Goal: Task Accomplishment & Management: Use online tool/utility

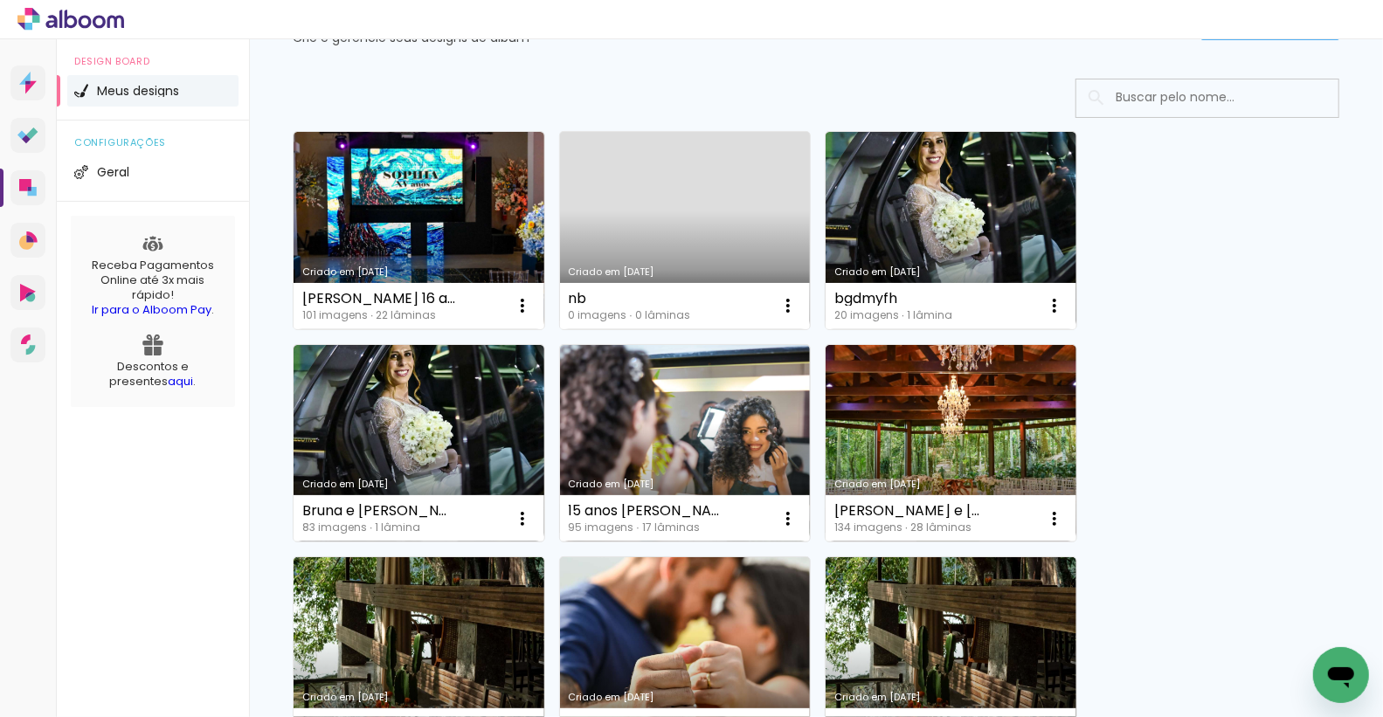
scroll to position [94, 0]
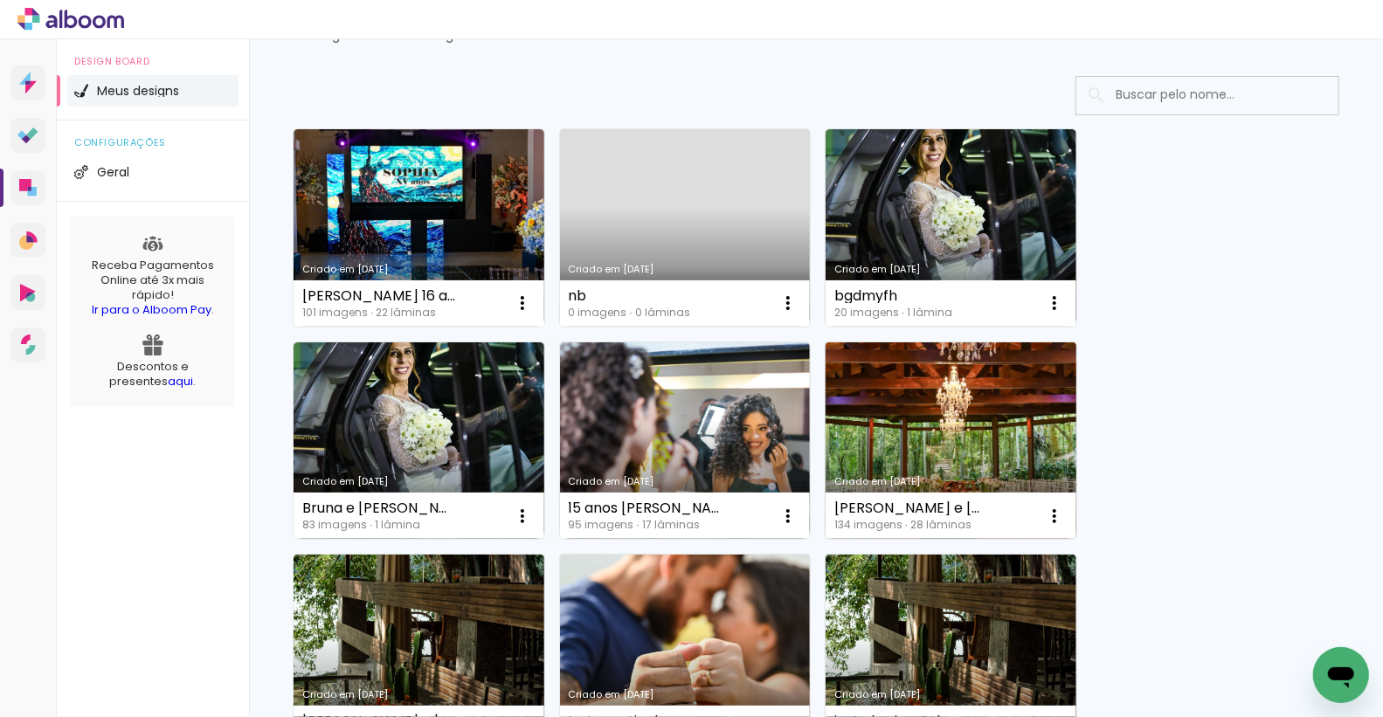
click at [922, 440] on link "Criado em [DATE]" at bounding box center [951, 441] width 251 height 197
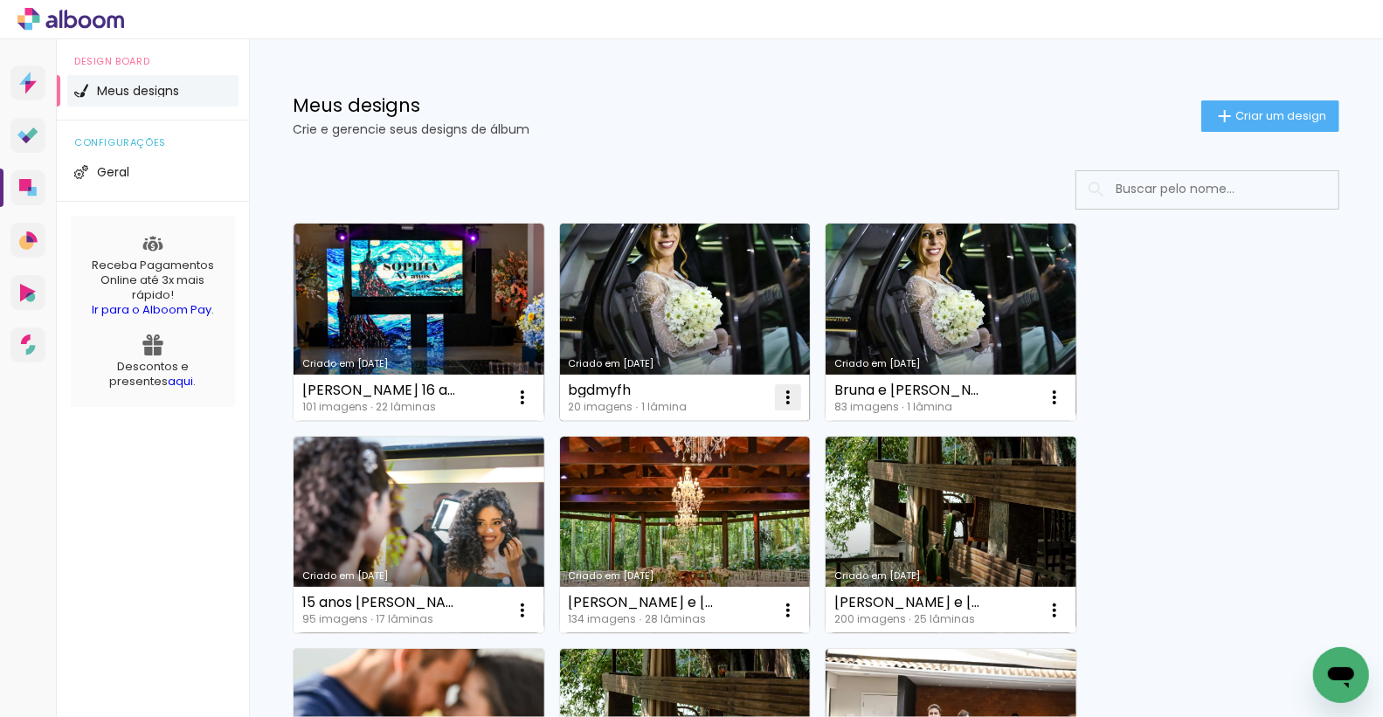
click at [533, 398] on iron-icon at bounding box center [522, 397] width 21 height 21
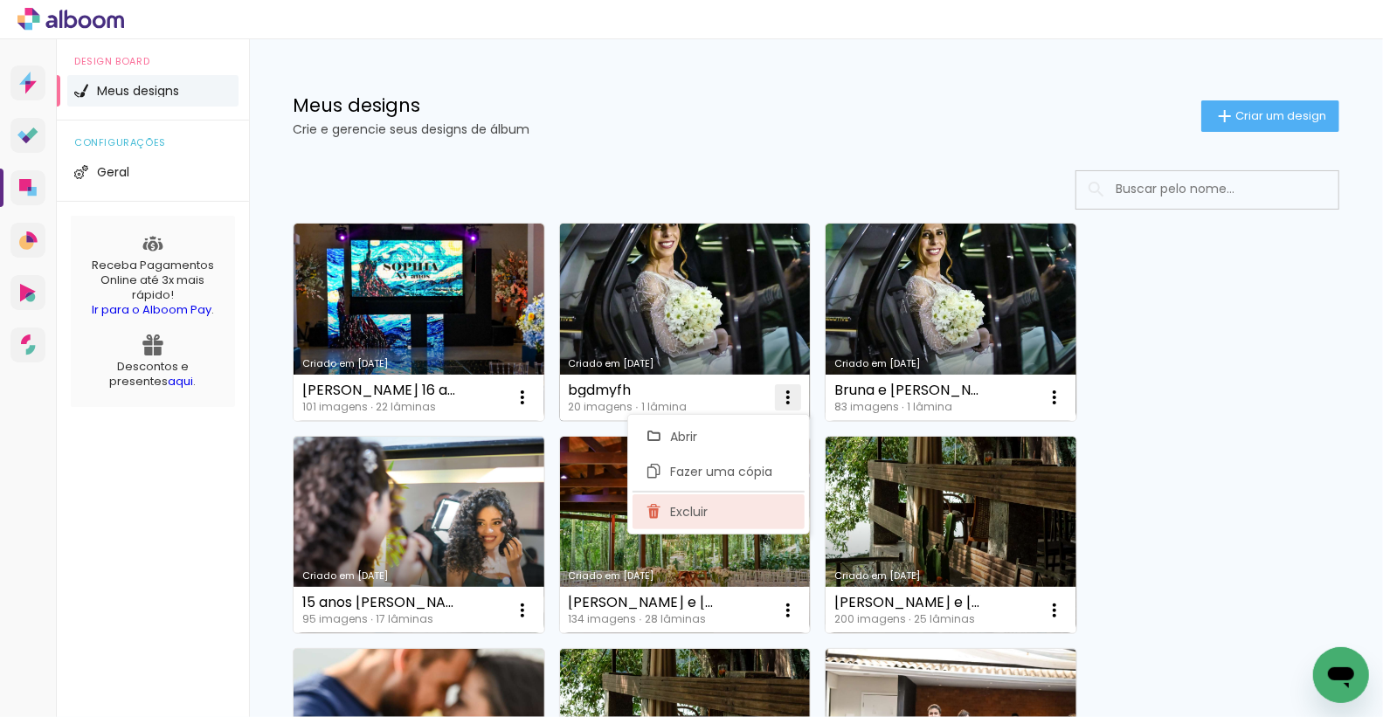
click at [692, 508] on span "Excluir" at bounding box center [690, 512] width 38 height 12
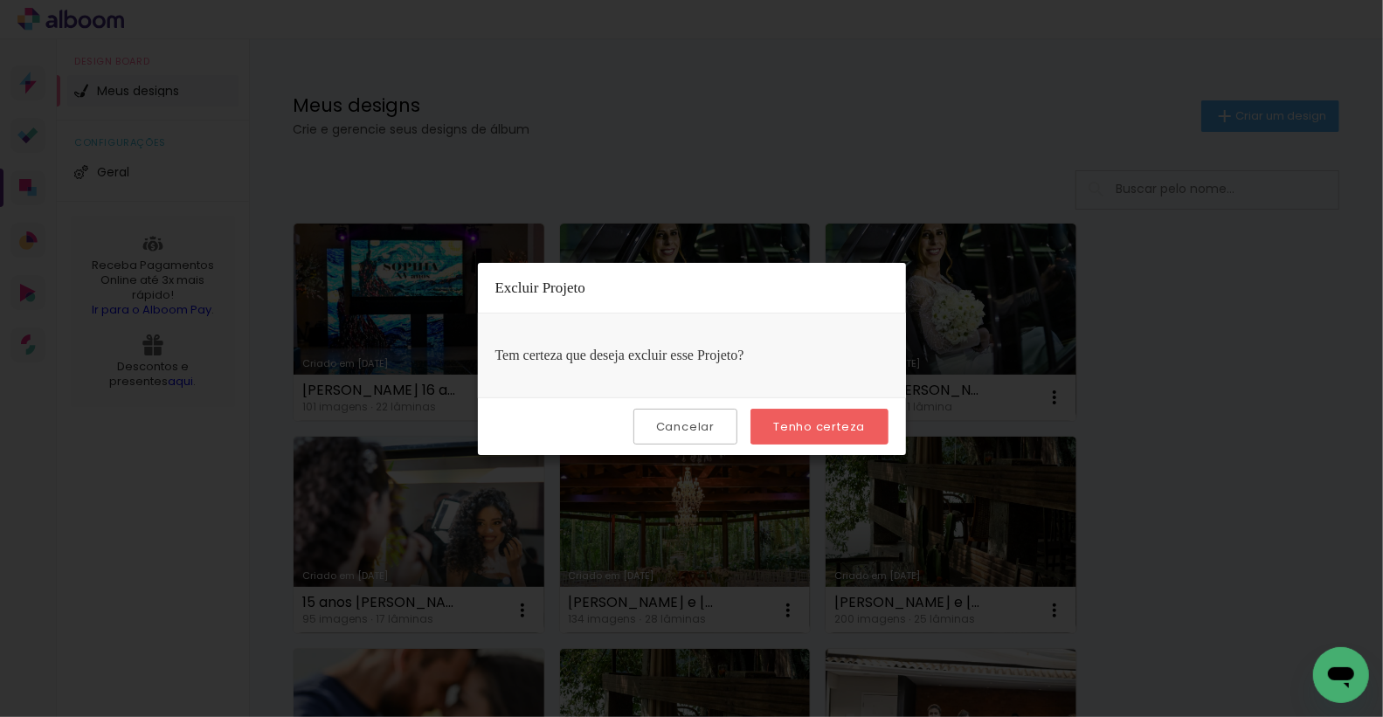
click at [0, 0] on slot "Tenho certeza" at bounding box center [0, 0] width 0 height 0
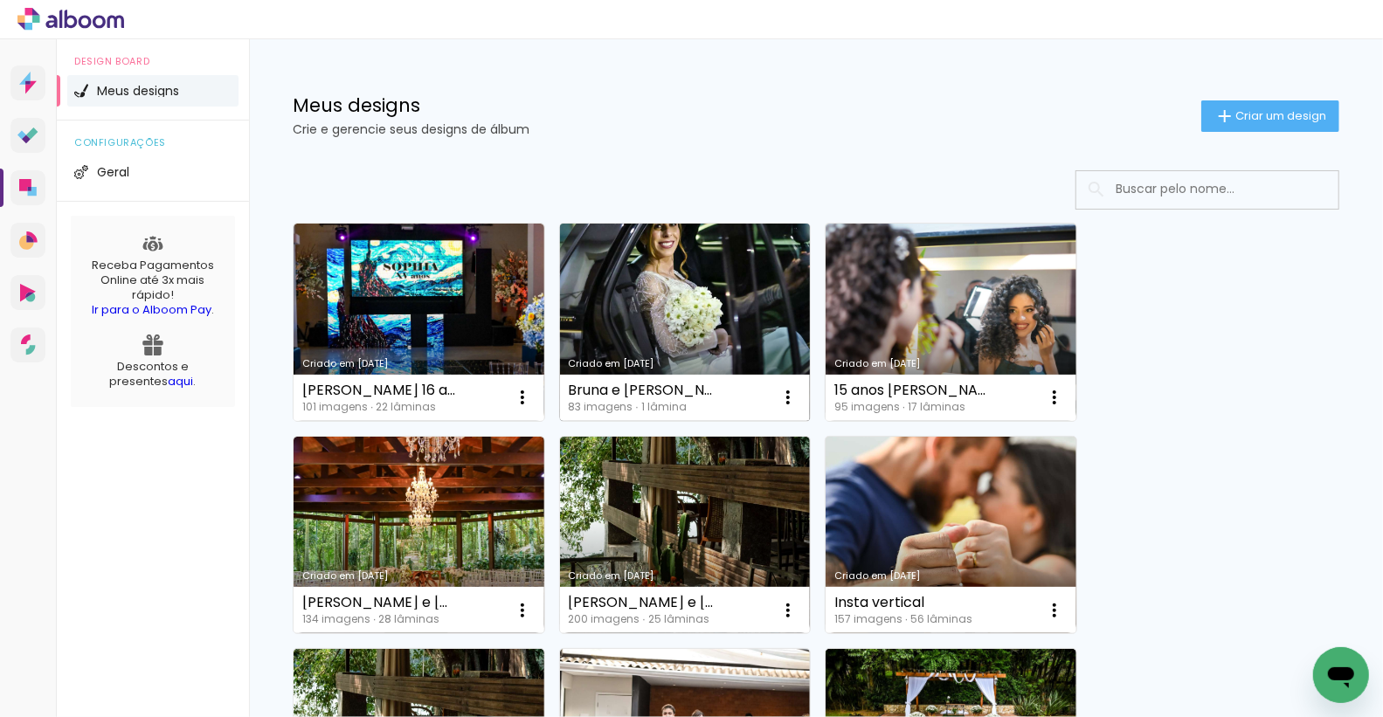
click at [661, 290] on link "Criado em [DATE]" at bounding box center [685, 322] width 251 height 197
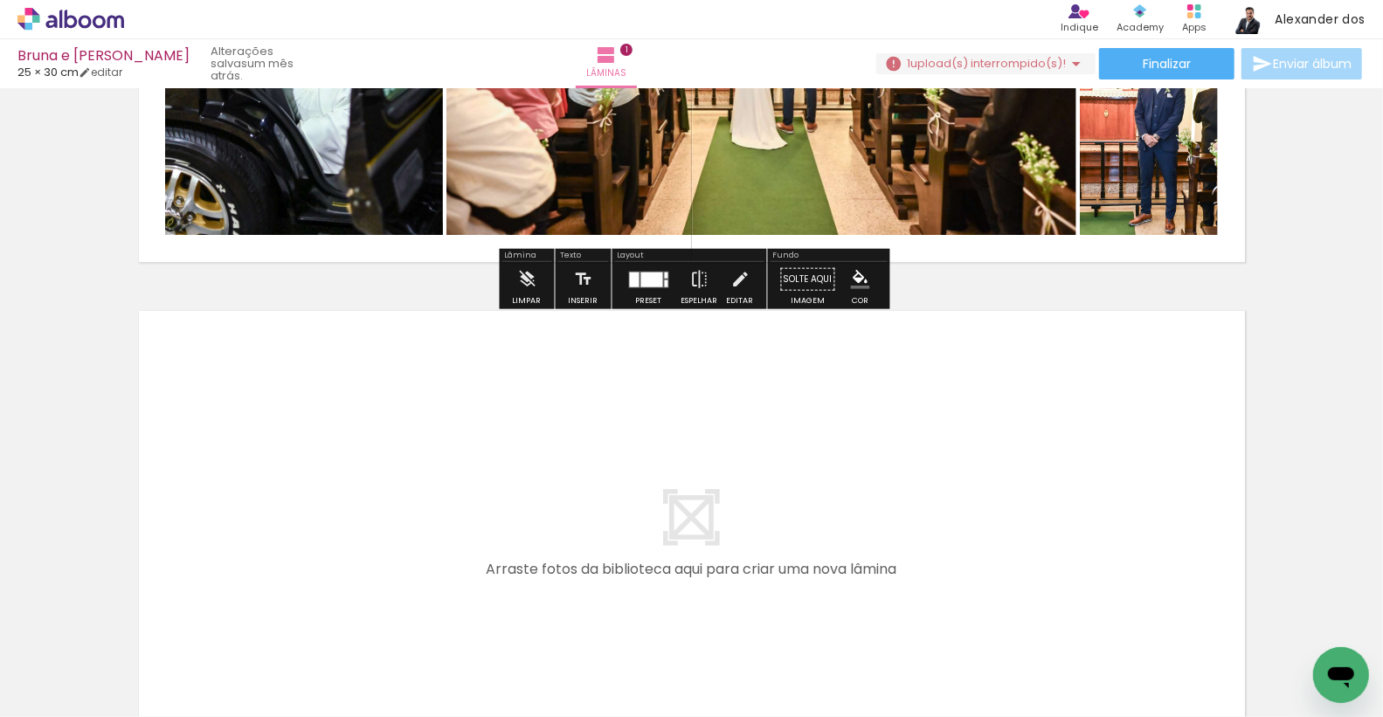
scroll to position [342, 0]
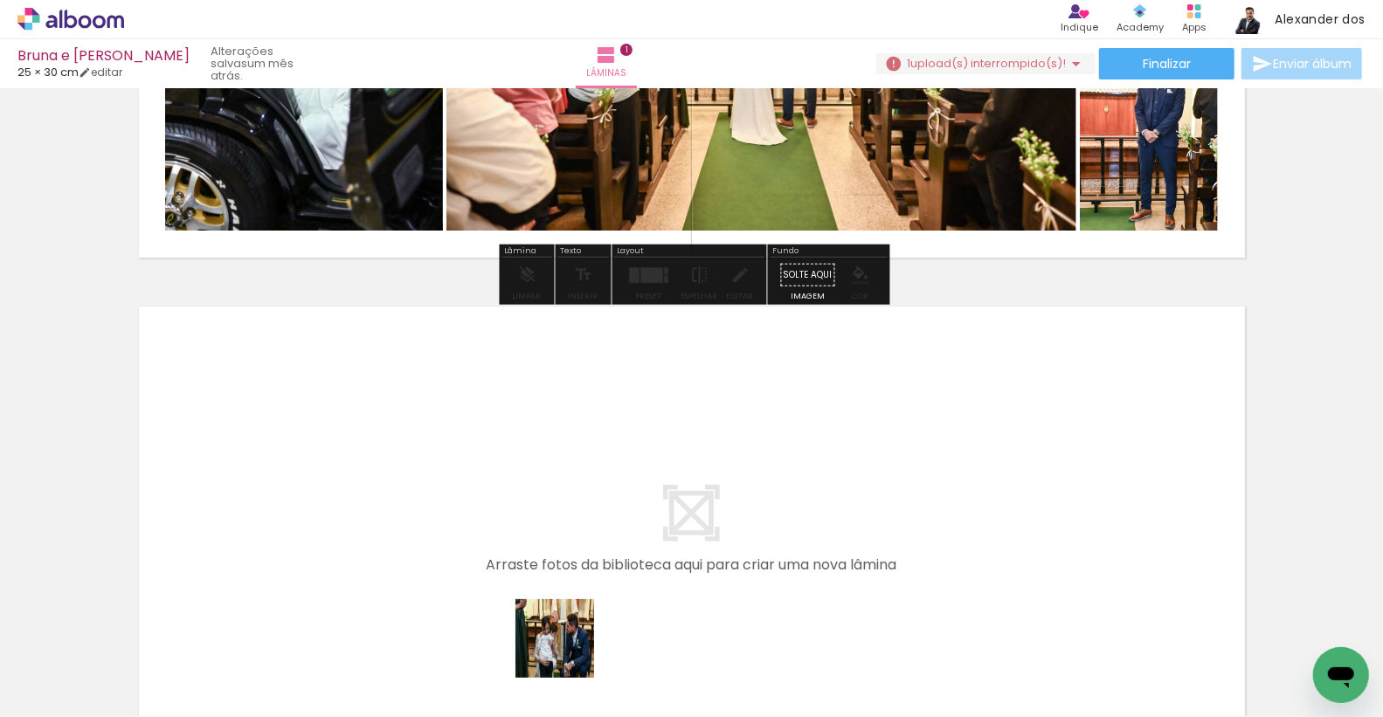
drag, startPoint x: 570, startPoint y: 662, endPoint x: 529, endPoint y: 513, distance: 154.1
click at [529, 513] on quentale-workspace at bounding box center [691, 358] width 1383 height 717
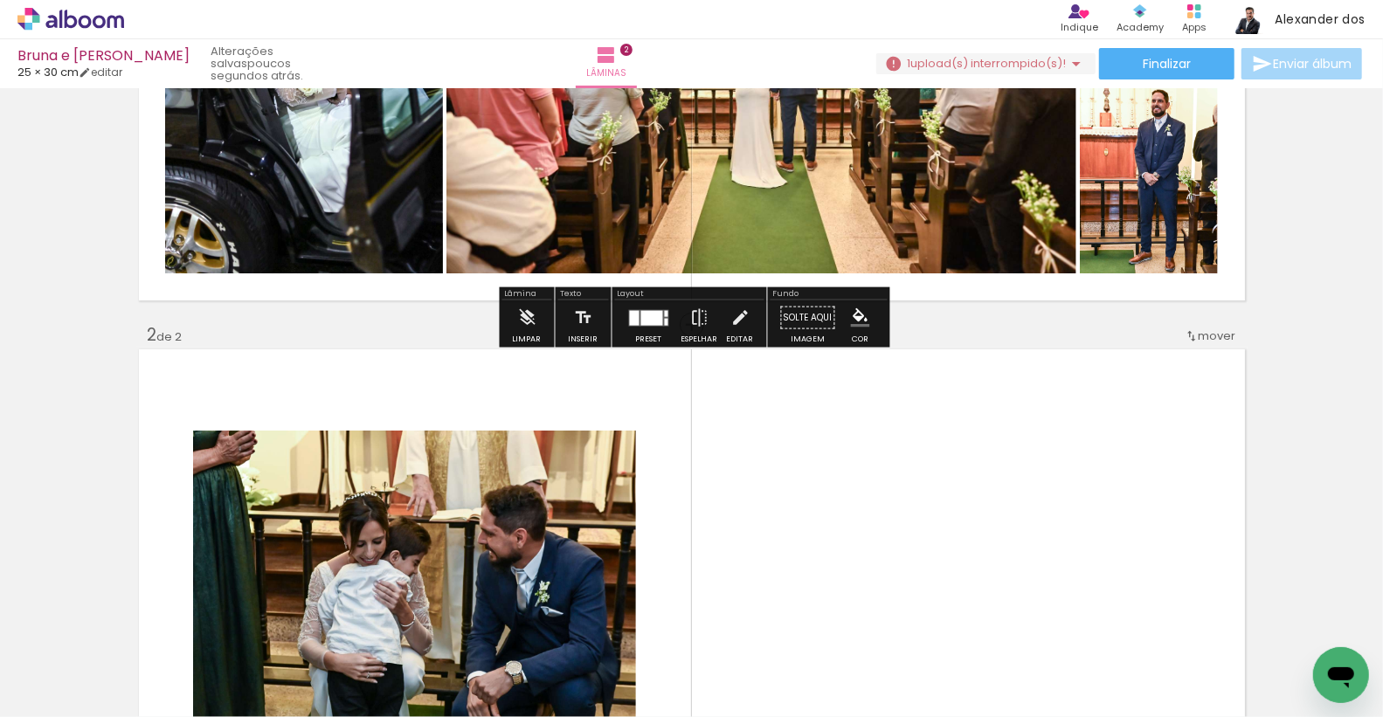
scroll to position [297, 0]
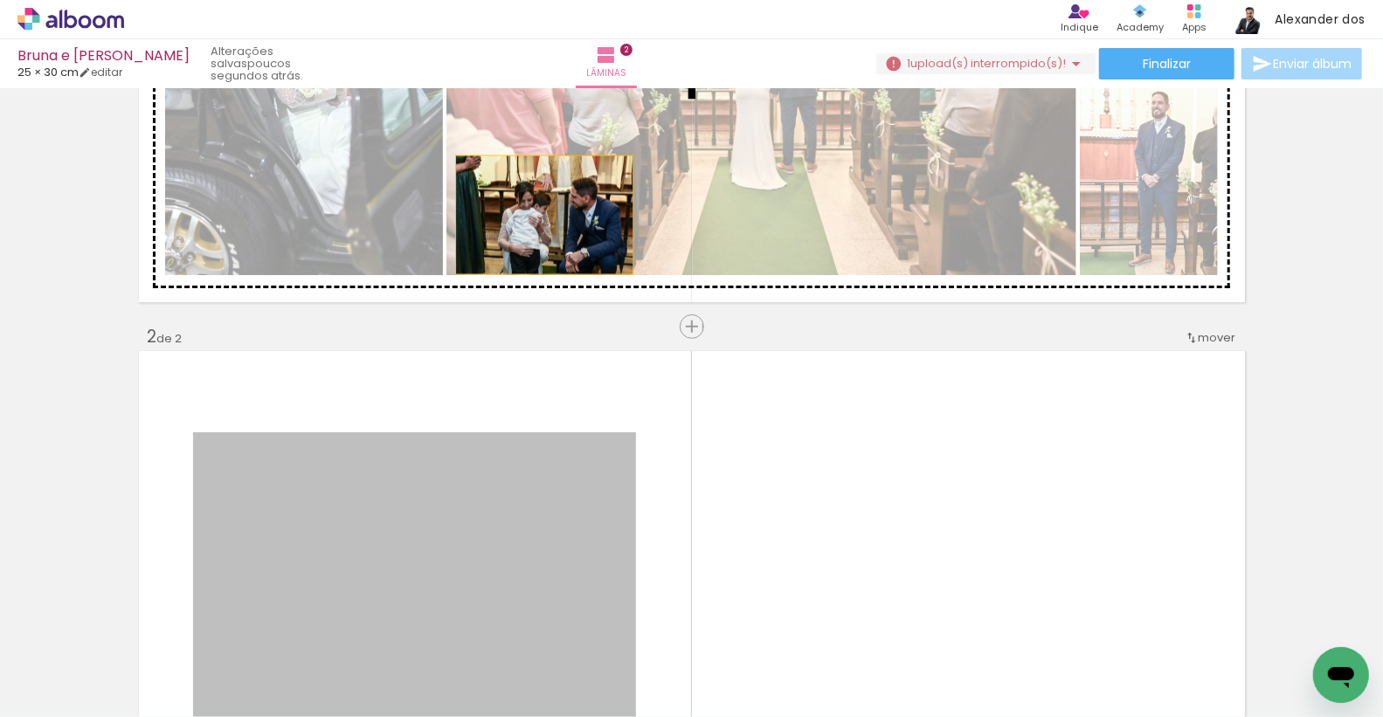
drag, startPoint x: 540, startPoint y: 495, endPoint x: 544, endPoint y: 215, distance: 280.5
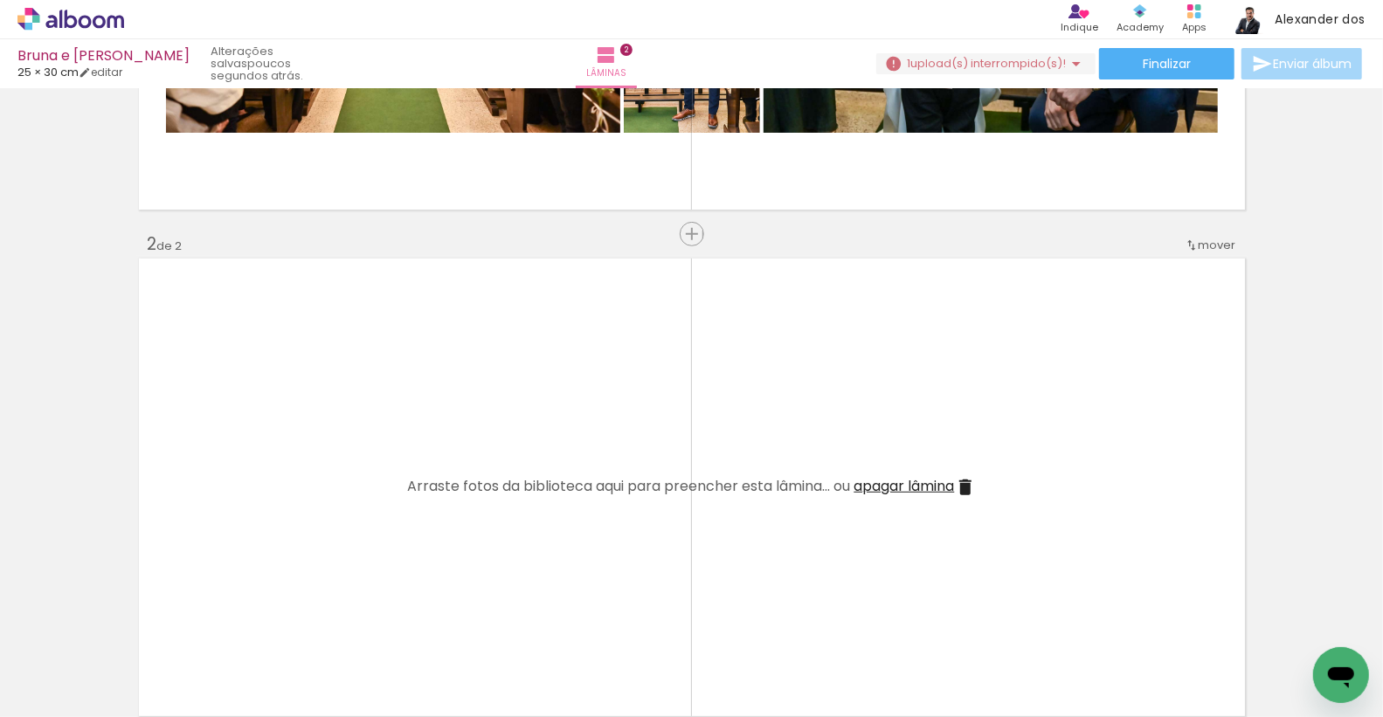
scroll to position [393, 0]
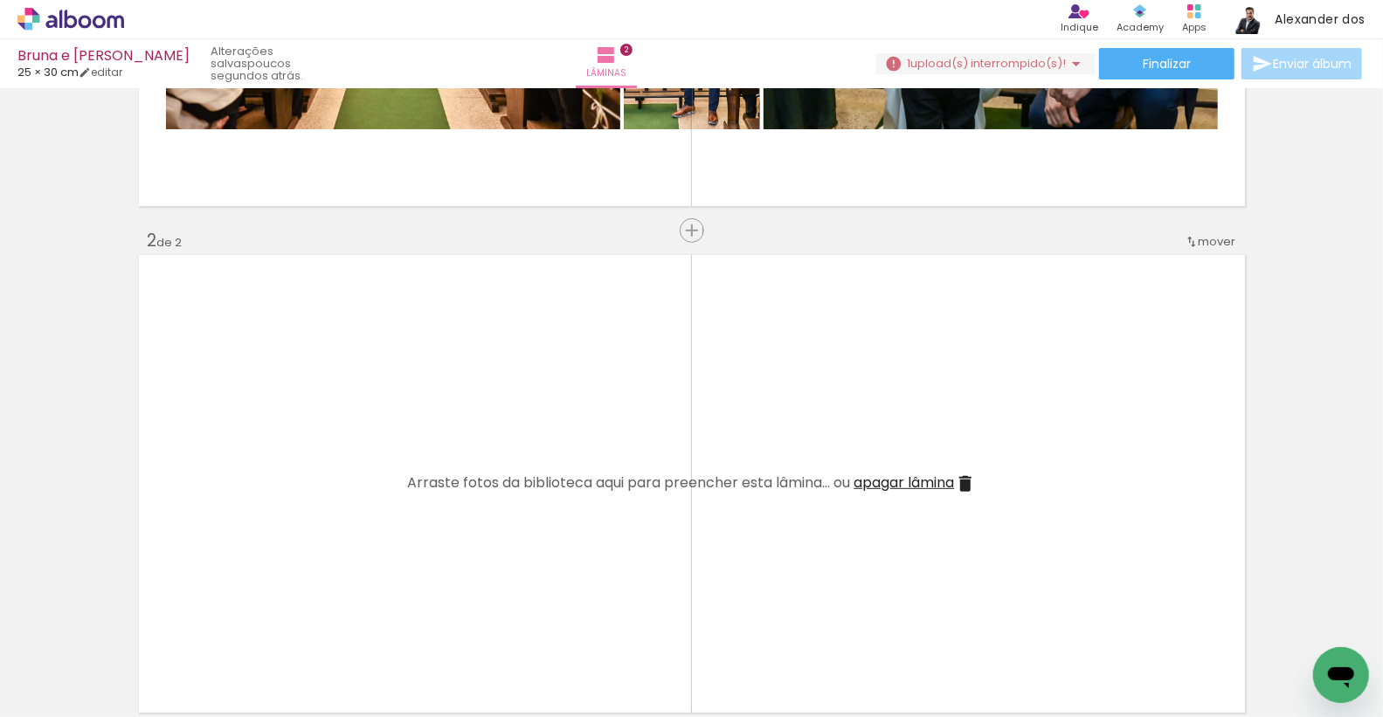
drag, startPoint x: 669, startPoint y: 652, endPoint x: 666, endPoint y: 497, distance: 154.7
click at [666, 497] on quentale-workspace at bounding box center [691, 358] width 1383 height 717
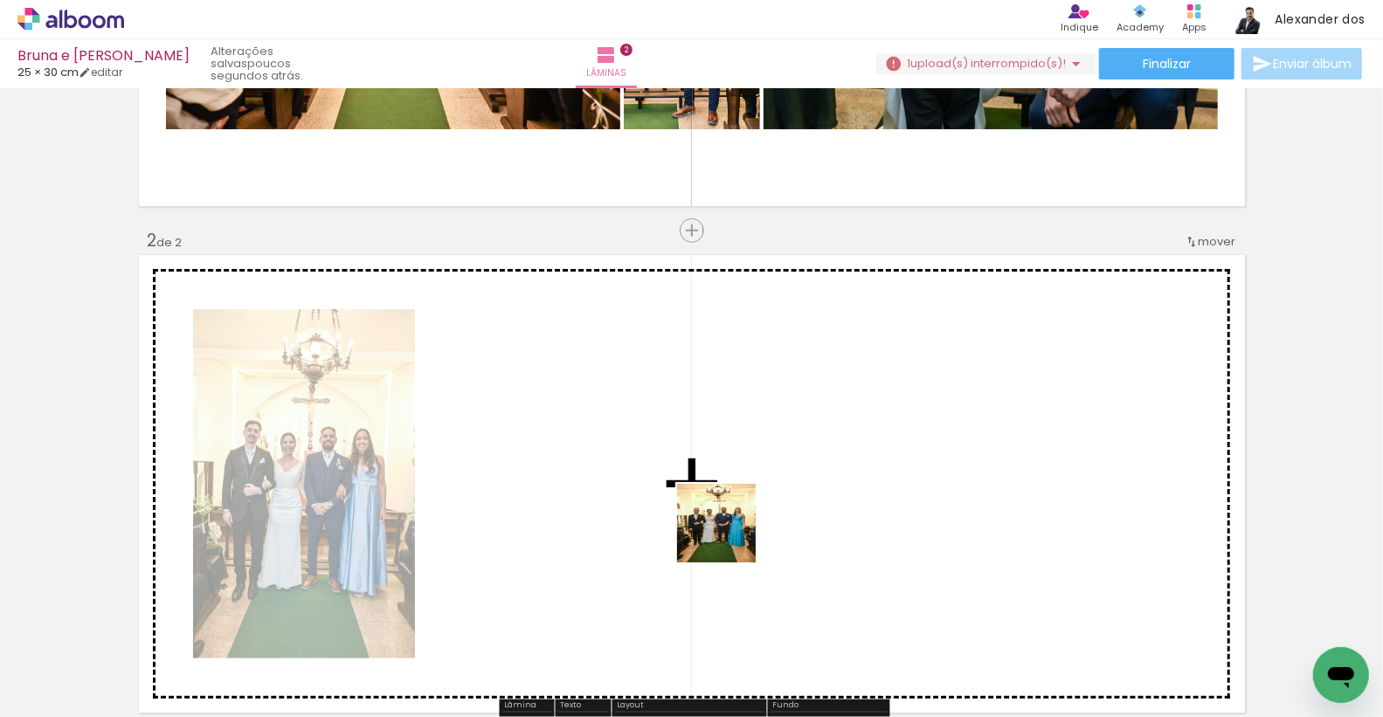
drag, startPoint x: 764, startPoint y: 670, endPoint x: 724, endPoint y: 497, distance: 177.4
click at [724, 497] on quentale-workspace at bounding box center [691, 358] width 1383 height 717
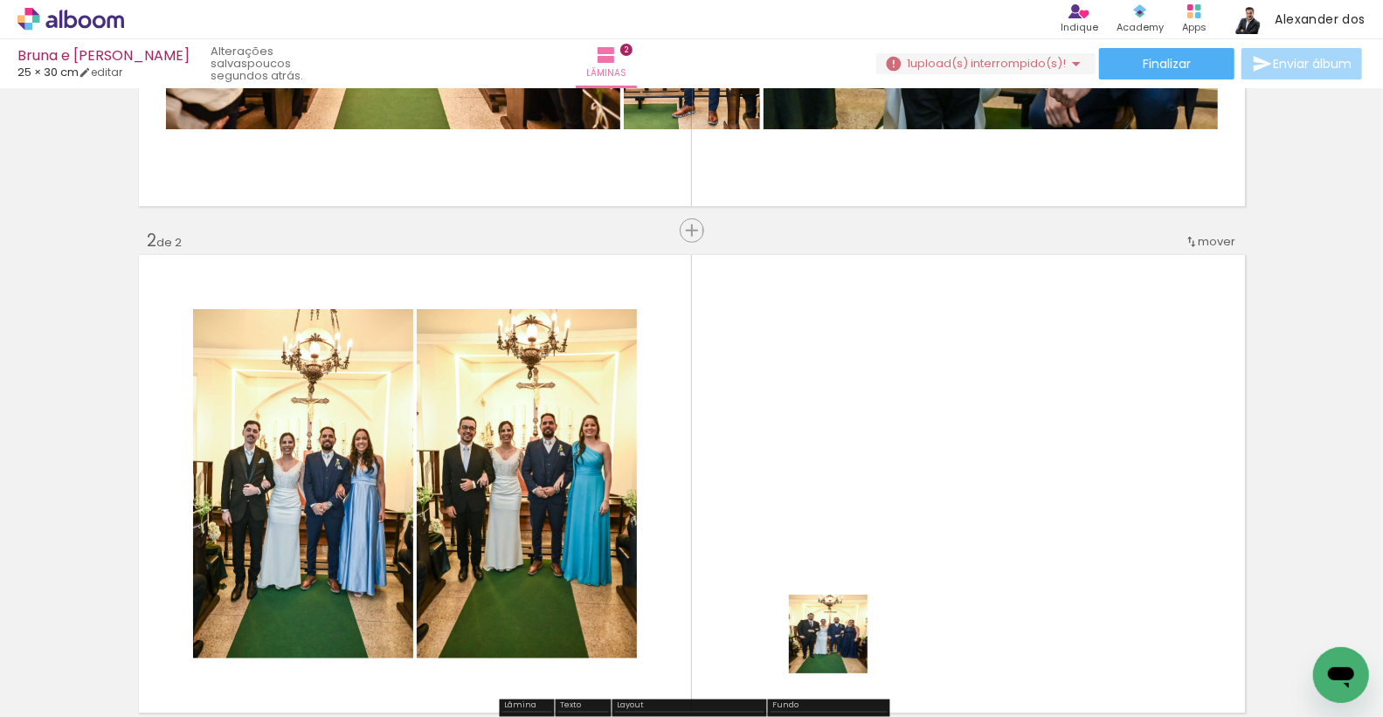
drag, startPoint x: 843, startPoint y: 655, endPoint x: 808, endPoint y: 457, distance: 201.4
click at [808, 457] on quentale-workspace at bounding box center [691, 358] width 1383 height 717
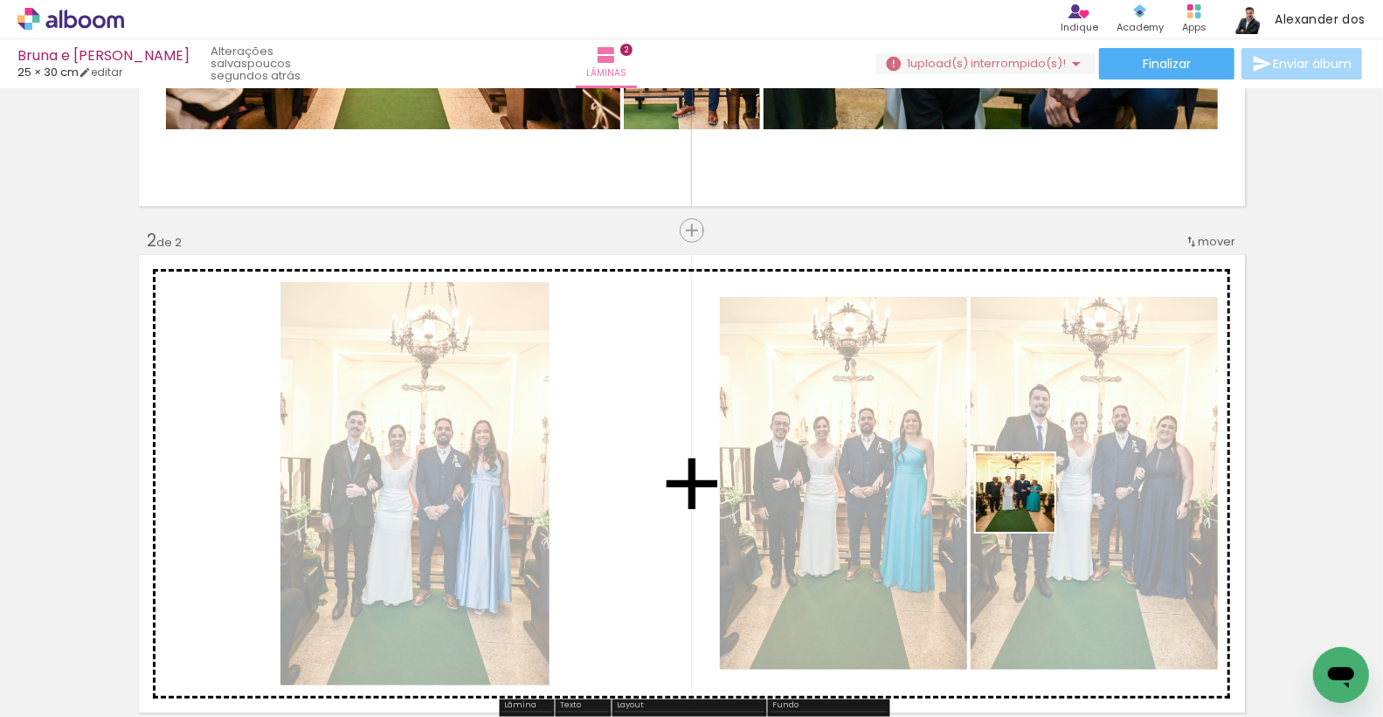
drag, startPoint x: 1058, startPoint y: 656, endPoint x: 1029, endPoint y: 506, distance: 153.2
click at [1029, 506] on quentale-workspace at bounding box center [691, 358] width 1383 height 717
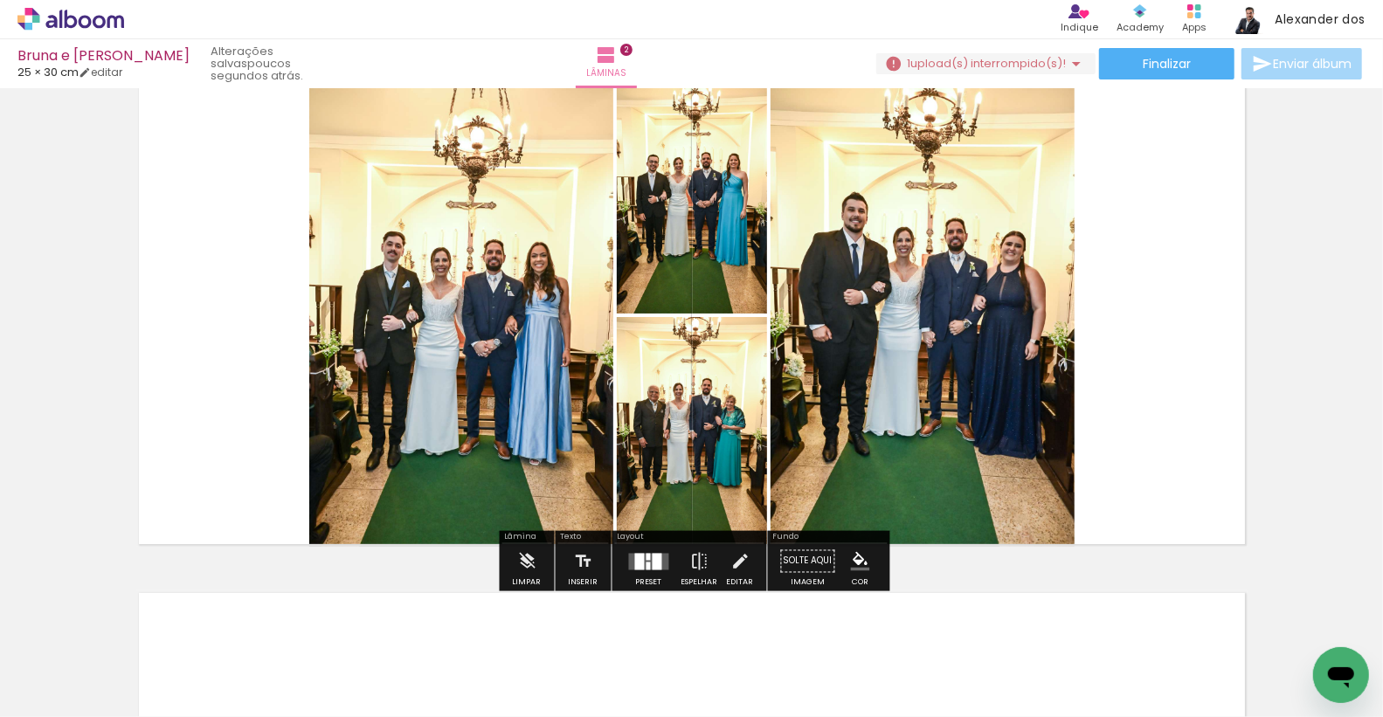
scroll to position [565, 0]
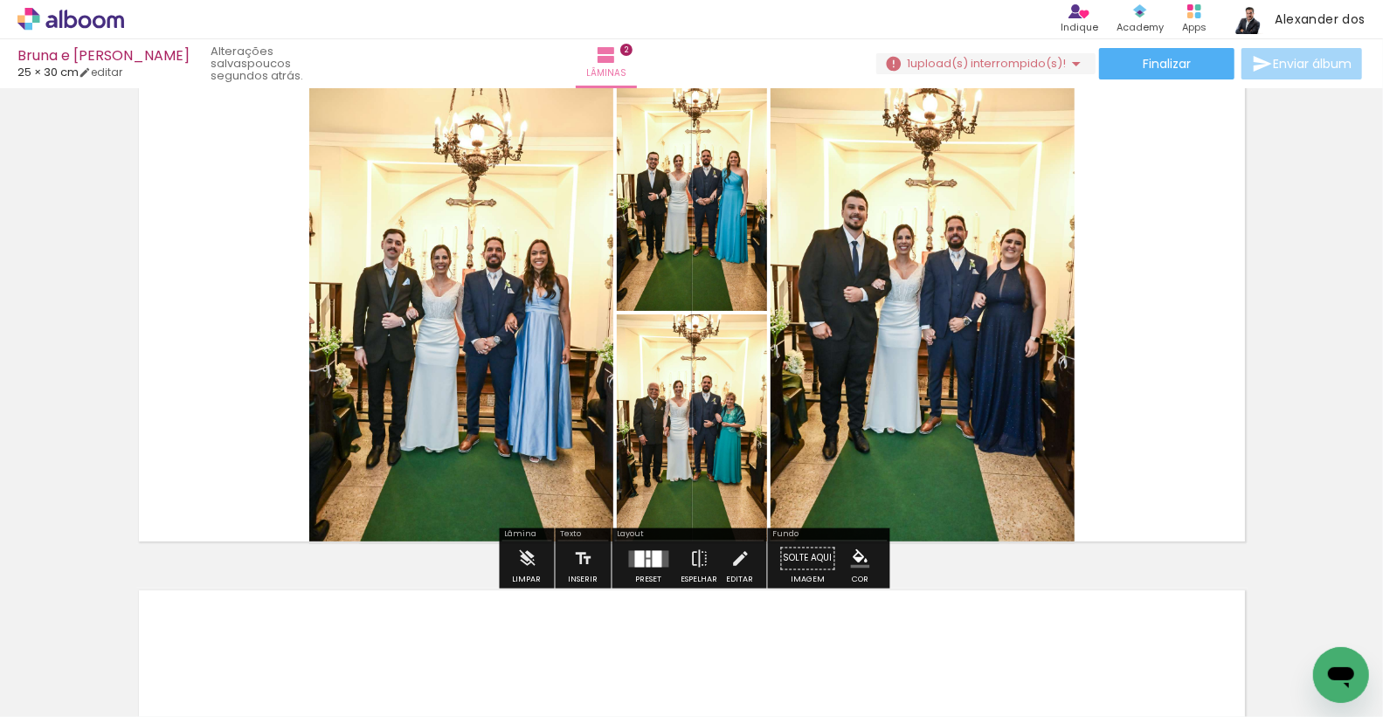
click at [645, 557] on quentale-layouter at bounding box center [649, 559] width 40 height 17
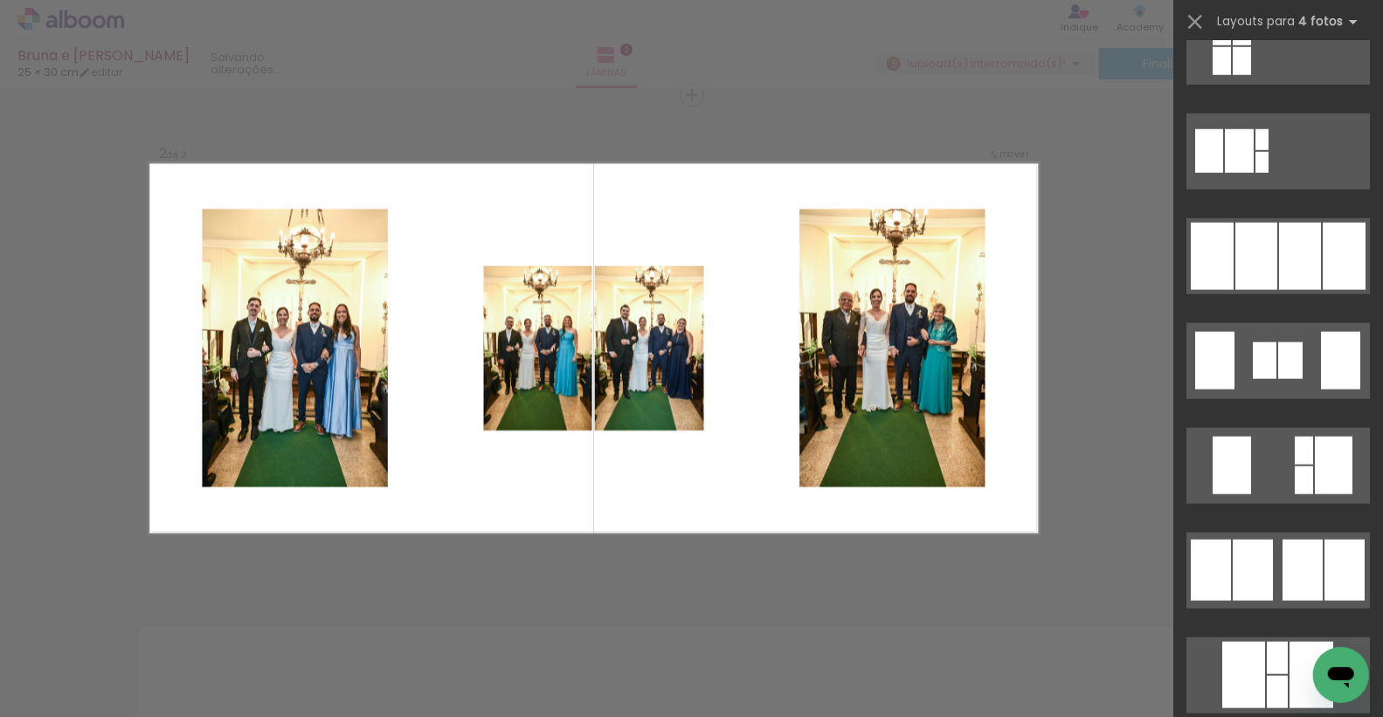
scroll to position [1130, 0]
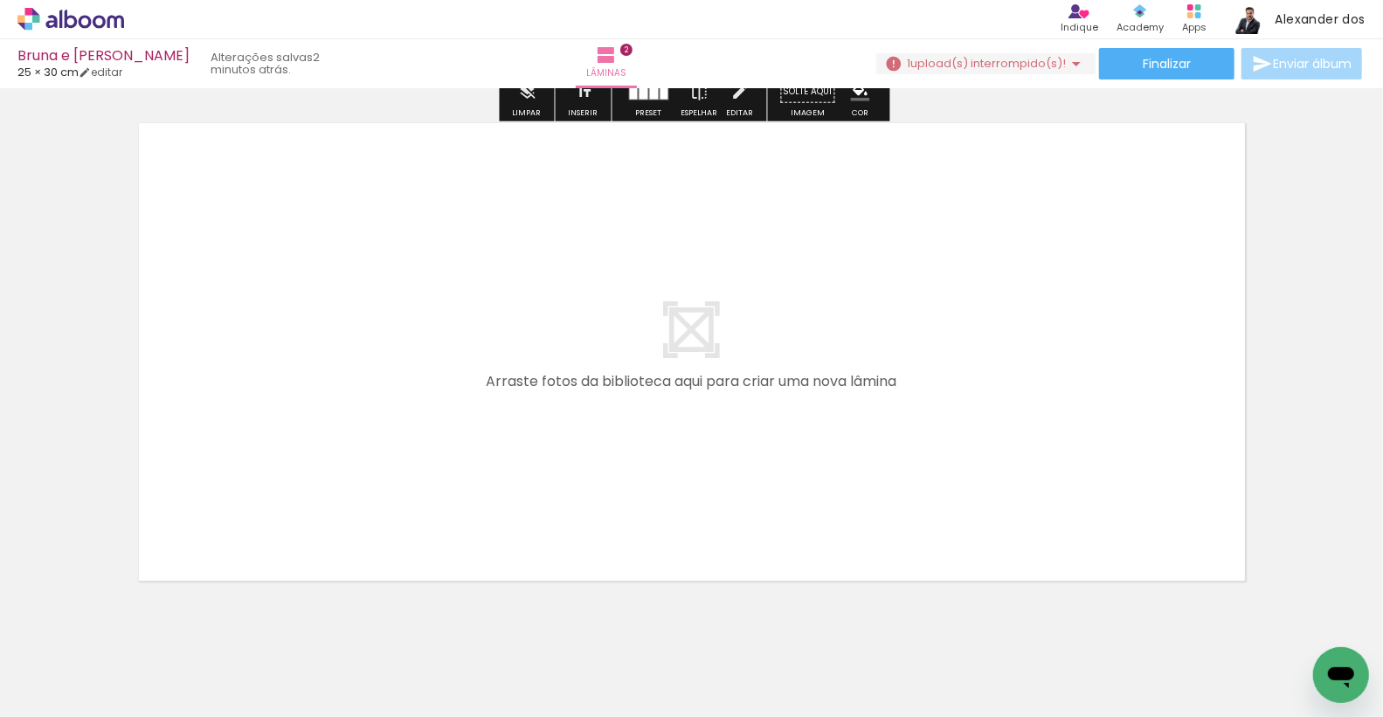
scroll to position [1068, 0]
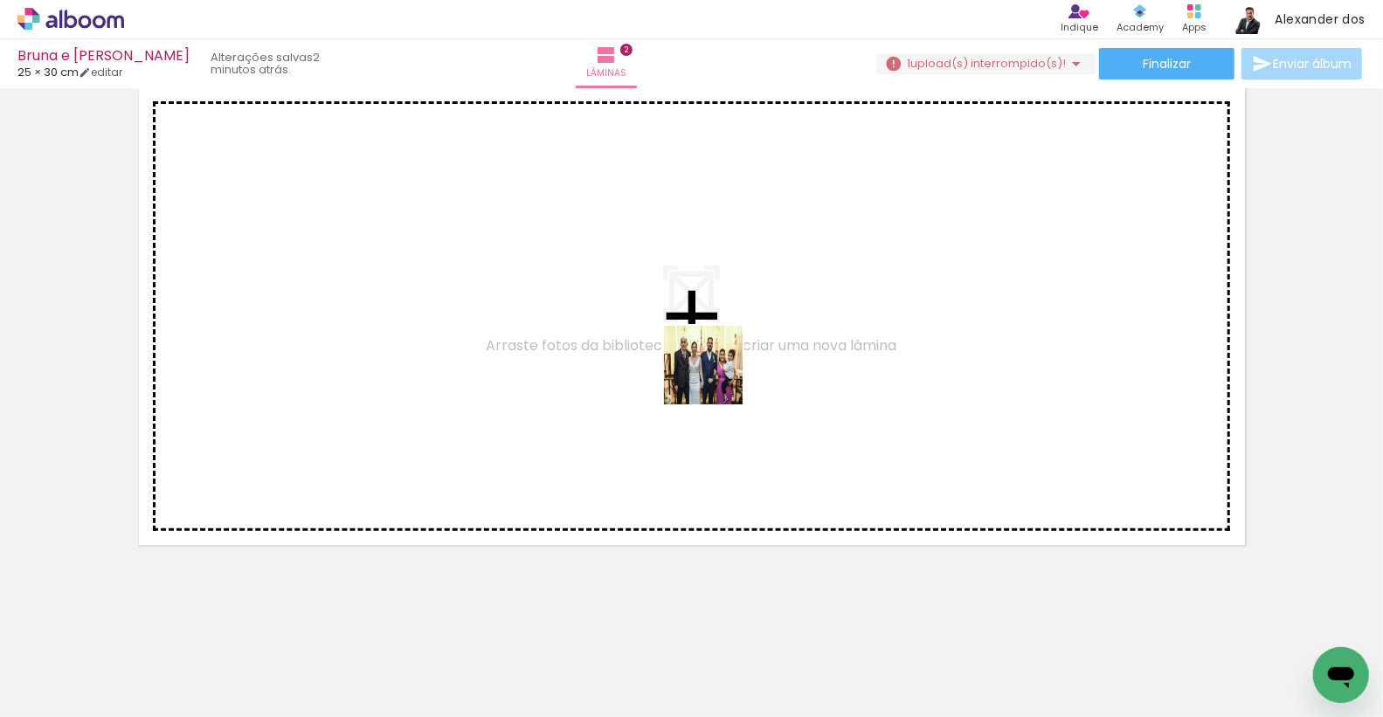
drag, startPoint x: 942, startPoint y: 640, endPoint x: 708, endPoint y: 371, distance: 356.8
click at [708, 371] on quentale-workspace at bounding box center [691, 358] width 1383 height 717
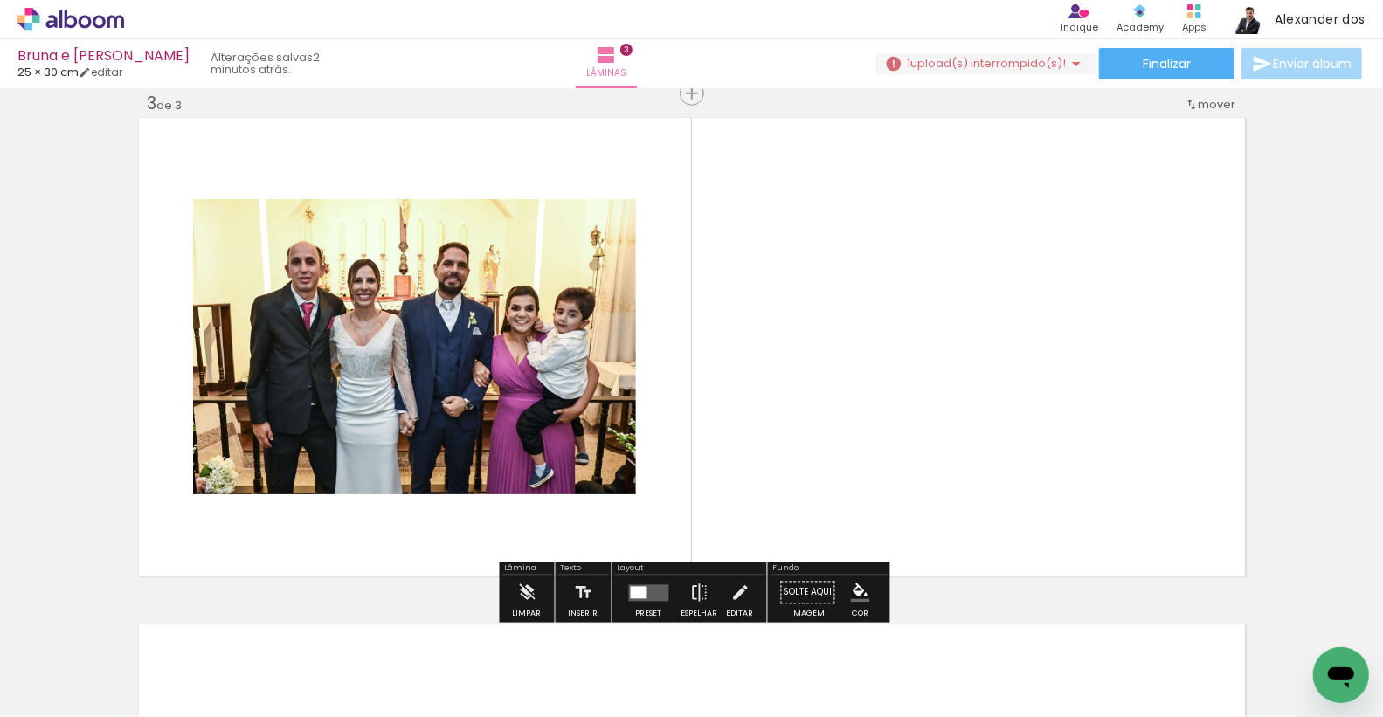
scroll to position [1036, 0]
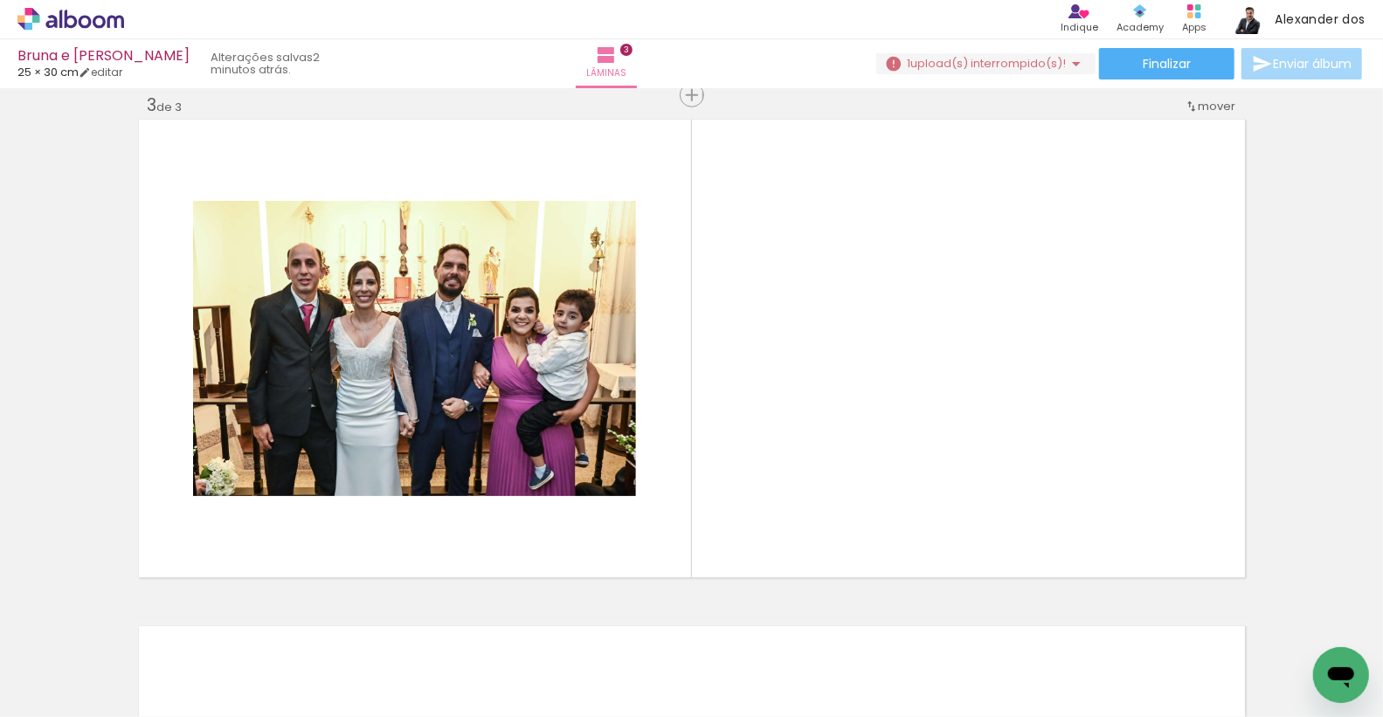
click at [939, 63] on span "upload(s) interrompido(s)!" at bounding box center [989, 63] width 156 height 17
click at [0, 0] on slot "Buscar arquivos interrompidos" at bounding box center [0, 0] width 0 height 0
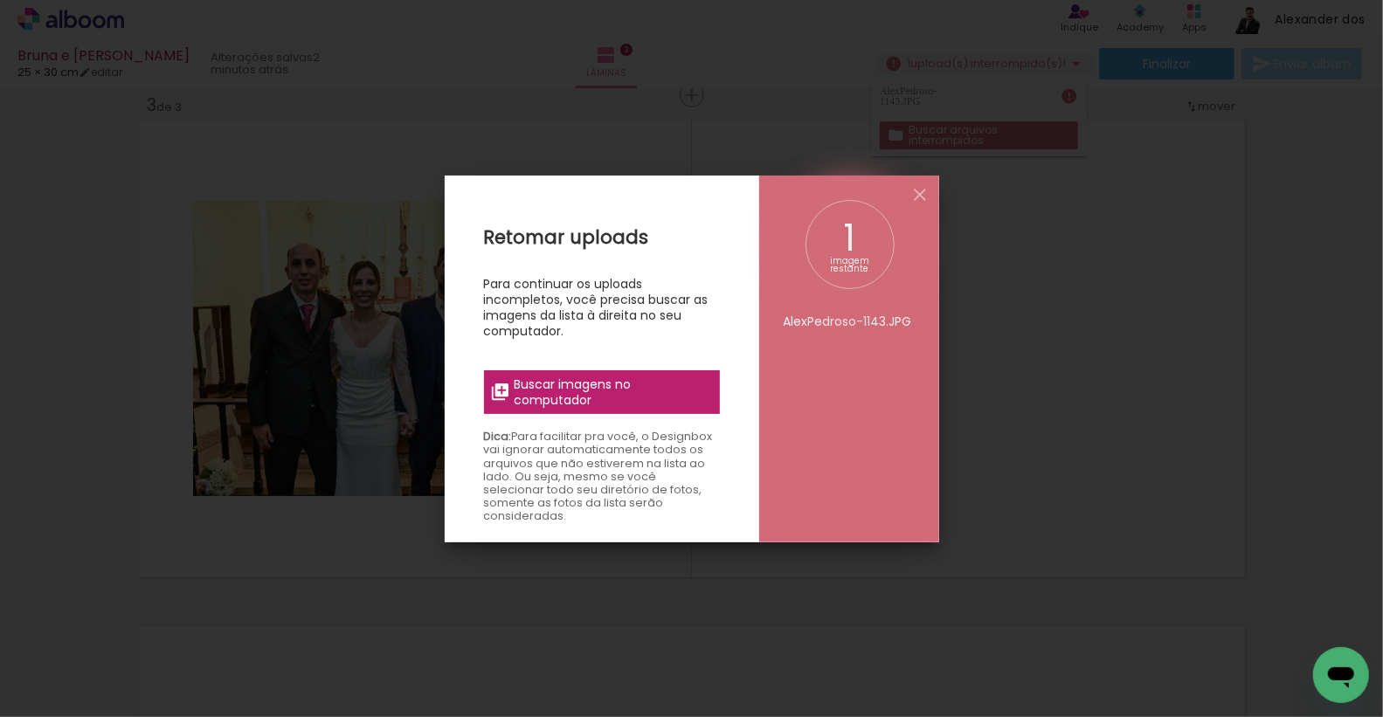
click at [558, 395] on span "Buscar imagens no computador" at bounding box center [611, 392] width 195 height 31
click at [0, 0] on input "file" at bounding box center [0, 0] width 0 height 0
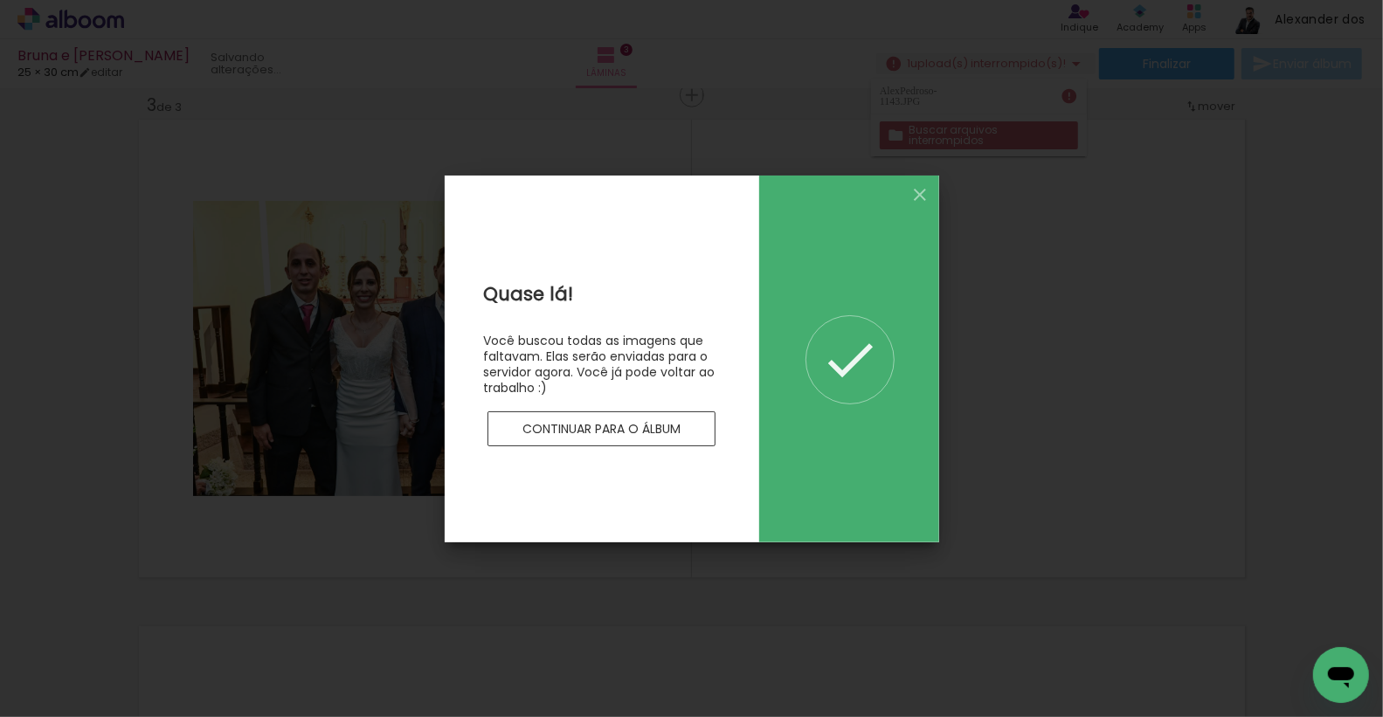
scroll to position [0, 0]
click at [922, 190] on iron-icon at bounding box center [920, 194] width 21 height 21
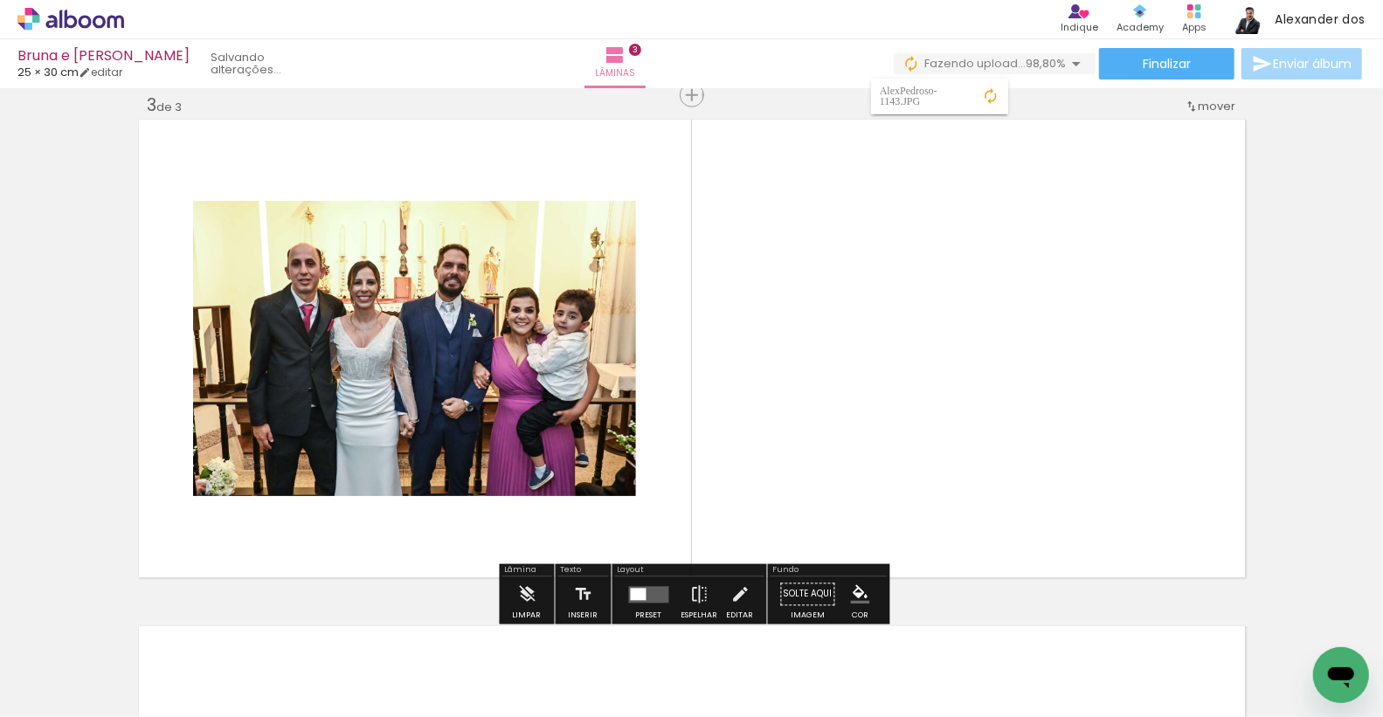
scroll to position [0, 417]
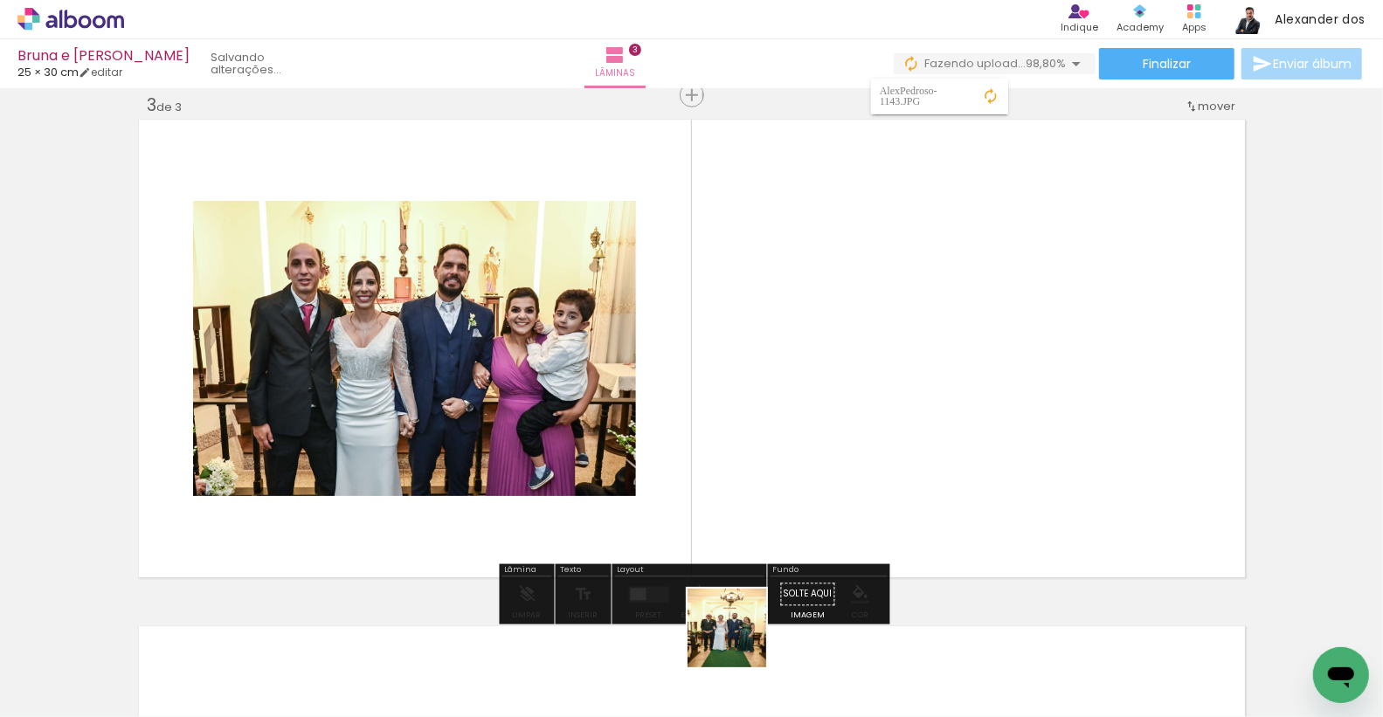
drag, startPoint x: 739, startPoint y: 648, endPoint x: 776, endPoint y: 422, distance: 228.4
click at [776, 422] on quentale-workspace at bounding box center [691, 358] width 1383 height 717
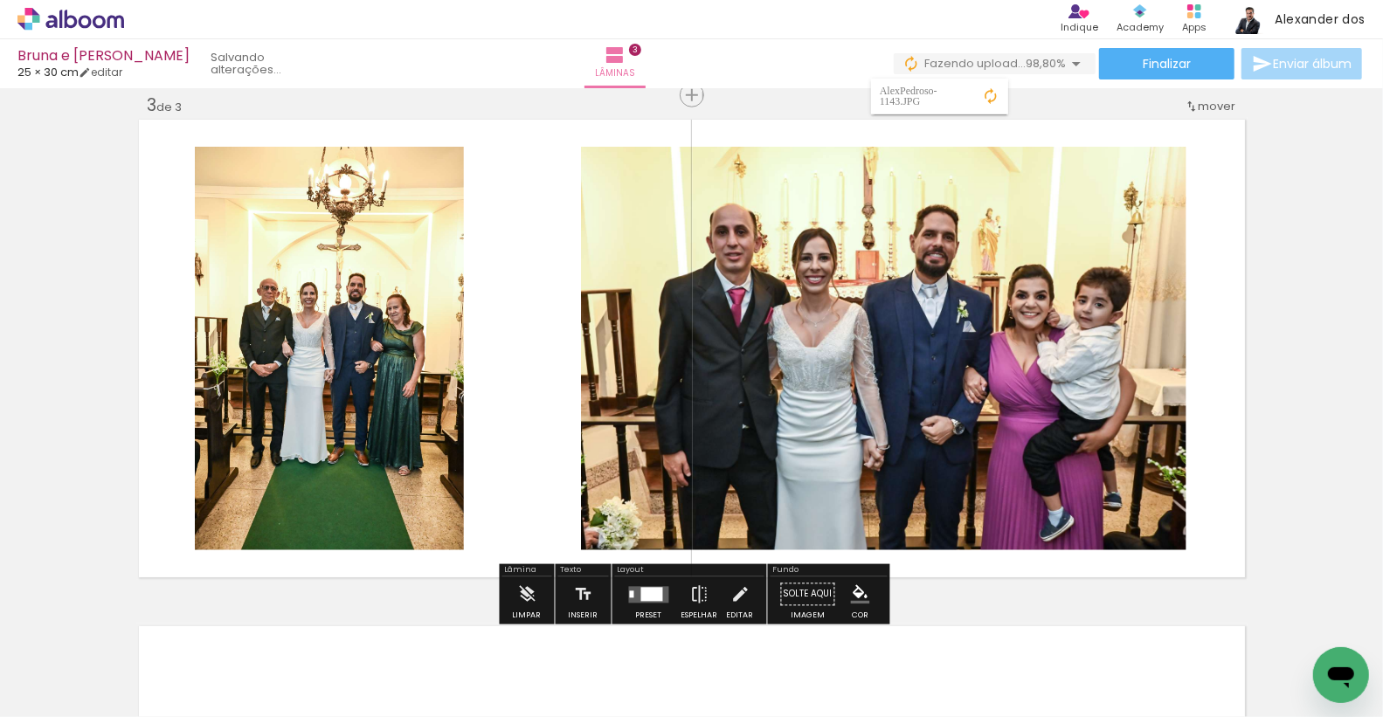
drag, startPoint x: 823, startPoint y: 649, endPoint x: 759, endPoint y: 422, distance: 236.0
click at [759, 422] on quentale-workspace at bounding box center [691, 358] width 1383 height 717
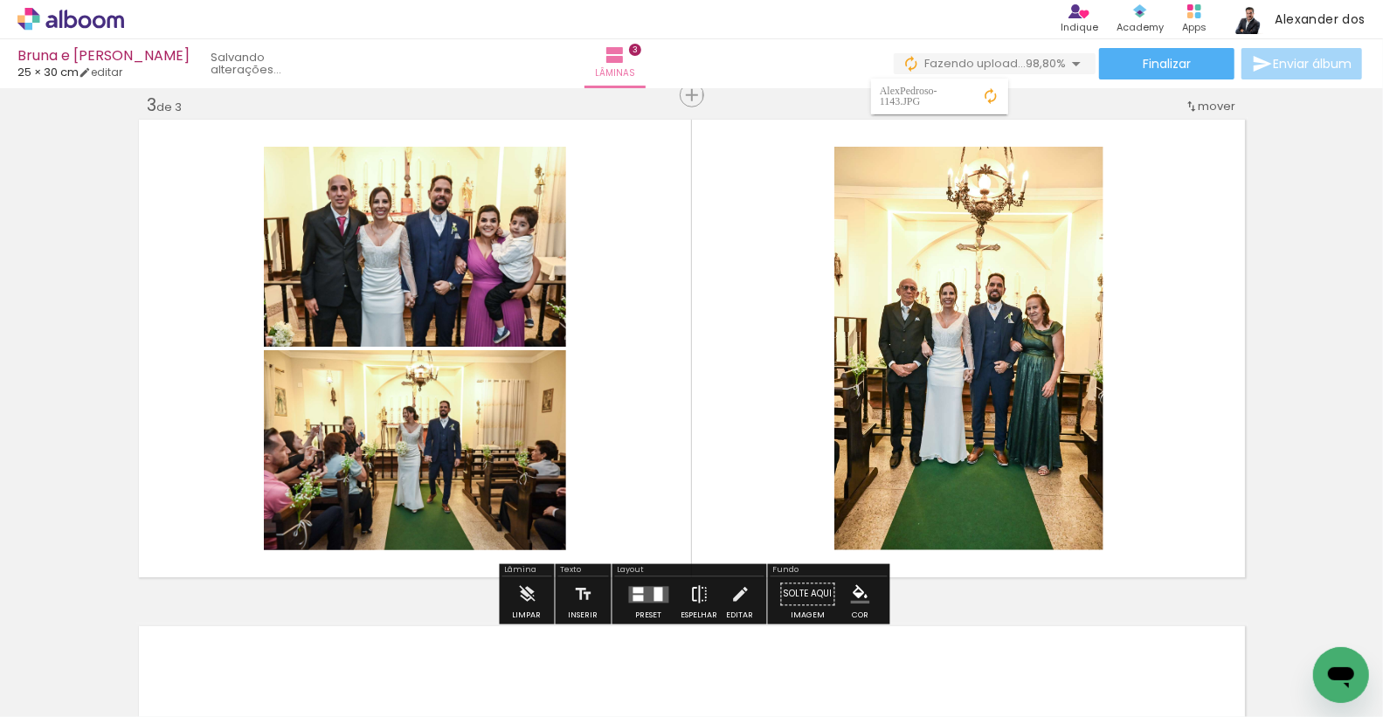
click at [690, 586] on iron-icon at bounding box center [699, 595] width 19 height 35
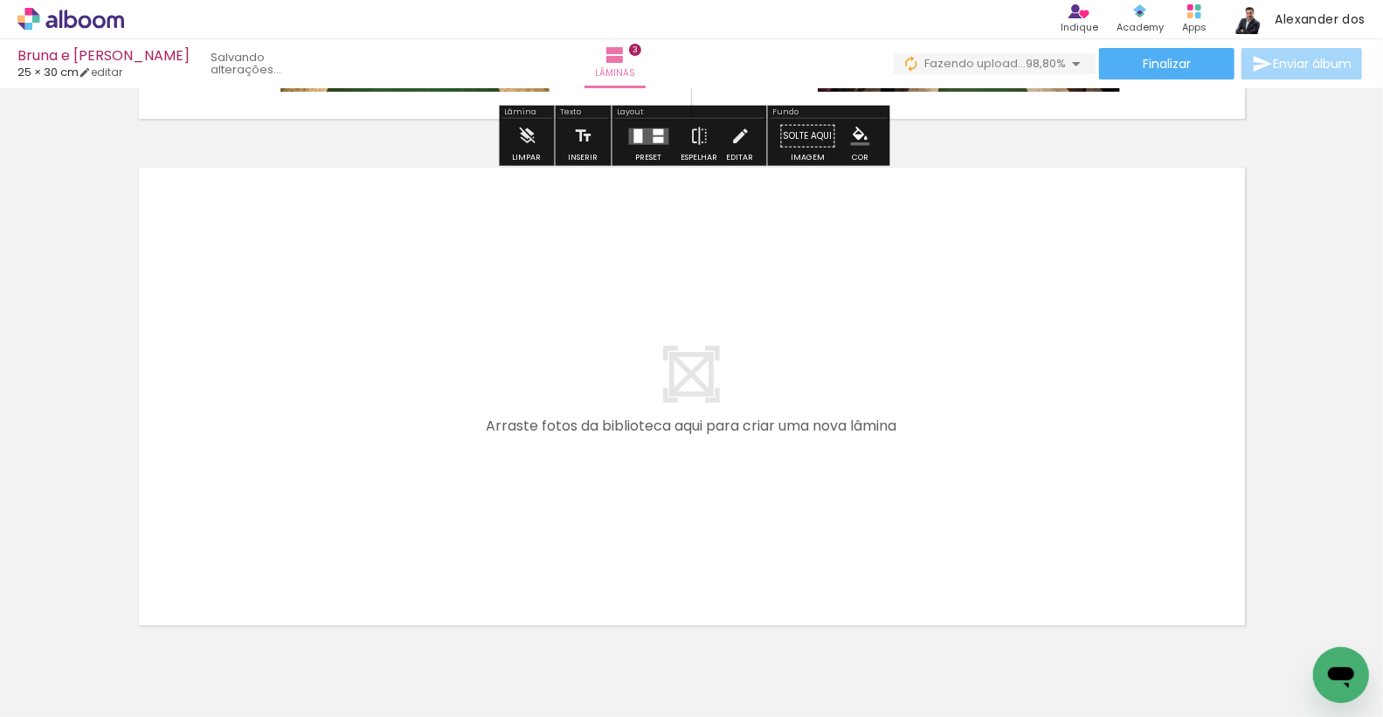
scroll to position [1499, 0]
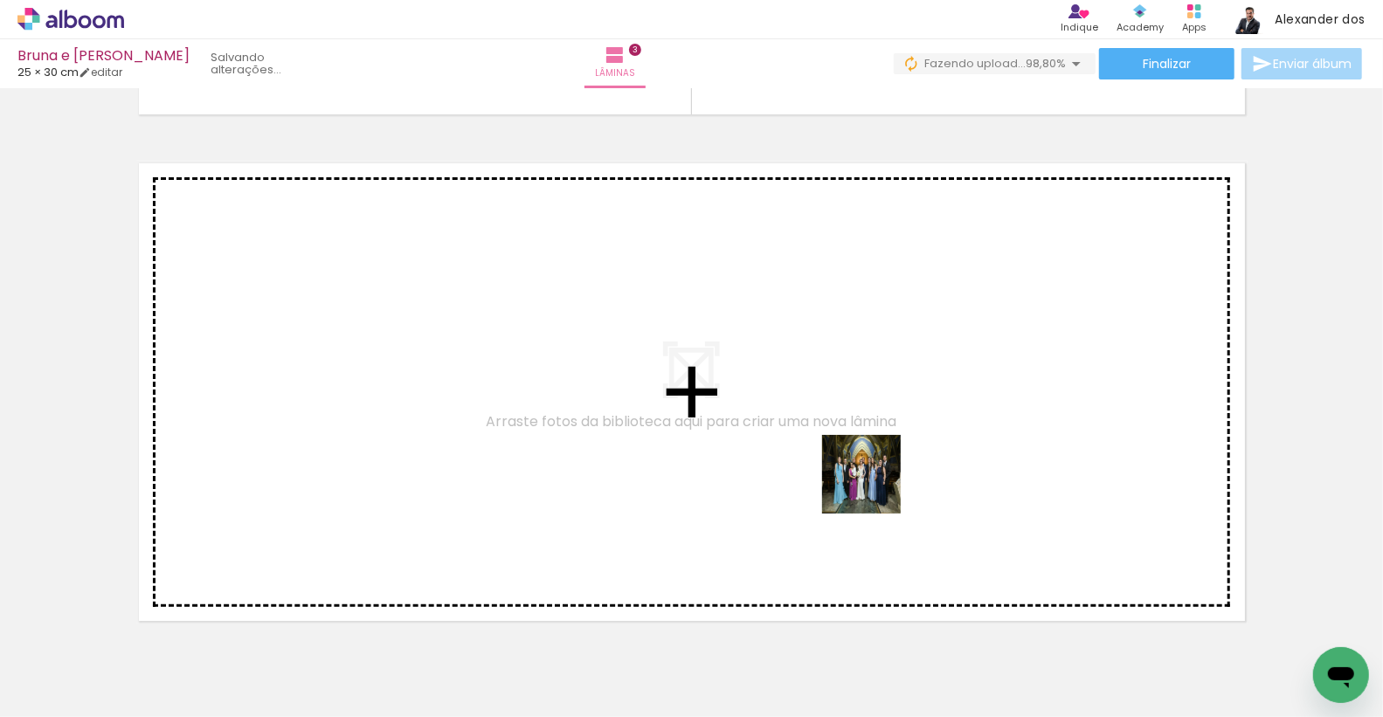
drag, startPoint x: 938, startPoint y: 662, endPoint x: 869, endPoint y: 467, distance: 207.6
click at [869, 467] on quentale-workspace at bounding box center [691, 358] width 1383 height 717
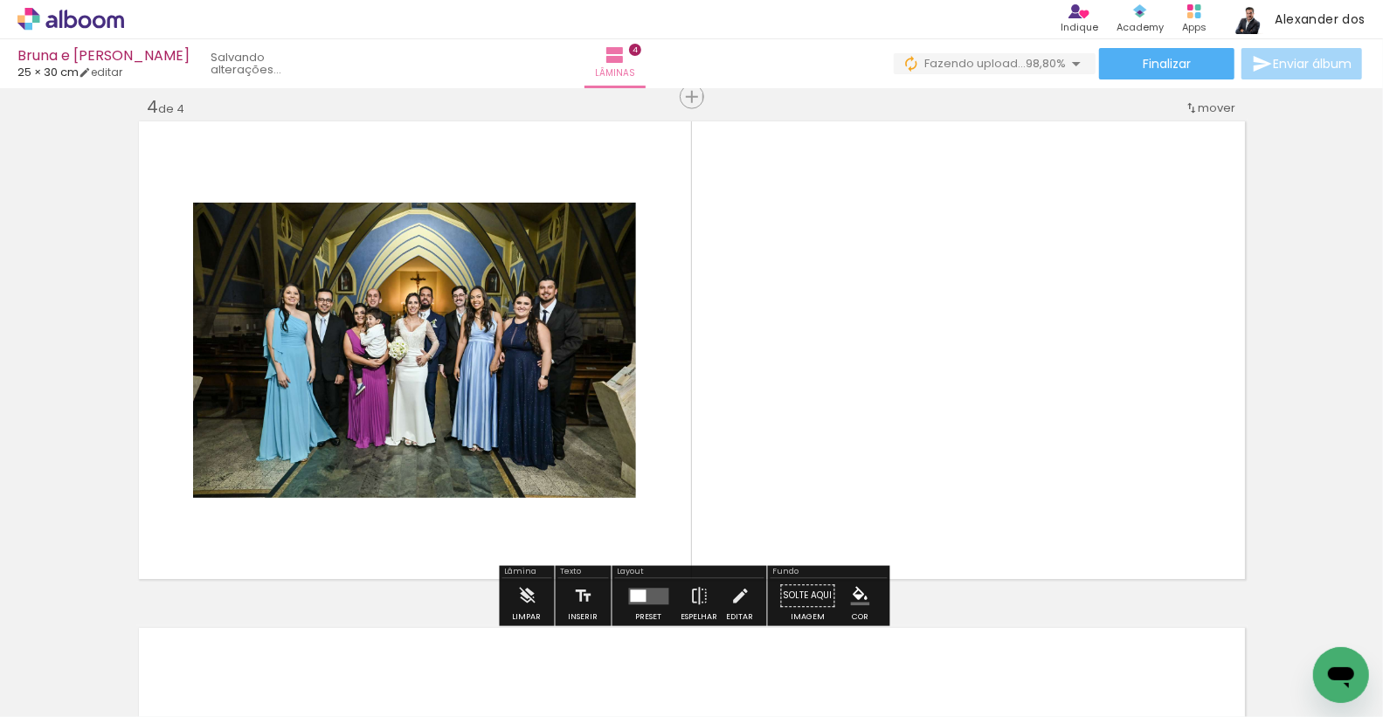
scroll to position [1542, 0]
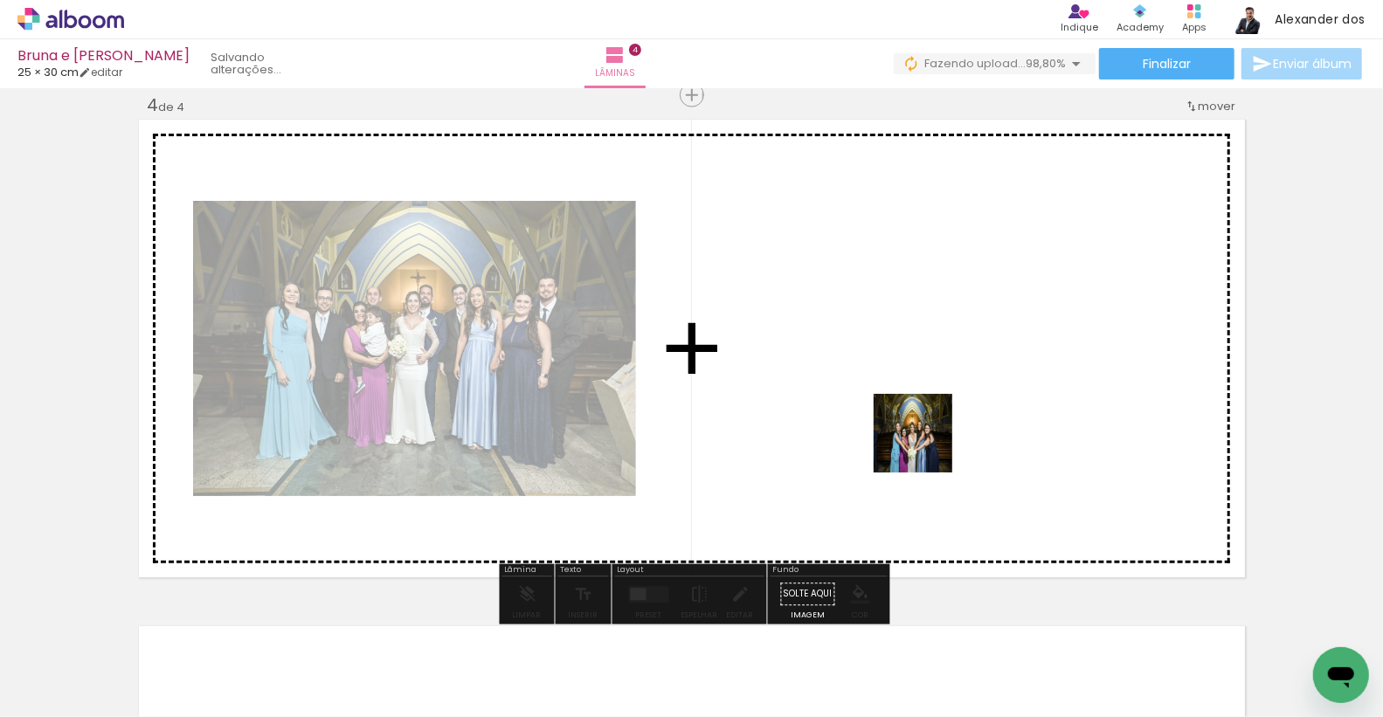
drag, startPoint x: 1016, startPoint y: 648, endPoint x: 926, endPoint y: 447, distance: 220.2
click at [926, 447] on quentale-workspace at bounding box center [691, 358] width 1383 height 717
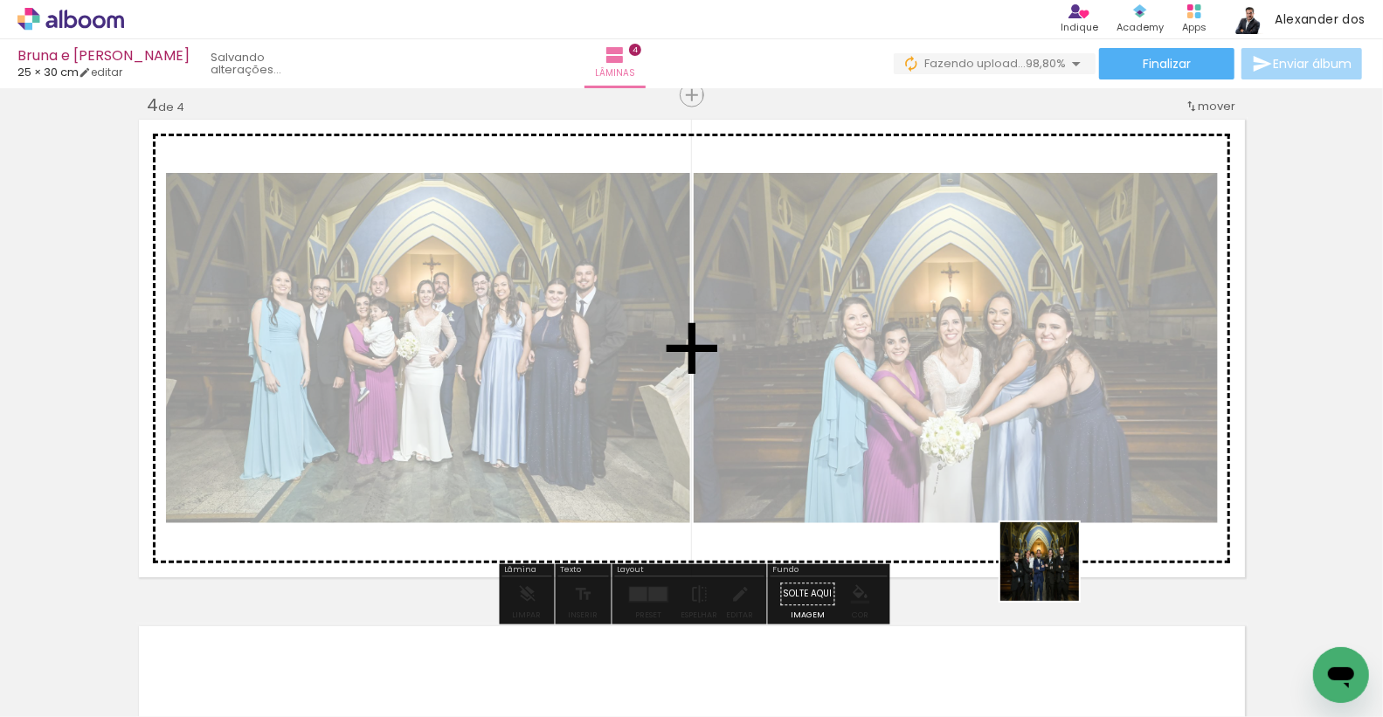
drag, startPoint x: 1133, startPoint y: 672, endPoint x: 945, endPoint y: 420, distance: 314.6
click at [945, 420] on quentale-workspace at bounding box center [691, 358] width 1383 height 717
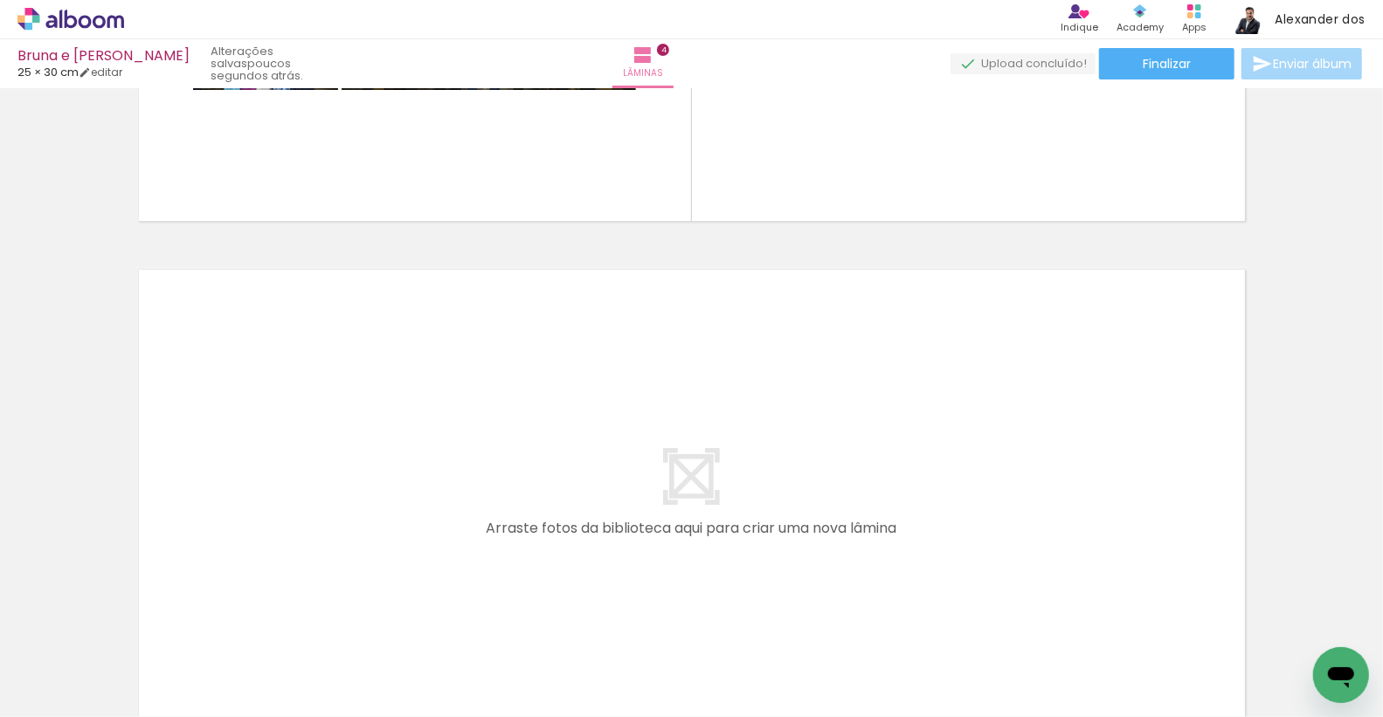
scroll to position [2082, 0]
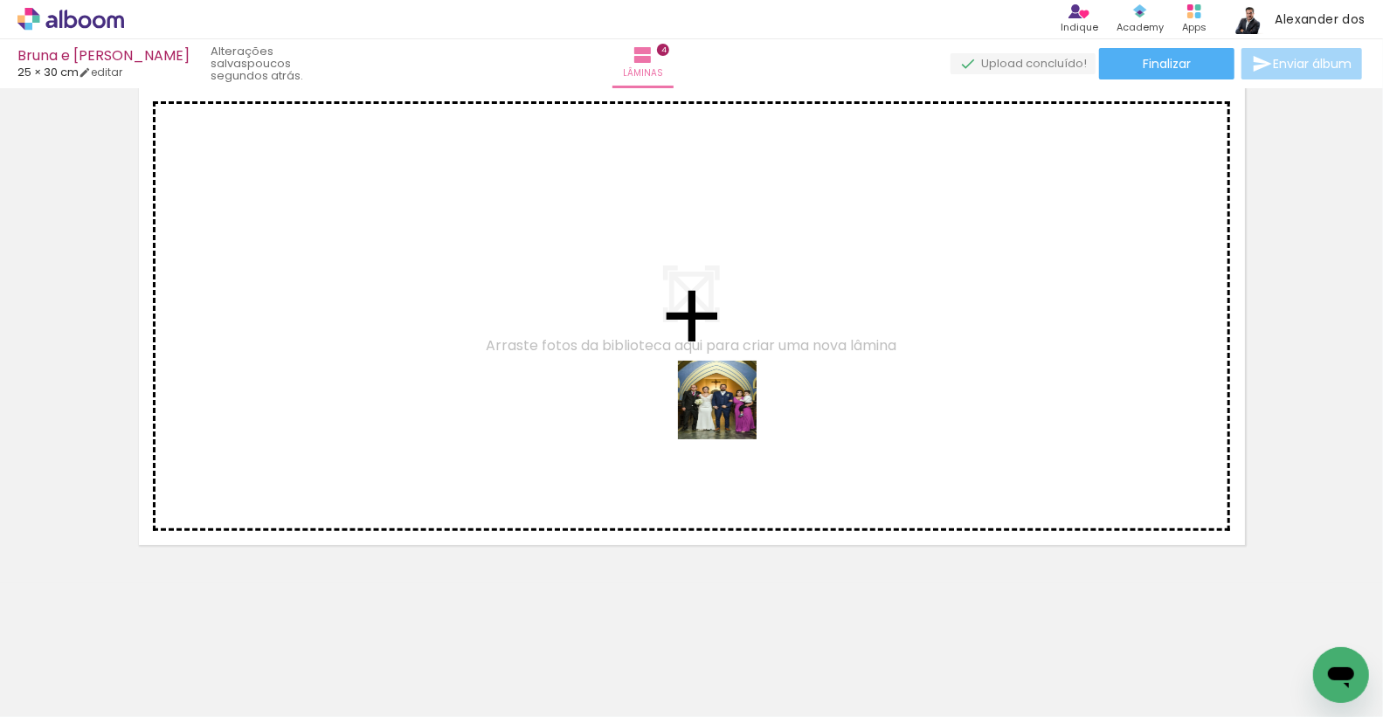
drag, startPoint x: 812, startPoint y: 649, endPoint x: 731, endPoint y: 409, distance: 253.7
click at [731, 409] on quentale-workspace at bounding box center [691, 358] width 1383 height 717
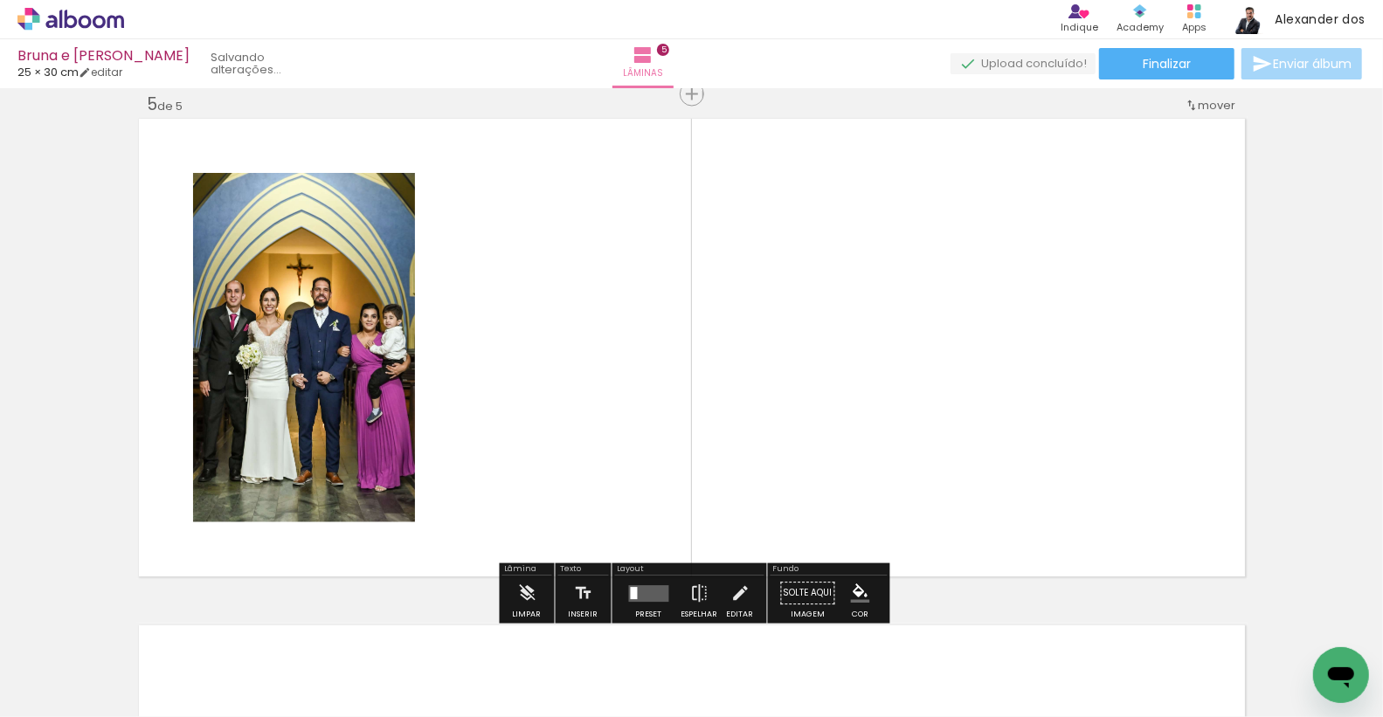
scroll to position [2049, 0]
drag, startPoint x: 1084, startPoint y: 641, endPoint x: 900, endPoint y: 422, distance: 286.5
click at [900, 422] on quentale-workspace at bounding box center [691, 358] width 1383 height 717
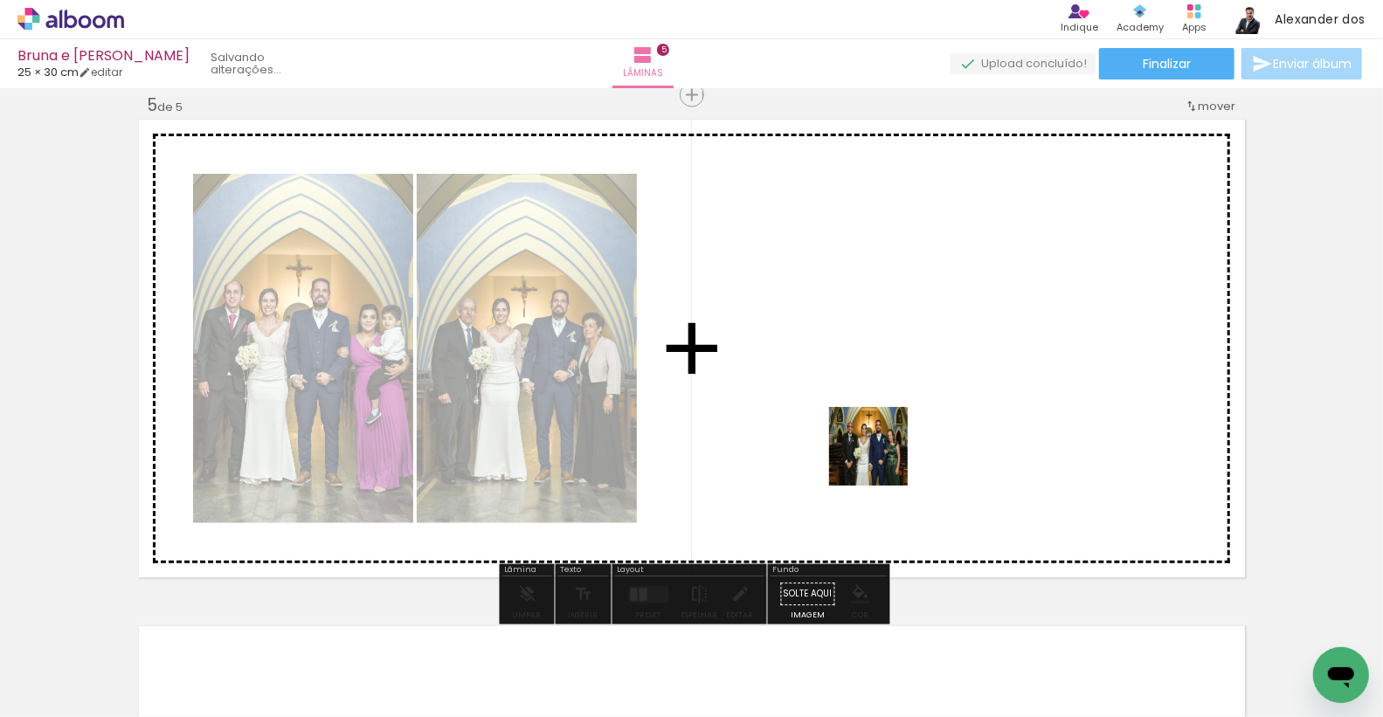
drag, startPoint x: 909, startPoint y: 665, endPoint x: 883, endPoint y: 328, distance: 338.3
click at [883, 328] on quentale-workspace at bounding box center [691, 358] width 1383 height 717
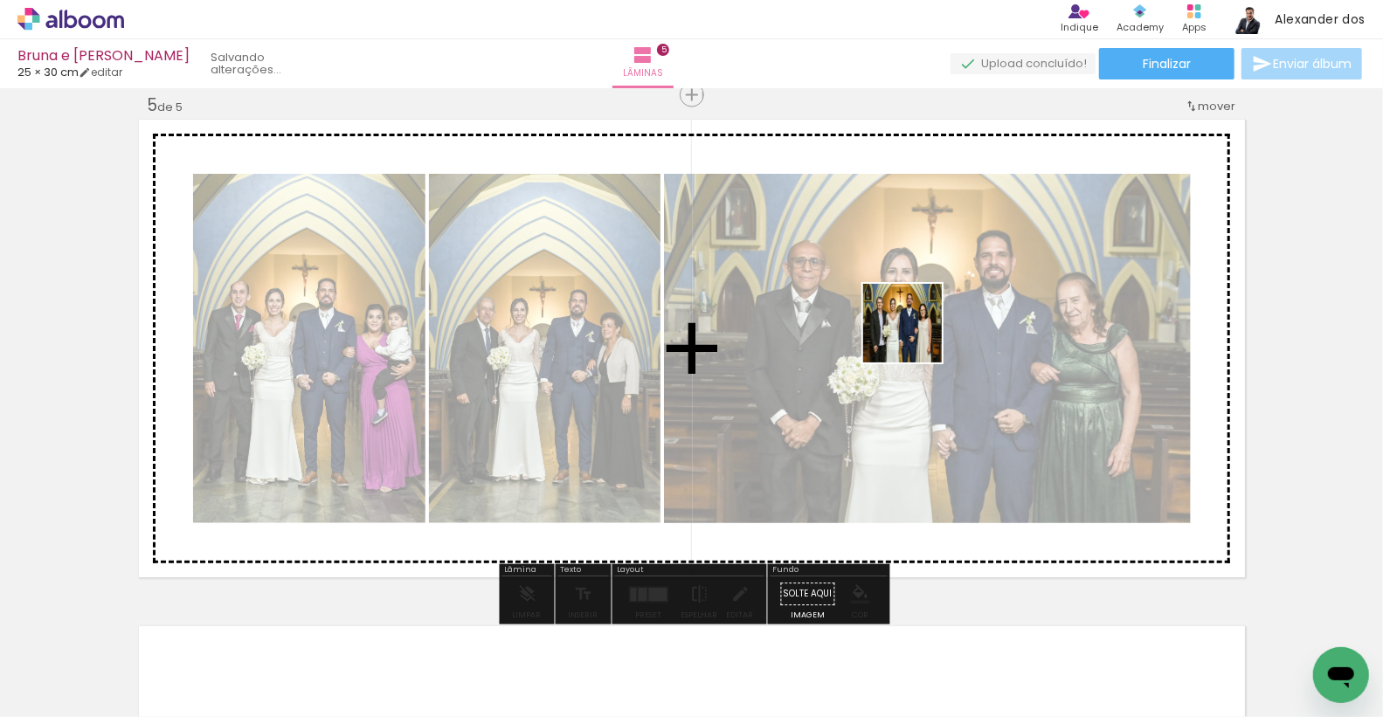
drag, startPoint x: 996, startPoint y: 675, endPoint x: 915, endPoint y: 333, distance: 352.1
click at [915, 333] on quentale-workspace at bounding box center [691, 358] width 1383 height 717
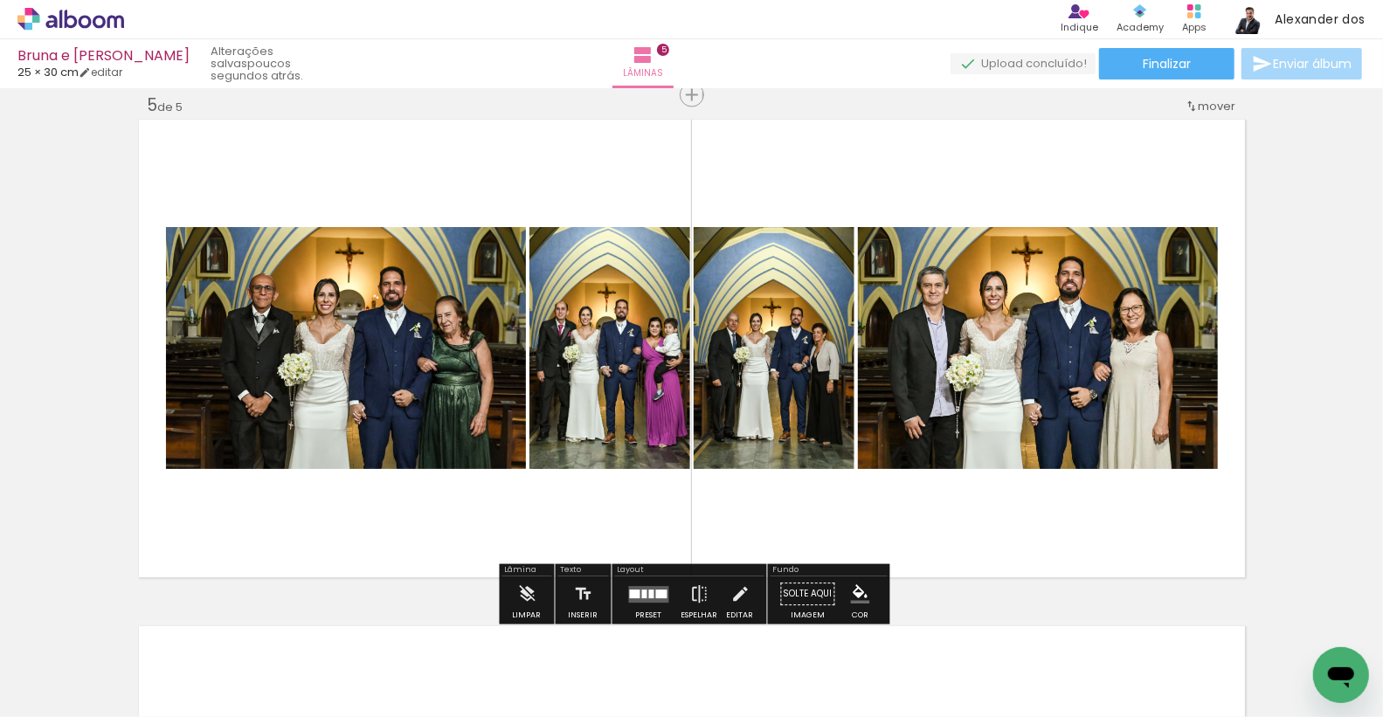
scroll to position [0, 1399]
click at [649, 590] on div at bounding box center [651, 594] width 5 height 9
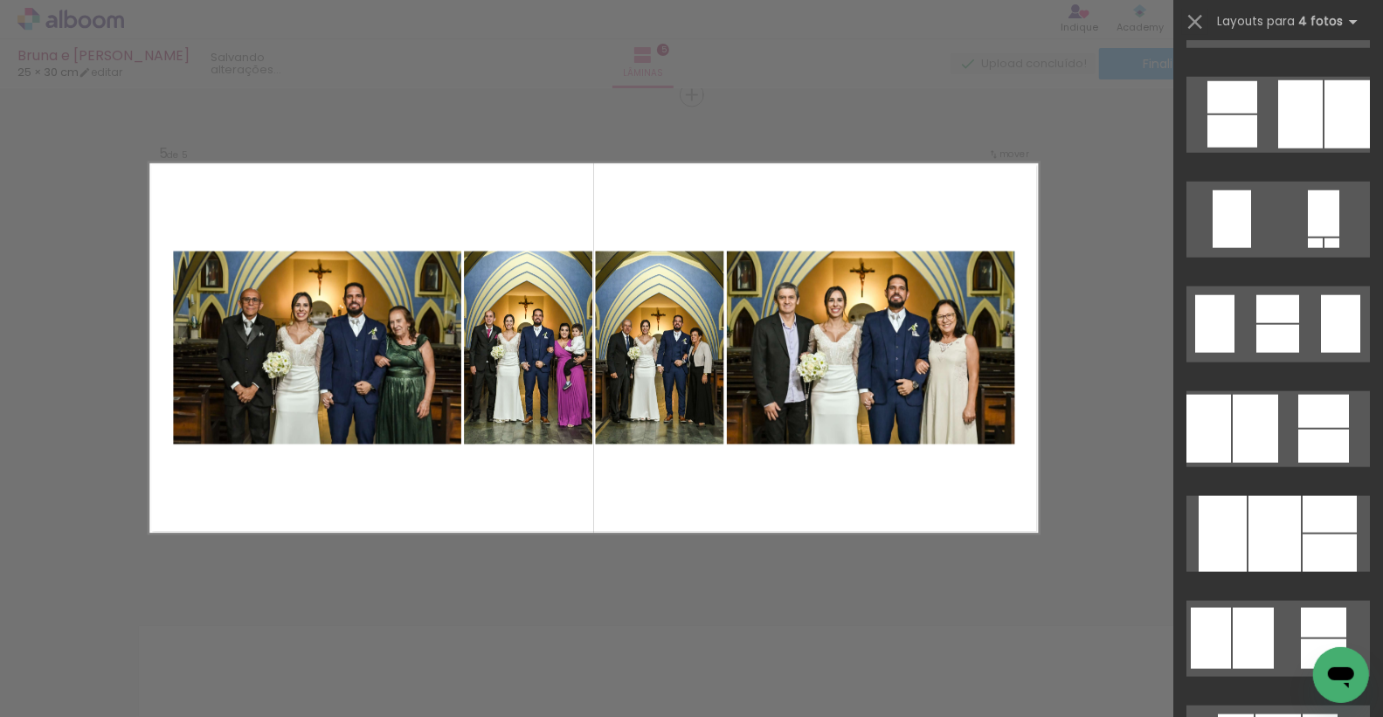
scroll to position [0, 0]
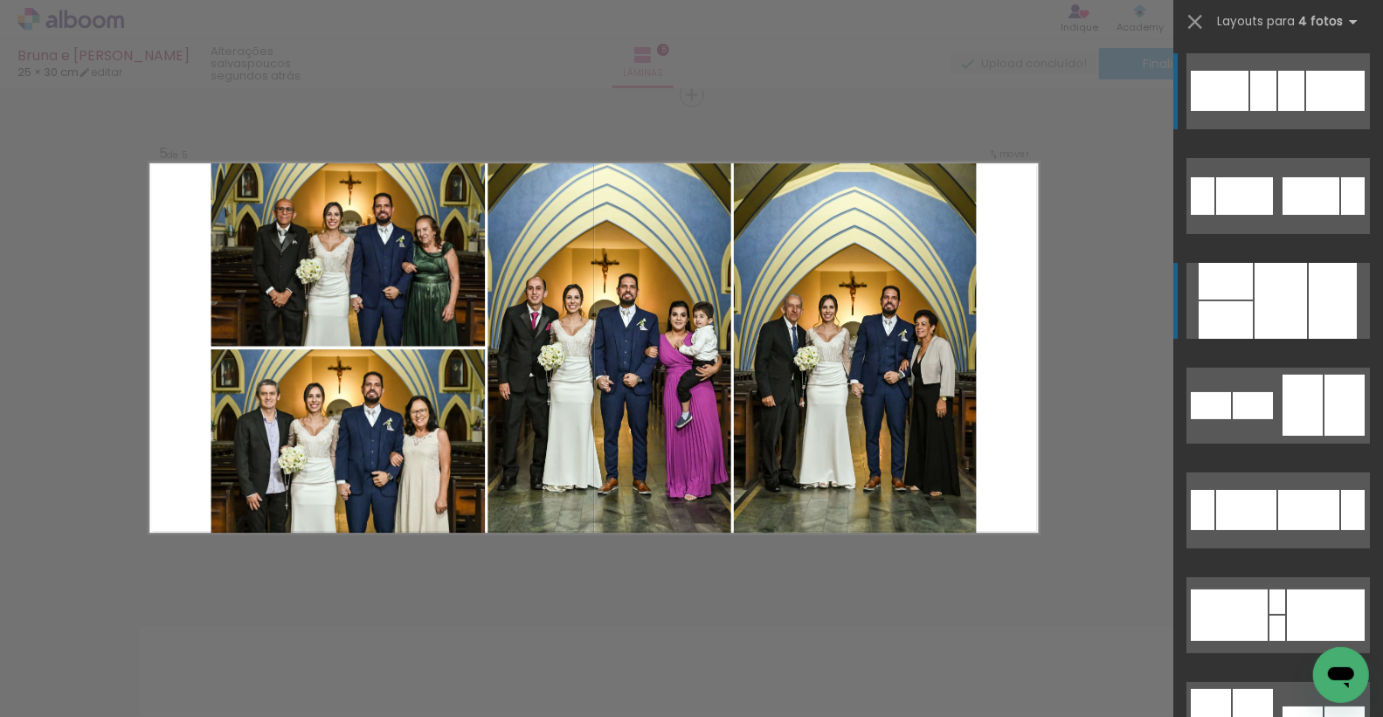
click at [1215, 215] on div at bounding box center [1203, 196] width 24 height 38
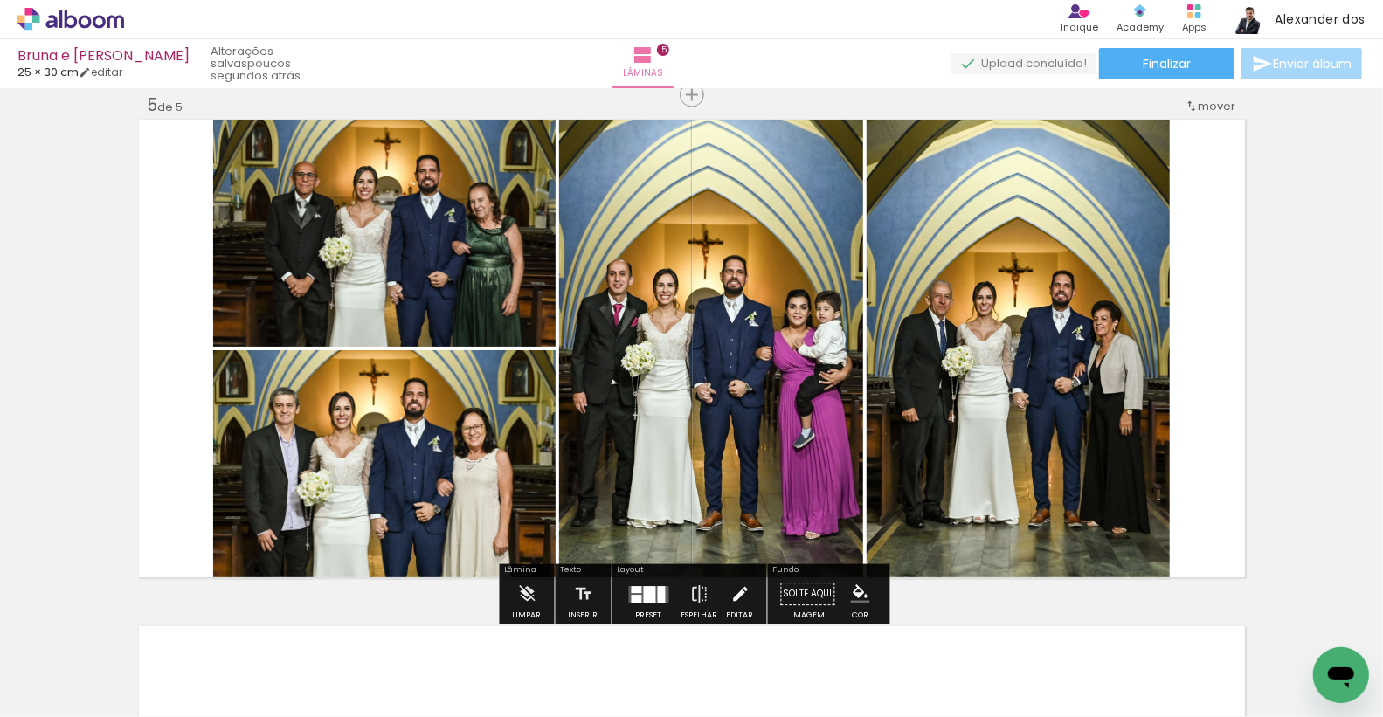
click at [736, 595] on iron-icon at bounding box center [740, 595] width 19 height 35
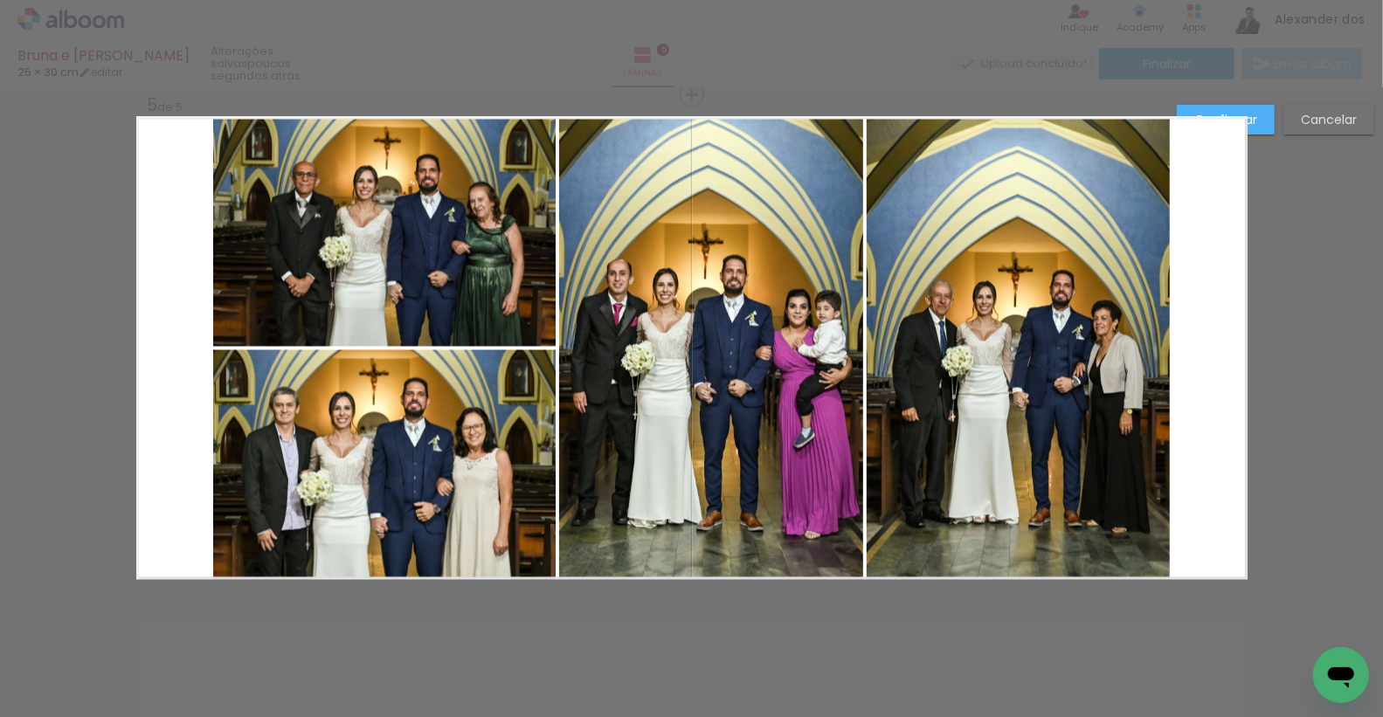
click at [364, 225] on quentale-photo at bounding box center [384, 232] width 343 height 230
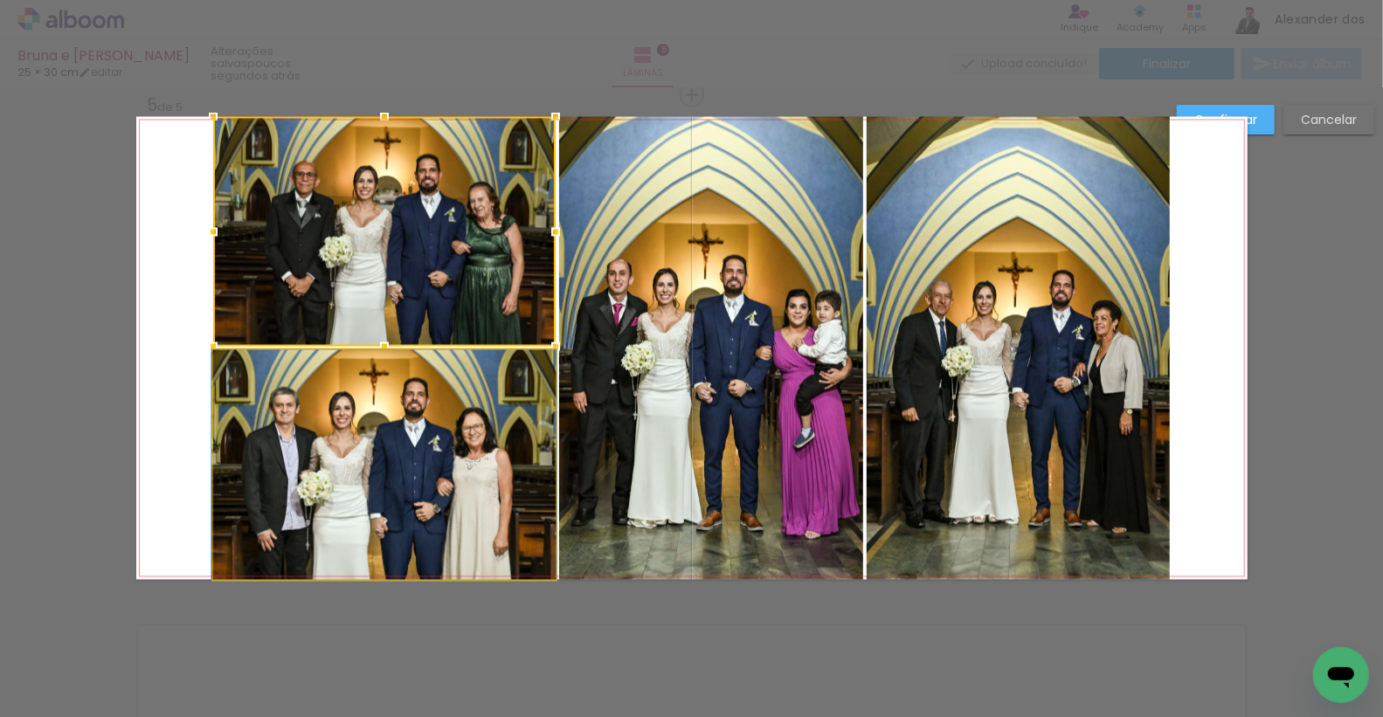
click at [308, 405] on quentale-photo at bounding box center [384, 465] width 343 height 230
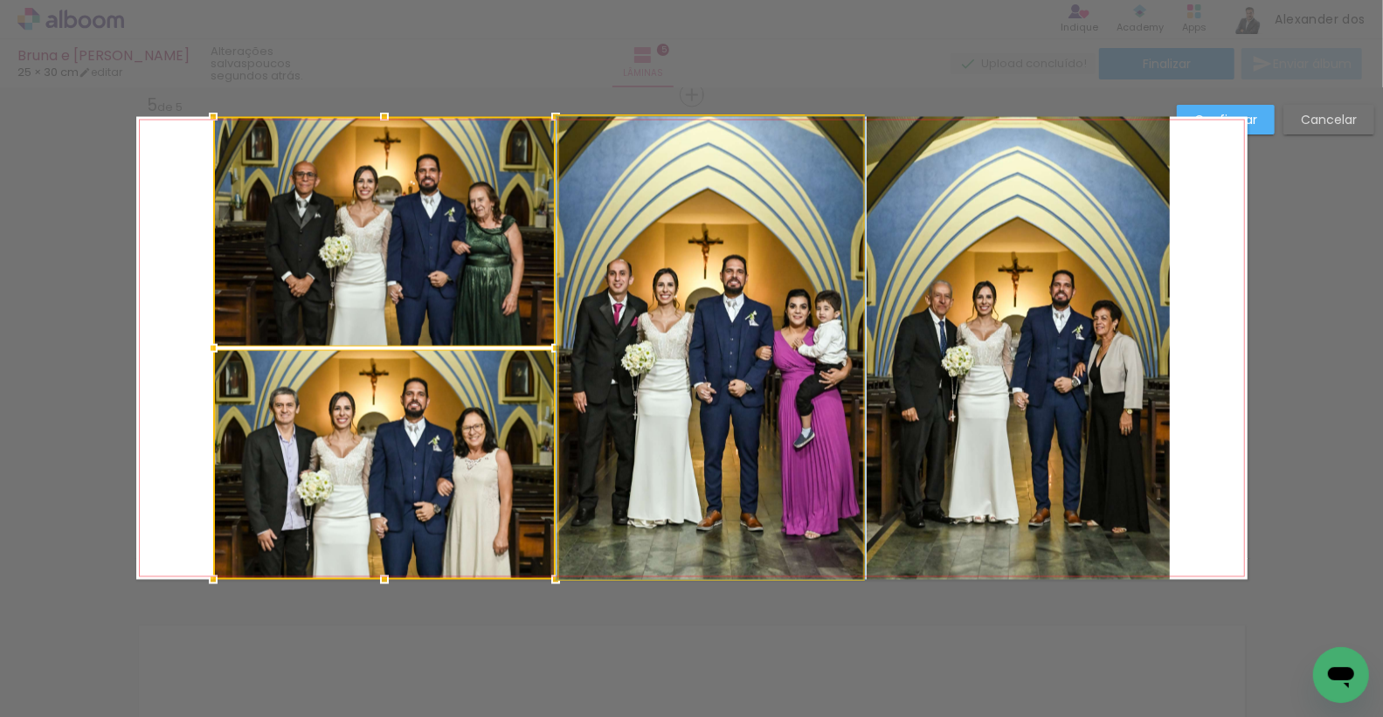
click at [718, 369] on quentale-photo at bounding box center [711, 348] width 304 height 463
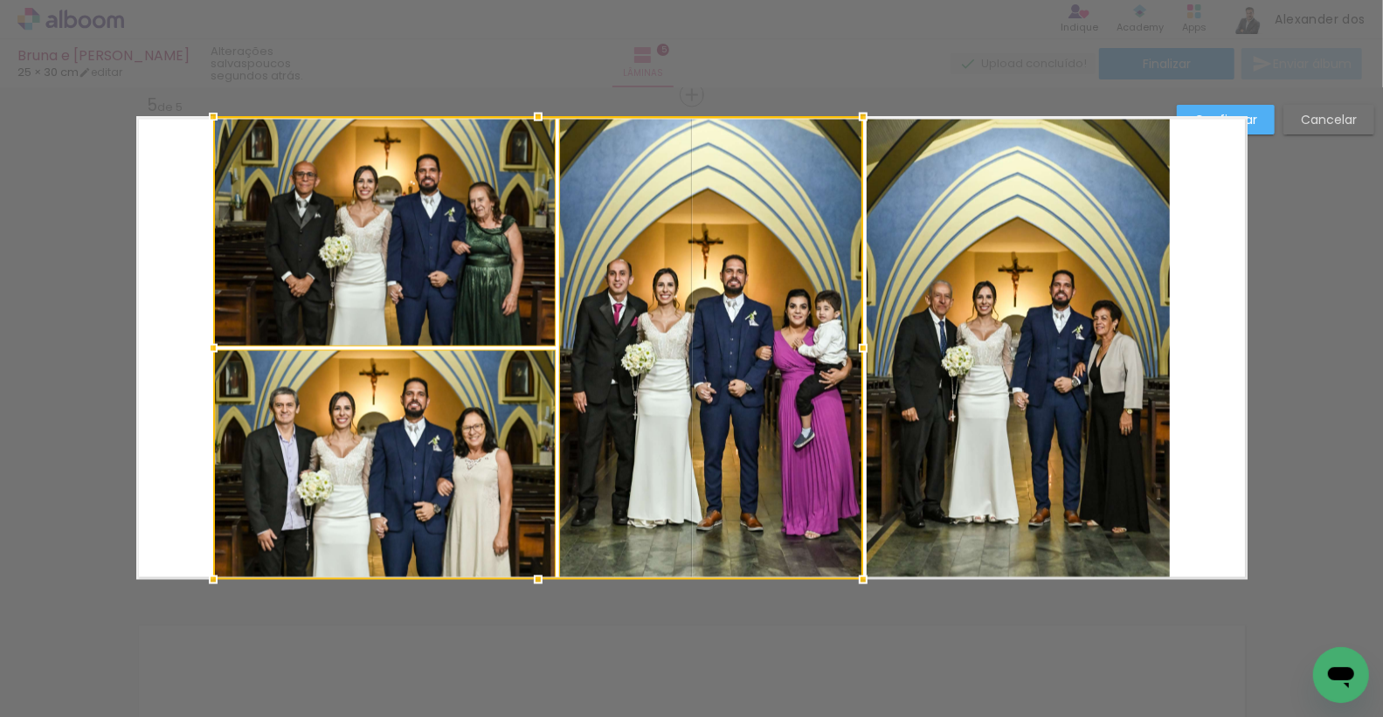
click at [1043, 364] on quentale-photo at bounding box center [1018, 348] width 303 height 463
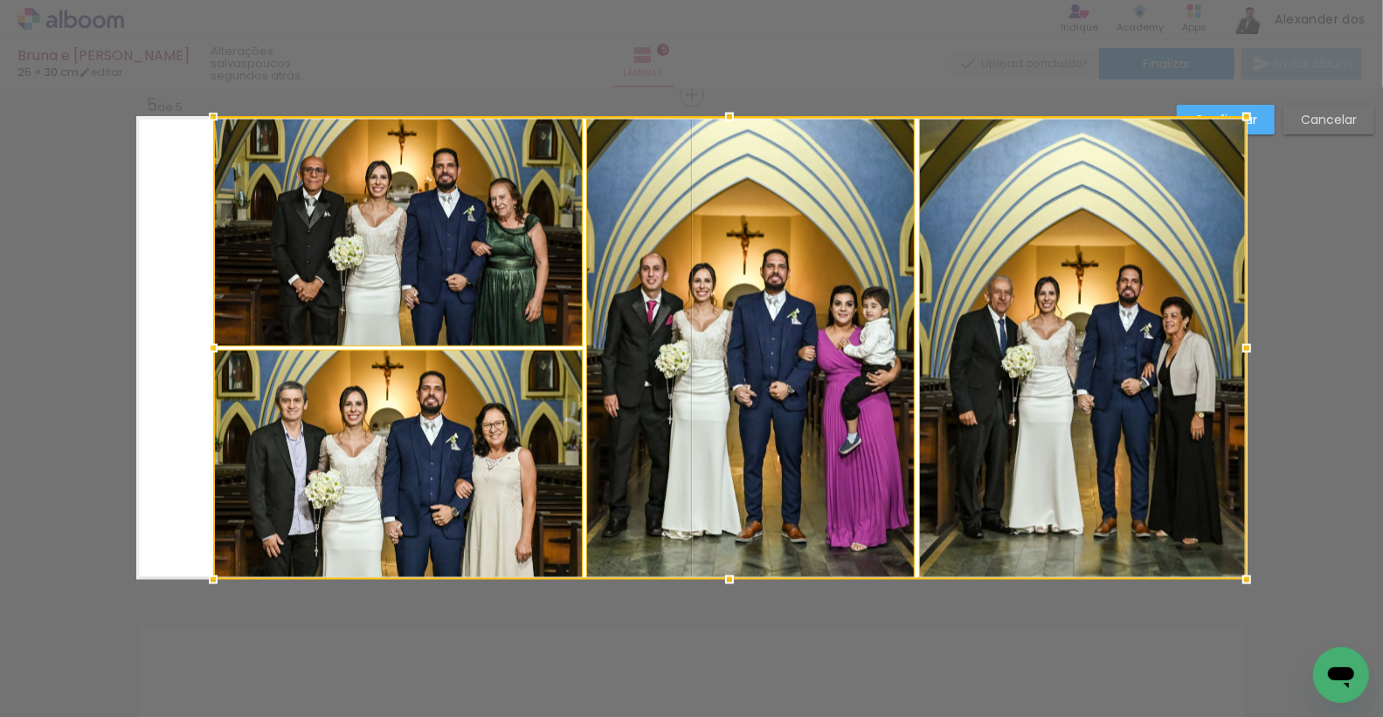
drag, startPoint x: 1170, startPoint y: 350, endPoint x: 1247, endPoint y: 352, distance: 76.9
click at [1247, 352] on div at bounding box center [1247, 348] width 35 height 35
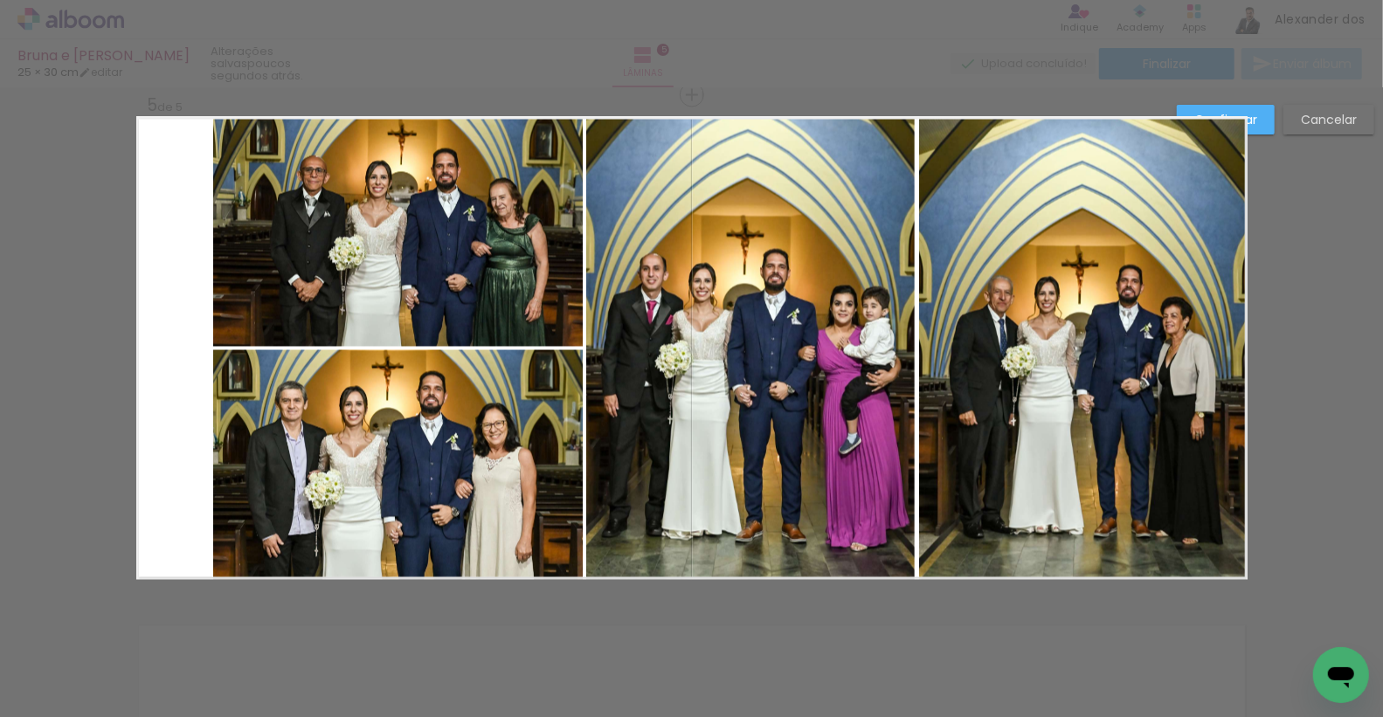
click at [1049, 307] on quentale-photo at bounding box center [1083, 348] width 328 height 463
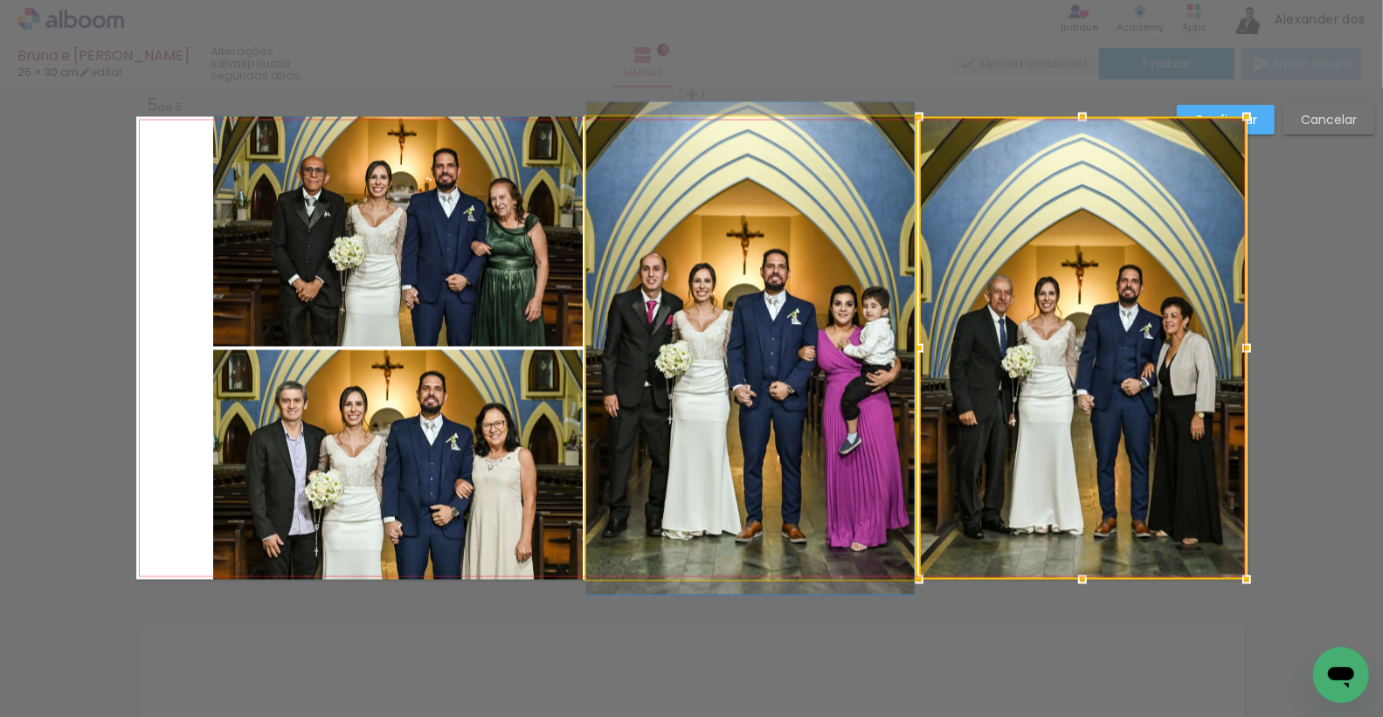
click at [703, 256] on quentale-photo at bounding box center [750, 348] width 329 height 463
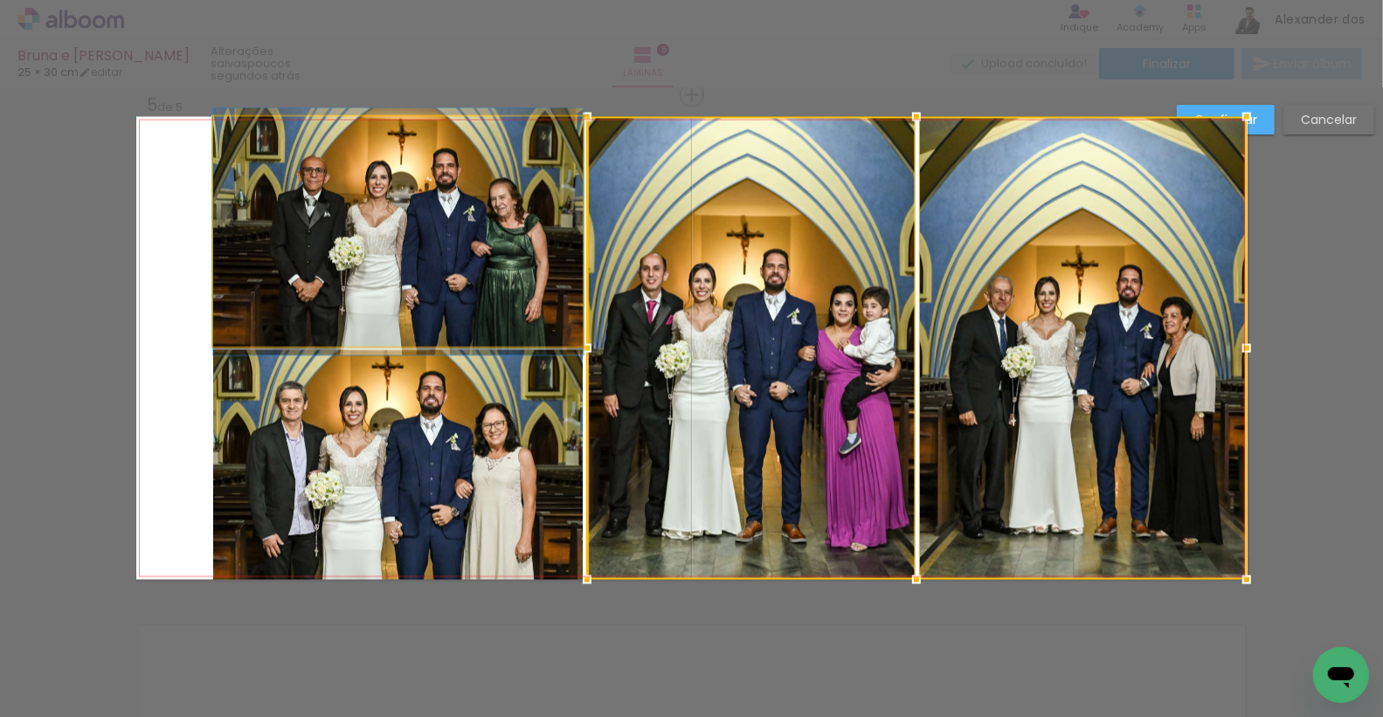
click at [333, 204] on quentale-photo at bounding box center [398, 232] width 371 height 230
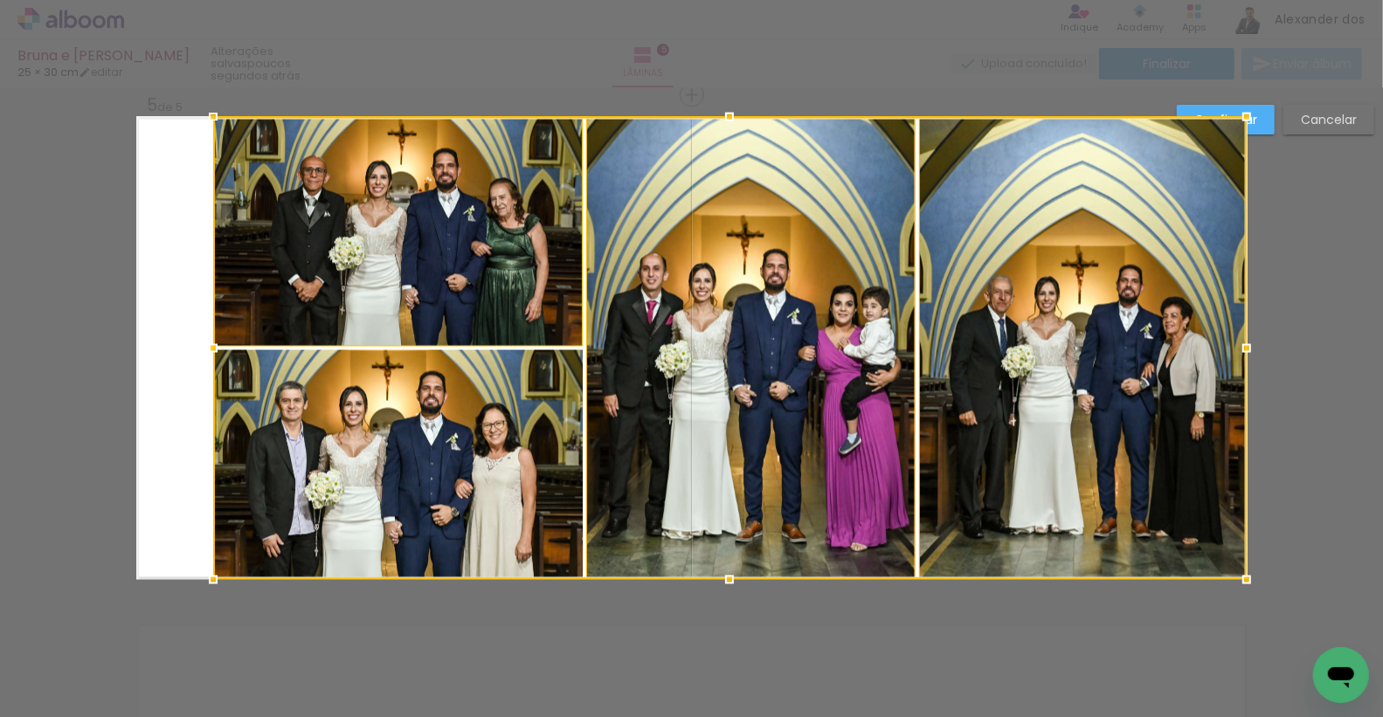
click at [323, 386] on div at bounding box center [730, 348] width 1034 height 463
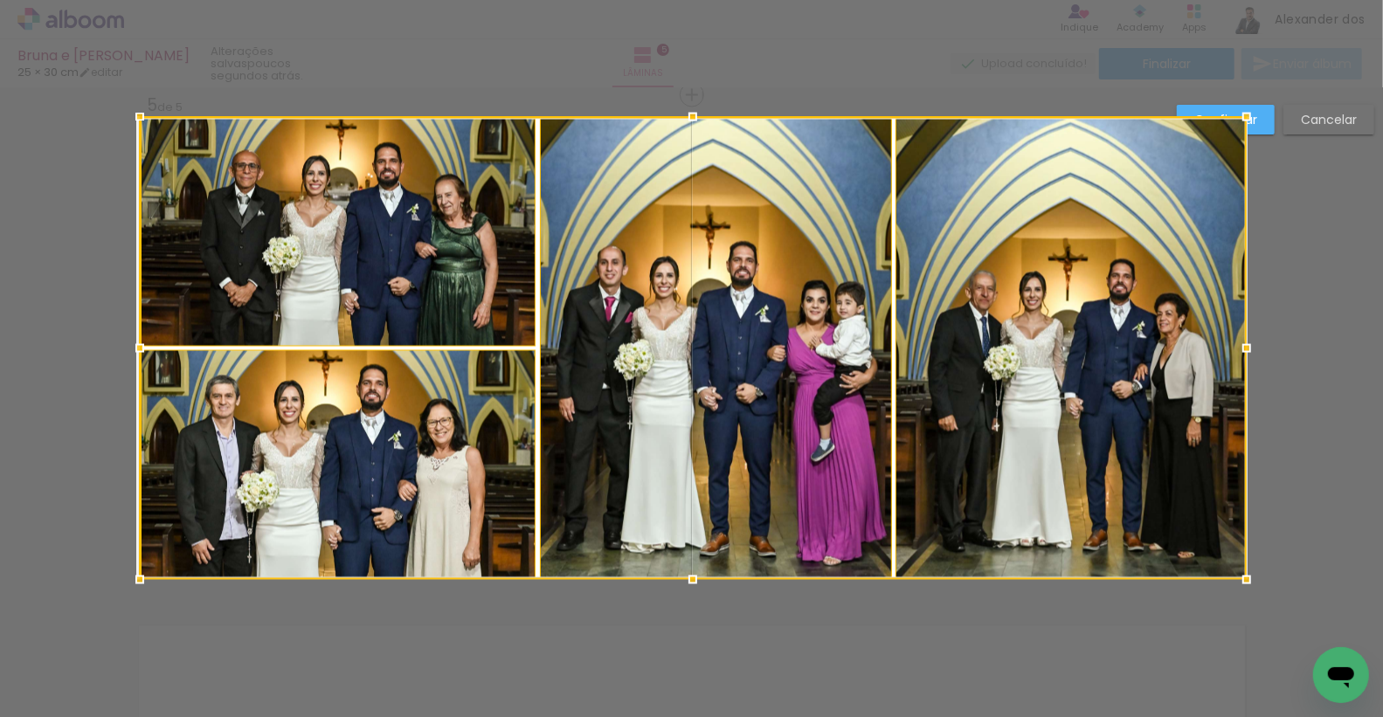
drag, startPoint x: 209, startPoint y: 345, endPoint x: 134, endPoint y: 341, distance: 75.3
click at [134, 341] on div at bounding box center [139, 348] width 35 height 35
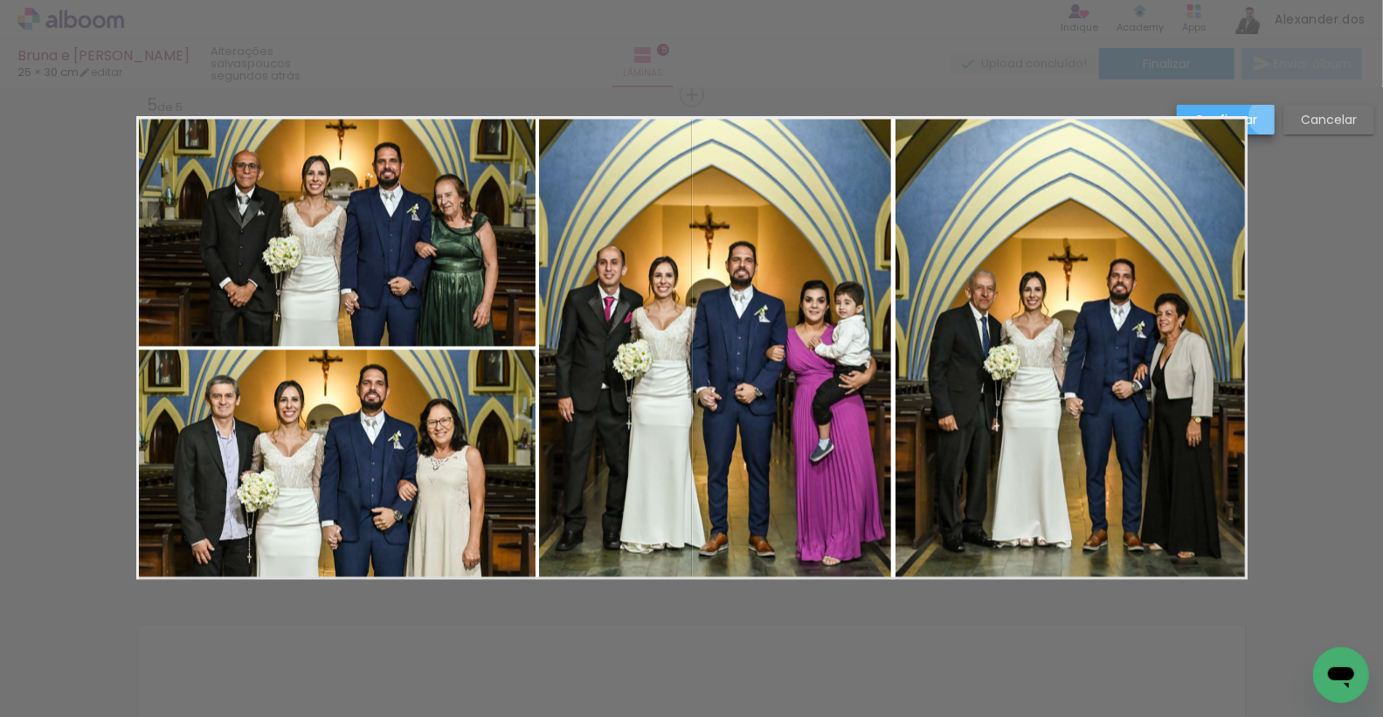
click at [1270, 117] on paper-button "Confirmar" at bounding box center [1226, 120] width 98 height 30
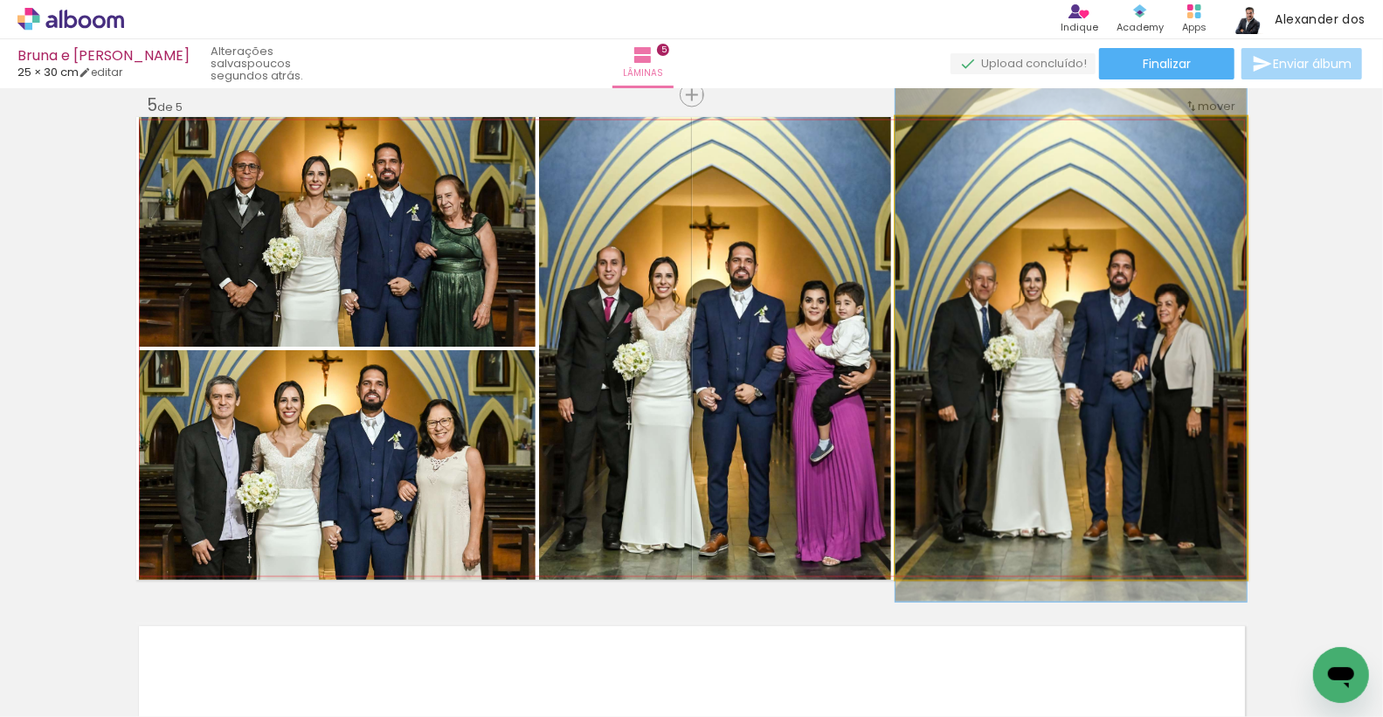
drag, startPoint x: 1133, startPoint y: 329, endPoint x: 1133, endPoint y: 318, distance: 10.5
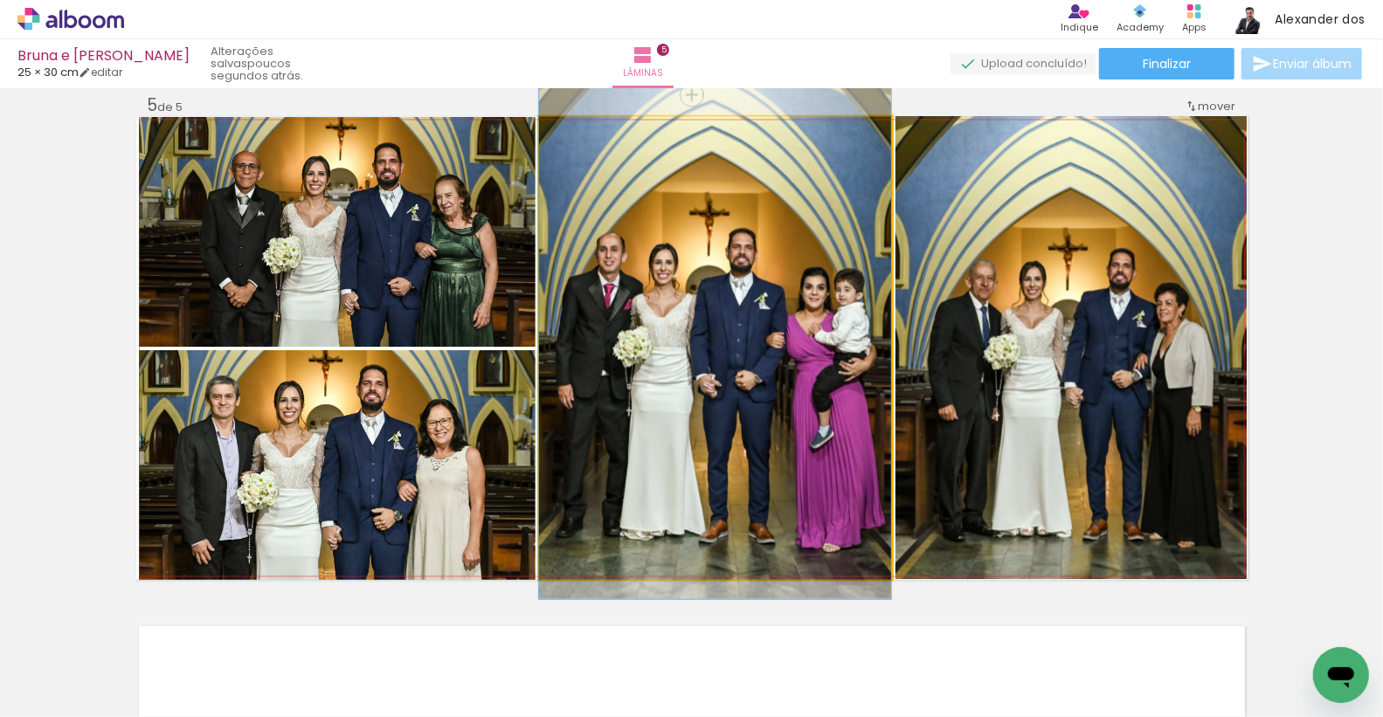
drag, startPoint x: 790, startPoint y: 459, endPoint x: 789, endPoint y: 446, distance: 13.1
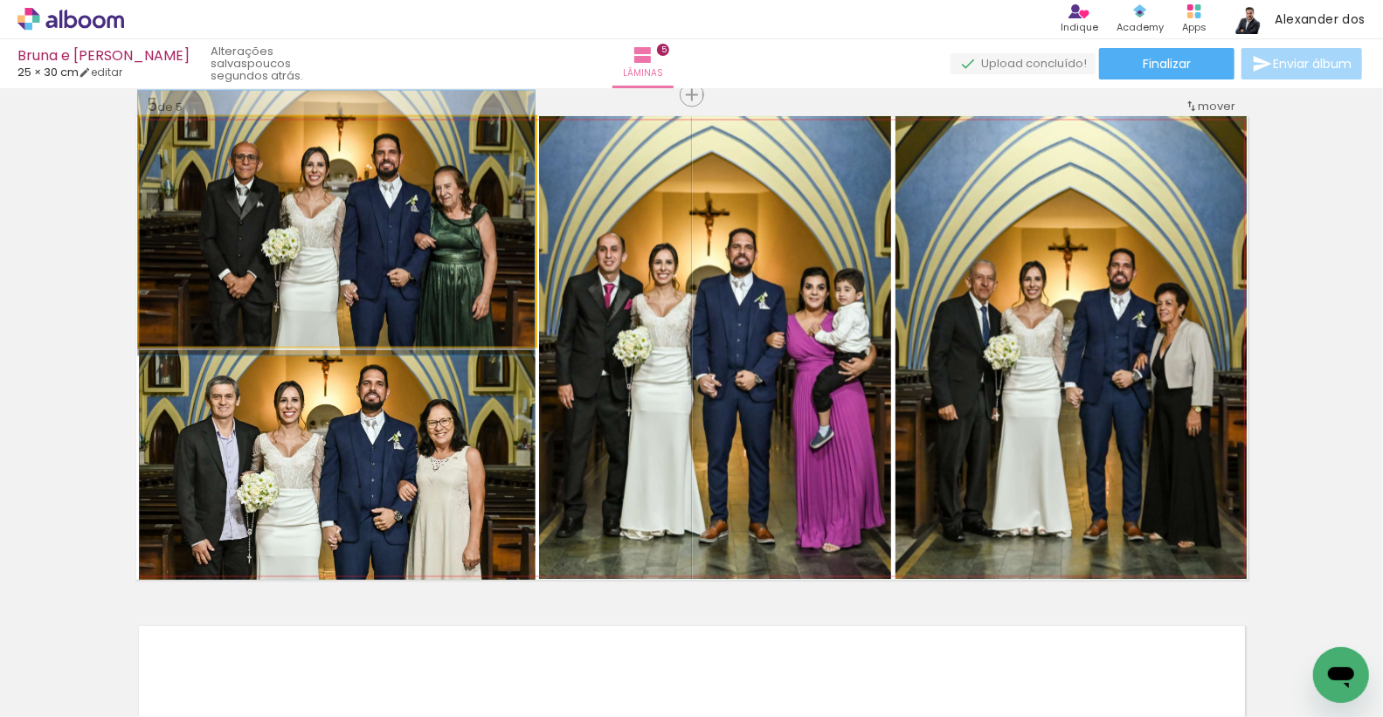
drag, startPoint x: 371, startPoint y: 282, endPoint x: 365, endPoint y: 274, distance: 10.2
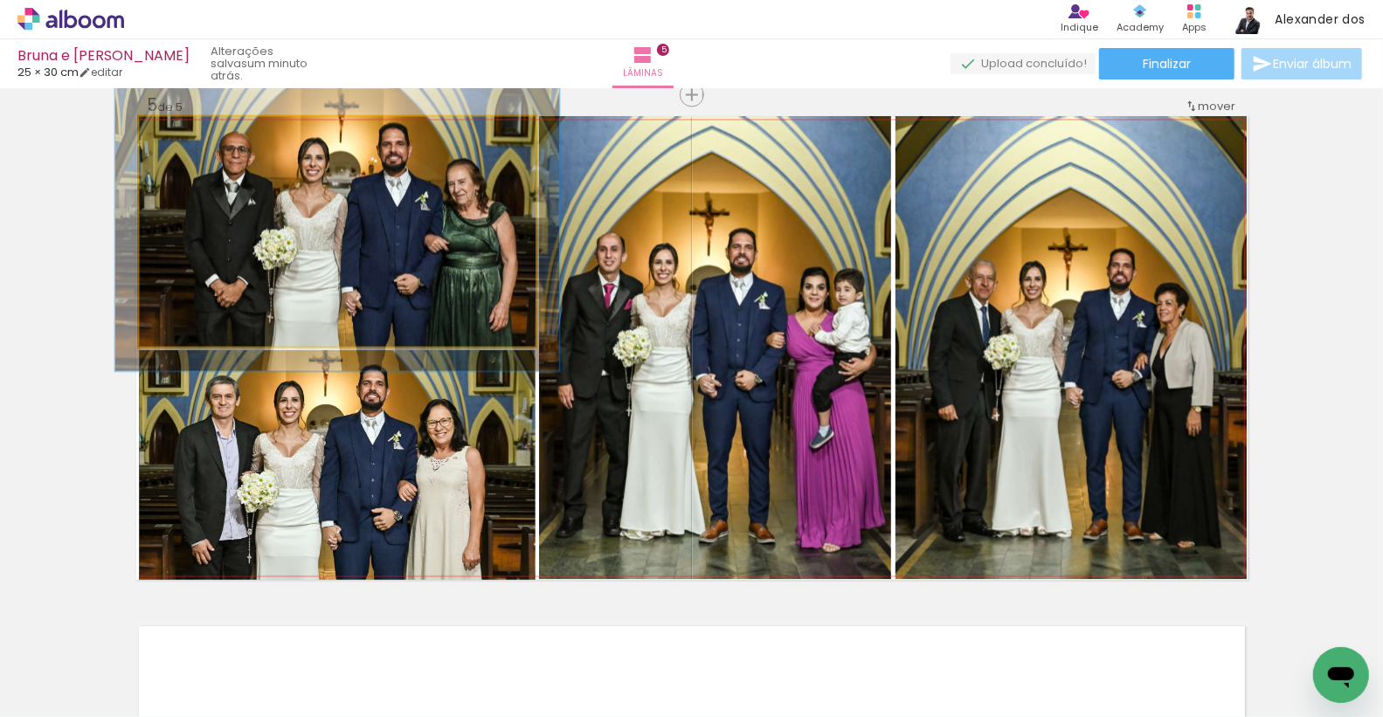
type paper-slider "112"
click at [190, 136] on div at bounding box center [188, 136] width 16 height 16
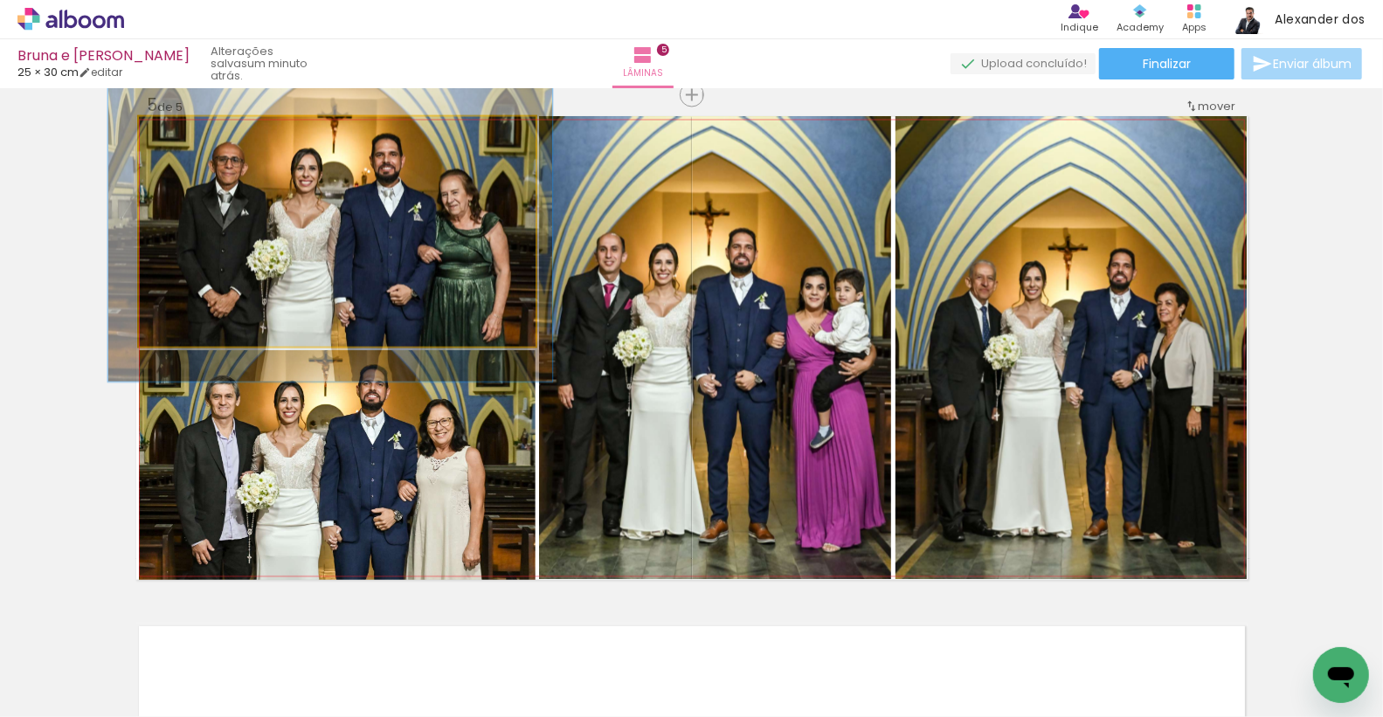
drag, startPoint x: 310, startPoint y: 224, endPoint x: 303, endPoint y: 234, distance: 12.6
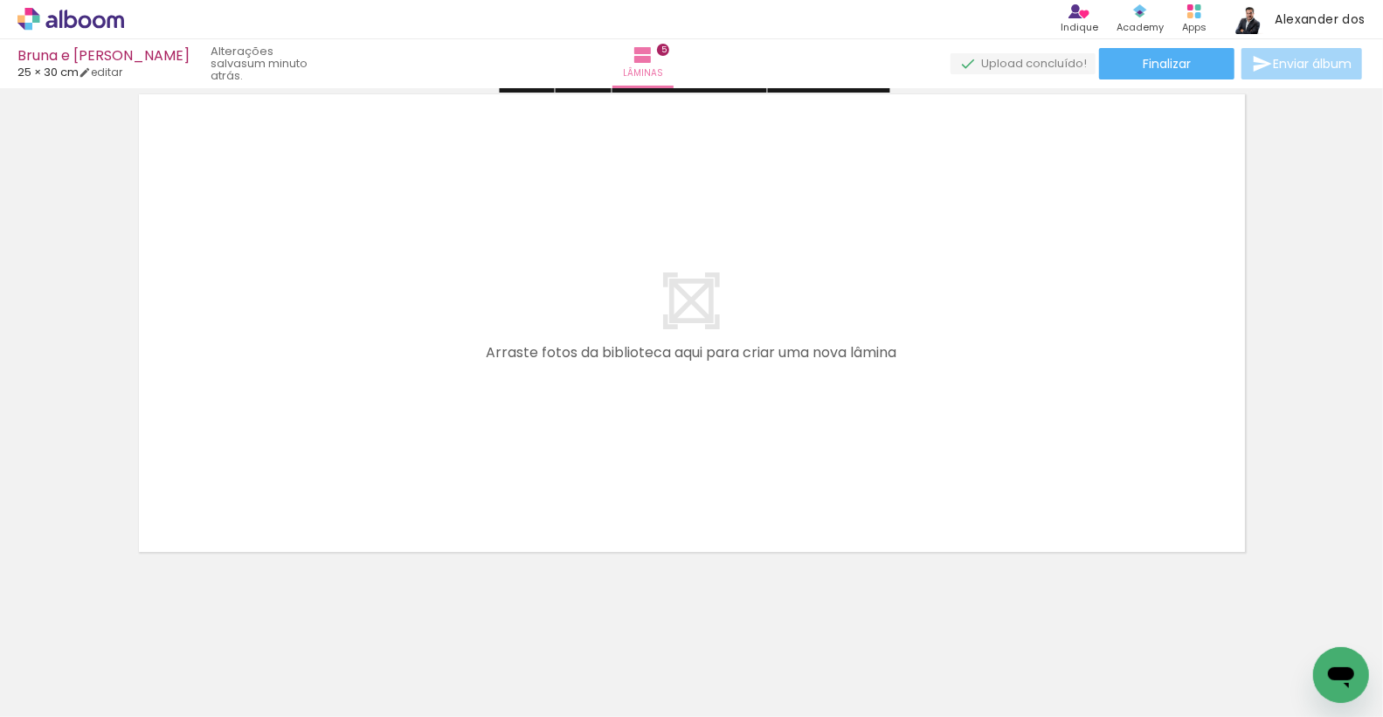
scroll to position [2587, 0]
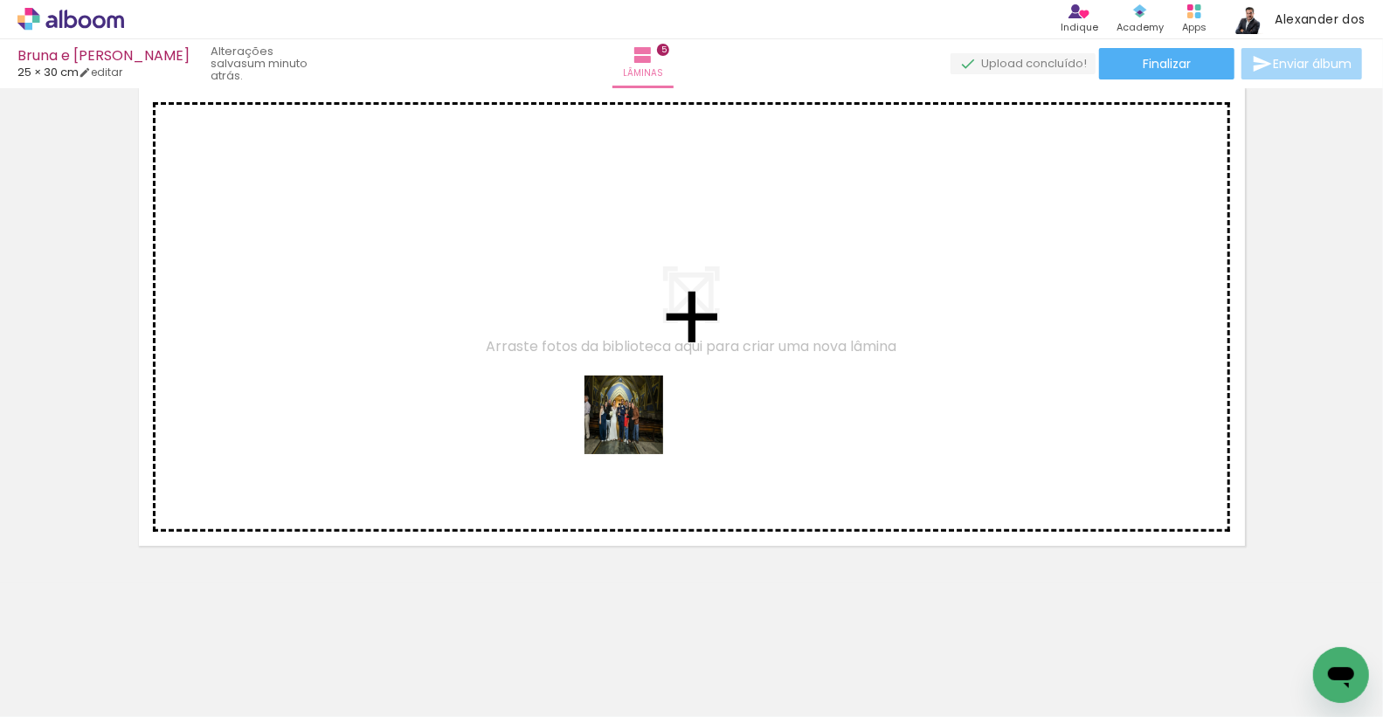
drag, startPoint x: 638, startPoint y: 655, endPoint x: 635, endPoint y: 421, distance: 234.2
click at [635, 421] on quentale-workspace at bounding box center [691, 358] width 1383 height 717
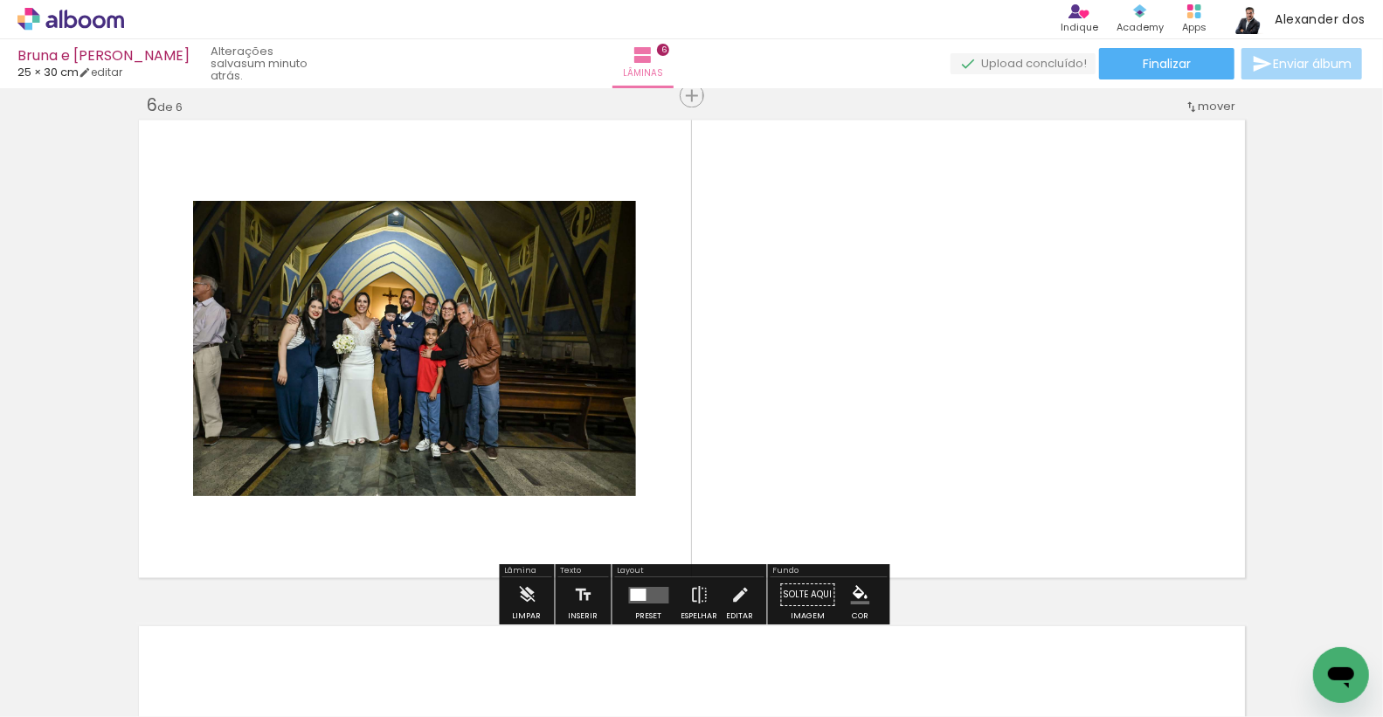
scroll to position [2549, 0]
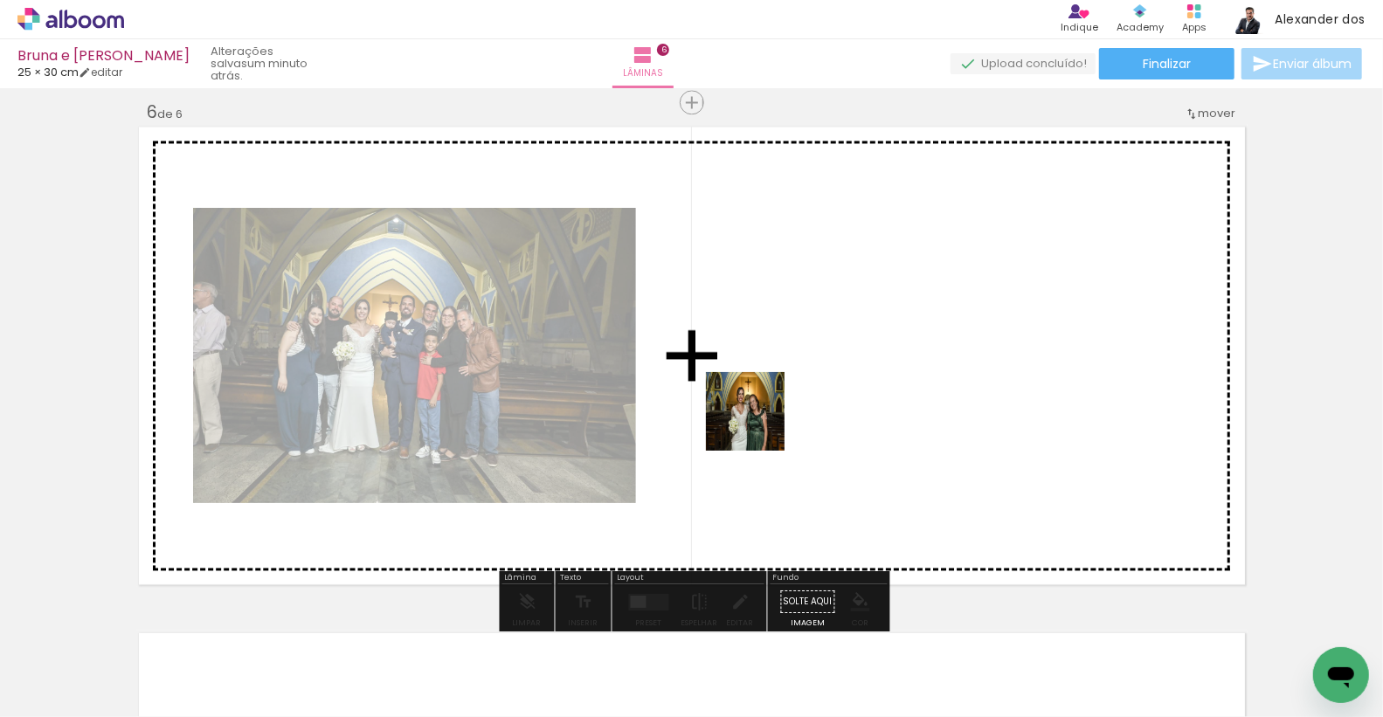
drag, startPoint x: 731, startPoint y: 655, endPoint x: 759, endPoint y: 426, distance: 230.7
click at [759, 426] on quentale-workspace at bounding box center [691, 358] width 1383 height 717
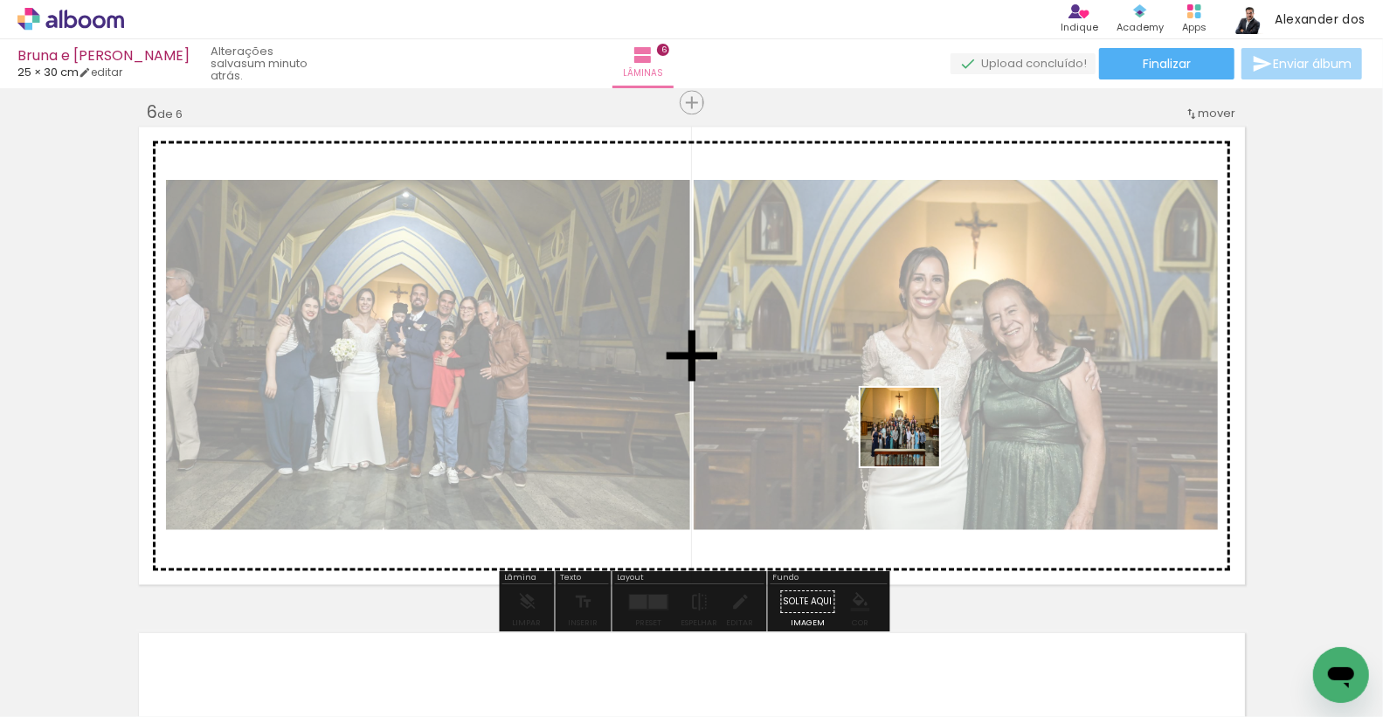
drag, startPoint x: 1029, startPoint y: 664, endPoint x: 913, endPoint y: 440, distance: 252.1
click at [913, 440] on quentale-workspace at bounding box center [691, 358] width 1383 height 717
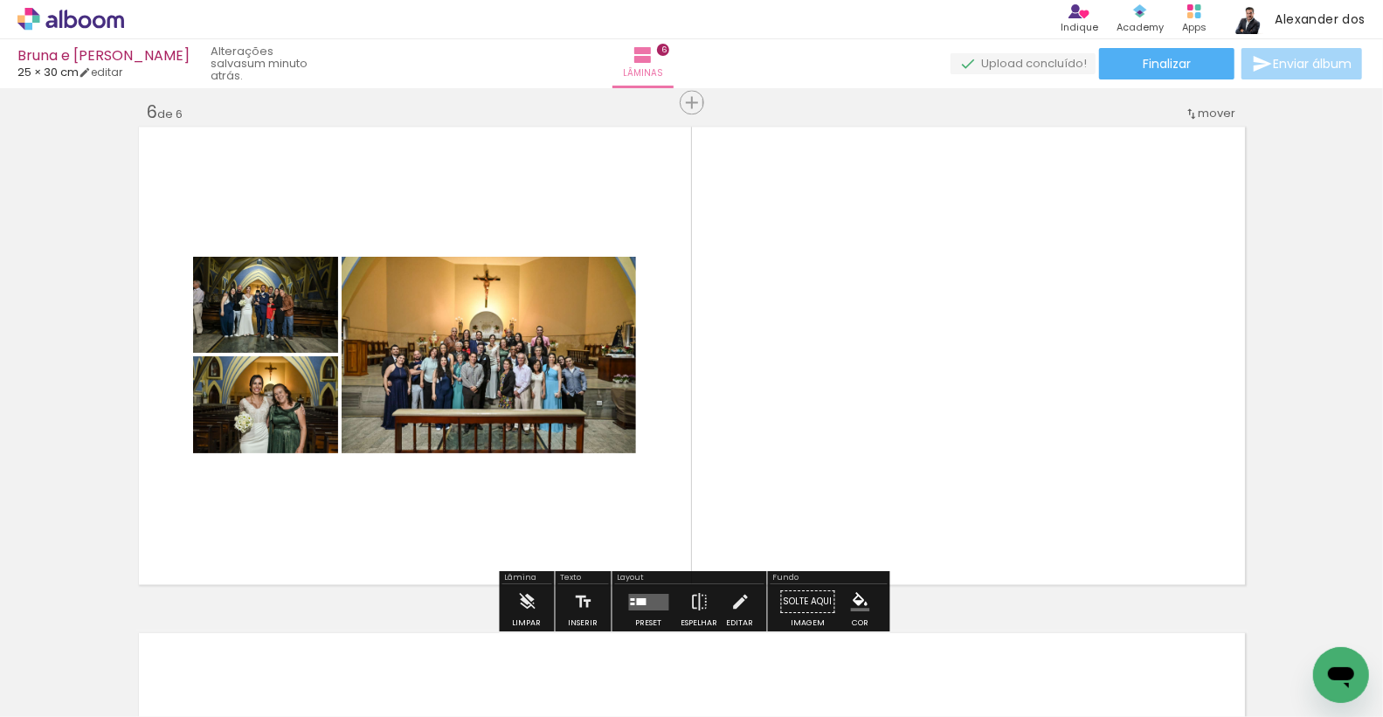
click at [637, 602] on div at bounding box center [642, 601] width 10 height 7
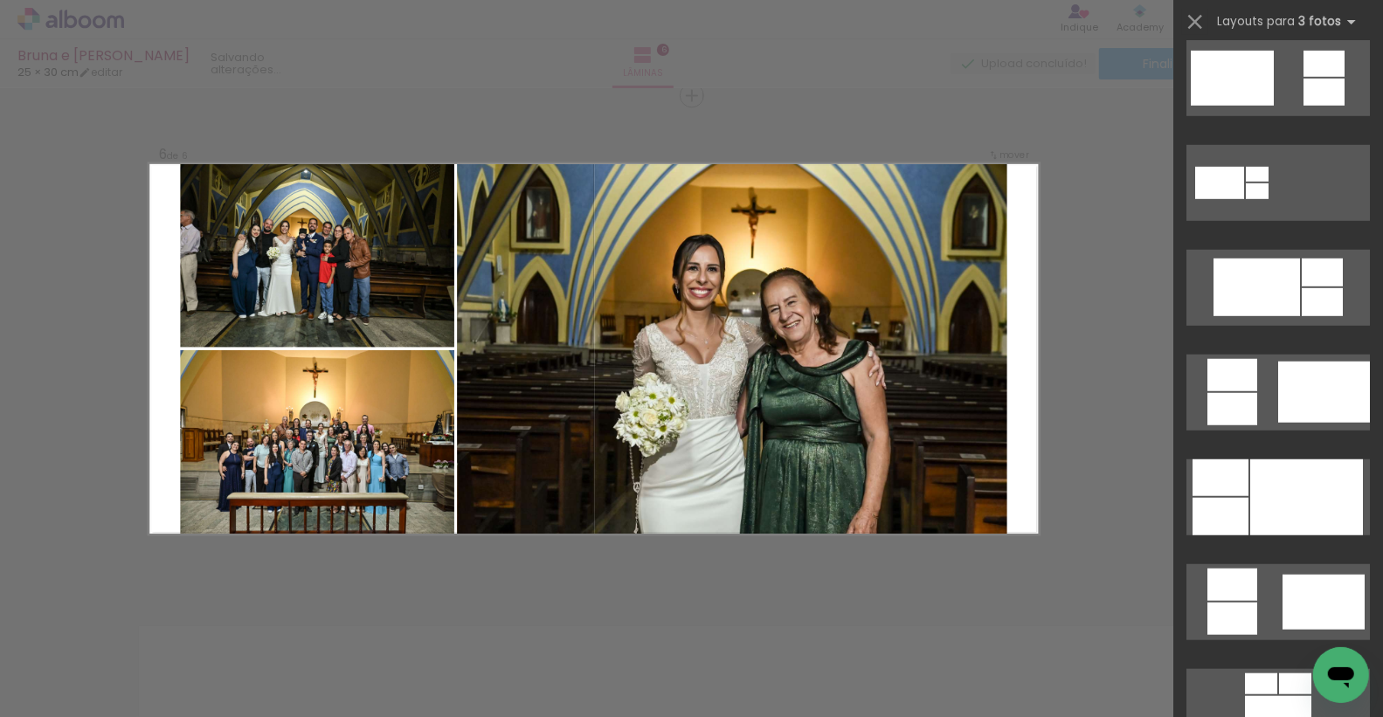
scroll to position [766, 0]
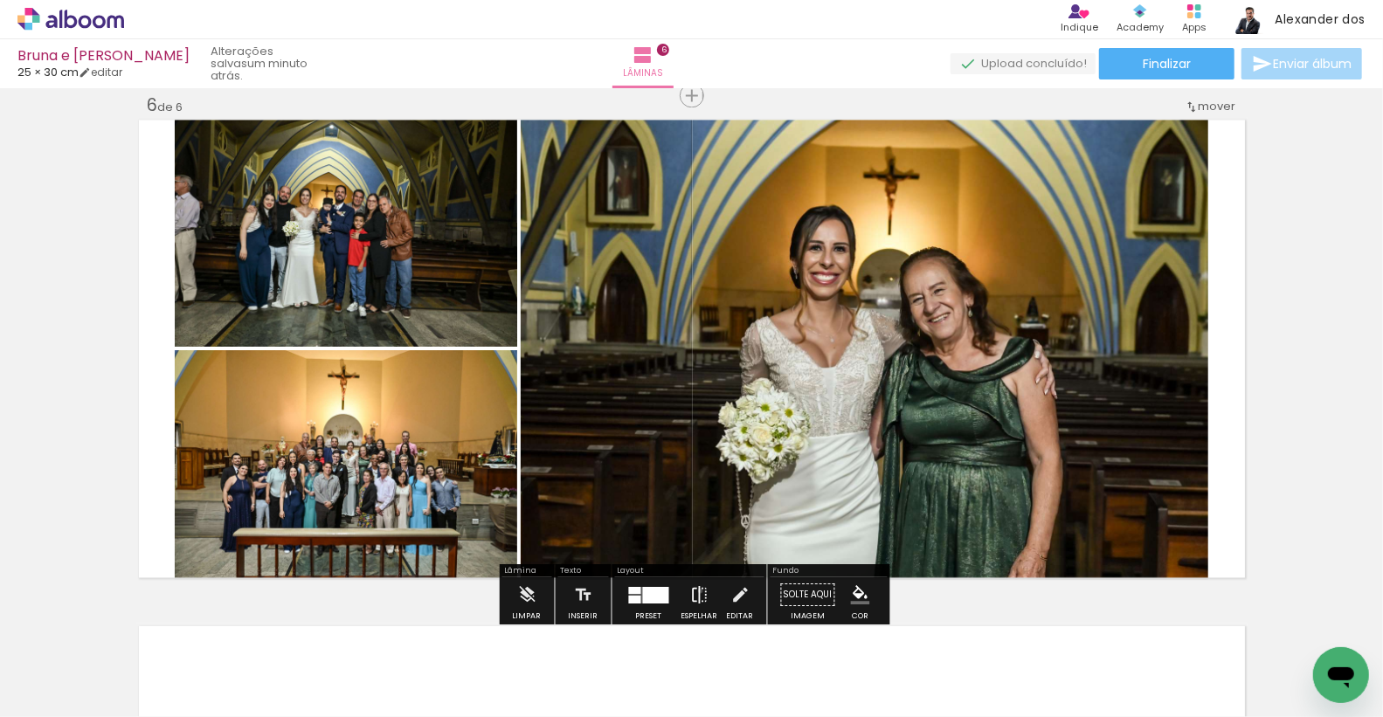
click at [696, 590] on iron-icon at bounding box center [699, 595] width 19 height 35
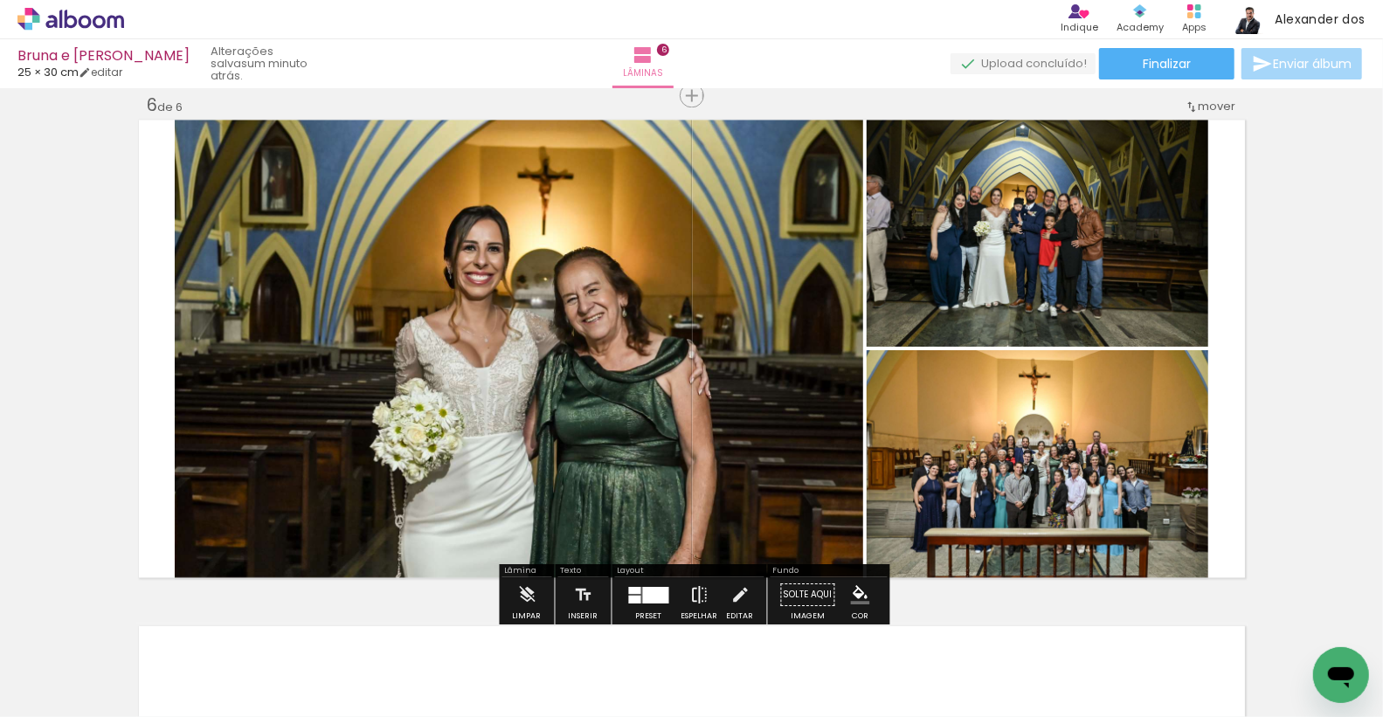
click at [696, 590] on iron-icon at bounding box center [699, 595] width 19 height 35
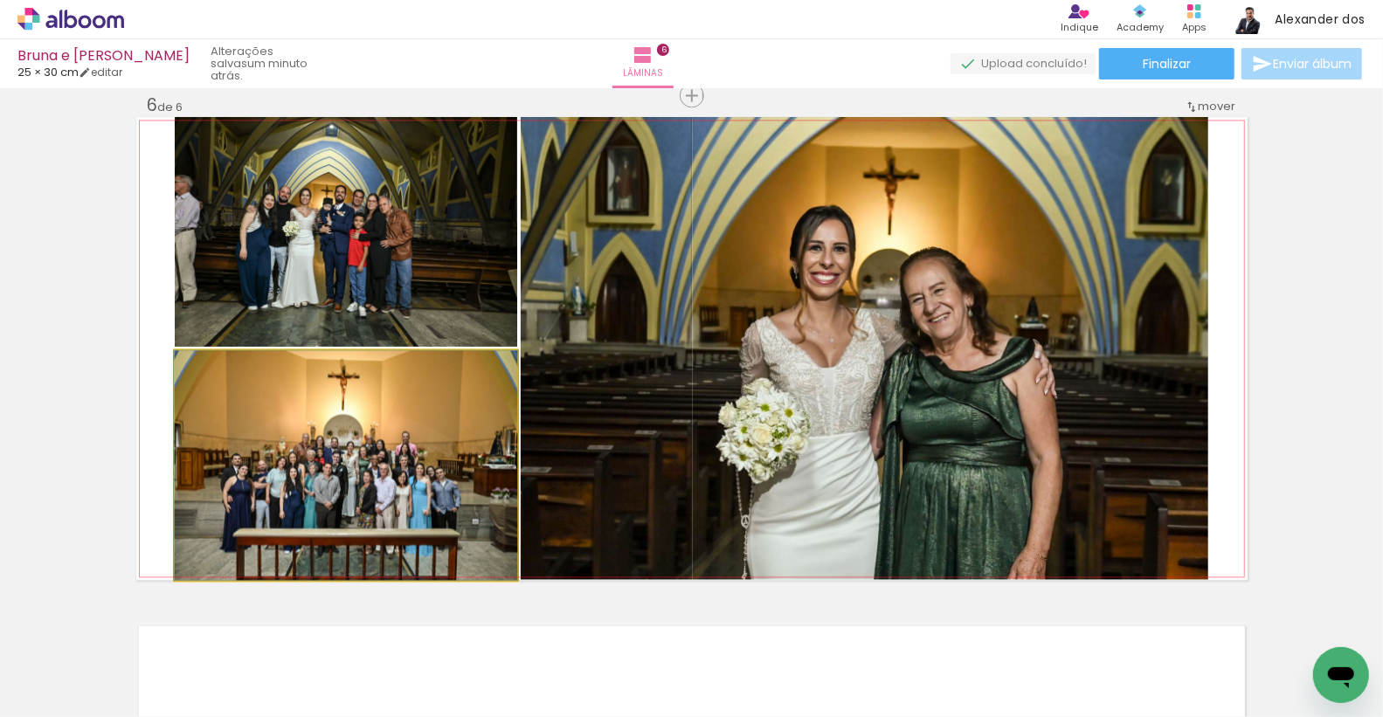
drag, startPoint x: 307, startPoint y: 454, endPoint x: 668, endPoint y: 419, distance: 362.7
click at [0, 0] on slot at bounding box center [0, 0] width 0 height 0
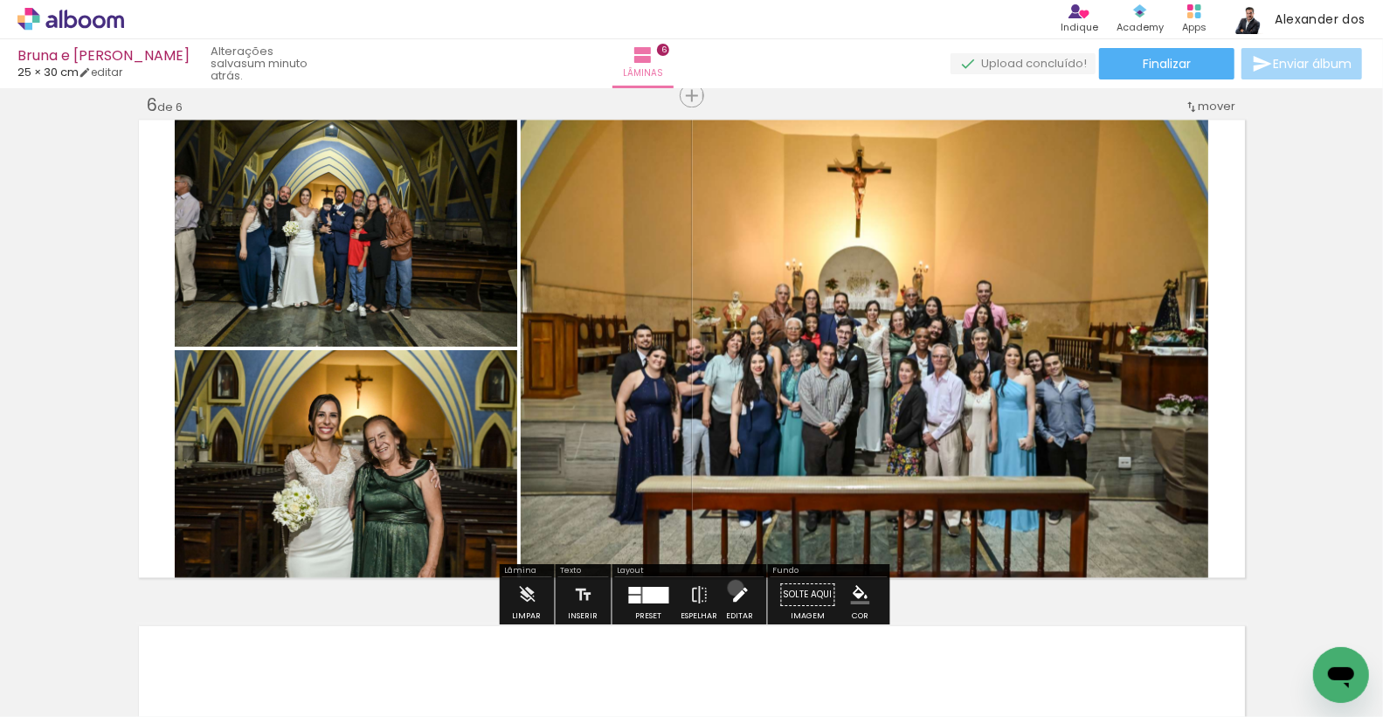
click at [731, 587] on iron-icon at bounding box center [740, 595] width 19 height 35
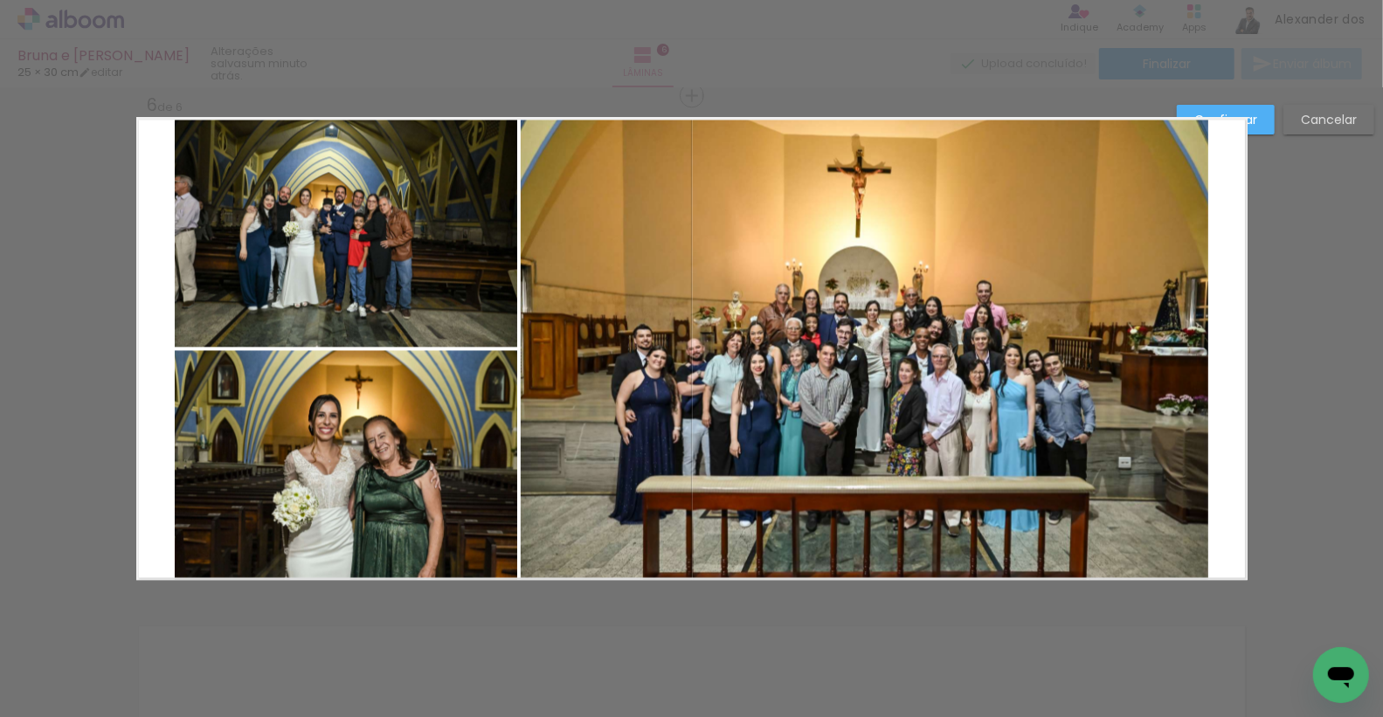
click at [378, 249] on quentale-photo at bounding box center [346, 232] width 343 height 230
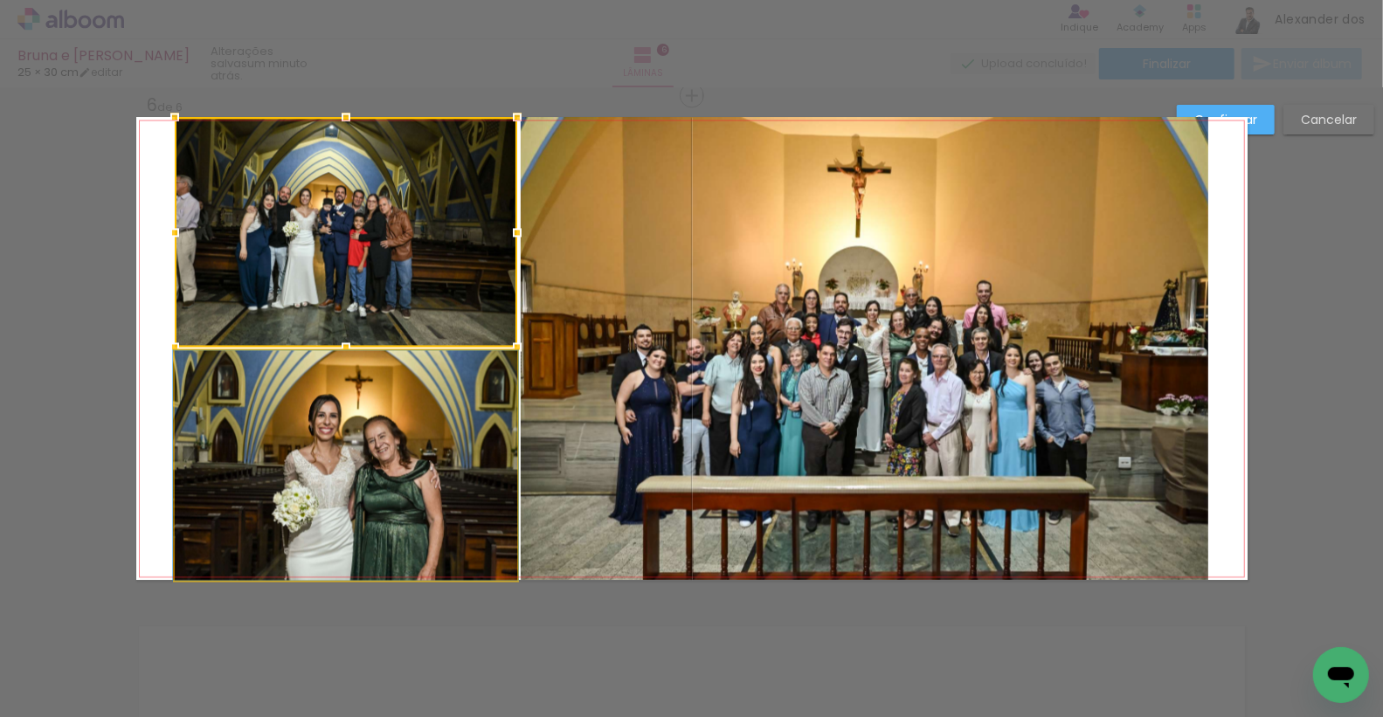
click at [338, 459] on quentale-photo at bounding box center [346, 465] width 343 height 230
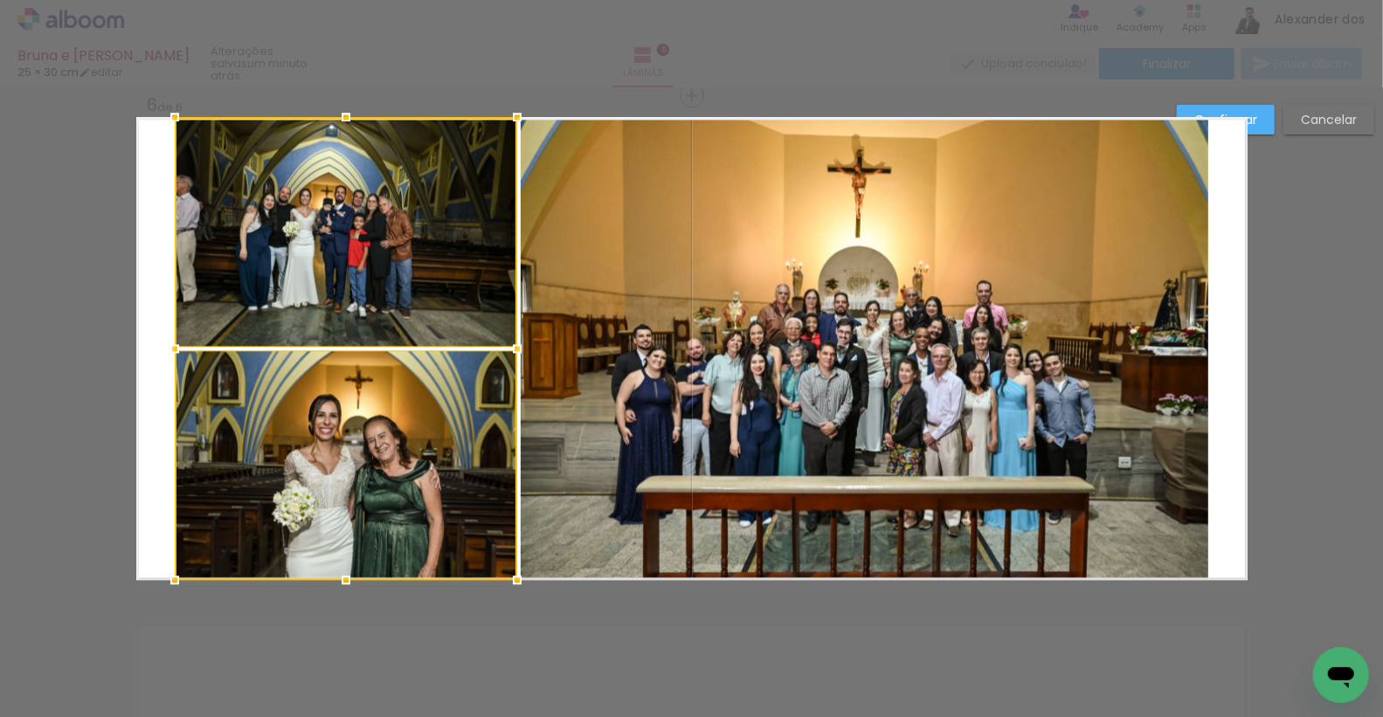
click at [1020, 317] on quentale-photo at bounding box center [865, 348] width 688 height 463
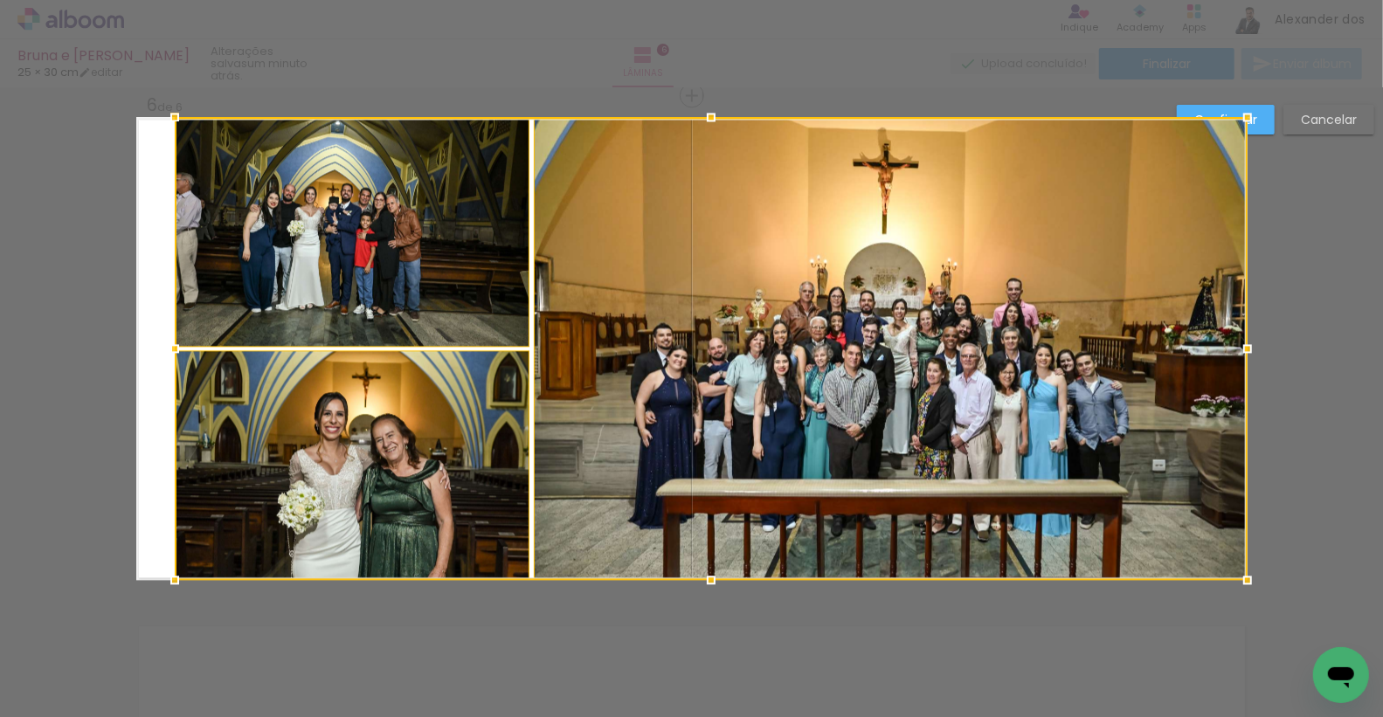
drag, startPoint x: 1206, startPoint y: 344, endPoint x: 1246, endPoint y: 343, distance: 40.2
click at [1246, 343] on div at bounding box center [1247, 348] width 35 height 35
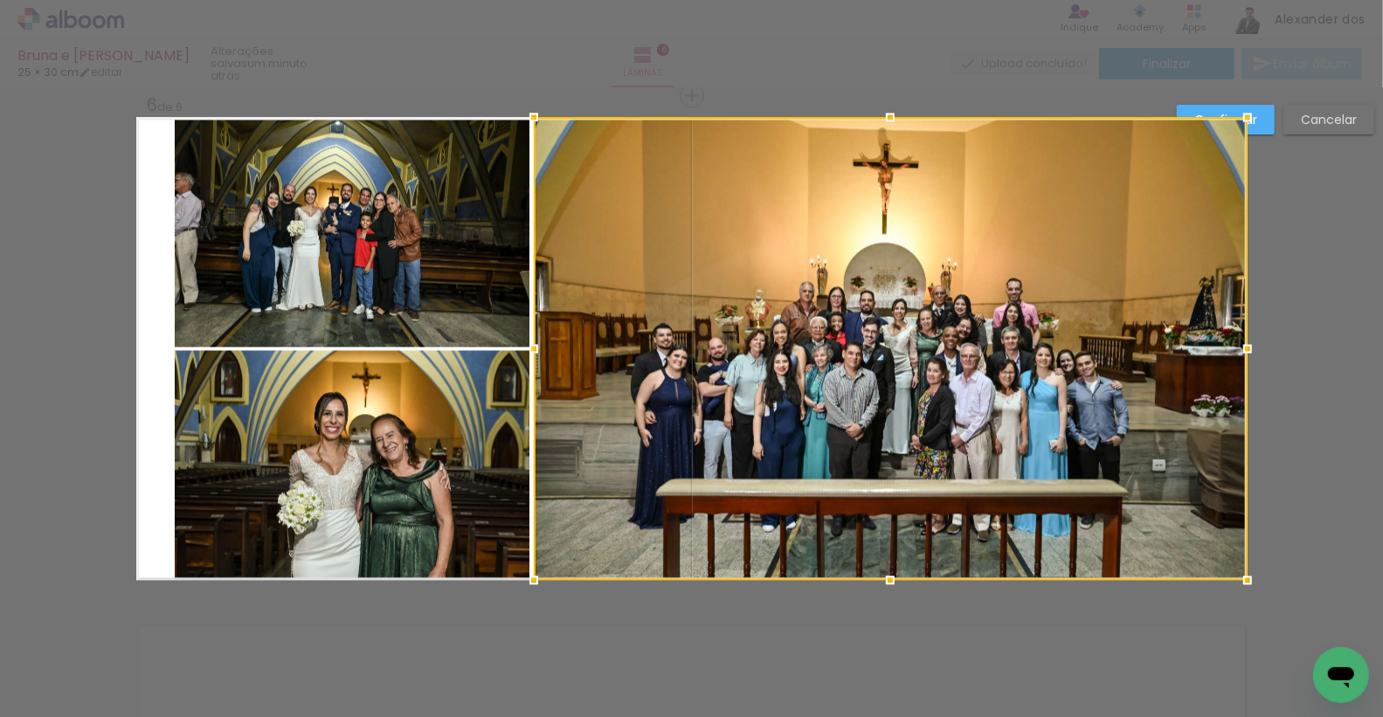
click at [487, 215] on quentale-photo at bounding box center [353, 232] width 356 height 230
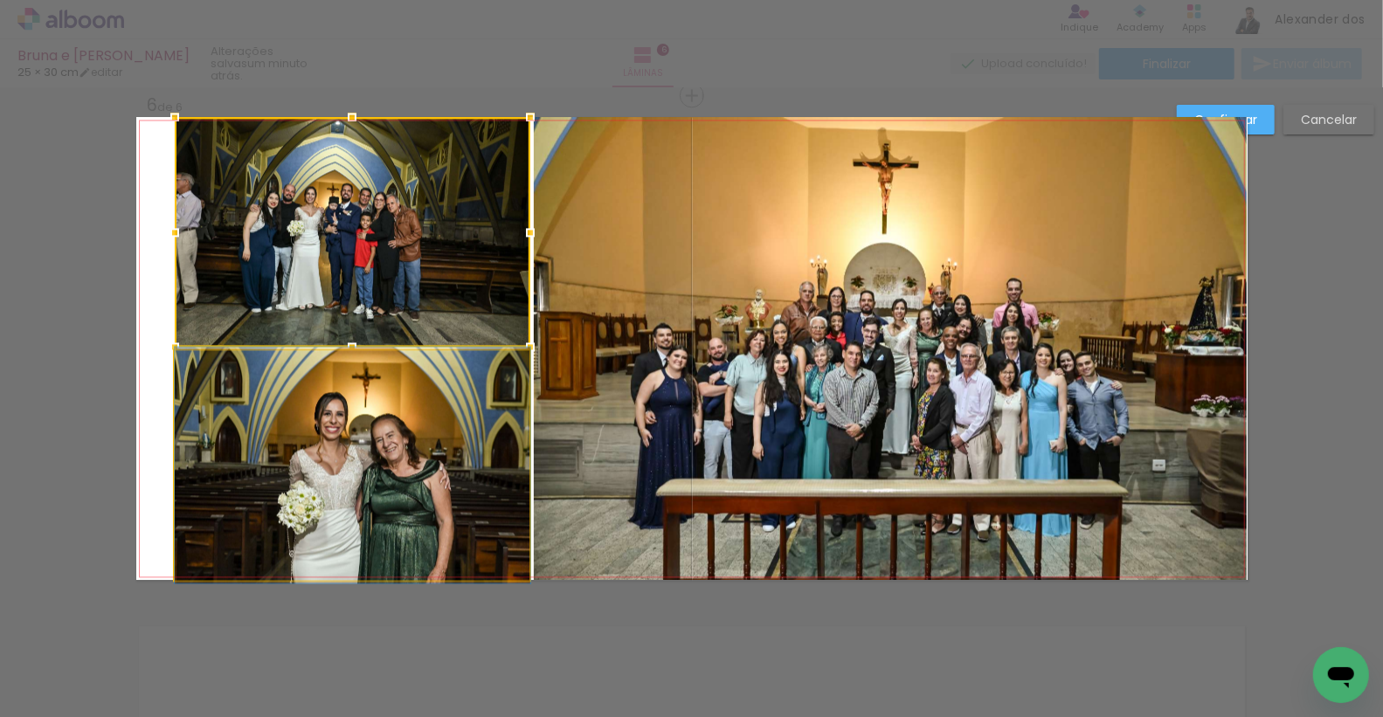
click at [238, 429] on quentale-photo at bounding box center [353, 465] width 356 height 230
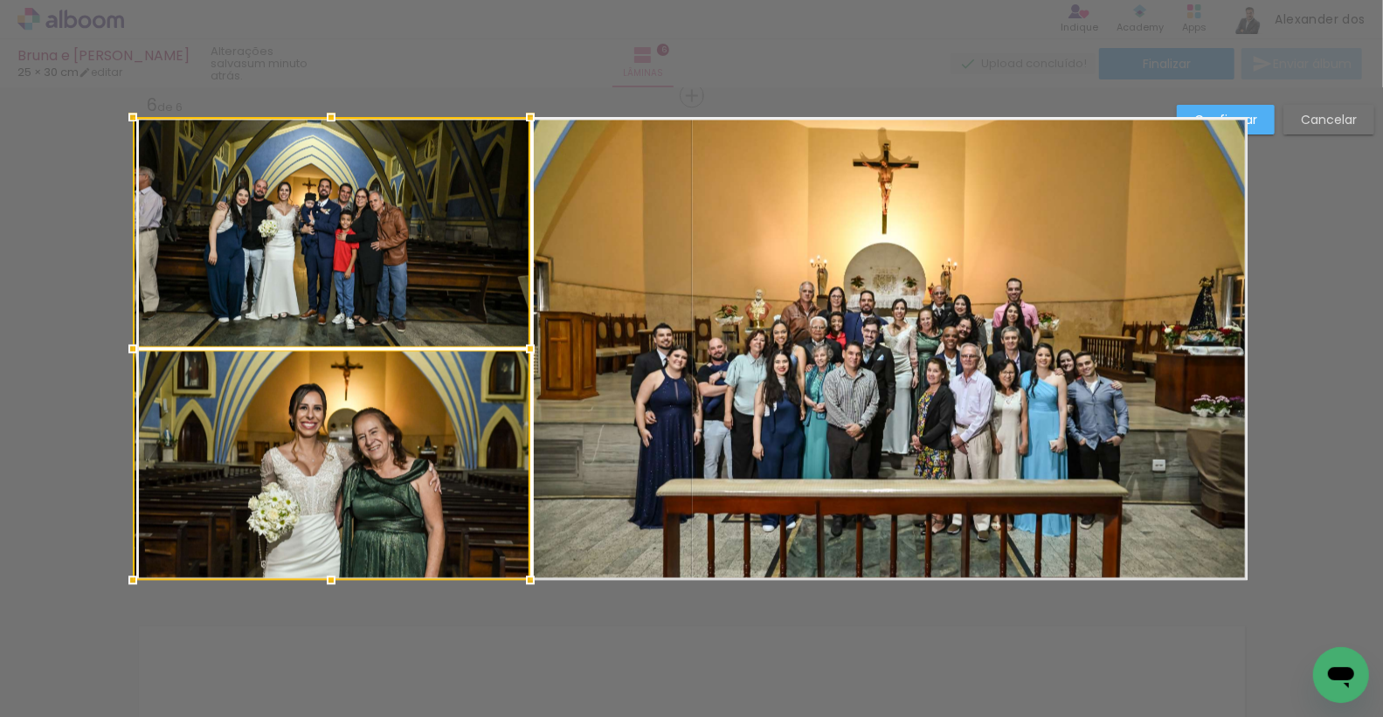
drag, startPoint x: 177, startPoint y: 349, endPoint x: 137, endPoint y: 345, distance: 39.5
click at [137, 345] on div at bounding box center [132, 348] width 35 height 35
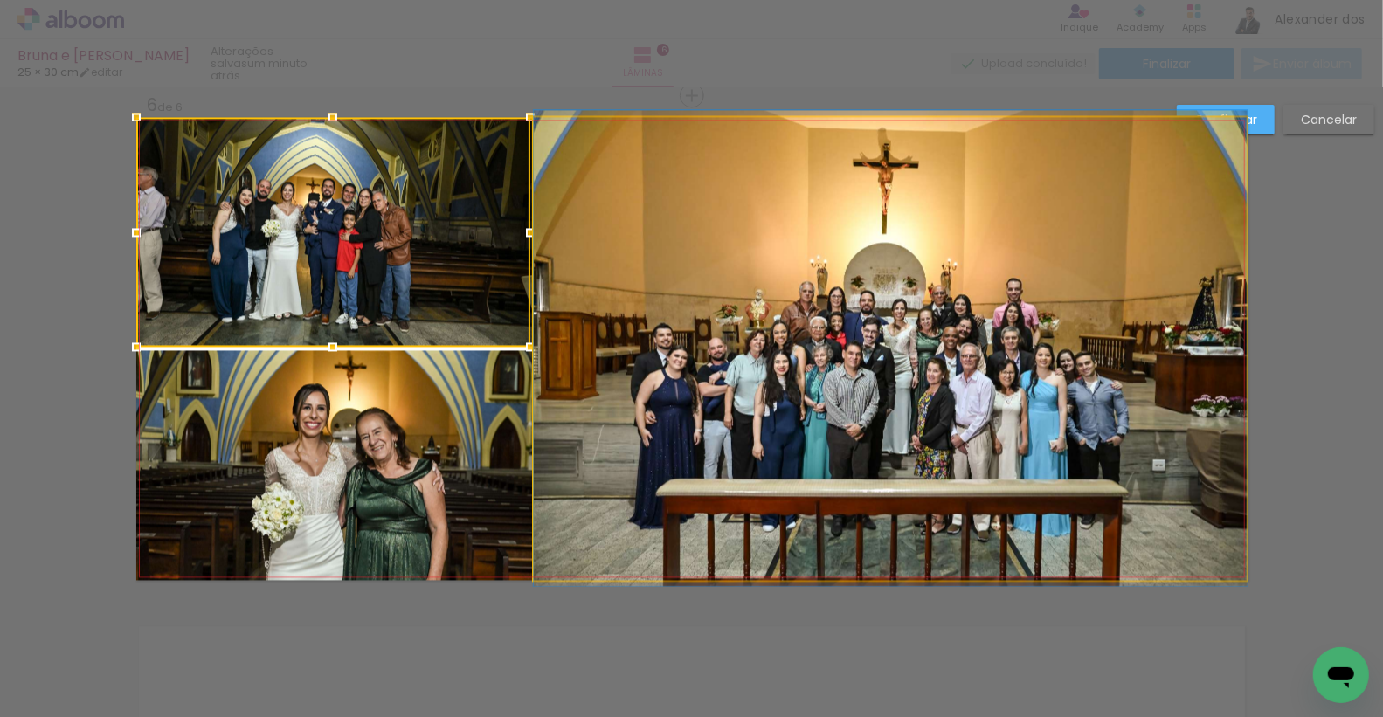
click at [689, 248] on quentale-photo at bounding box center [891, 348] width 714 height 463
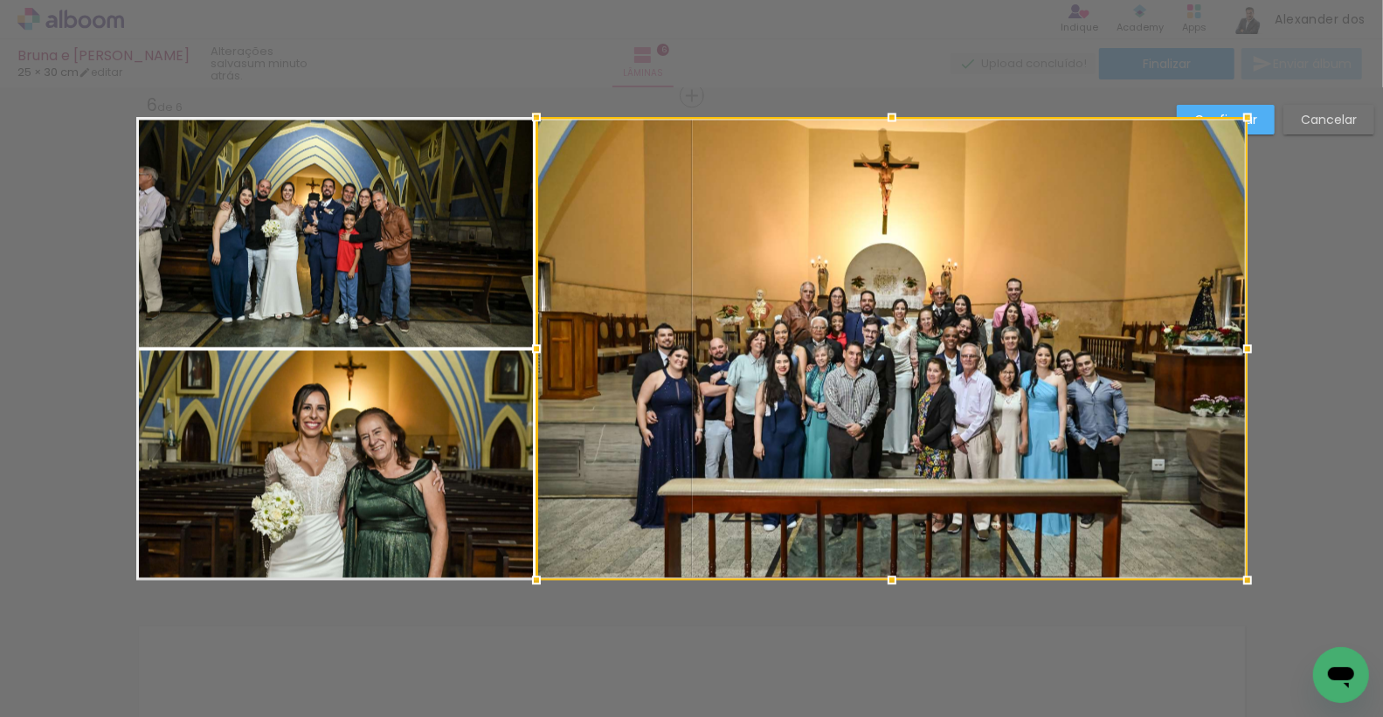
click at [534, 343] on div at bounding box center [536, 348] width 35 height 35
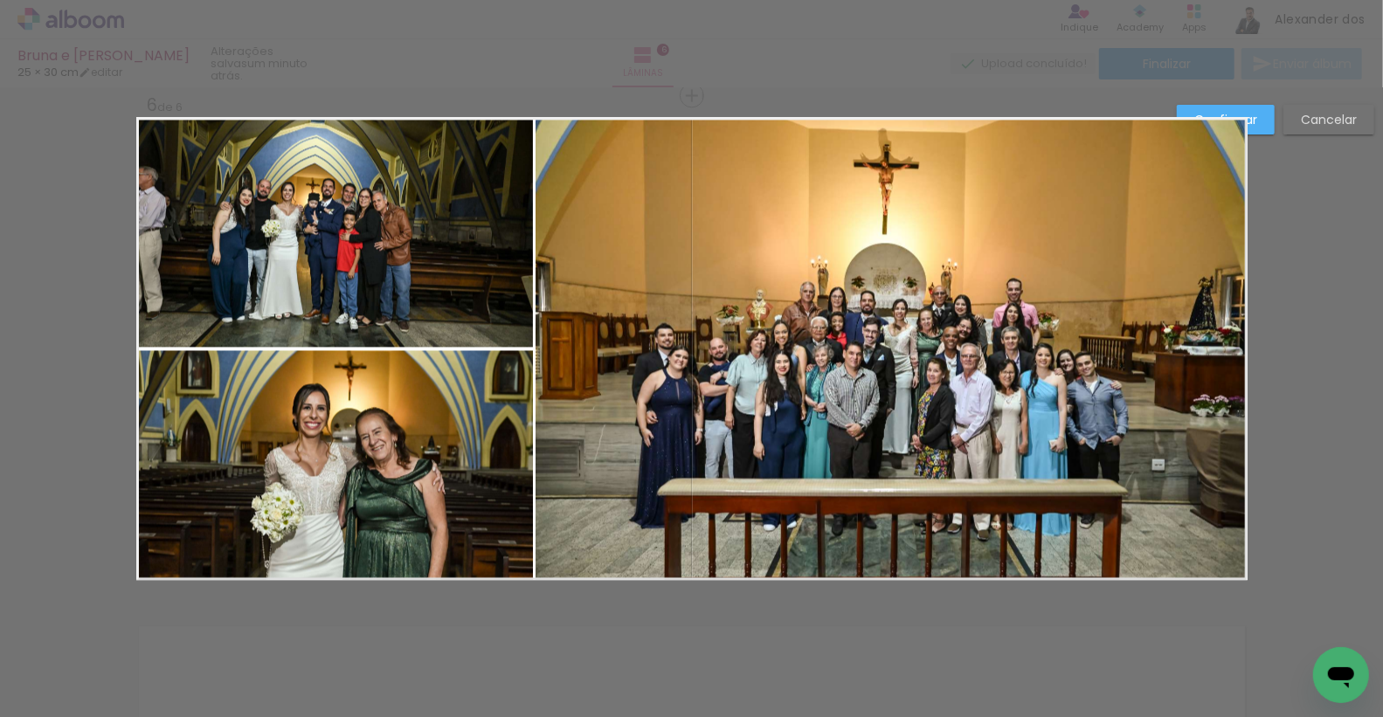
click at [1258, 116] on paper-button "Confirmar" at bounding box center [1226, 120] width 98 height 30
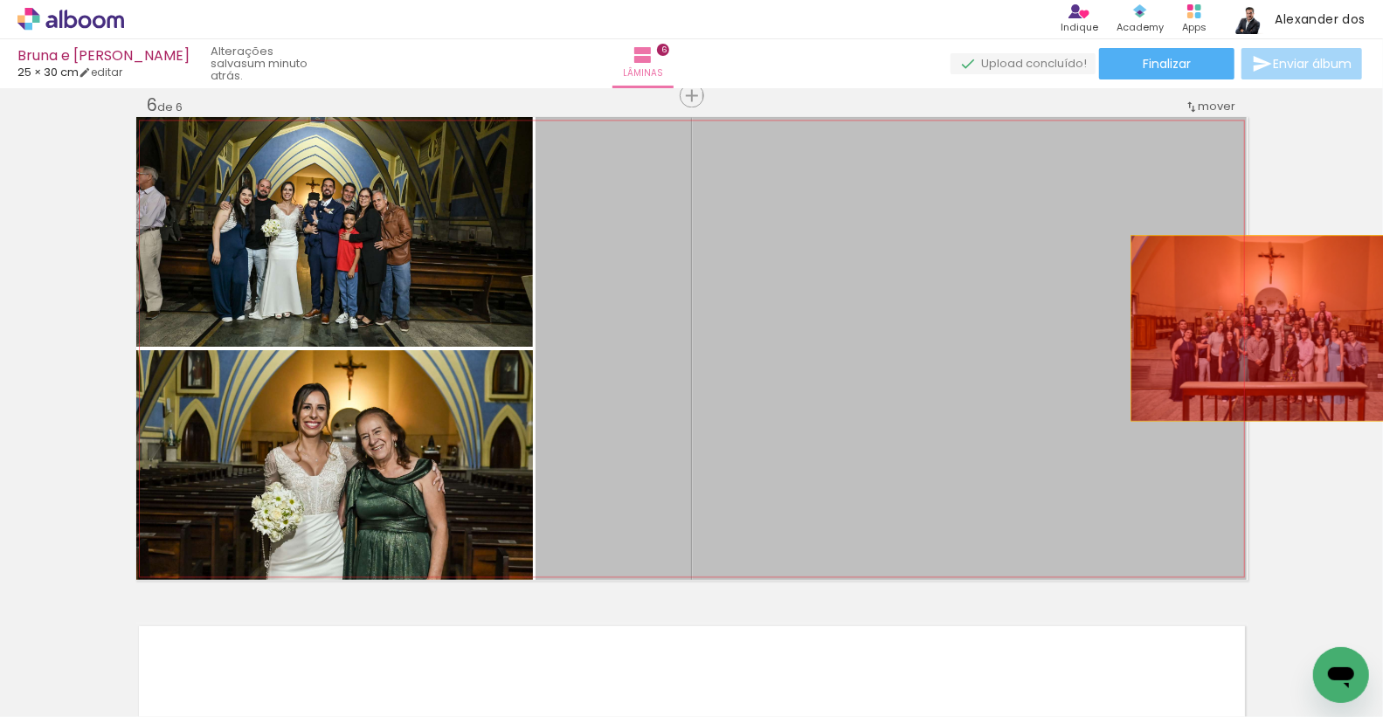
drag, startPoint x: 1178, startPoint y: 322, endPoint x: 1274, endPoint y: 328, distance: 96.3
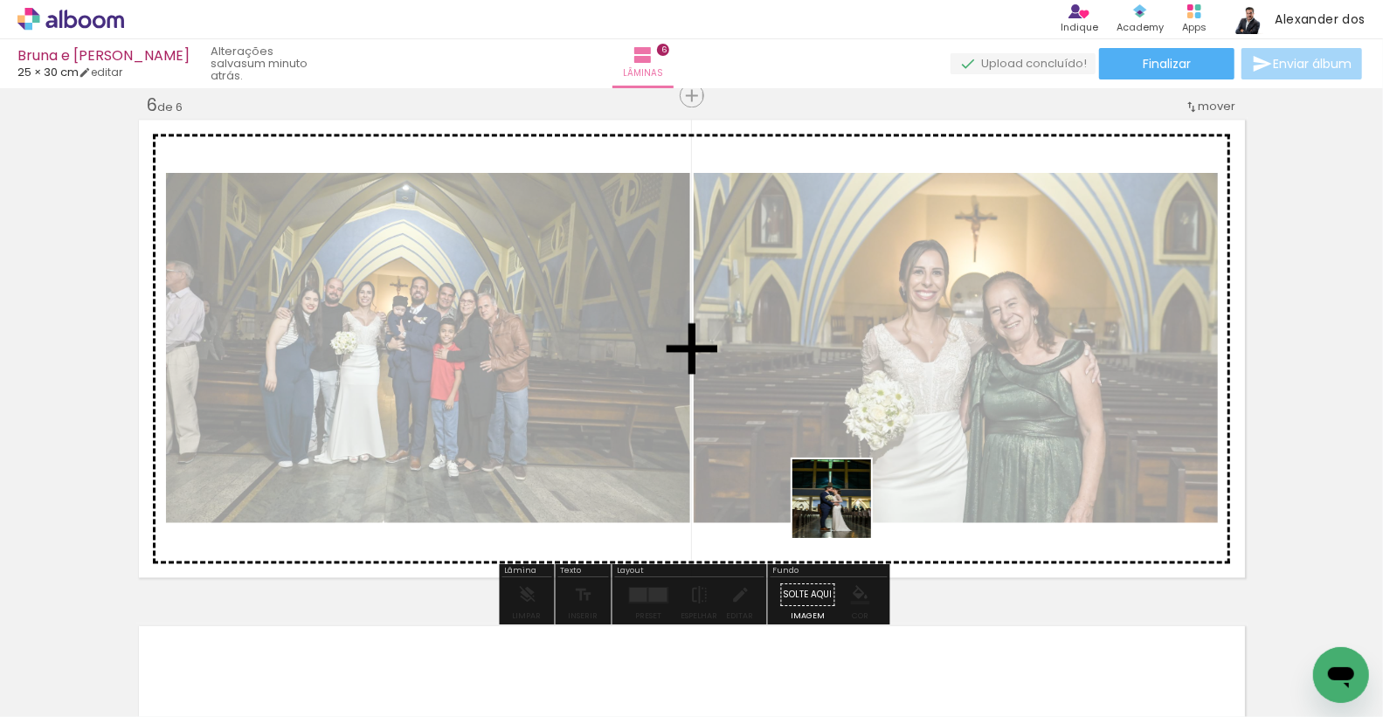
drag, startPoint x: 848, startPoint y: 672, endPoint x: 844, endPoint y: 461, distance: 210.6
click at [844, 461] on quentale-workspace at bounding box center [691, 358] width 1383 height 717
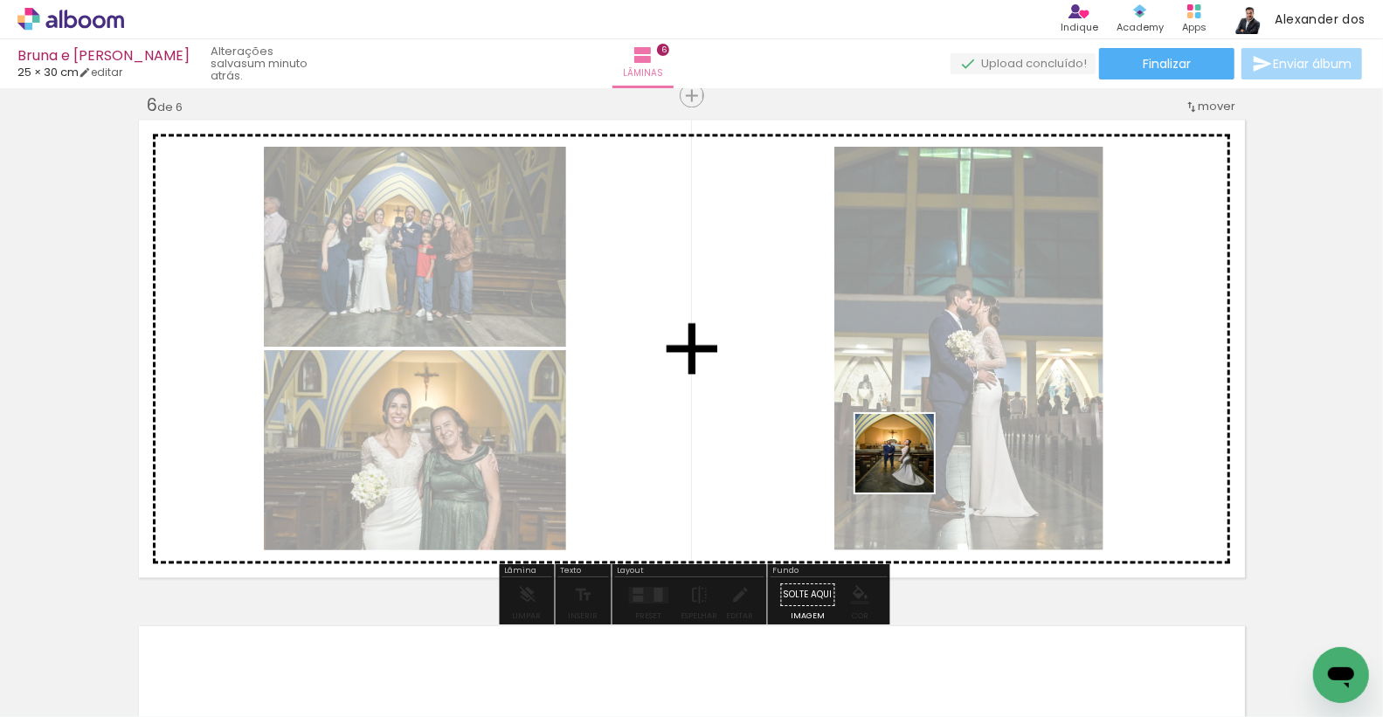
drag, startPoint x: 921, startPoint y: 652, endPoint x: 908, endPoint y: 454, distance: 197.9
click at [908, 454] on quentale-workspace at bounding box center [691, 358] width 1383 height 717
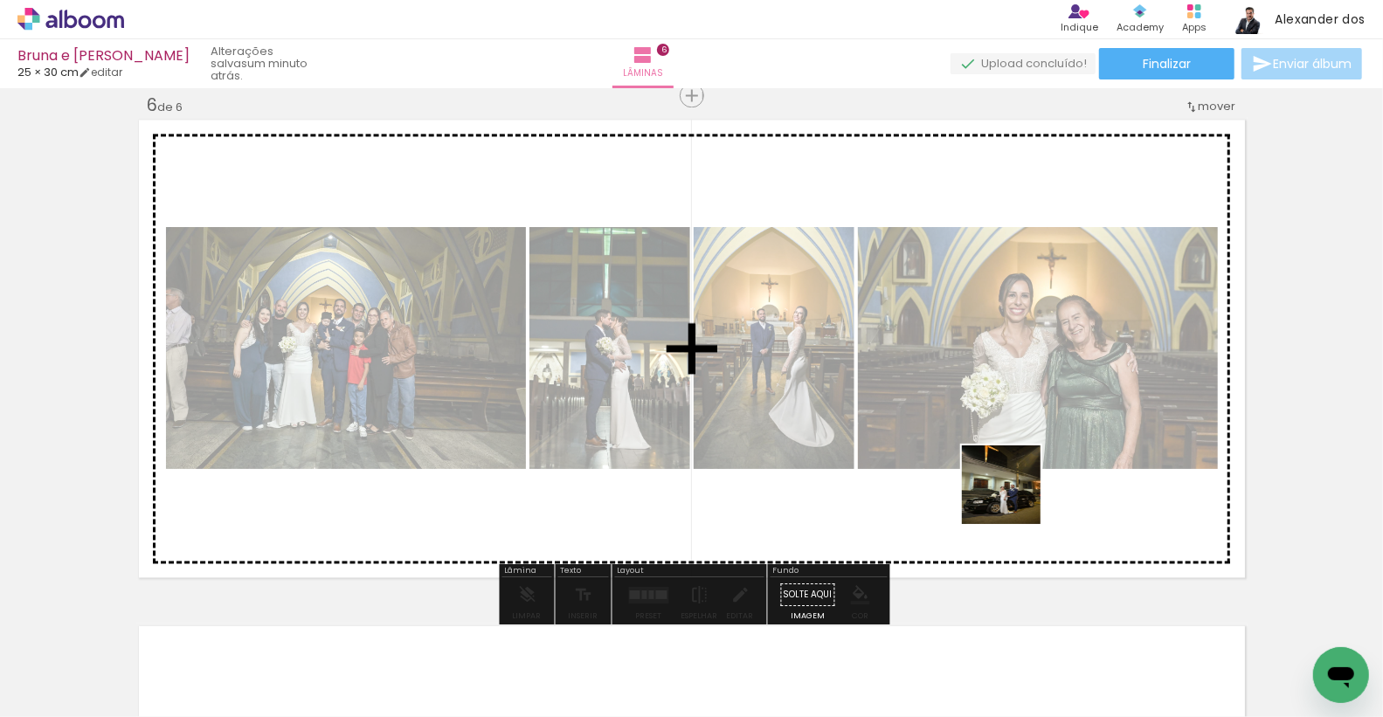
drag, startPoint x: 1127, startPoint y: 637, endPoint x: 994, endPoint y: 463, distance: 219.4
click at [994, 463] on quentale-workspace at bounding box center [691, 358] width 1383 height 717
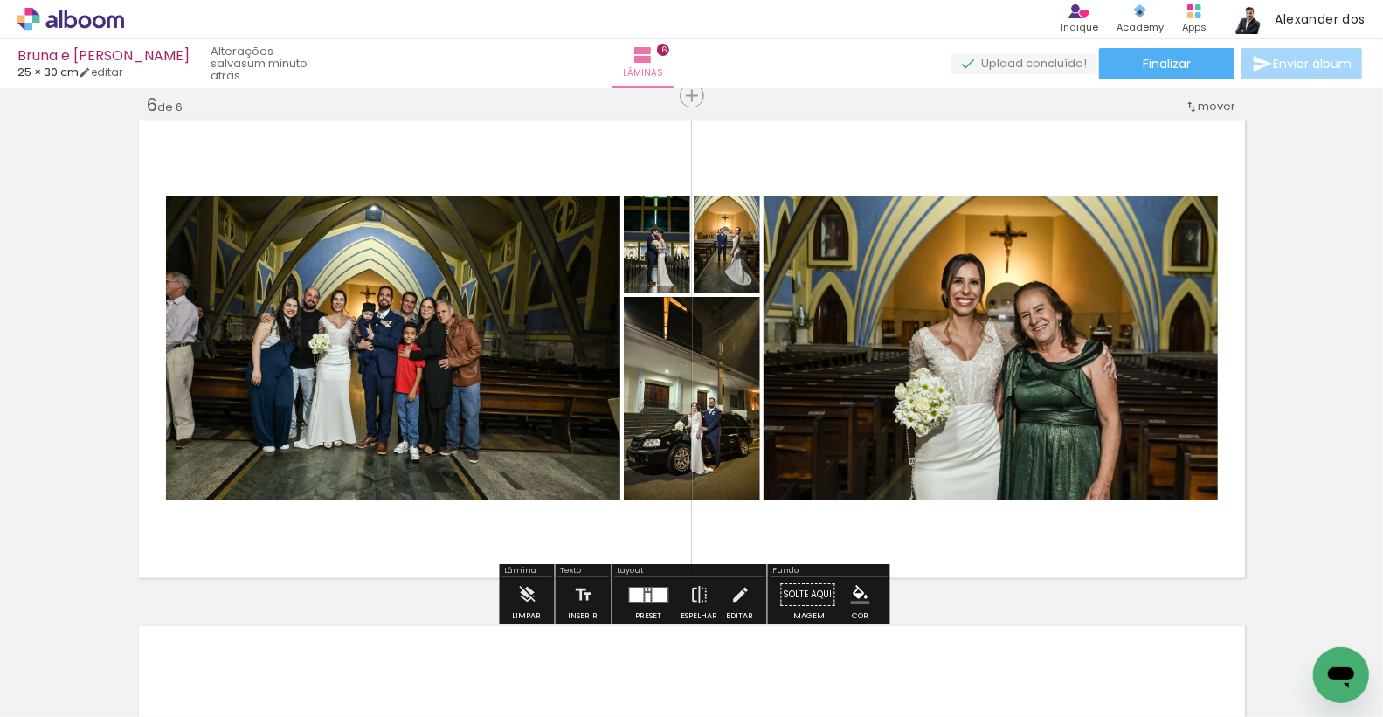
scroll to position [0, 1399]
click at [653, 584] on div at bounding box center [649, 595] width 47 height 35
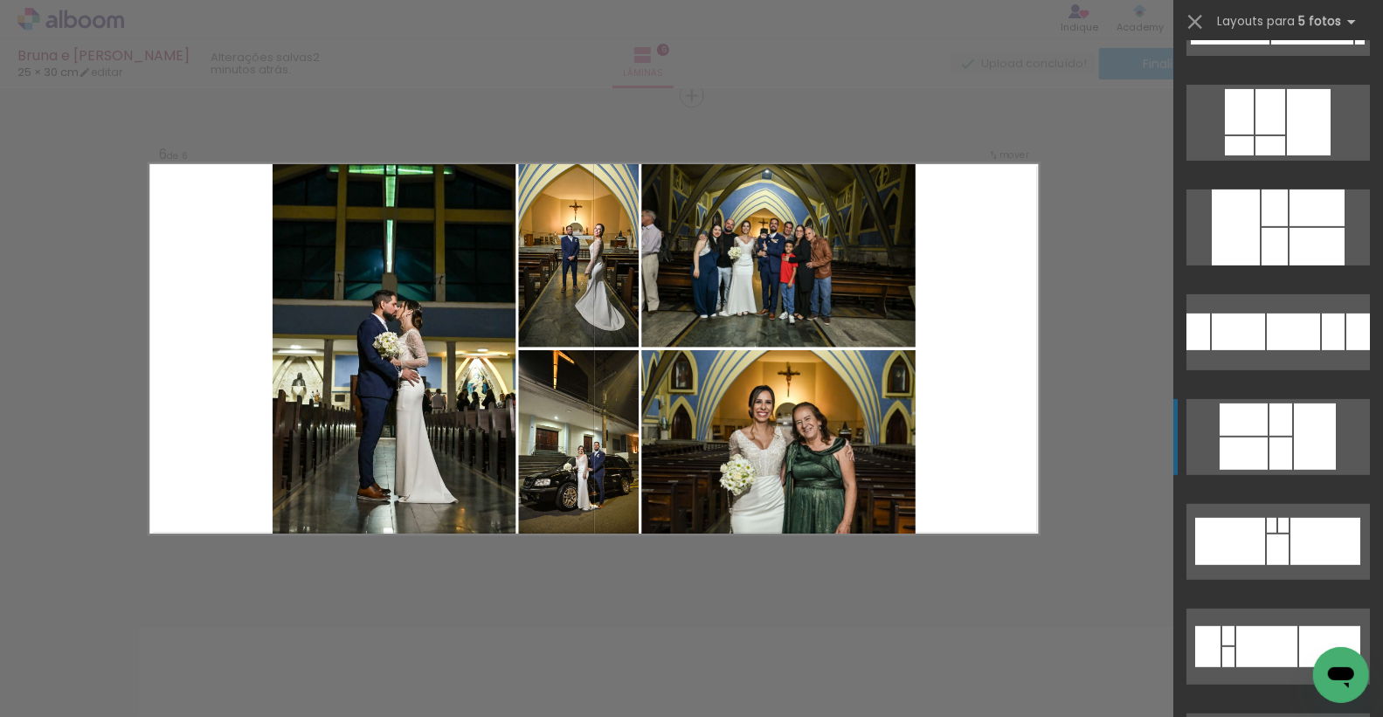
scroll to position [391, 0]
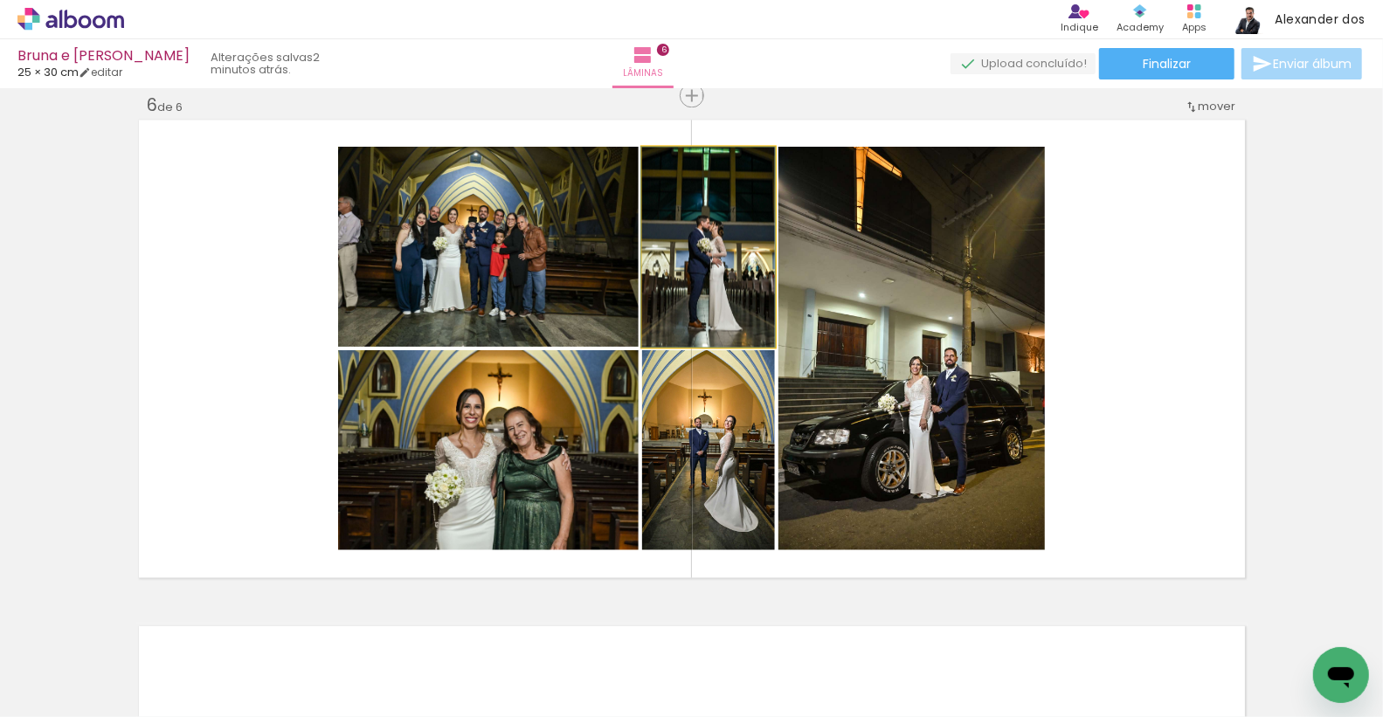
drag, startPoint x: 718, startPoint y: 284, endPoint x: 891, endPoint y: 356, distance: 187.3
click at [0, 0] on slot at bounding box center [0, 0] width 0 height 0
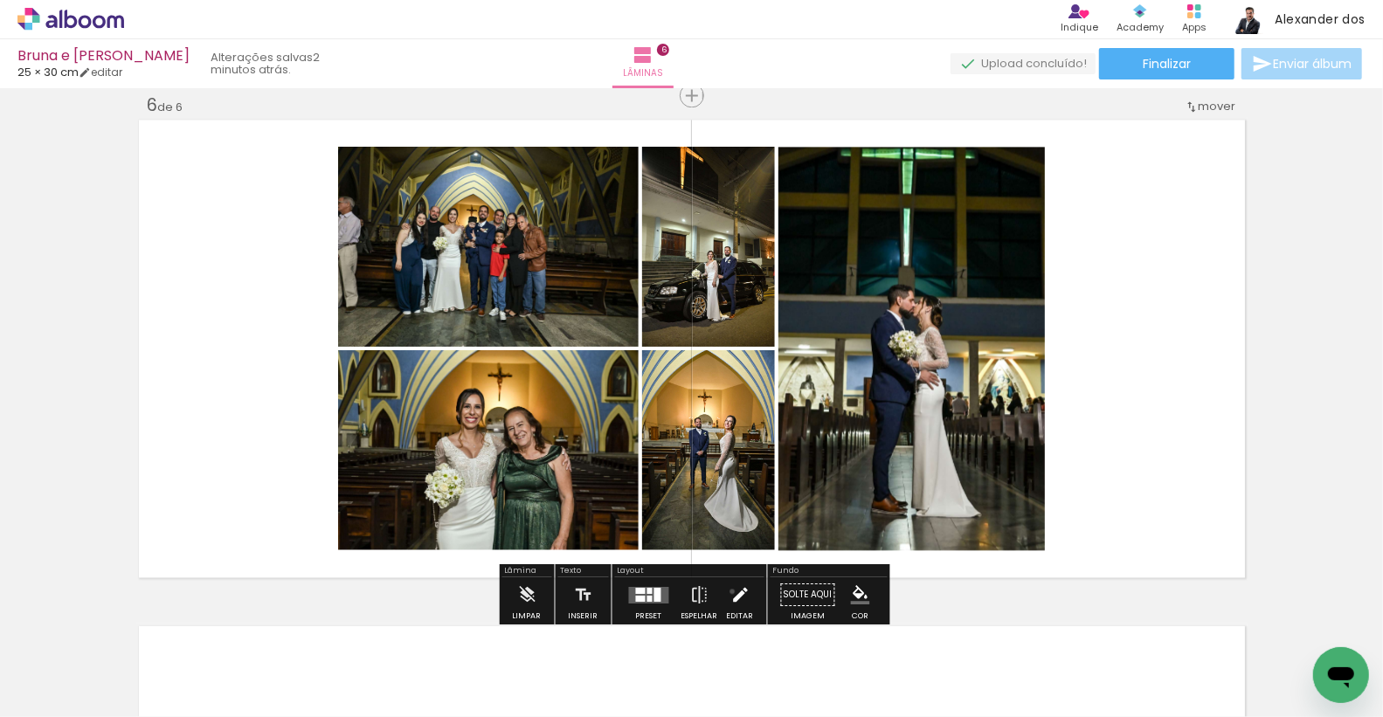
click at [731, 591] on iron-icon at bounding box center [740, 595] width 19 height 35
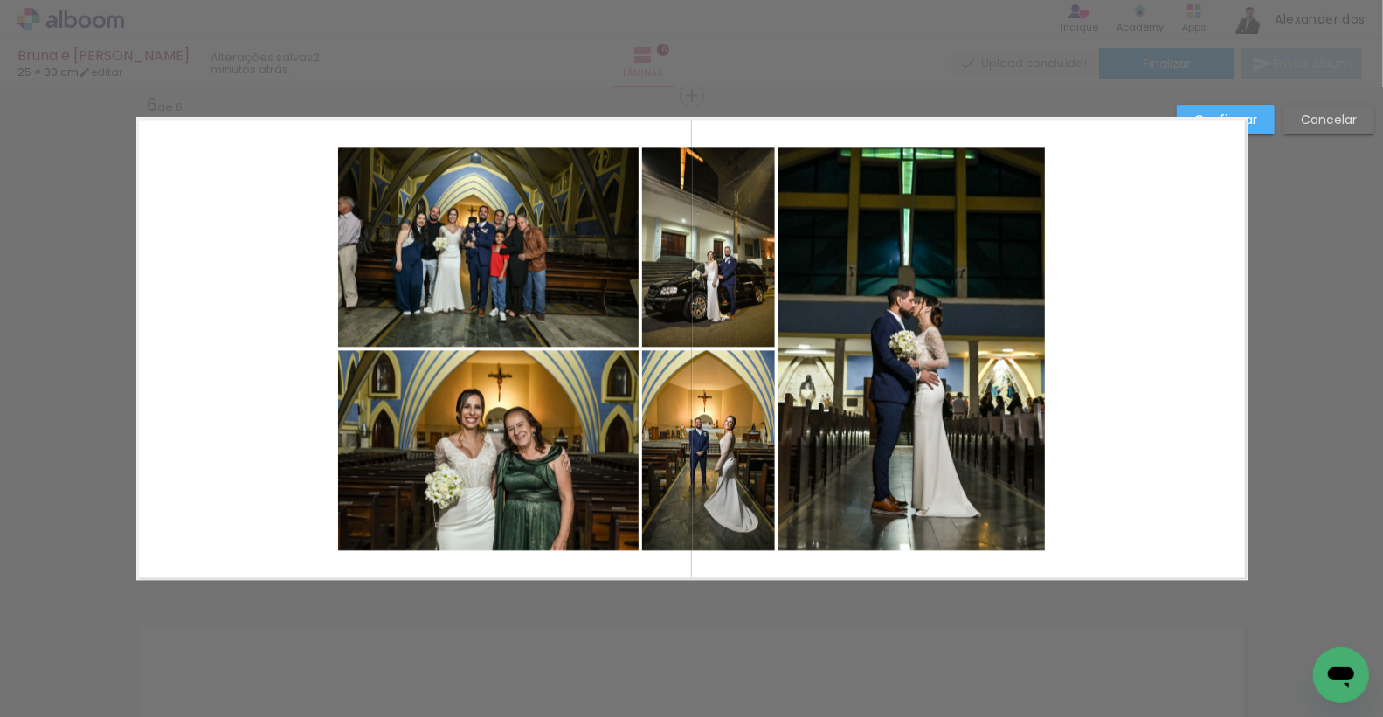
click at [462, 225] on quentale-photo at bounding box center [488, 247] width 301 height 200
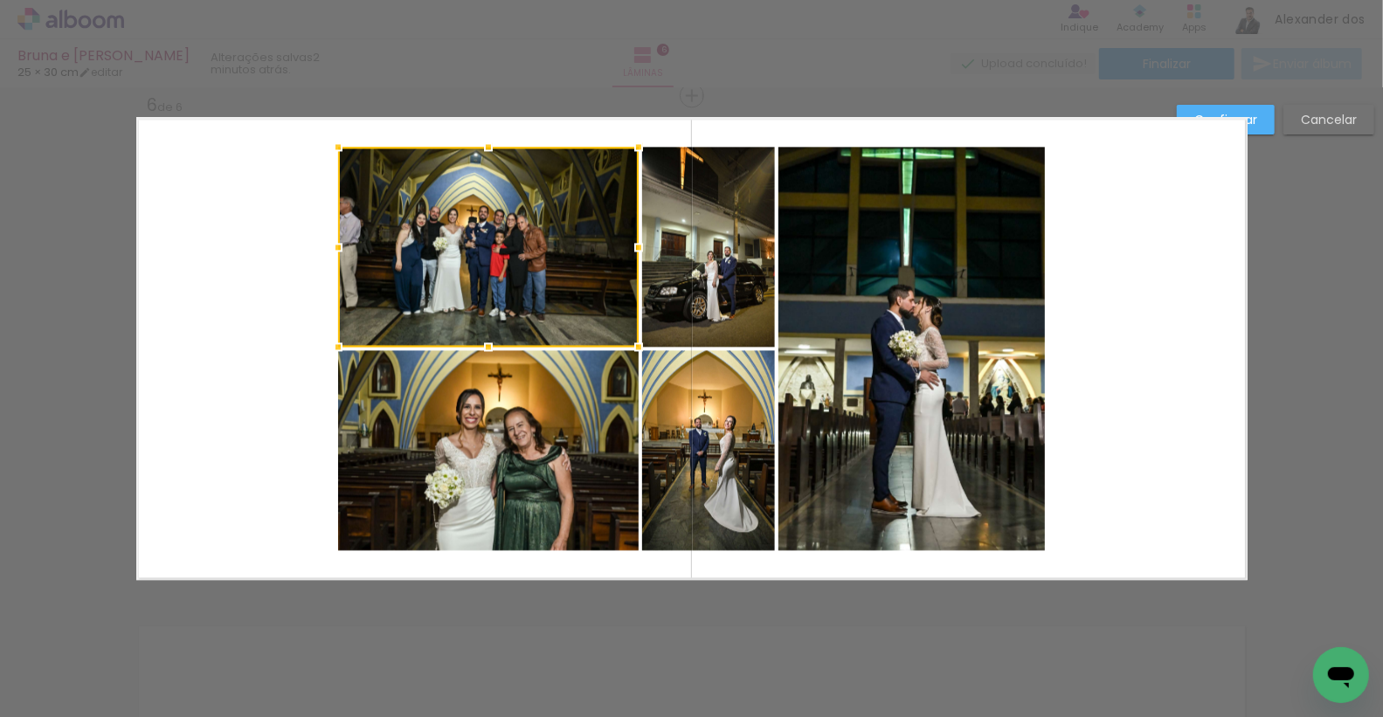
click at [436, 439] on quentale-photo at bounding box center [488, 450] width 301 height 200
click at [706, 273] on quentale-photo at bounding box center [708, 247] width 133 height 200
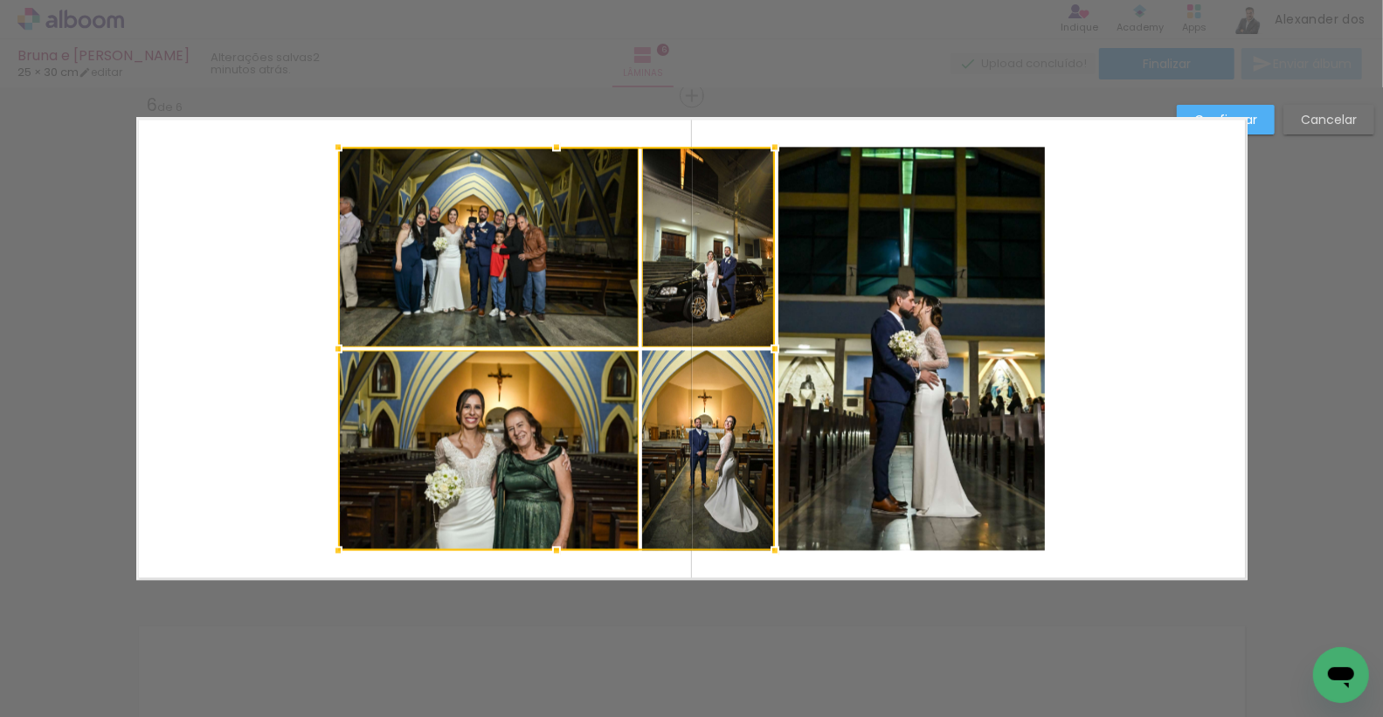
click at [725, 495] on div at bounding box center [556, 349] width 437 height 404
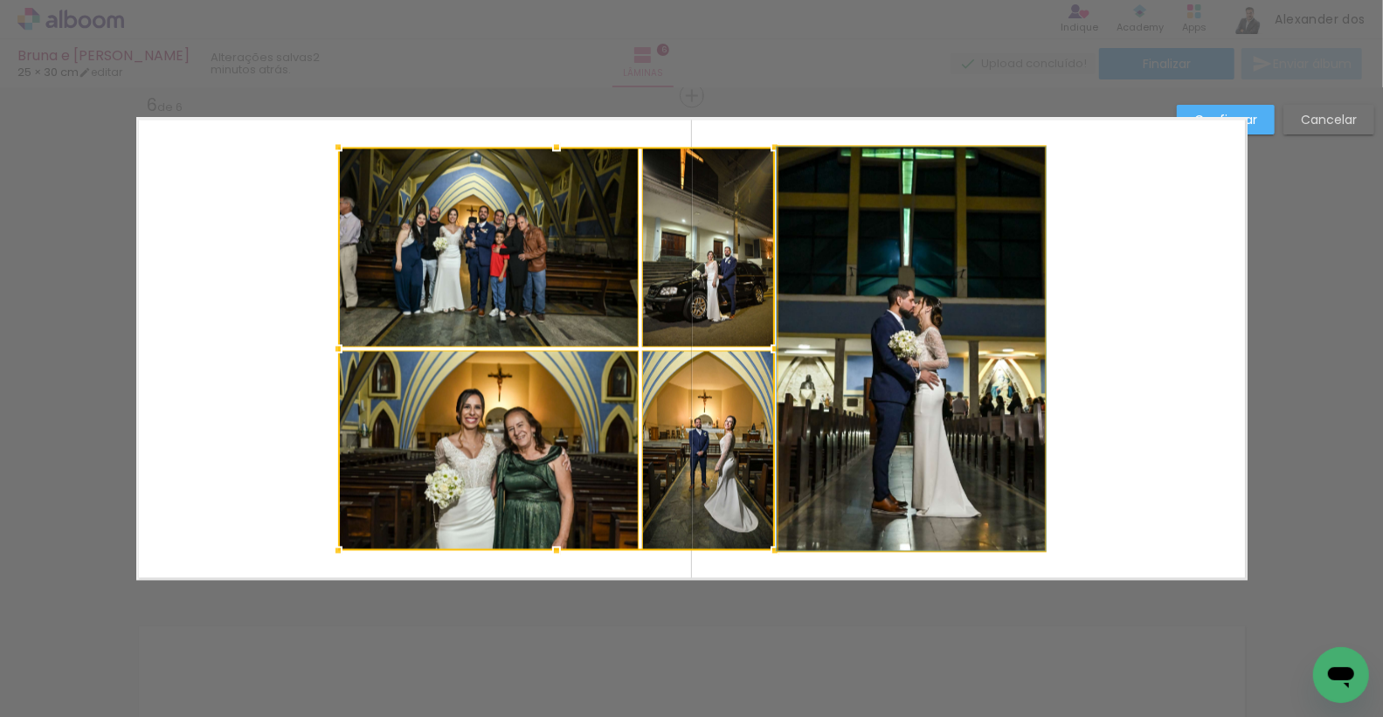
click at [959, 373] on quentale-photo at bounding box center [912, 349] width 267 height 404
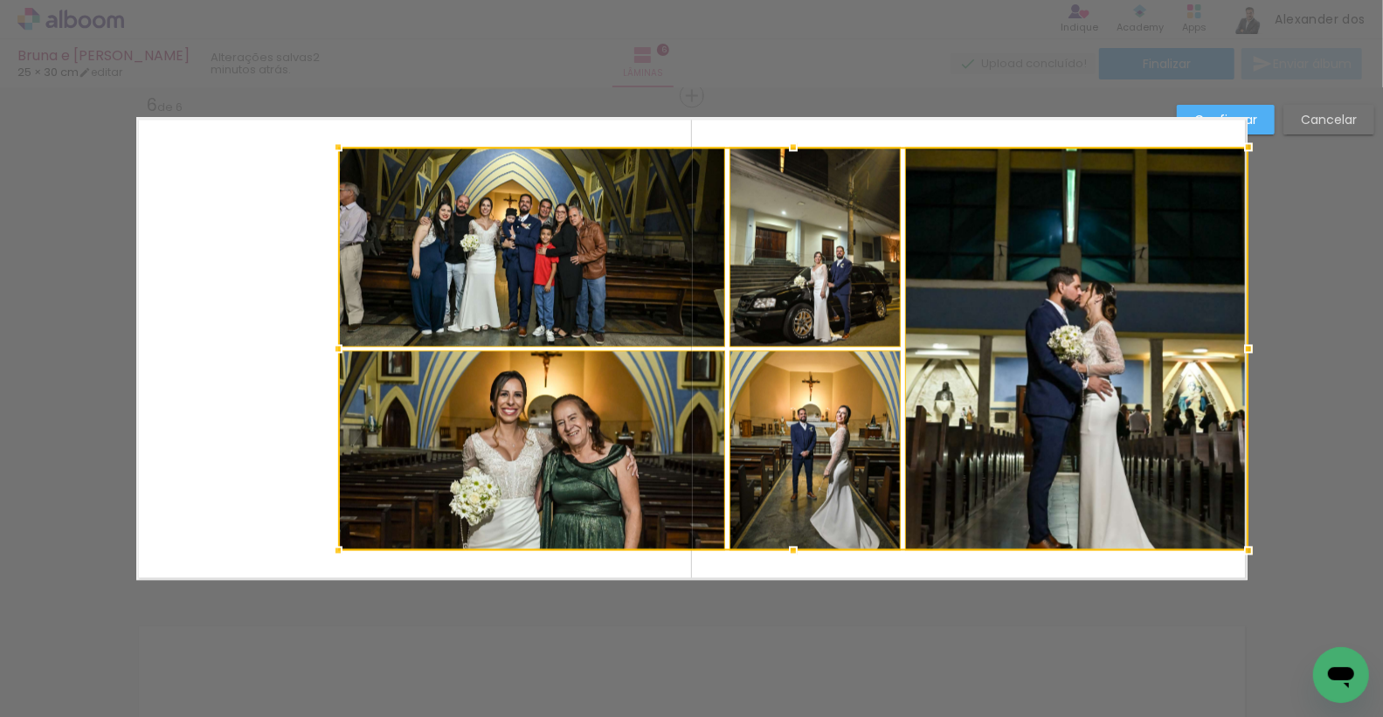
drag, startPoint x: 1043, startPoint y: 350, endPoint x: 1247, endPoint y: 331, distance: 204.5
click at [1247, 331] on div at bounding box center [1248, 348] width 35 height 35
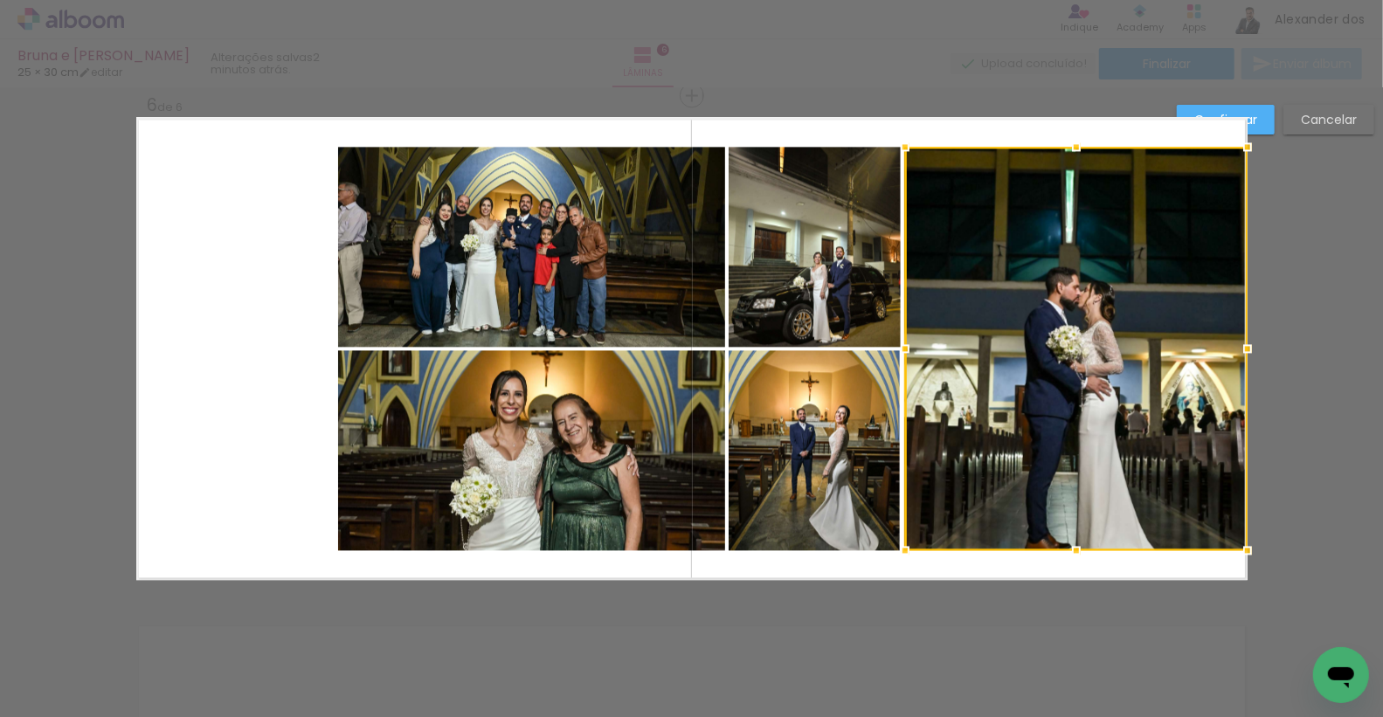
click at [976, 230] on div at bounding box center [1076, 349] width 343 height 404
click at [696, 223] on quentale-photo at bounding box center [532, 247] width 388 height 200
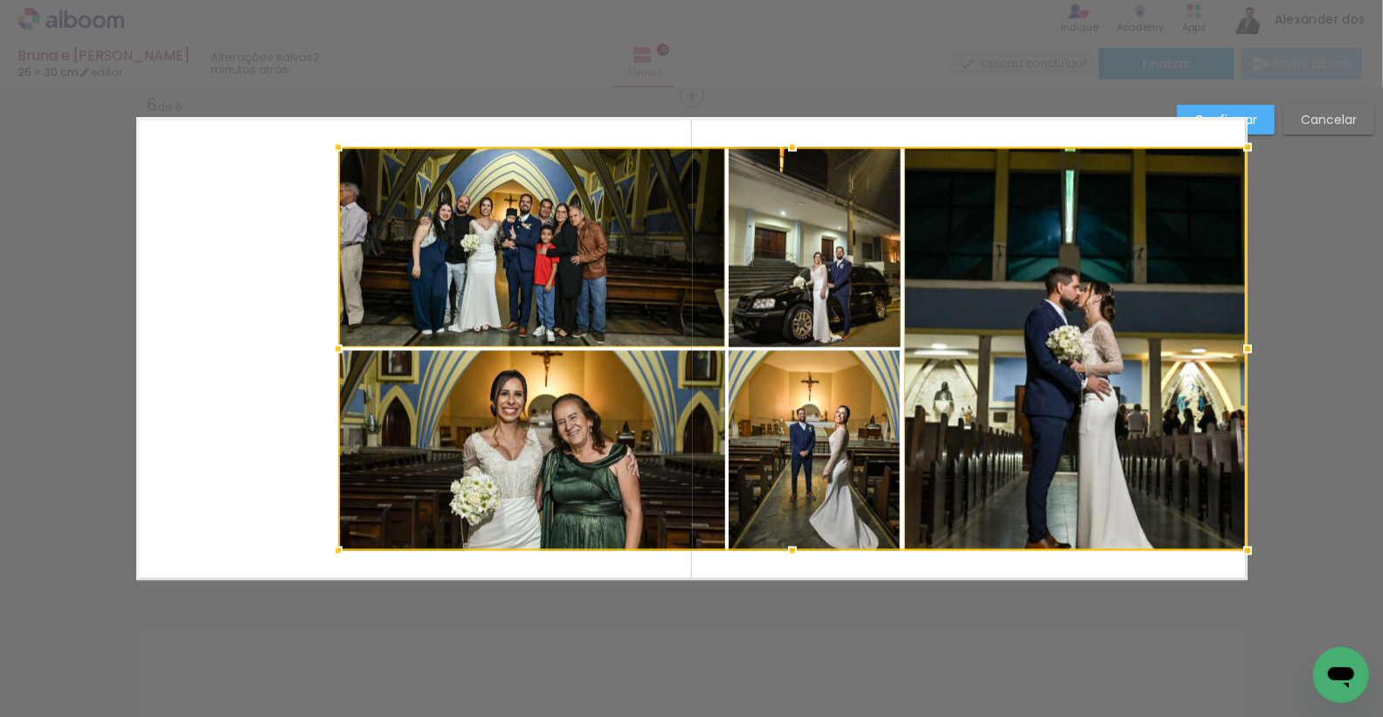
click at [914, 231] on div at bounding box center [793, 349] width 910 height 404
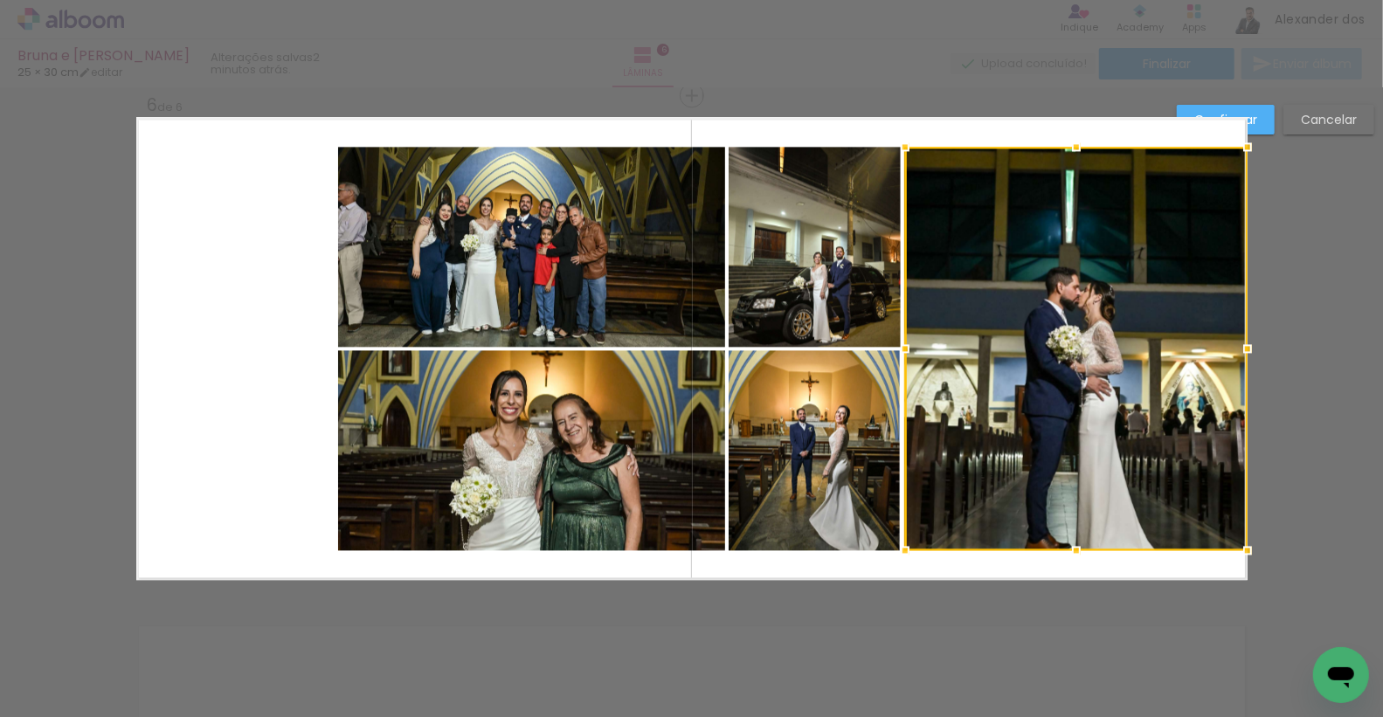
click at [789, 218] on quentale-photo at bounding box center [815, 247] width 172 height 200
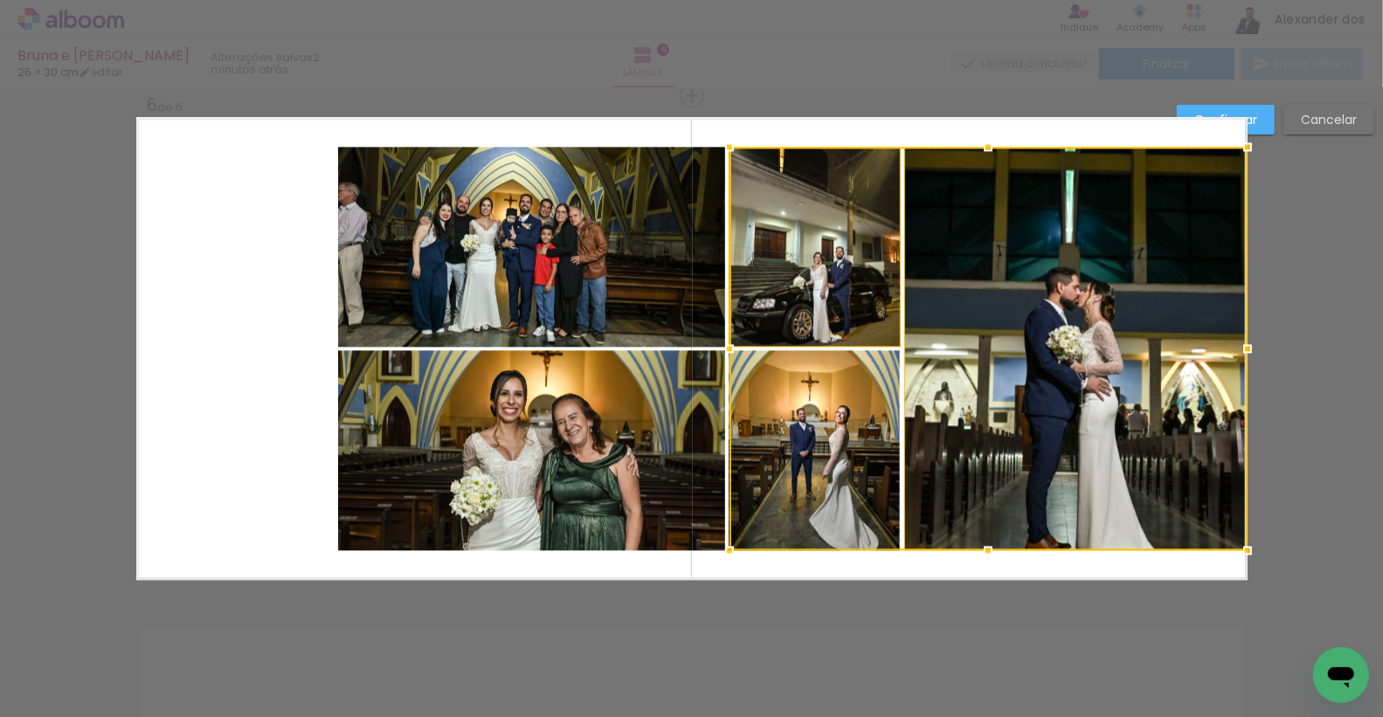
click at [785, 480] on div at bounding box center [989, 349] width 518 height 404
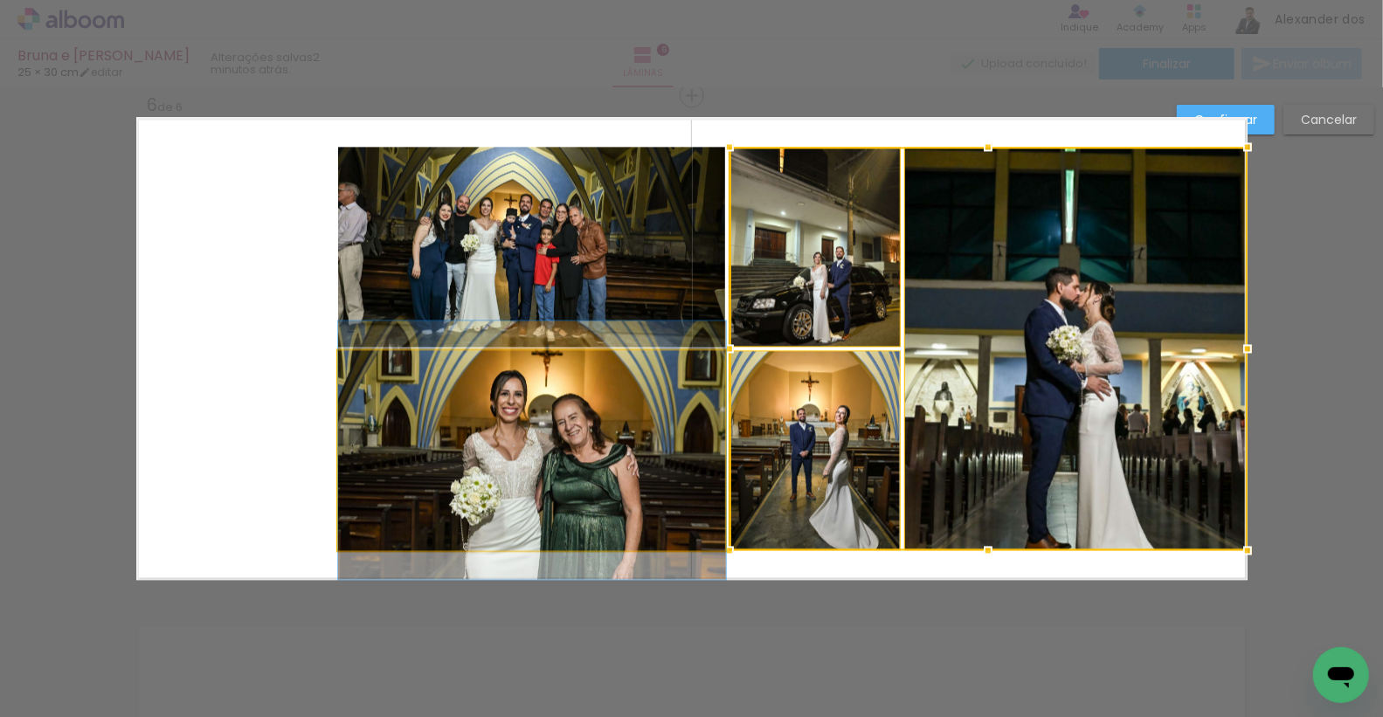
click at [613, 463] on quentale-photo at bounding box center [532, 450] width 388 height 200
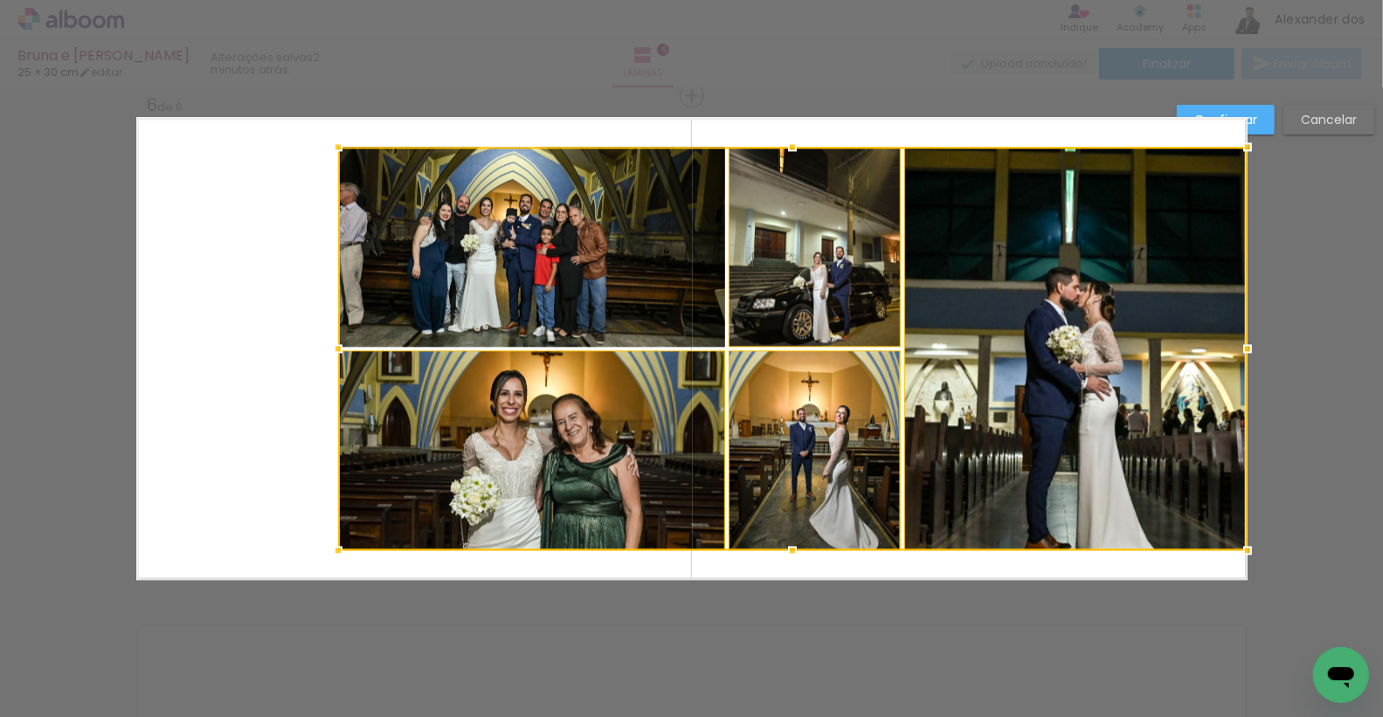
click at [476, 233] on div at bounding box center [793, 349] width 910 height 404
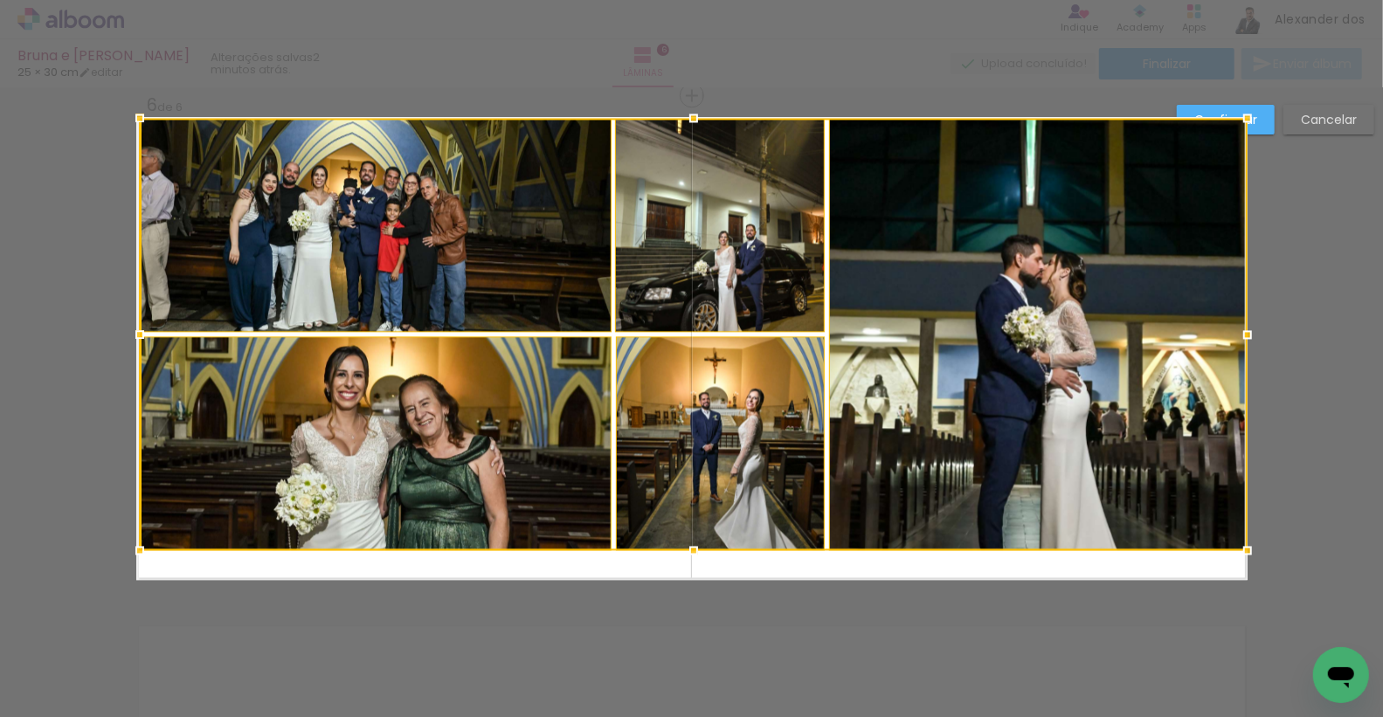
drag, startPoint x: 335, startPoint y: 145, endPoint x: 133, endPoint y: 112, distance: 204.6
click at [133, 112] on div at bounding box center [139, 117] width 35 height 35
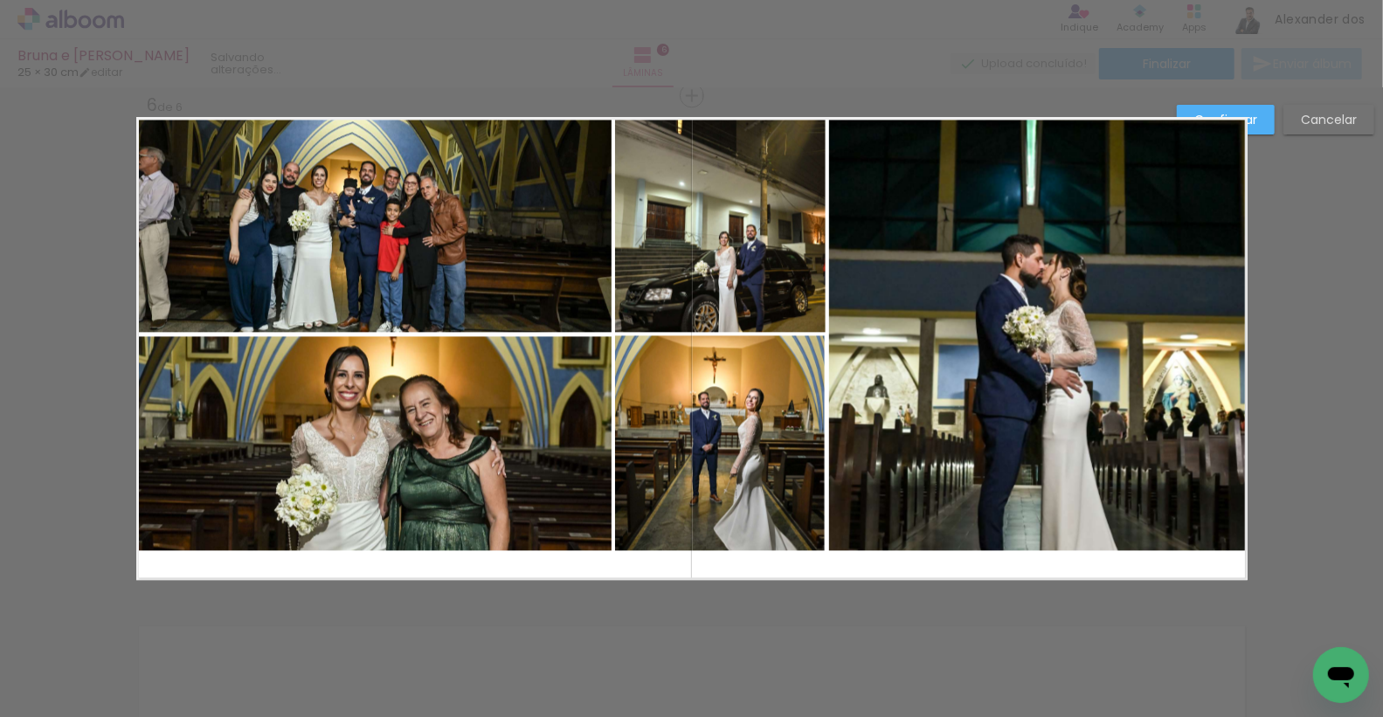
click at [339, 237] on quentale-photo at bounding box center [375, 225] width 473 height 214
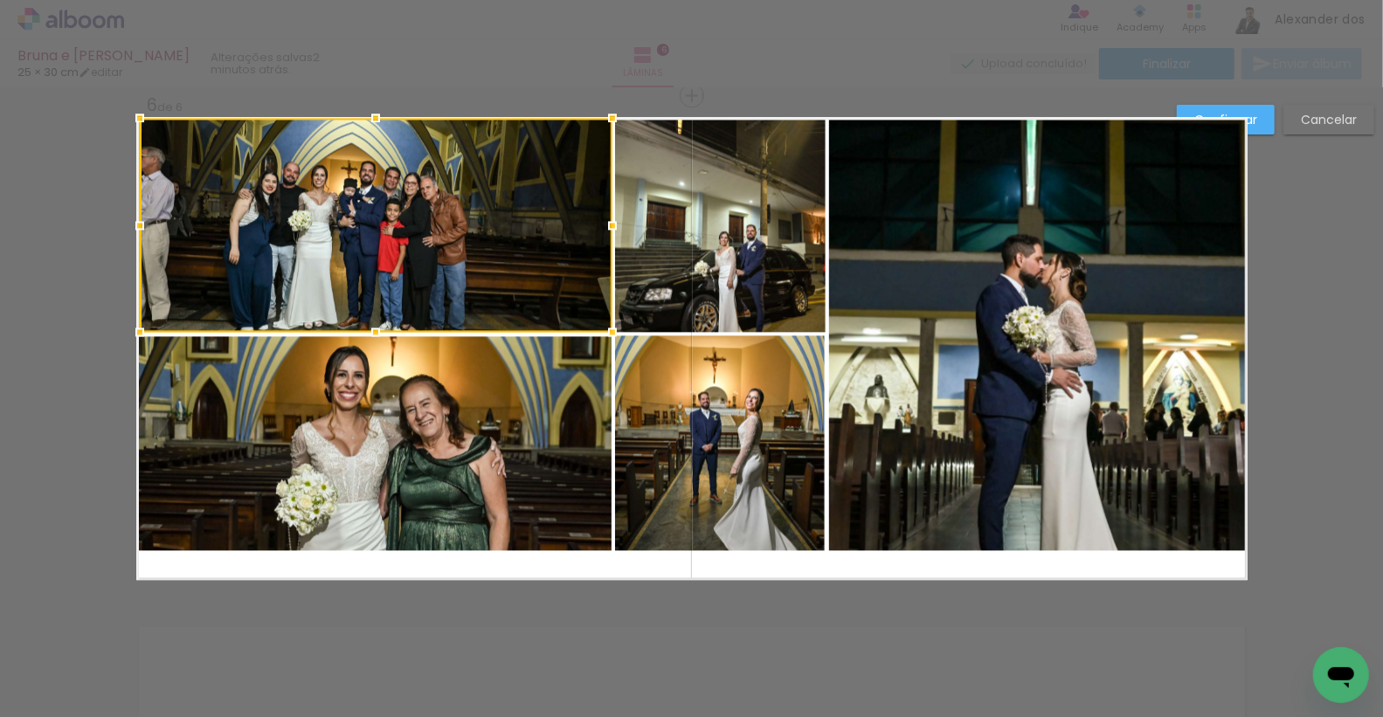
click at [343, 497] on quentale-photo at bounding box center [375, 443] width 473 height 214
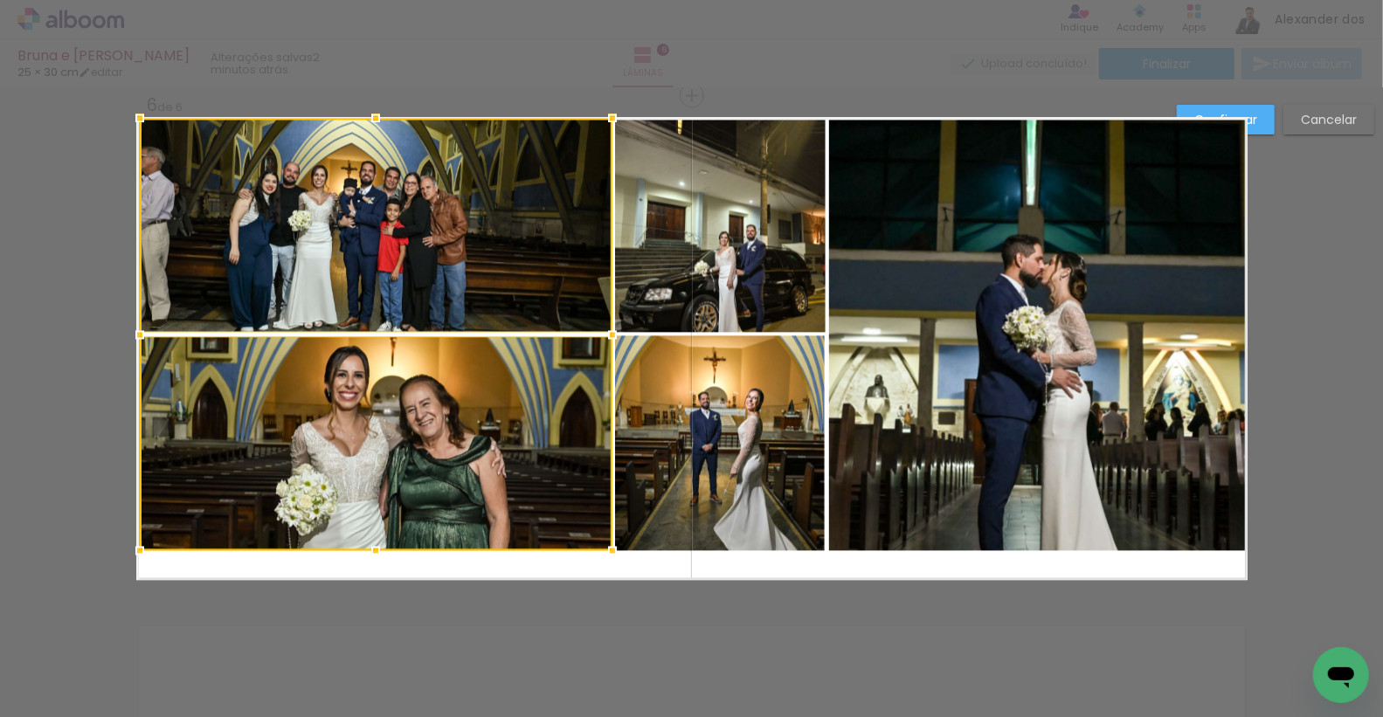
click at [549, 412] on div at bounding box center [376, 334] width 473 height 433
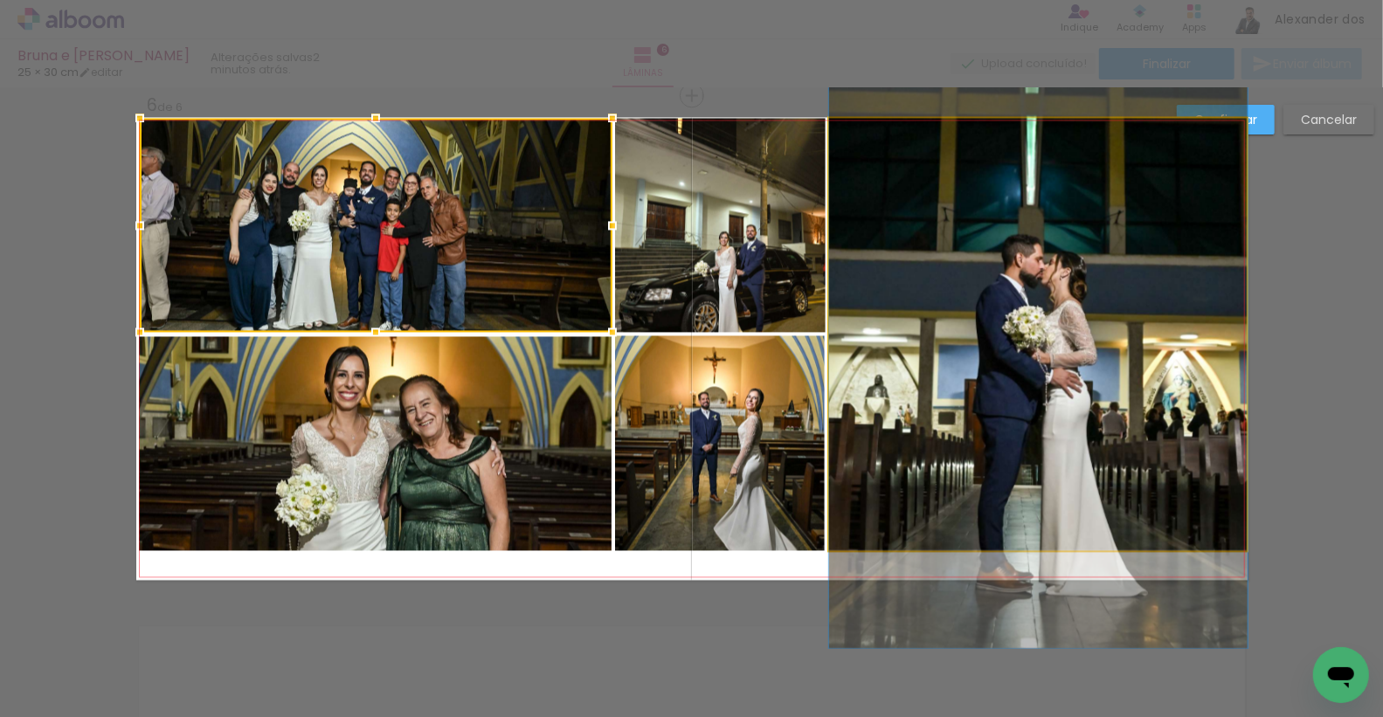
click at [903, 254] on quentale-photo at bounding box center [1038, 334] width 419 height 433
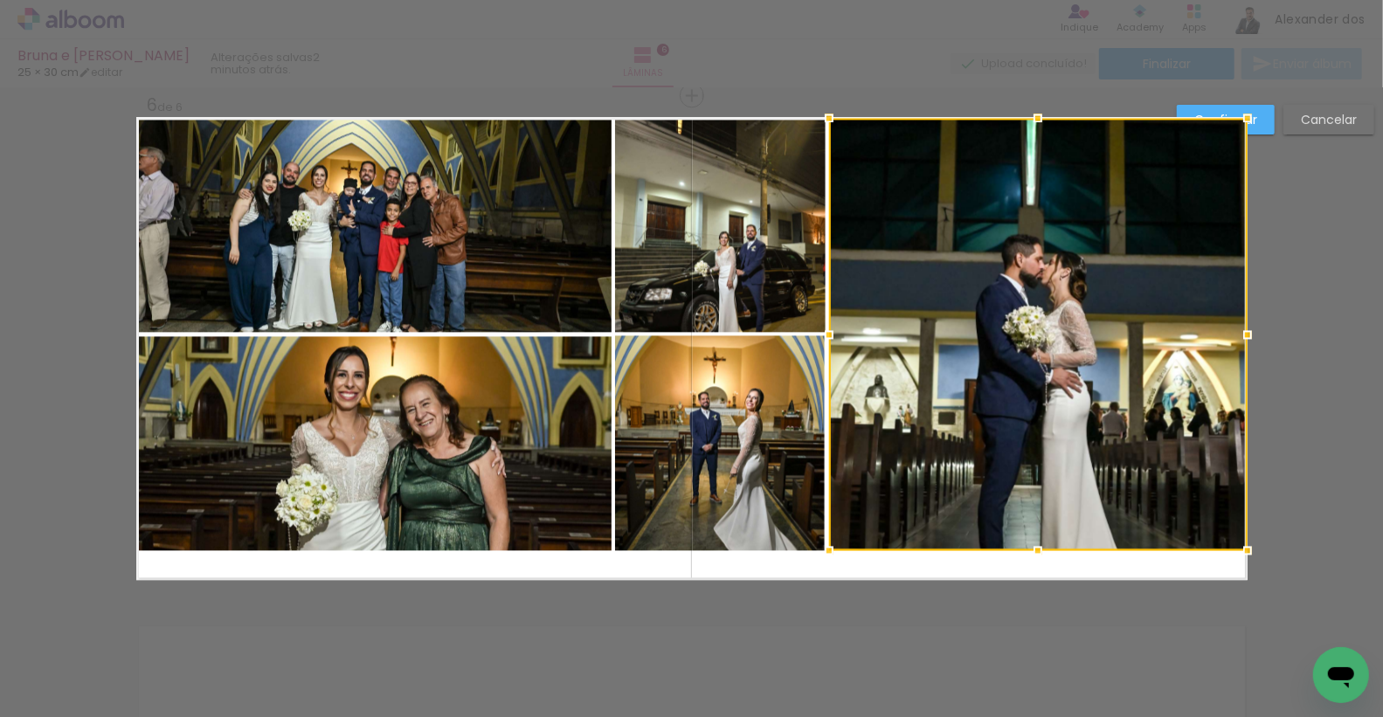
click at [743, 214] on quentale-photo at bounding box center [720, 225] width 211 height 215
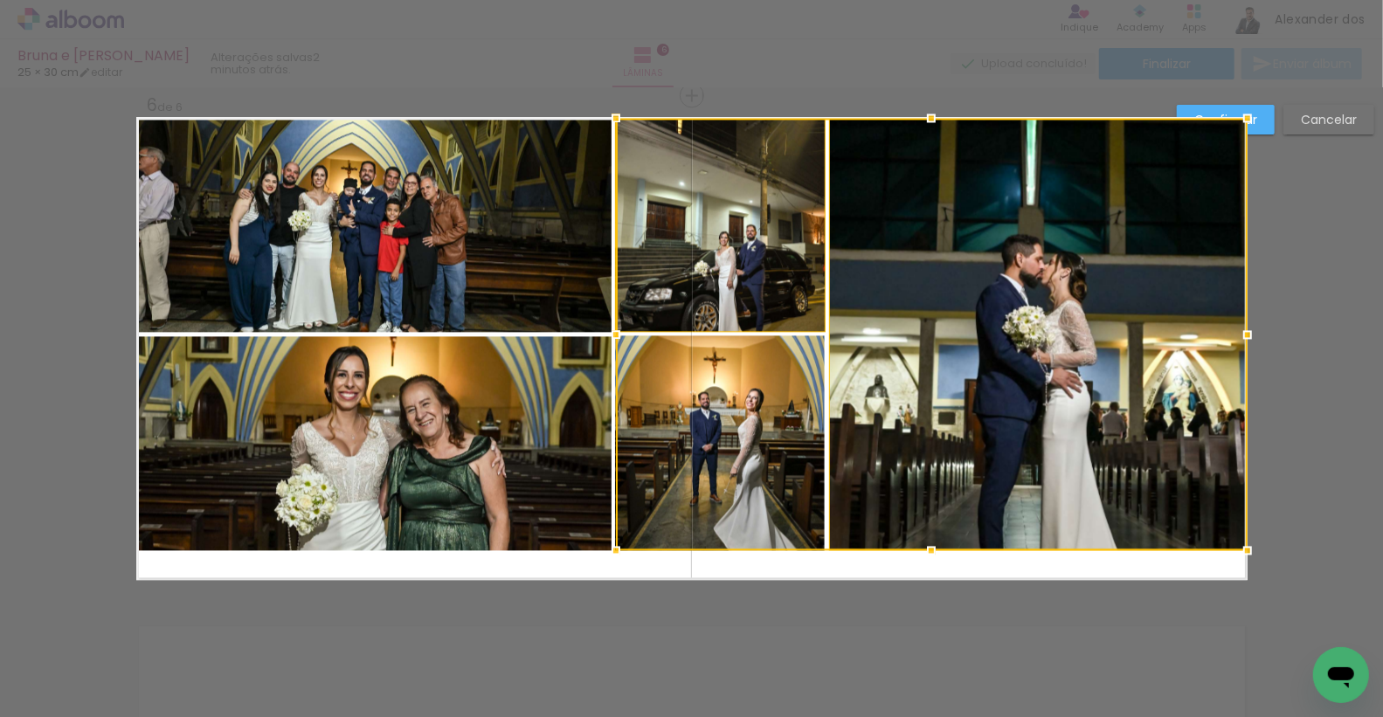
click at [732, 415] on div at bounding box center [932, 334] width 632 height 433
click at [501, 405] on quentale-photo at bounding box center [375, 443] width 473 height 214
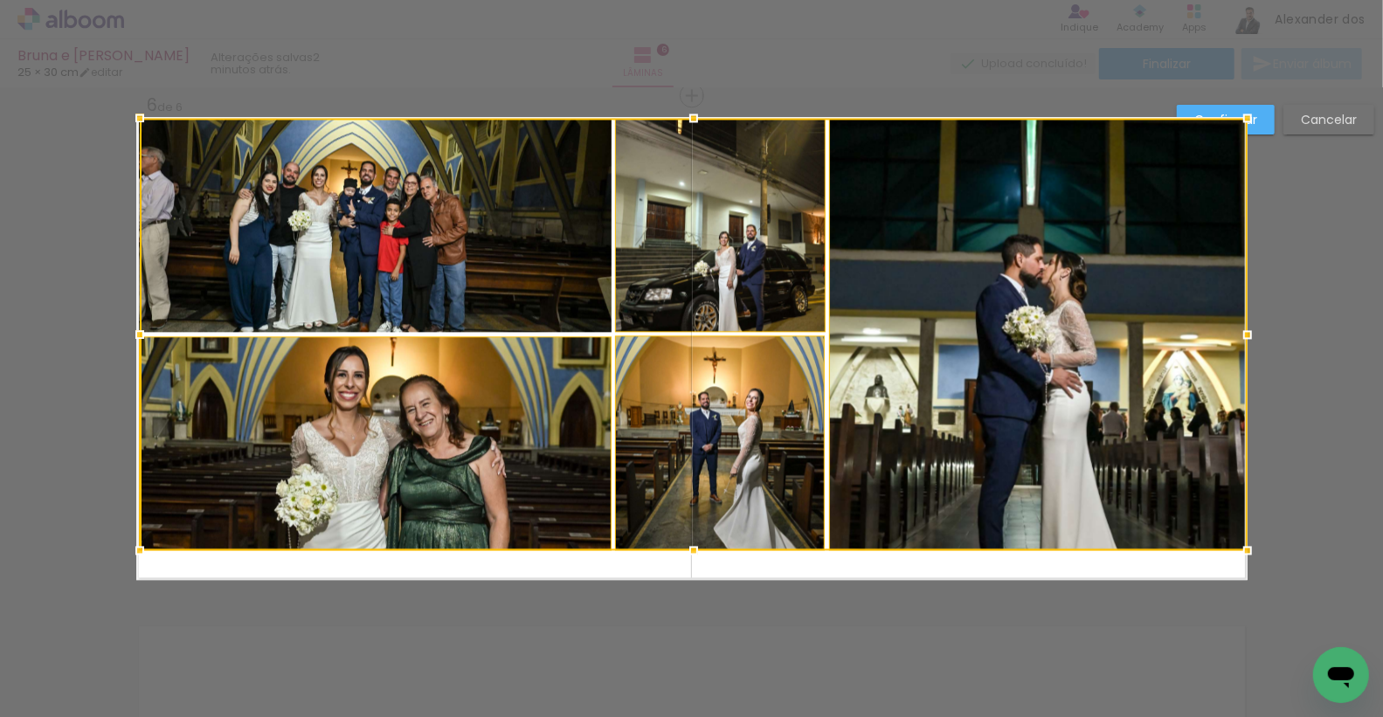
click at [482, 225] on div at bounding box center [694, 334] width 1108 height 433
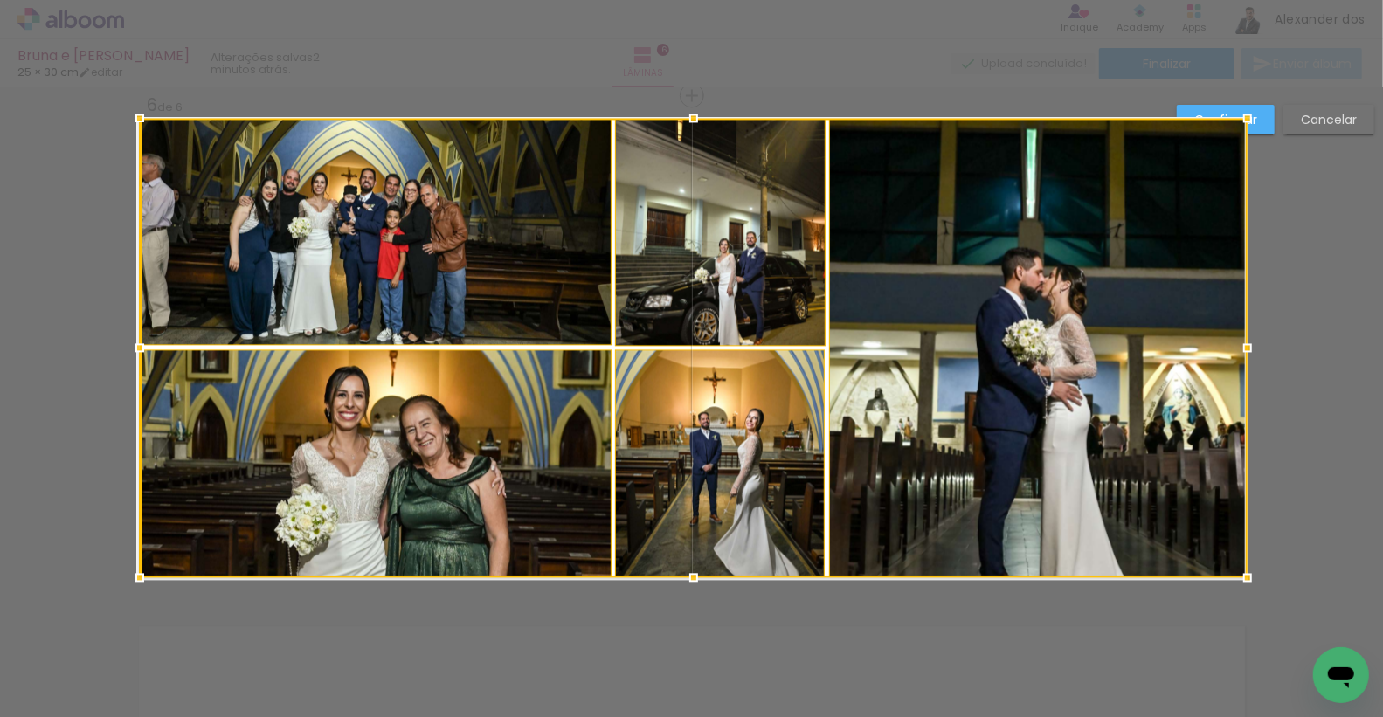
drag, startPoint x: 693, startPoint y: 548, endPoint x: 689, endPoint y: 583, distance: 35.1
click at [689, 583] on div at bounding box center [693, 577] width 35 height 35
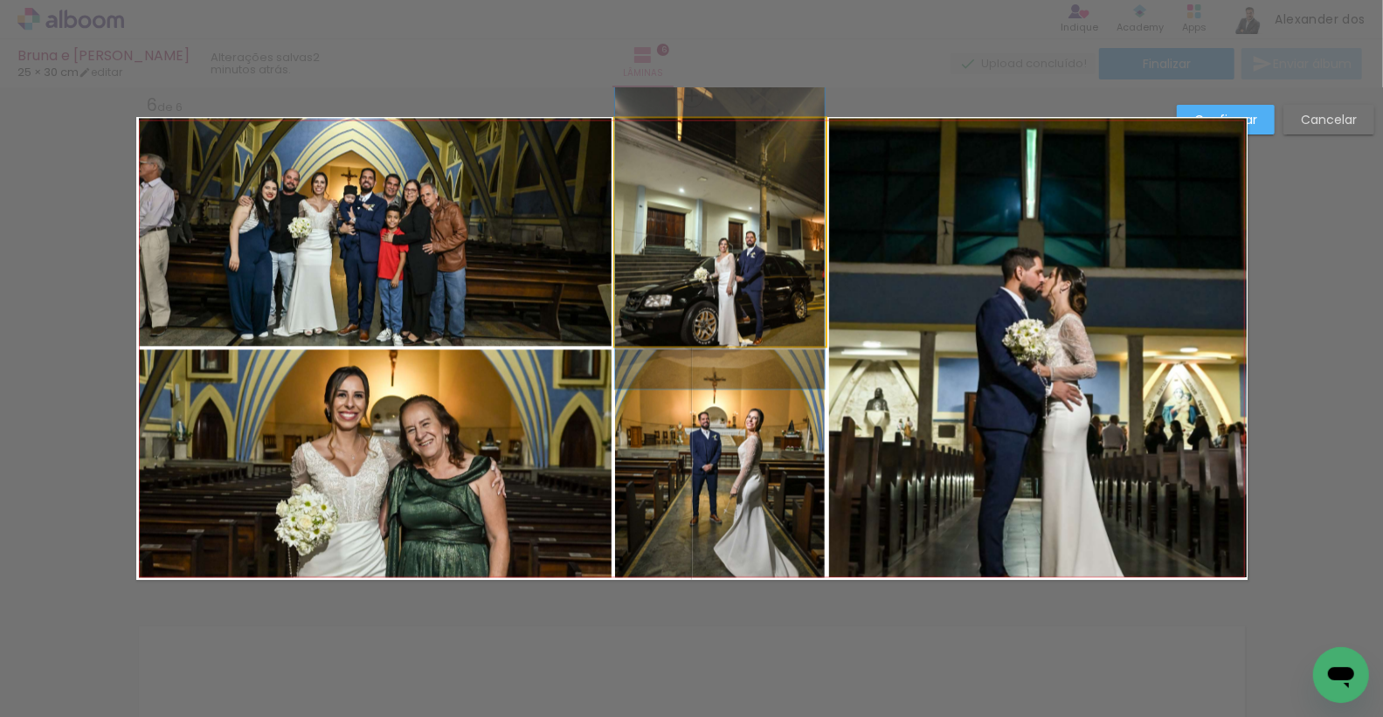
click at [746, 257] on quentale-photo at bounding box center [720, 232] width 210 height 228
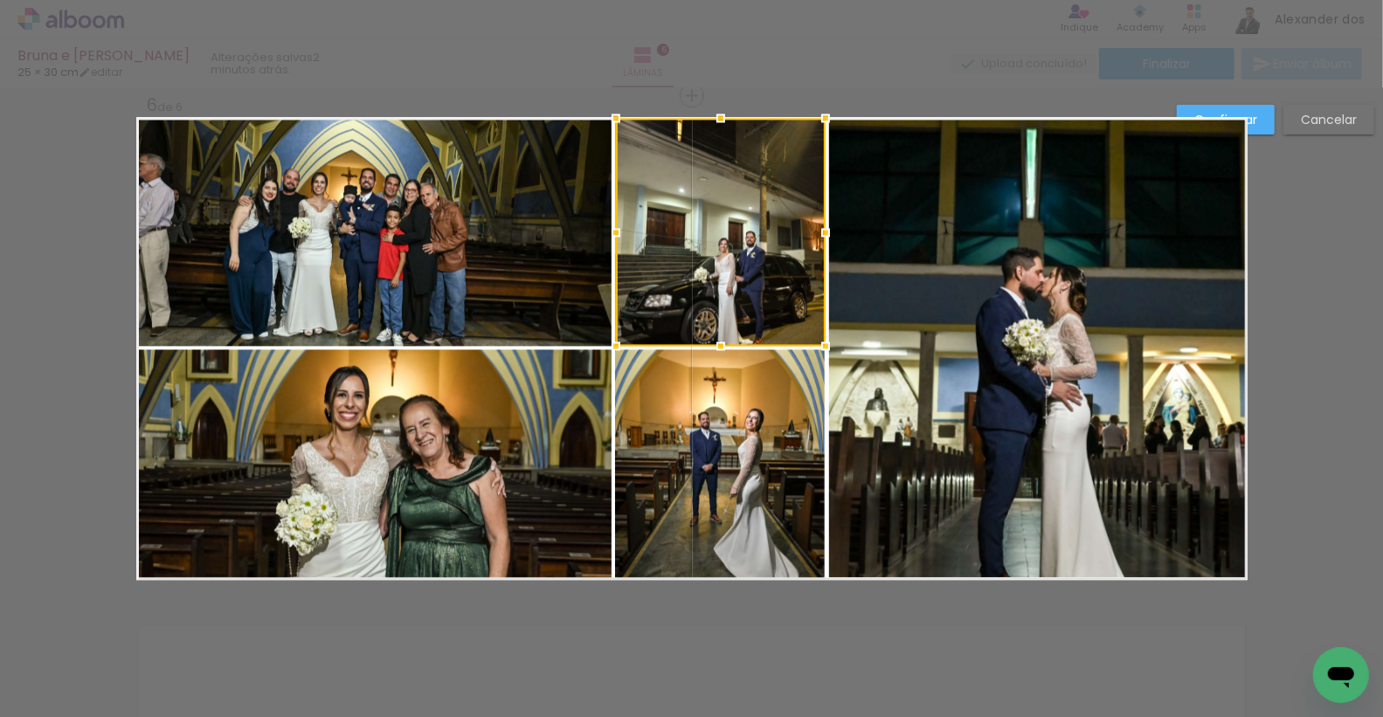
click at [718, 443] on quentale-photo at bounding box center [720, 464] width 210 height 228
click at [939, 410] on quentale-photo at bounding box center [1038, 348] width 419 height 460
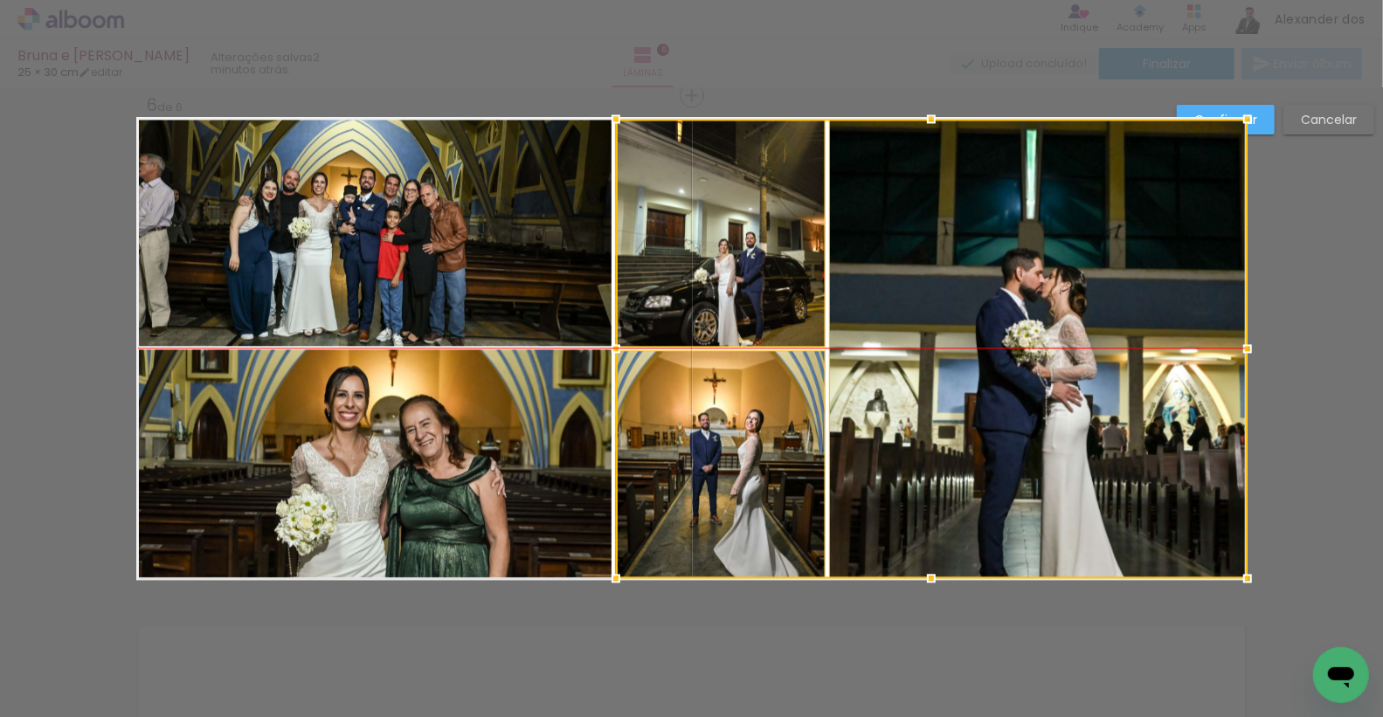
drag, startPoint x: 826, startPoint y: 347, endPoint x: 849, endPoint y: 347, distance: 23.6
click at [849, 347] on div at bounding box center [932, 349] width 632 height 460
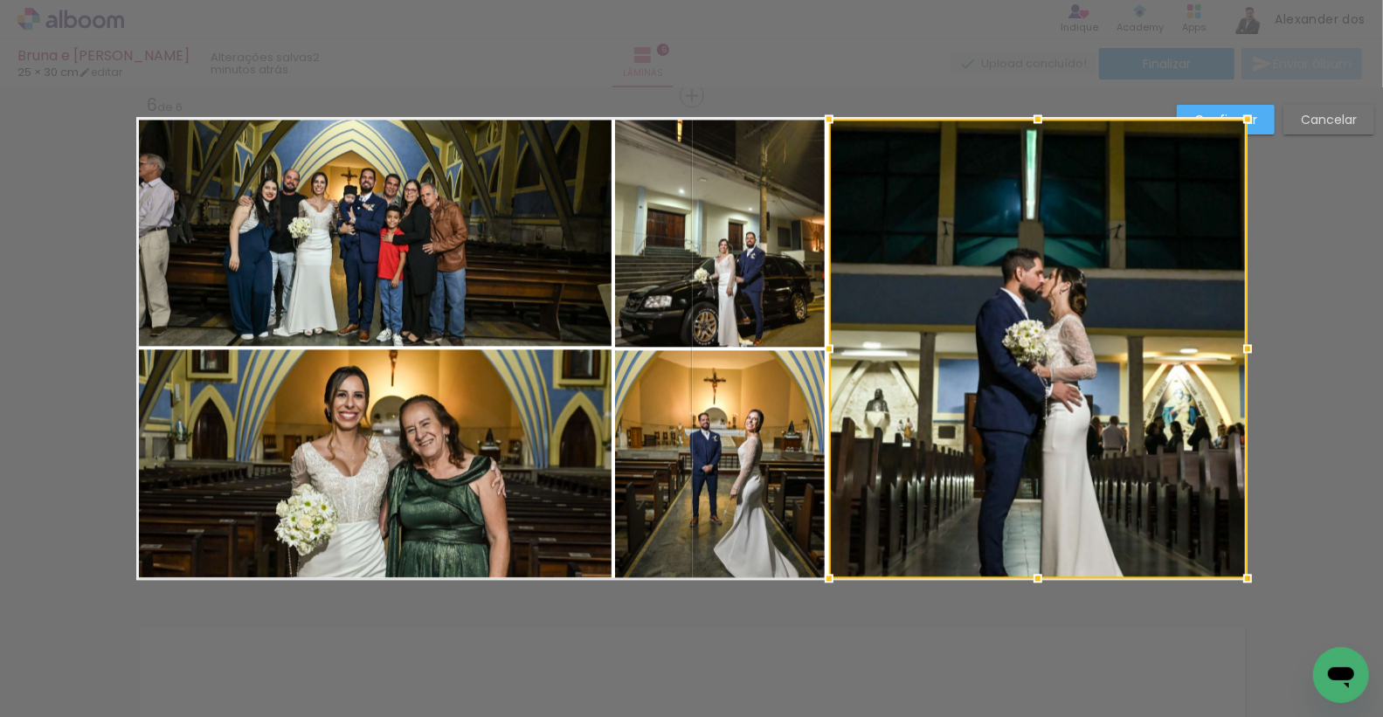
click at [1270, 120] on paper-button "Confirmar" at bounding box center [1226, 120] width 98 height 30
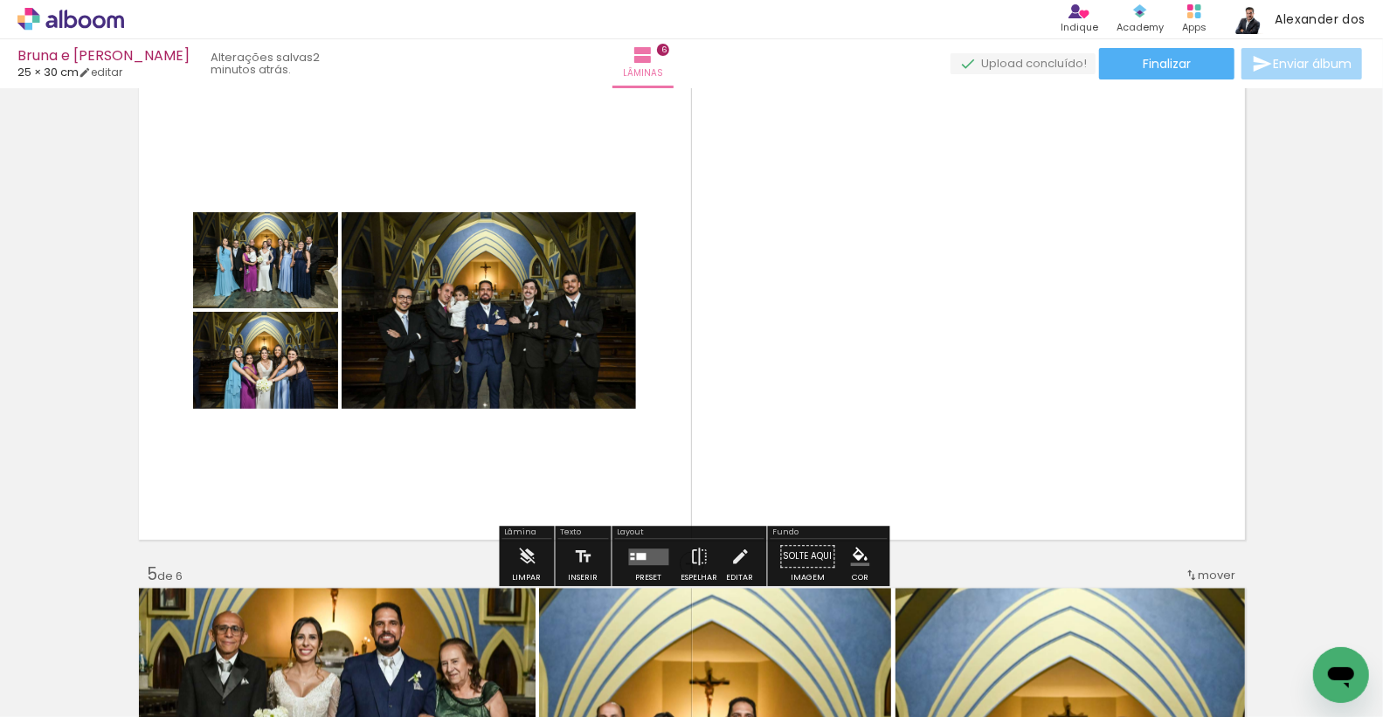
scroll to position [1583, 0]
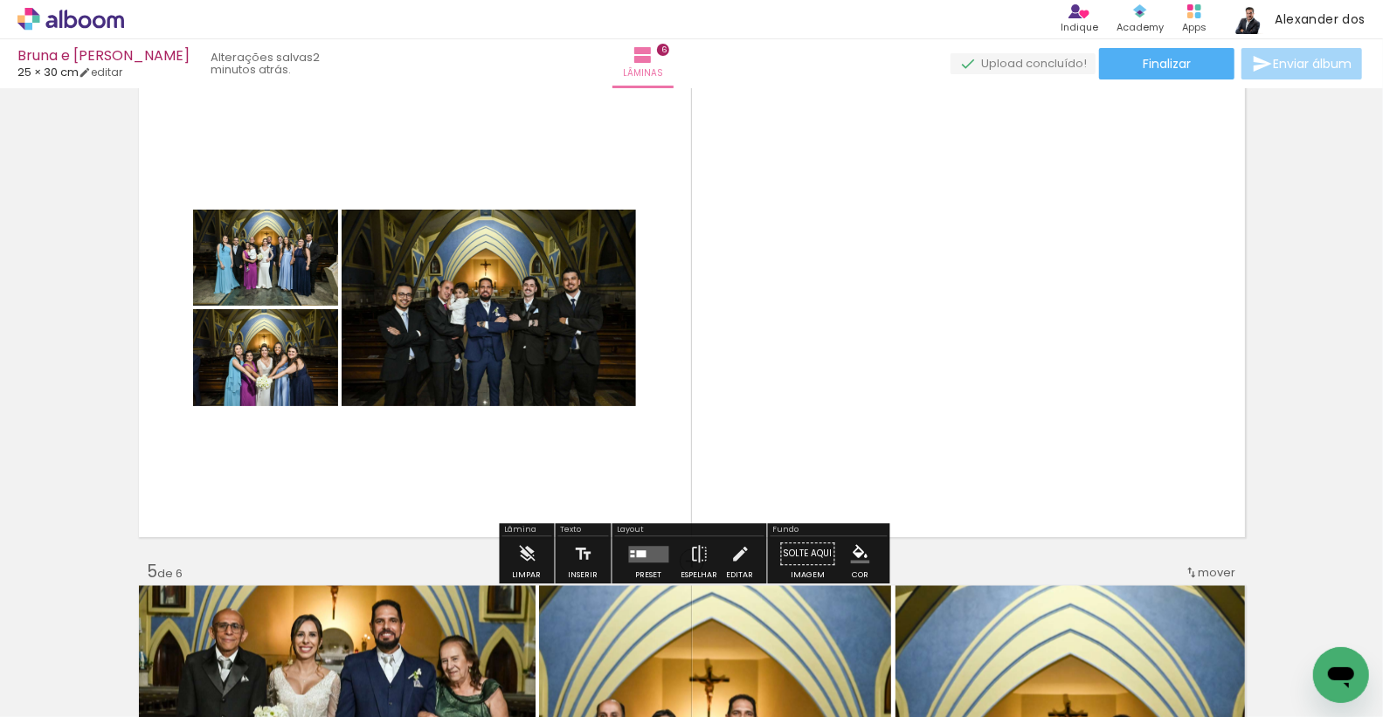
click at [641, 552] on div at bounding box center [642, 554] width 10 height 7
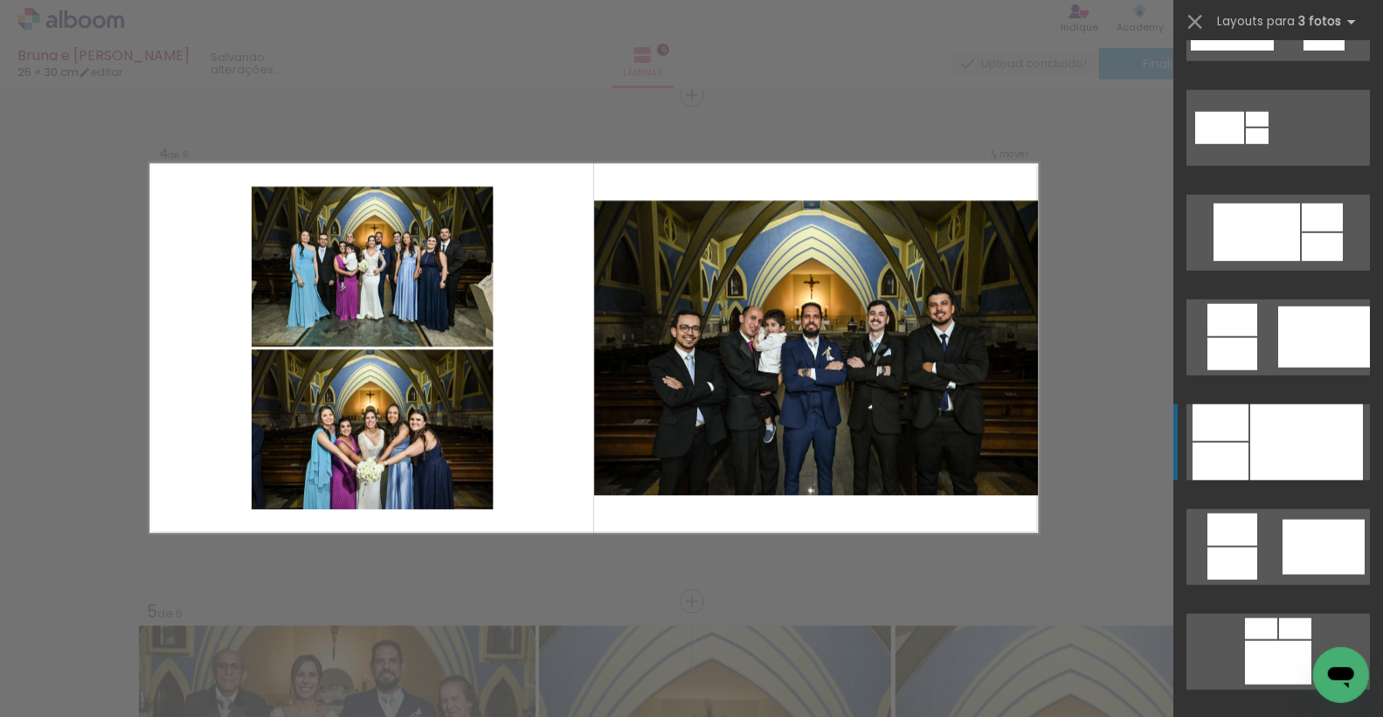
scroll to position [821, 0]
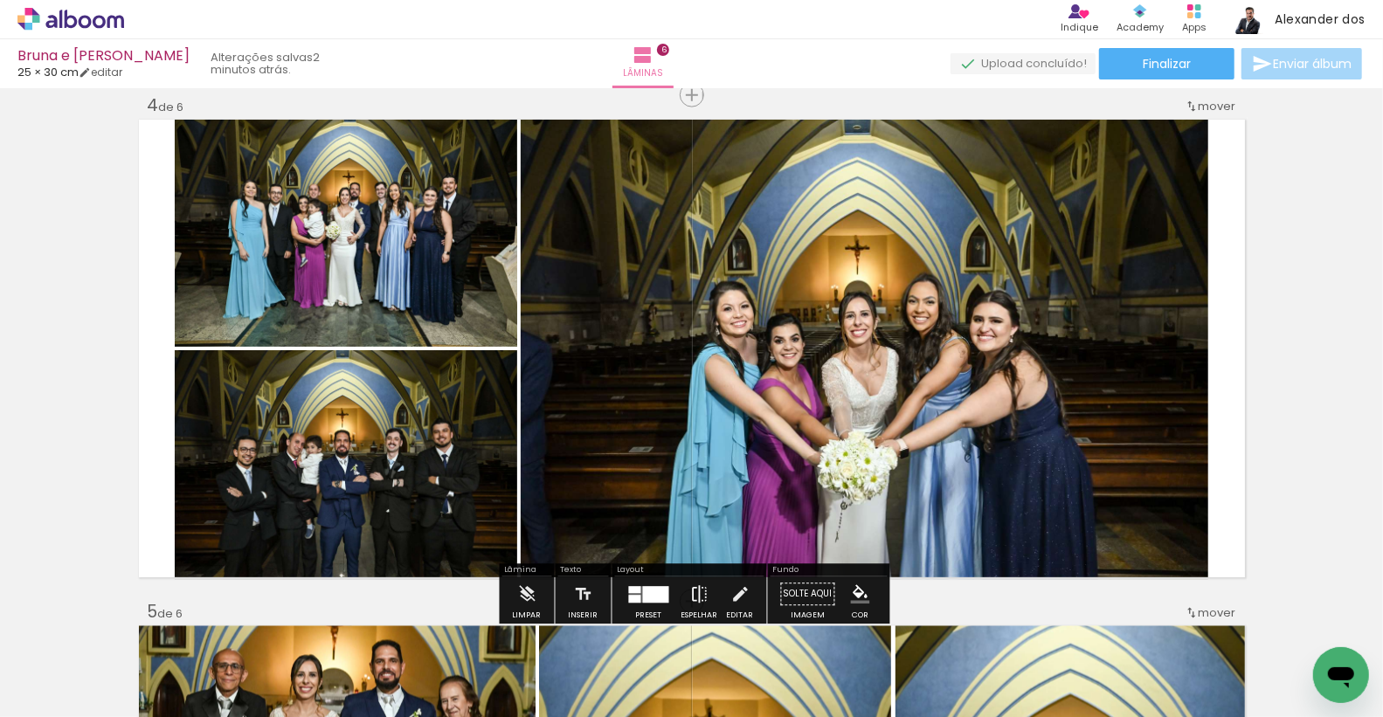
click at [695, 591] on iron-icon at bounding box center [699, 595] width 19 height 35
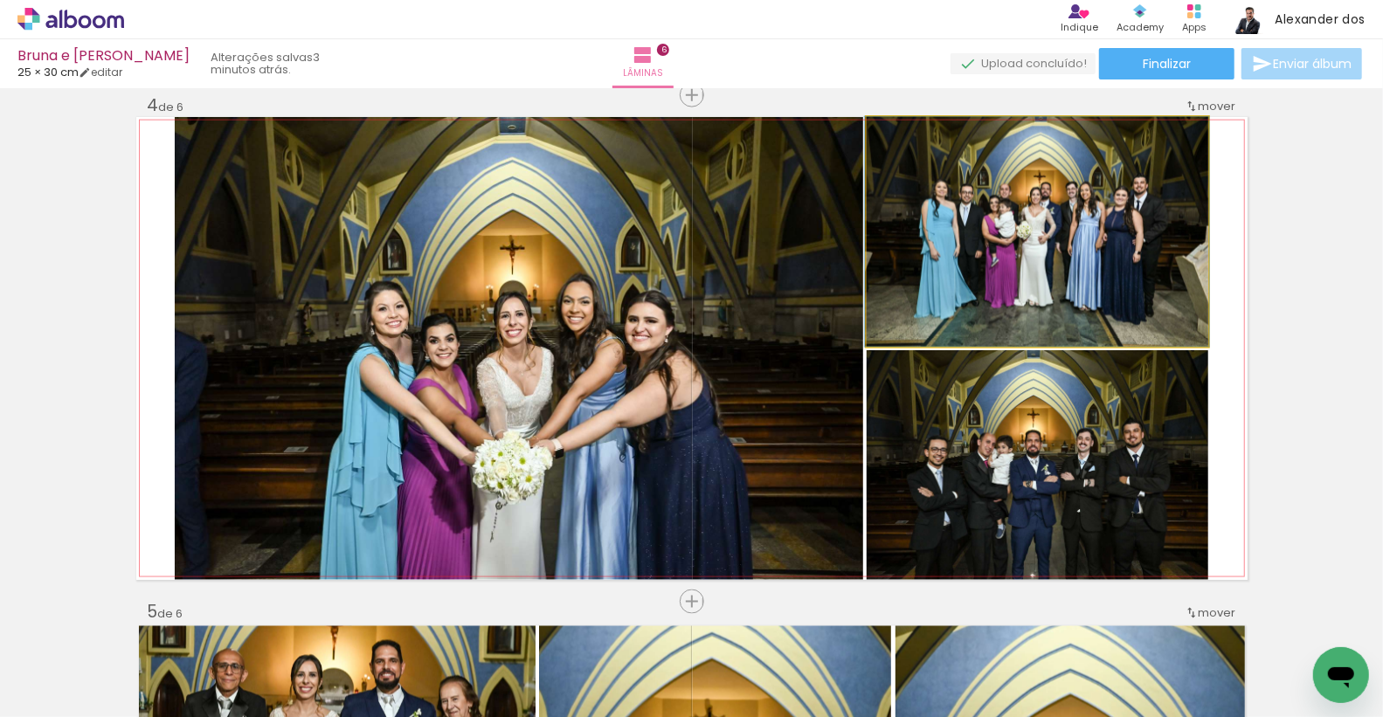
drag, startPoint x: 936, startPoint y: 220, endPoint x: 648, endPoint y: 308, distance: 300.5
click at [0, 0] on slot at bounding box center [0, 0] width 0 height 0
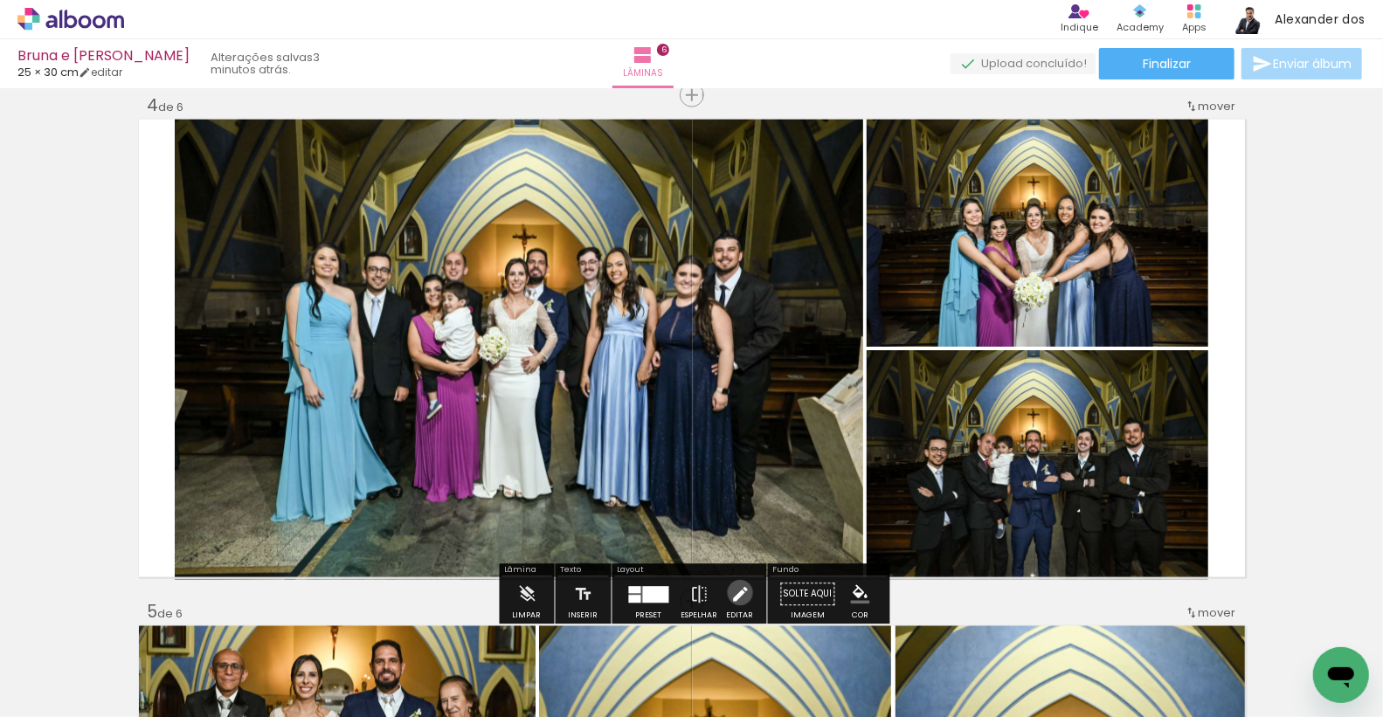
click at [736, 592] on iron-icon at bounding box center [740, 595] width 19 height 35
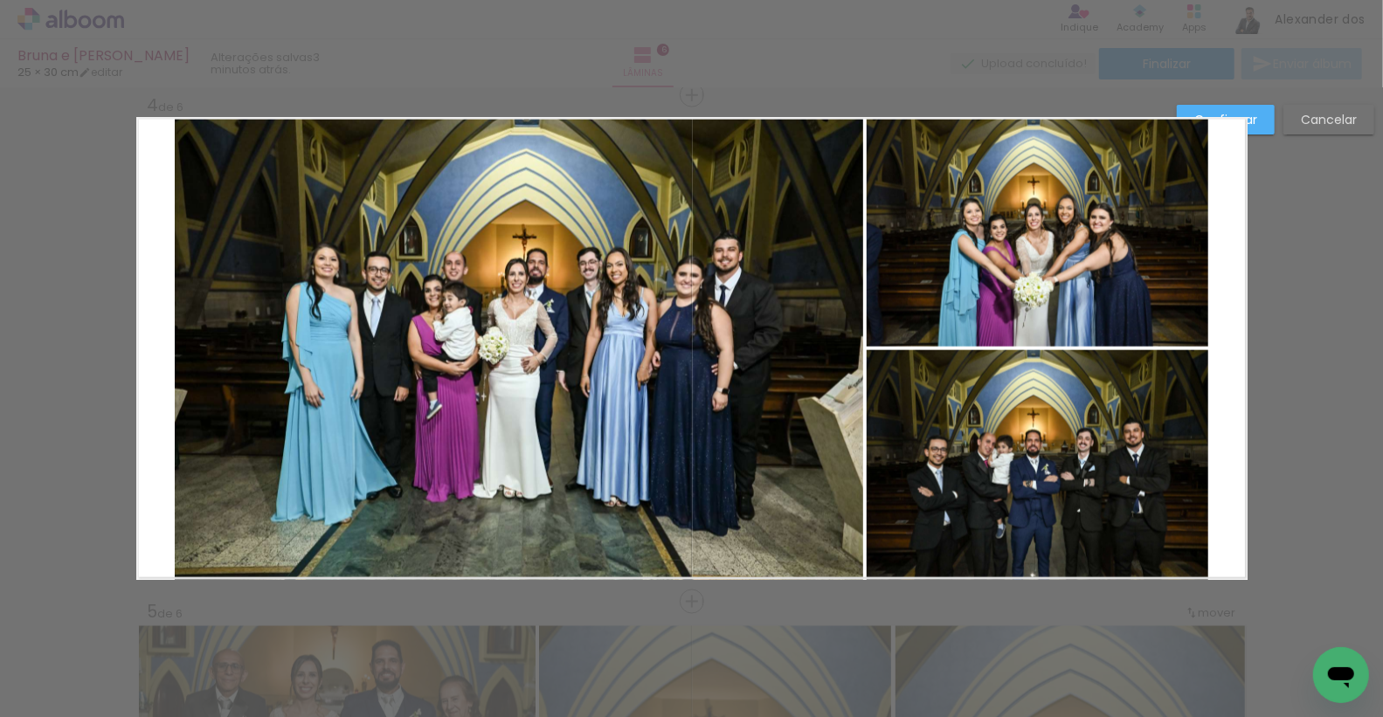
click at [391, 359] on quentale-photo at bounding box center [519, 348] width 689 height 463
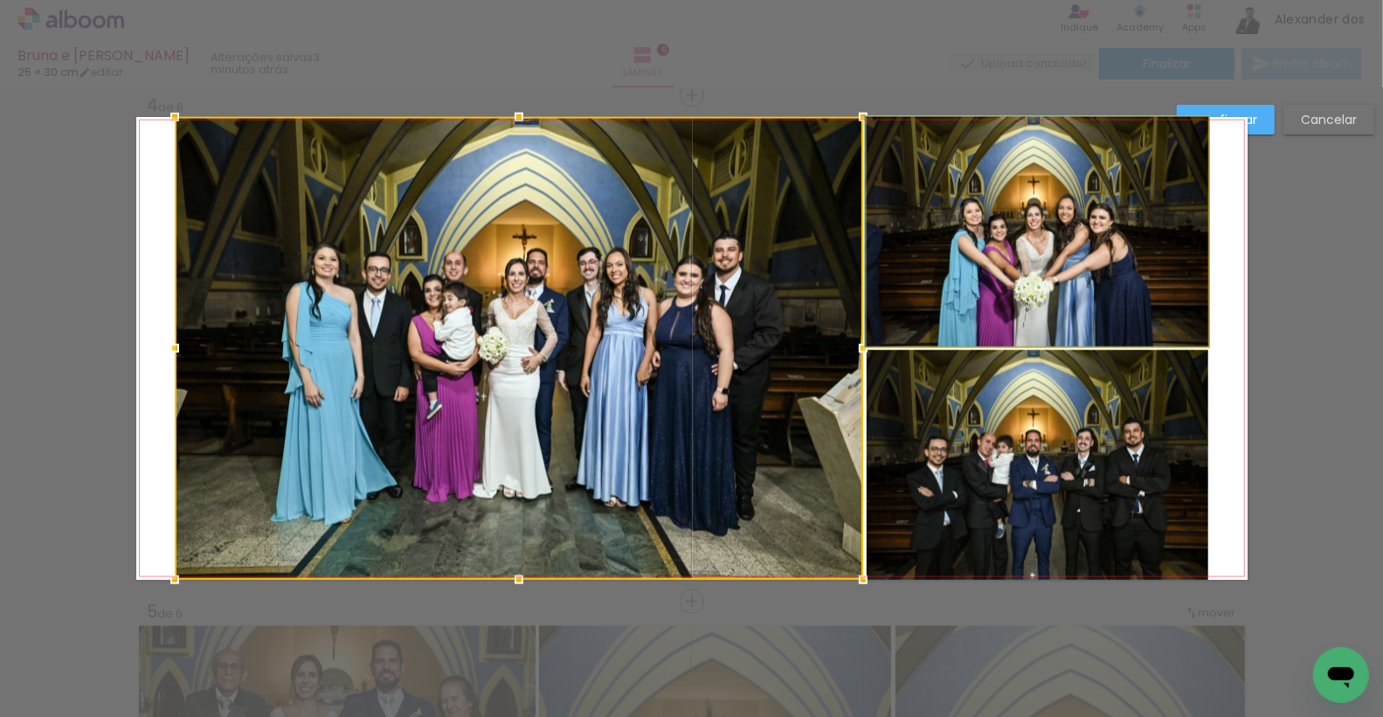
click at [922, 205] on quentale-photo at bounding box center [1038, 232] width 342 height 230
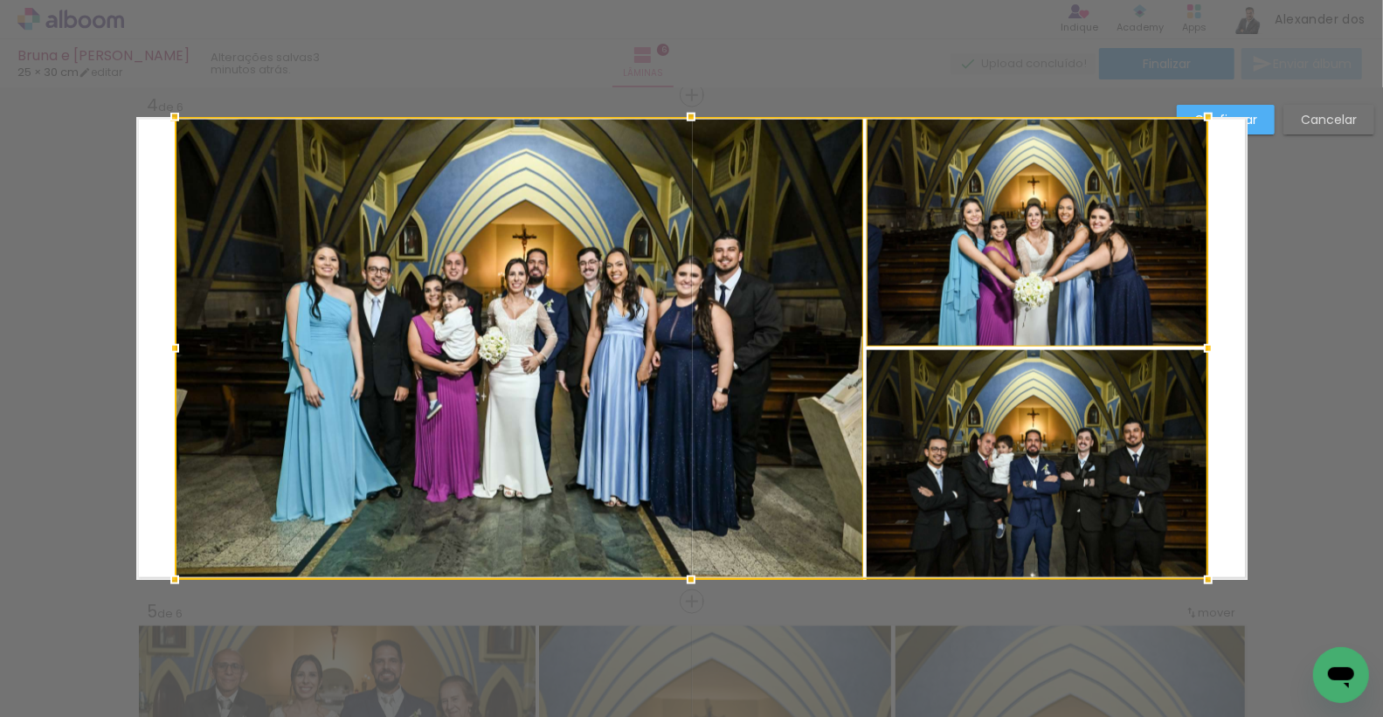
click at [949, 419] on div at bounding box center [692, 348] width 1034 height 463
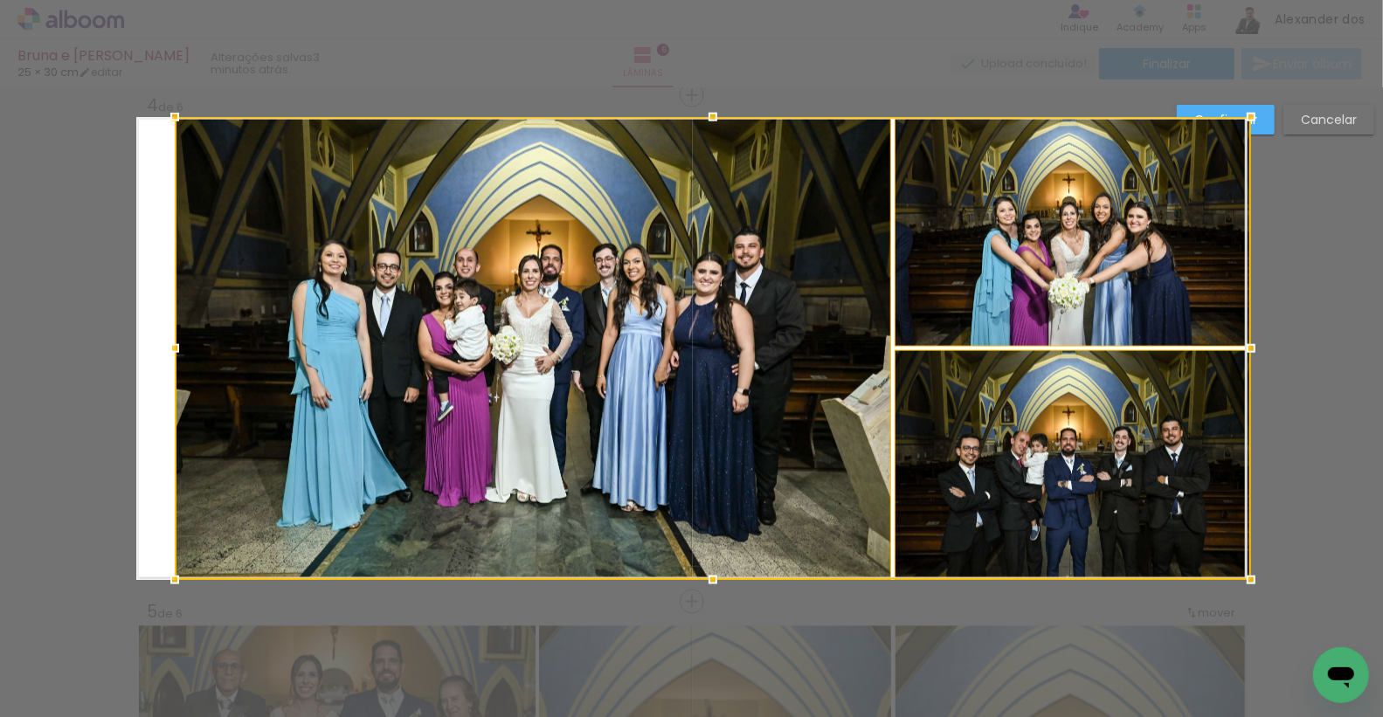
drag, startPoint x: 1207, startPoint y: 347, endPoint x: 1226, endPoint y: 348, distance: 19.2
click at [1226, 348] on div at bounding box center [713, 348] width 1077 height 463
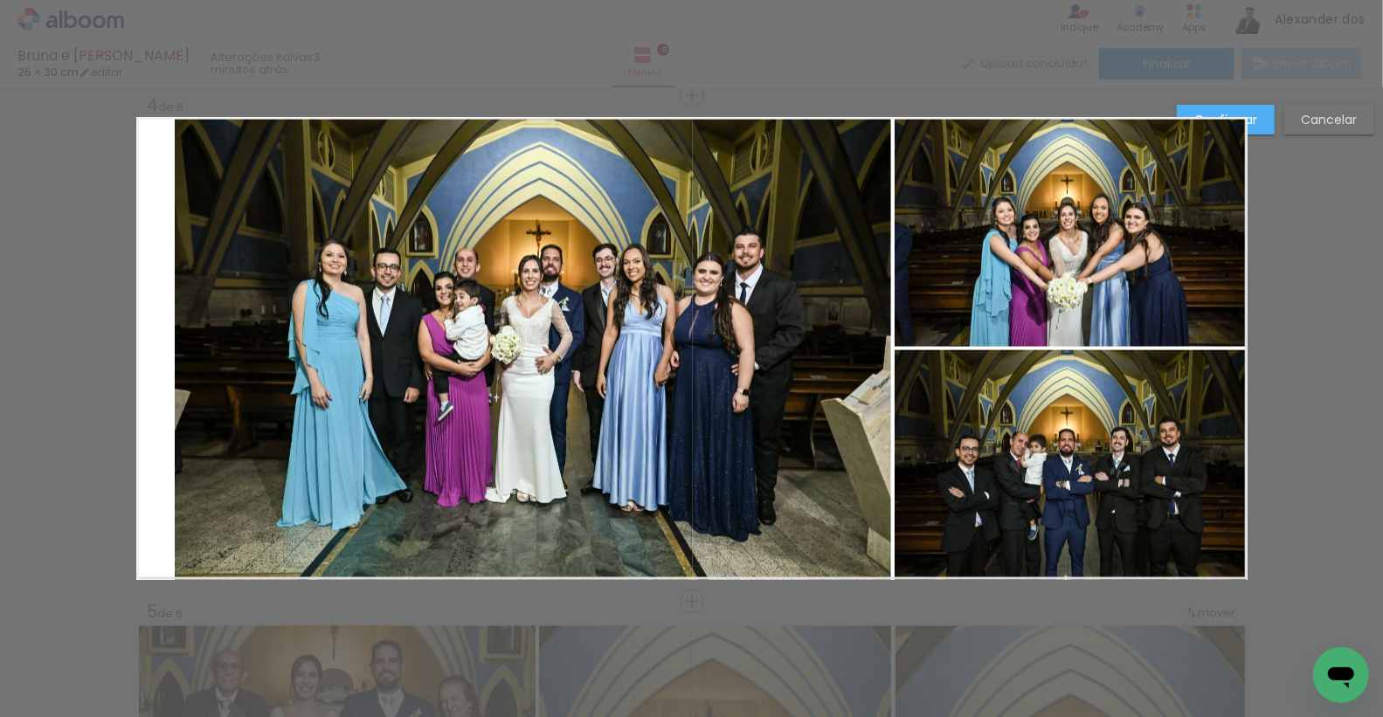
click at [1056, 247] on quentale-photo at bounding box center [1071, 232] width 352 height 230
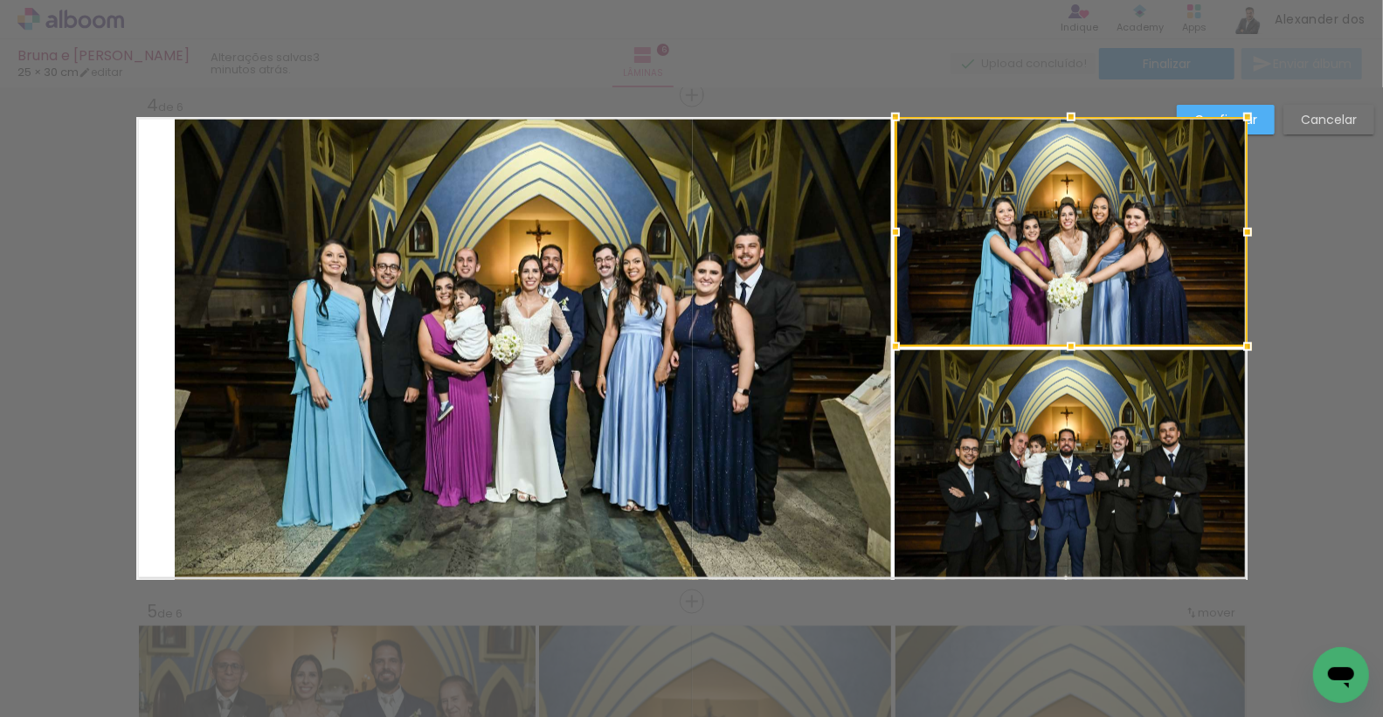
click at [1043, 331] on div at bounding box center [1072, 232] width 352 height 230
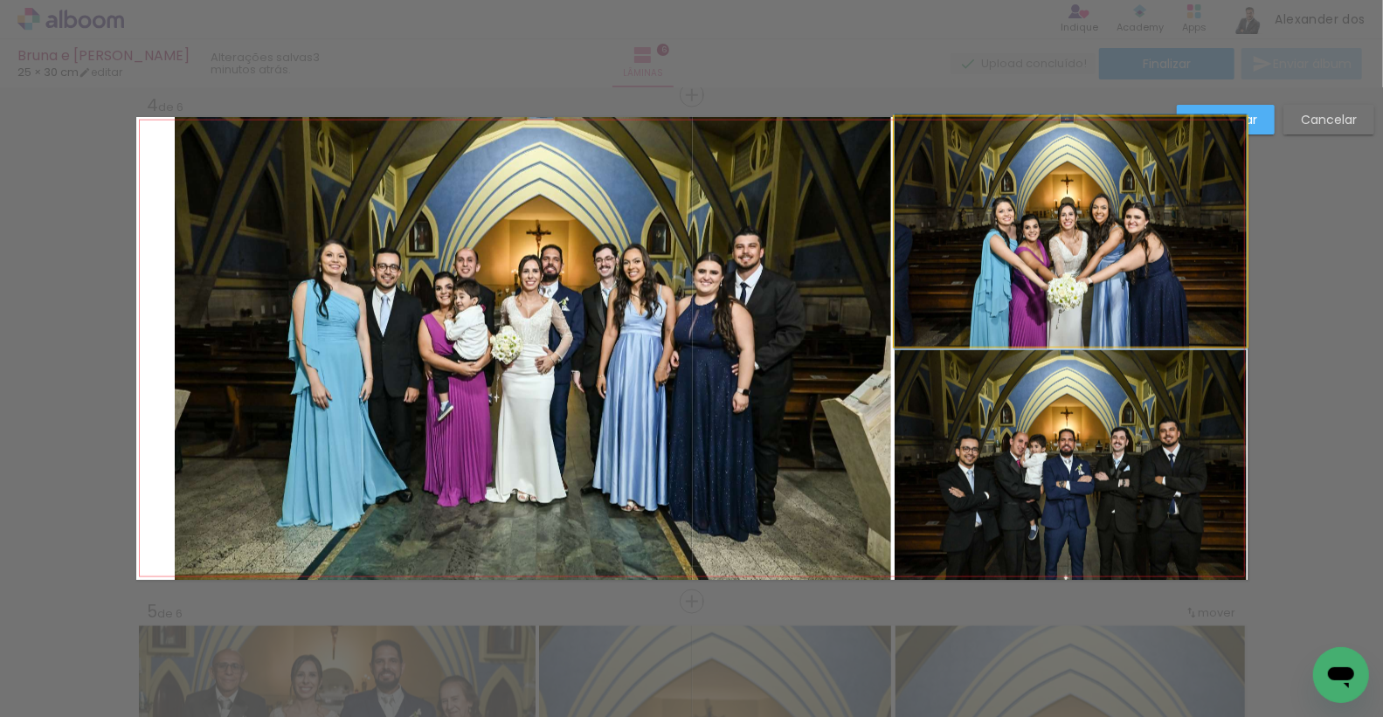
click at [994, 270] on quentale-photo at bounding box center [1071, 232] width 352 height 230
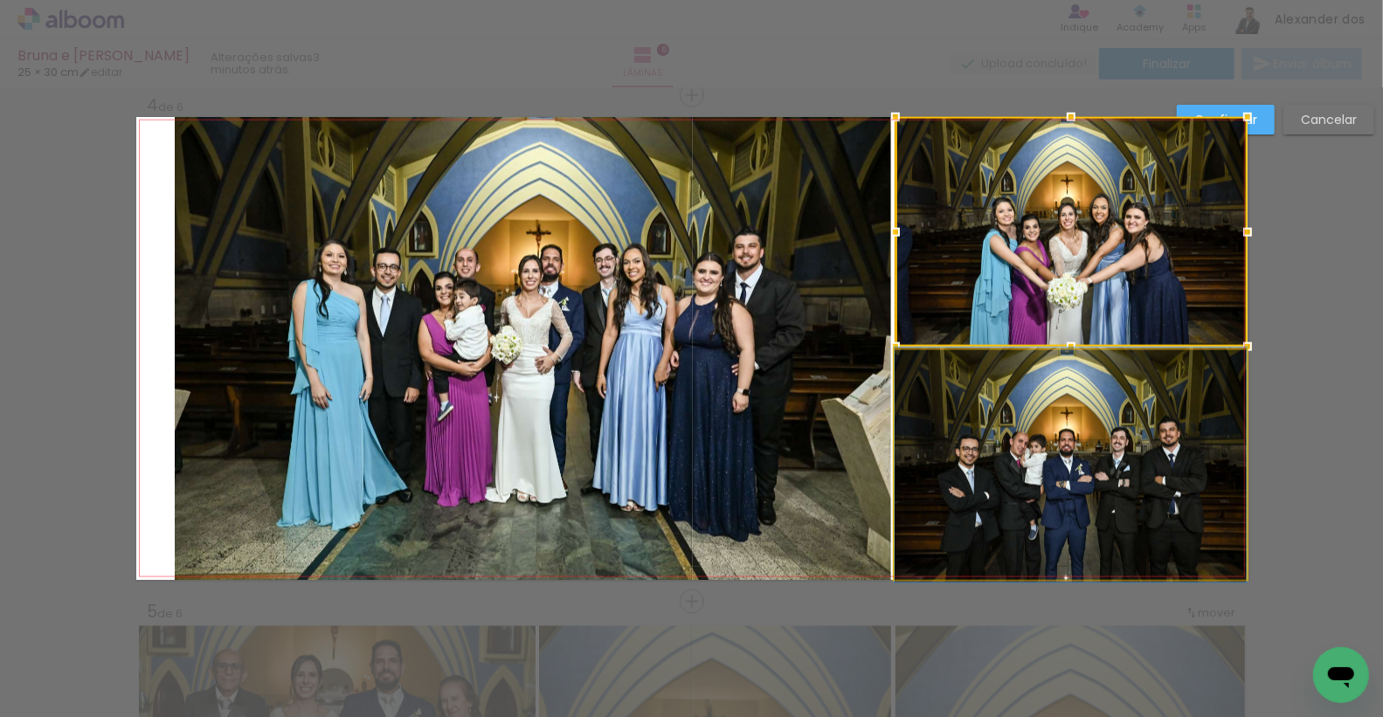
click at [995, 373] on quentale-photo at bounding box center [1071, 465] width 352 height 230
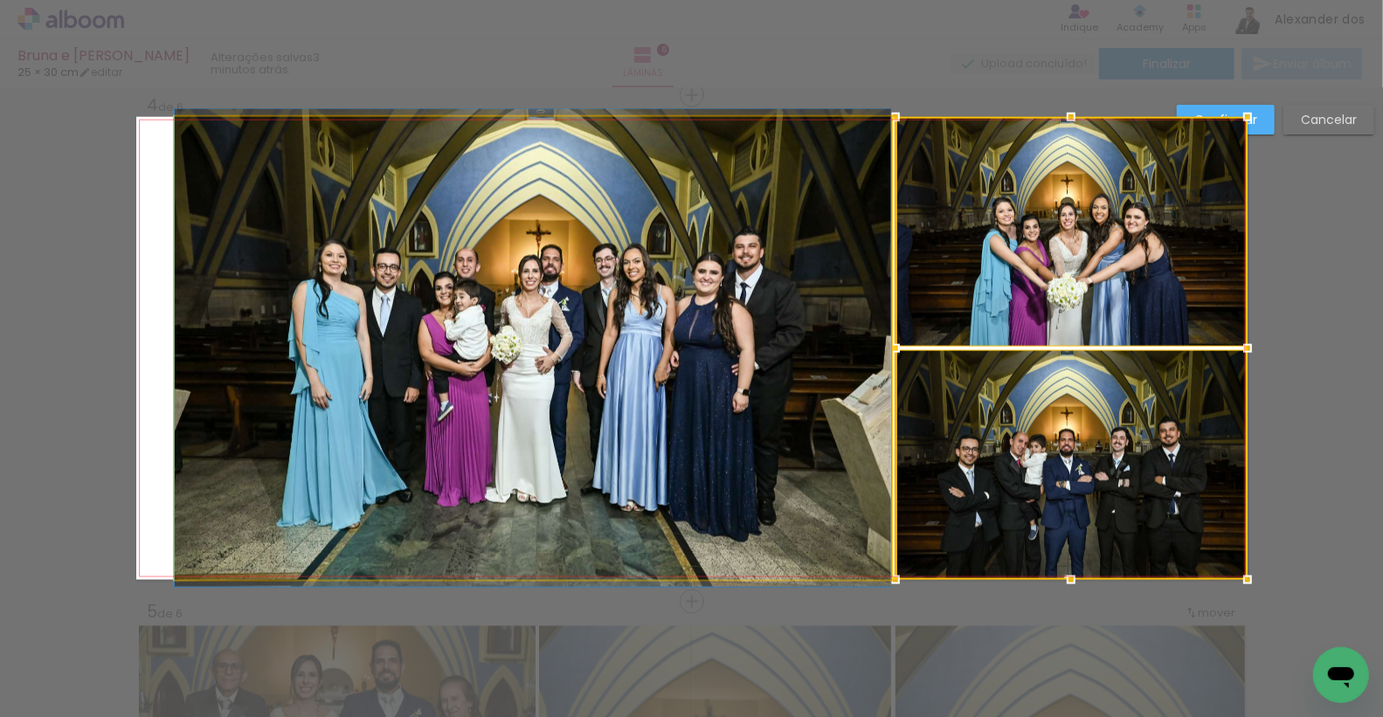
click at [472, 285] on quentale-photo at bounding box center [533, 348] width 717 height 463
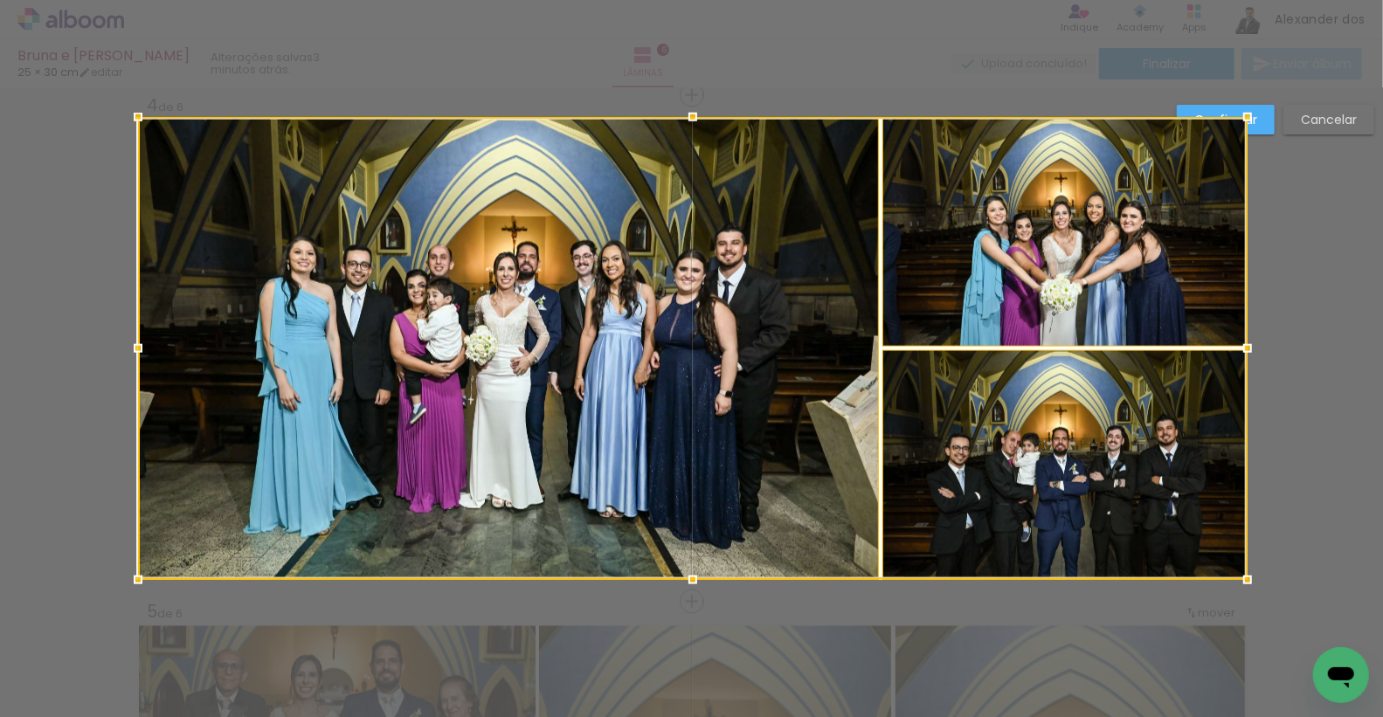
drag, startPoint x: 172, startPoint y: 346, endPoint x: 132, endPoint y: 343, distance: 40.3
click at [132, 343] on div at bounding box center [138, 348] width 35 height 35
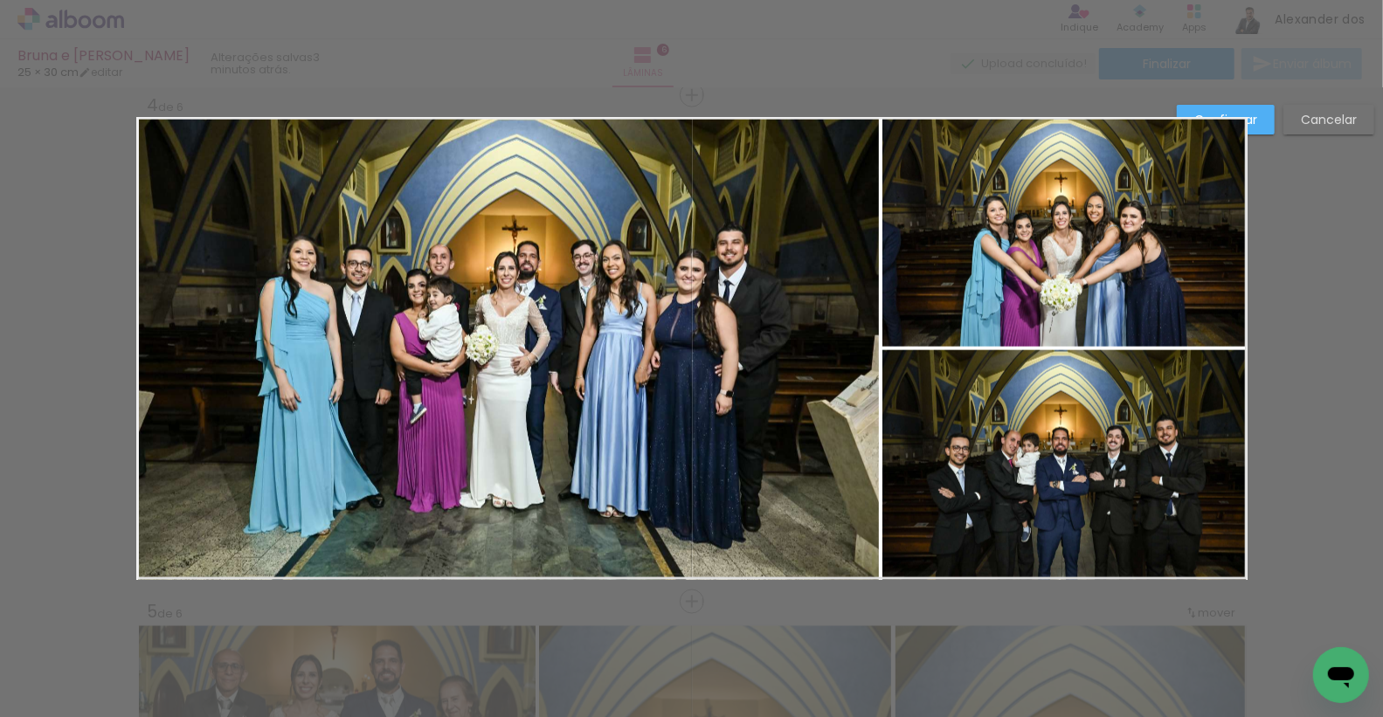
click at [1267, 118] on paper-button "Confirmar" at bounding box center [1226, 120] width 98 height 30
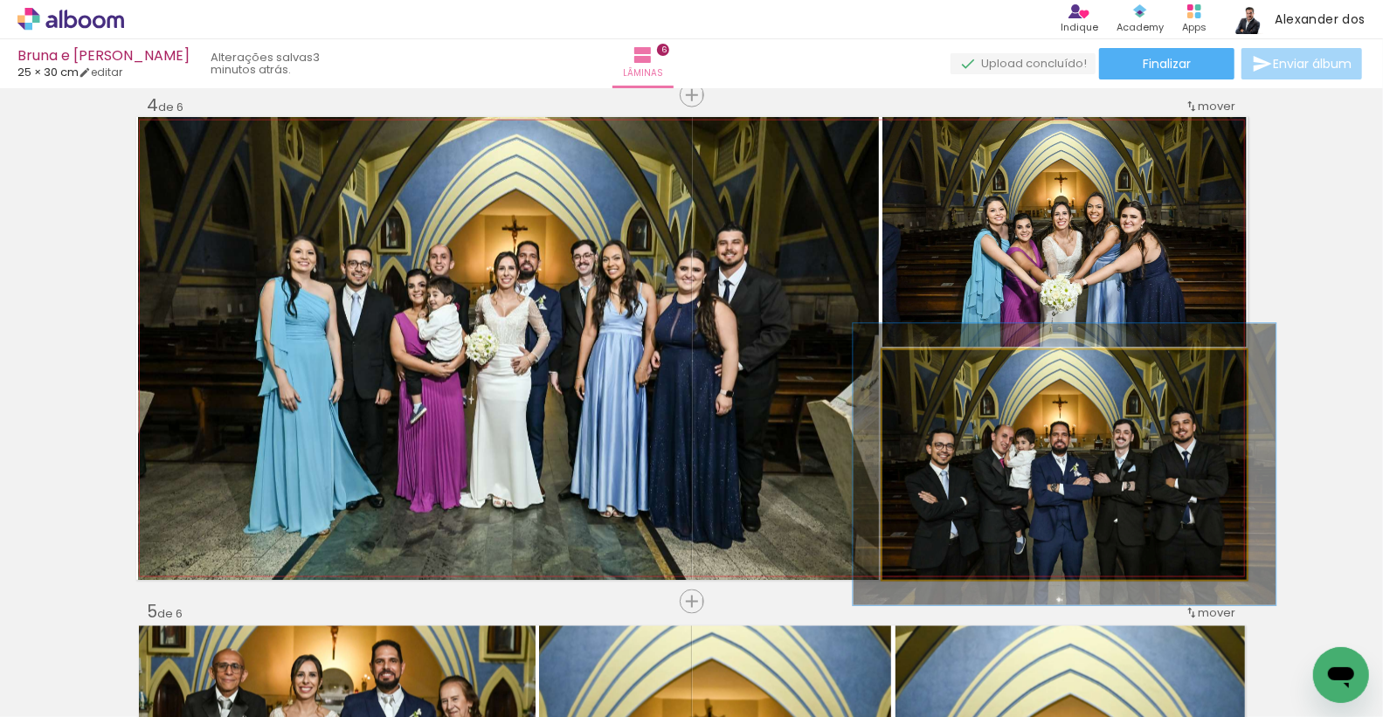
drag, startPoint x: 925, startPoint y: 370, endPoint x: 934, endPoint y: 370, distance: 9.6
type paper-slider "116"
click at [934, 370] on div at bounding box center [933, 369] width 16 height 16
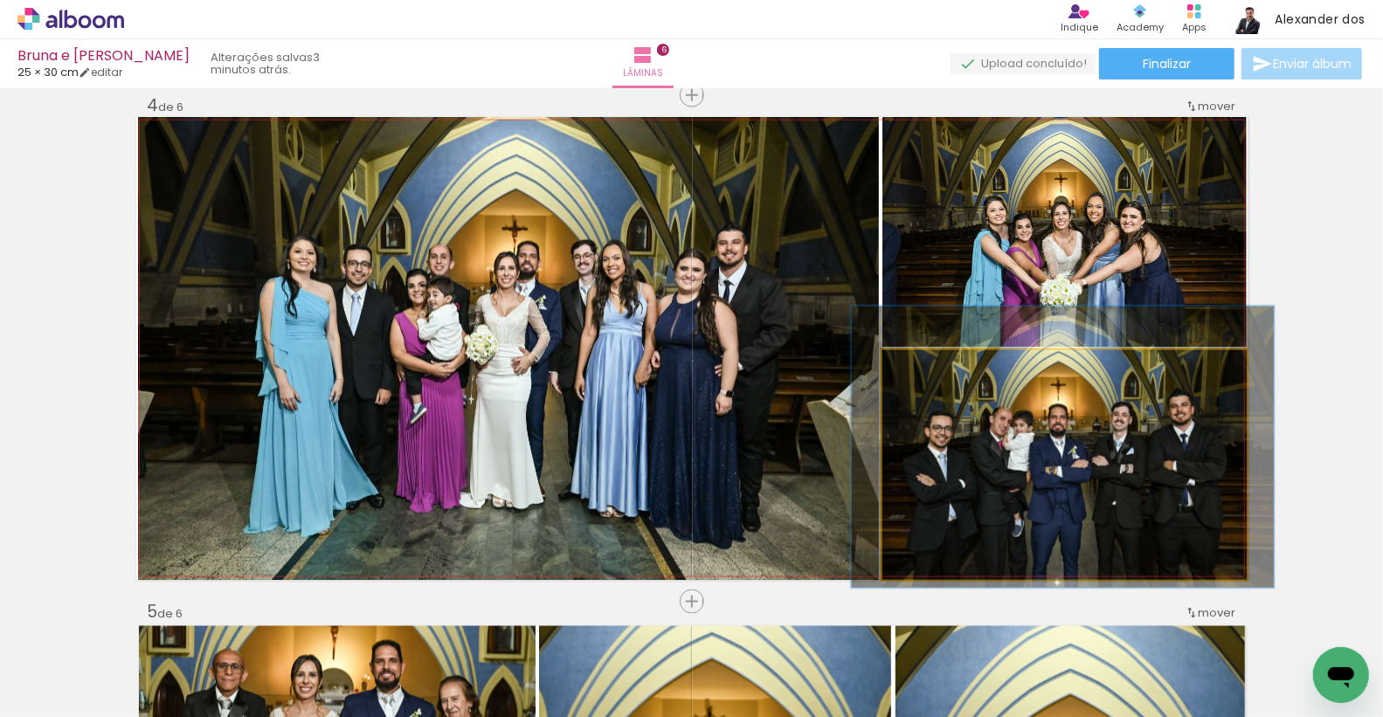
drag, startPoint x: 976, startPoint y: 502, endPoint x: 975, endPoint y: 484, distance: 17.5
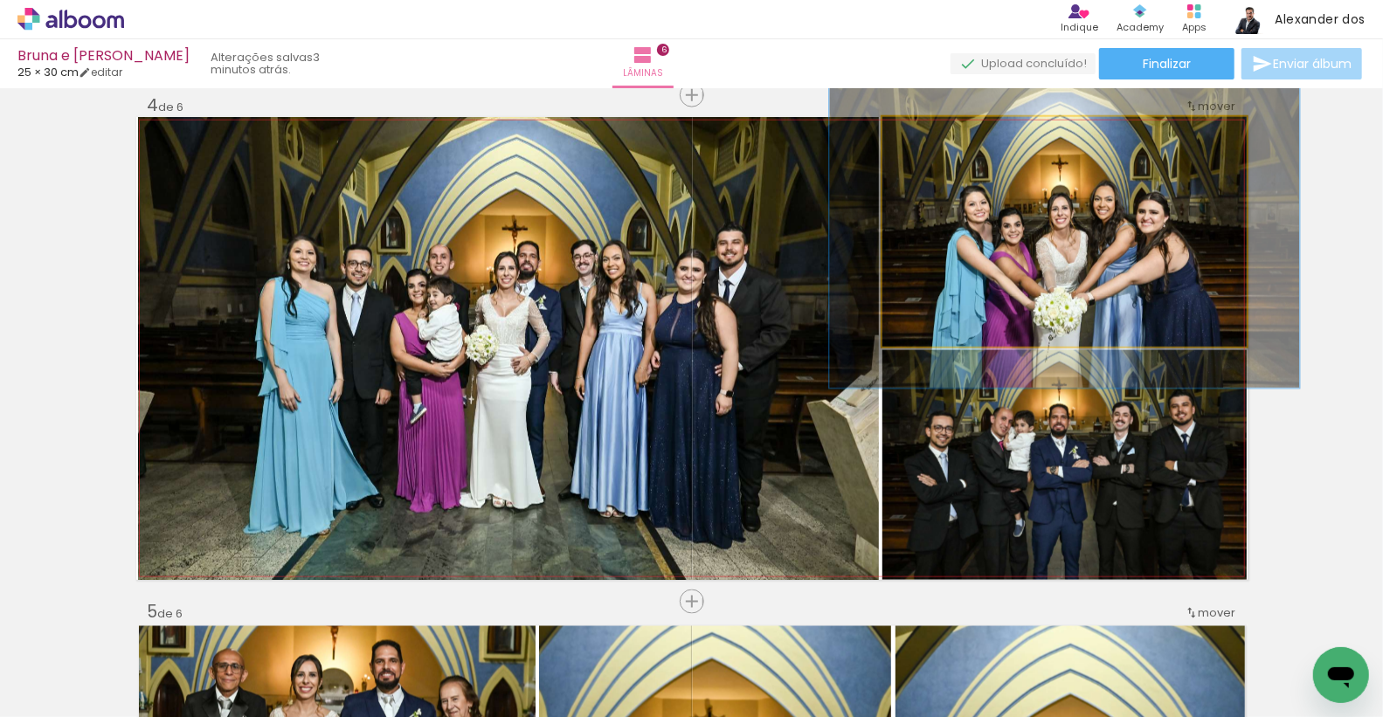
drag, startPoint x: 923, startPoint y: 139, endPoint x: 940, endPoint y: 140, distance: 17.5
click at [940, 140] on div at bounding box center [941, 136] width 16 height 16
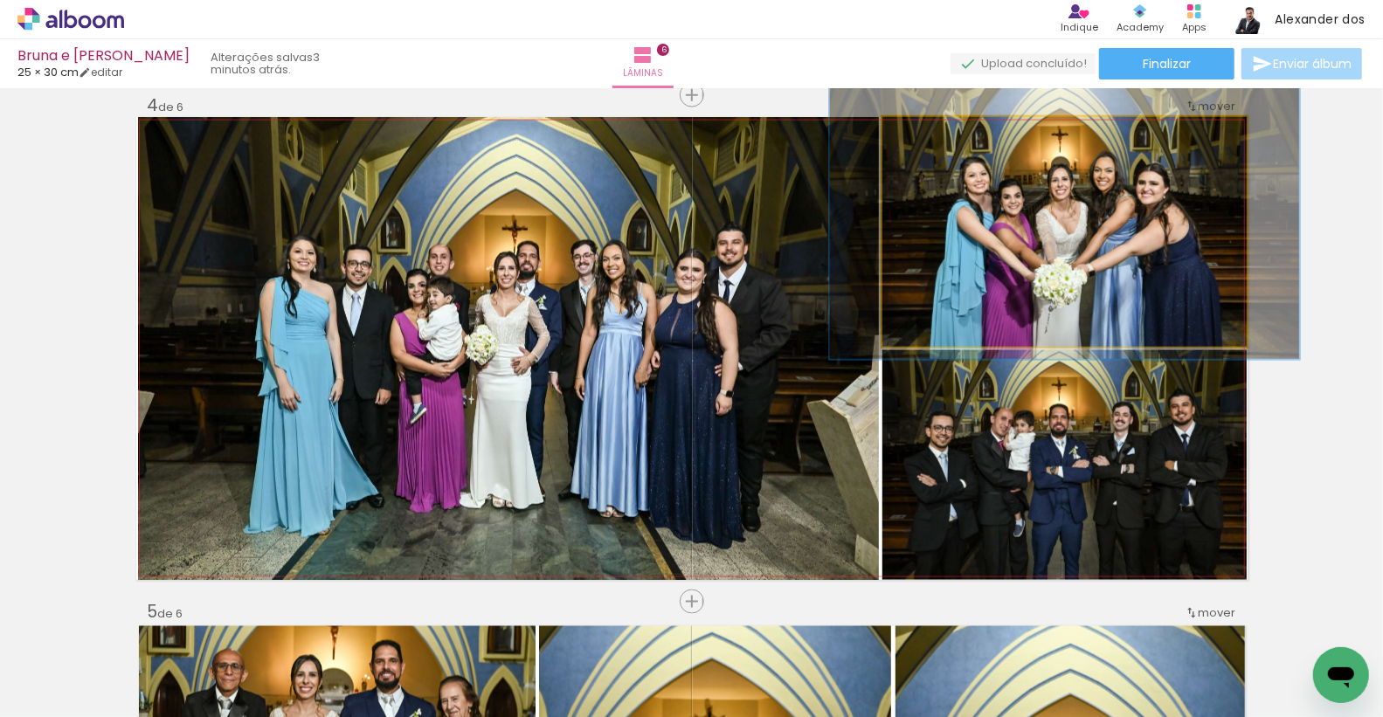
drag, startPoint x: 1020, startPoint y: 250, endPoint x: 1020, endPoint y: 221, distance: 28.8
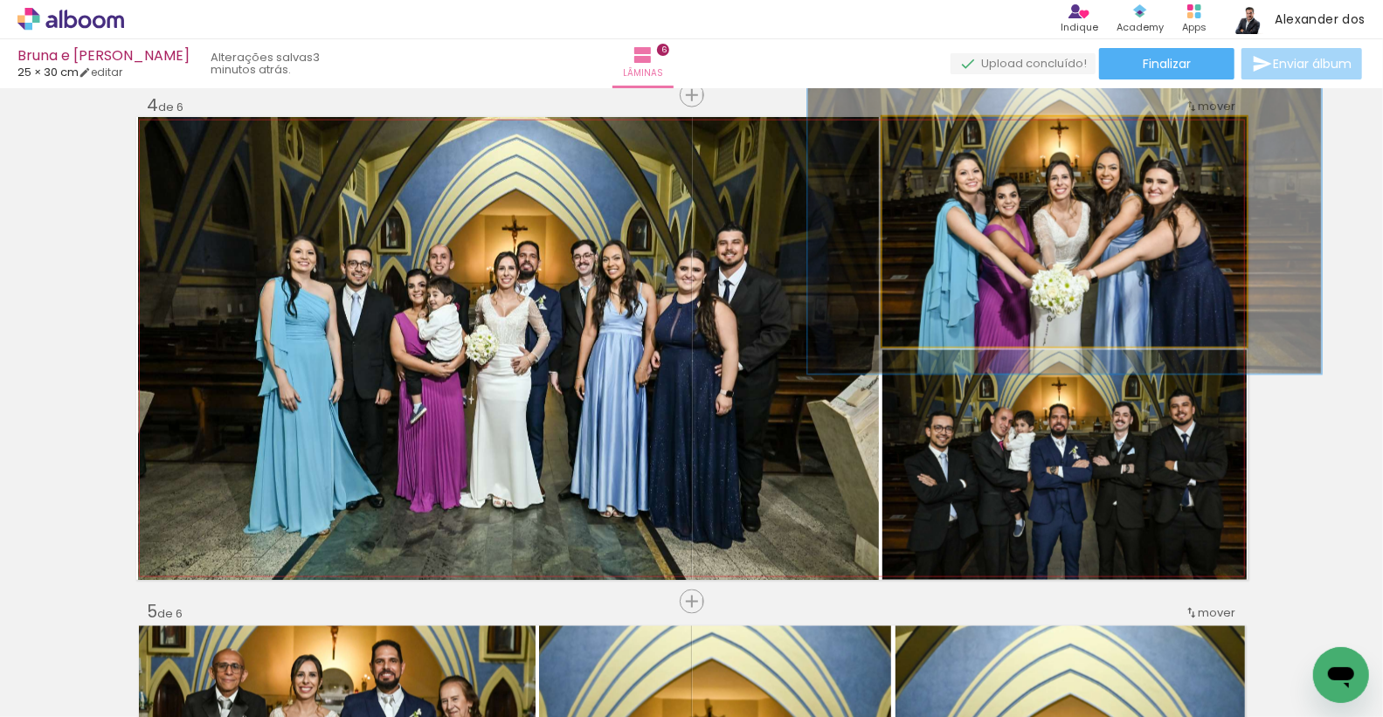
type paper-slider "141"
click at [949, 135] on div at bounding box center [952, 136] width 16 height 16
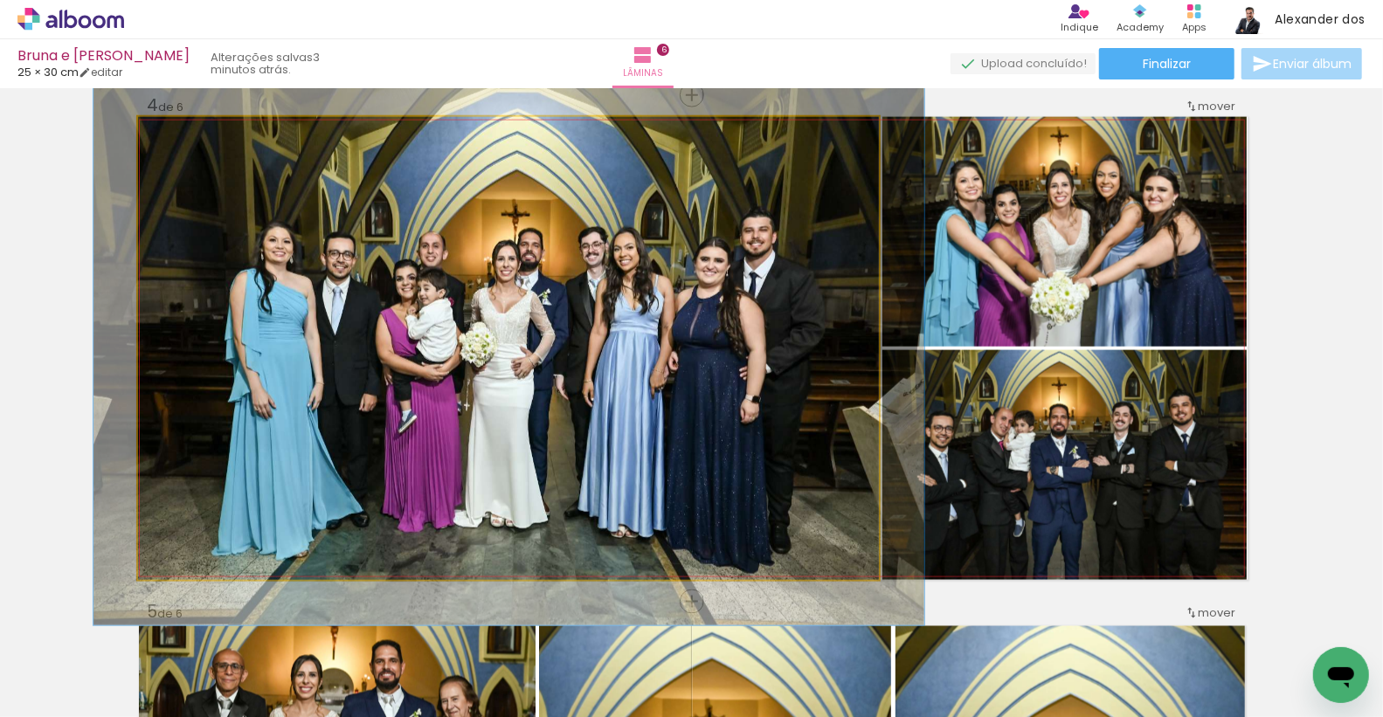
type paper-slider "112"
click at [189, 136] on div at bounding box center [186, 136] width 16 height 16
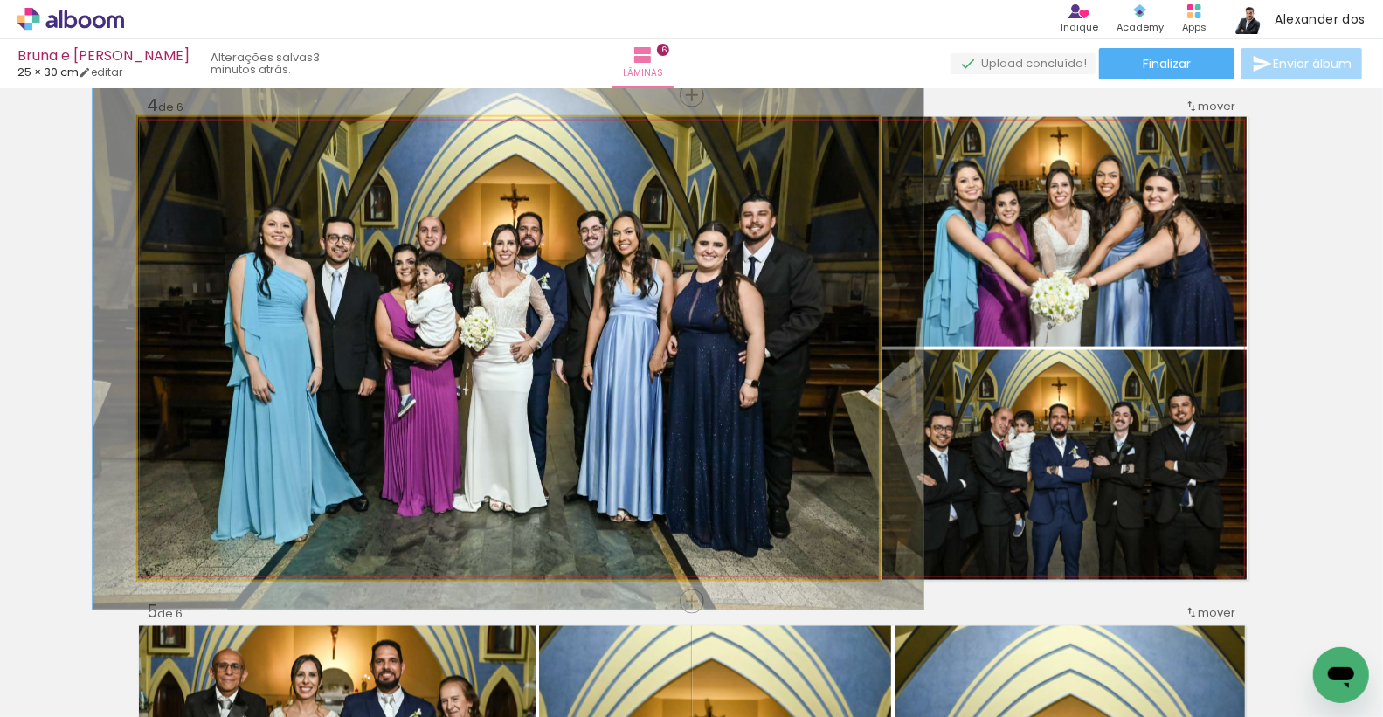
drag, startPoint x: 444, startPoint y: 329, endPoint x: 443, endPoint y: 313, distance: 15.8
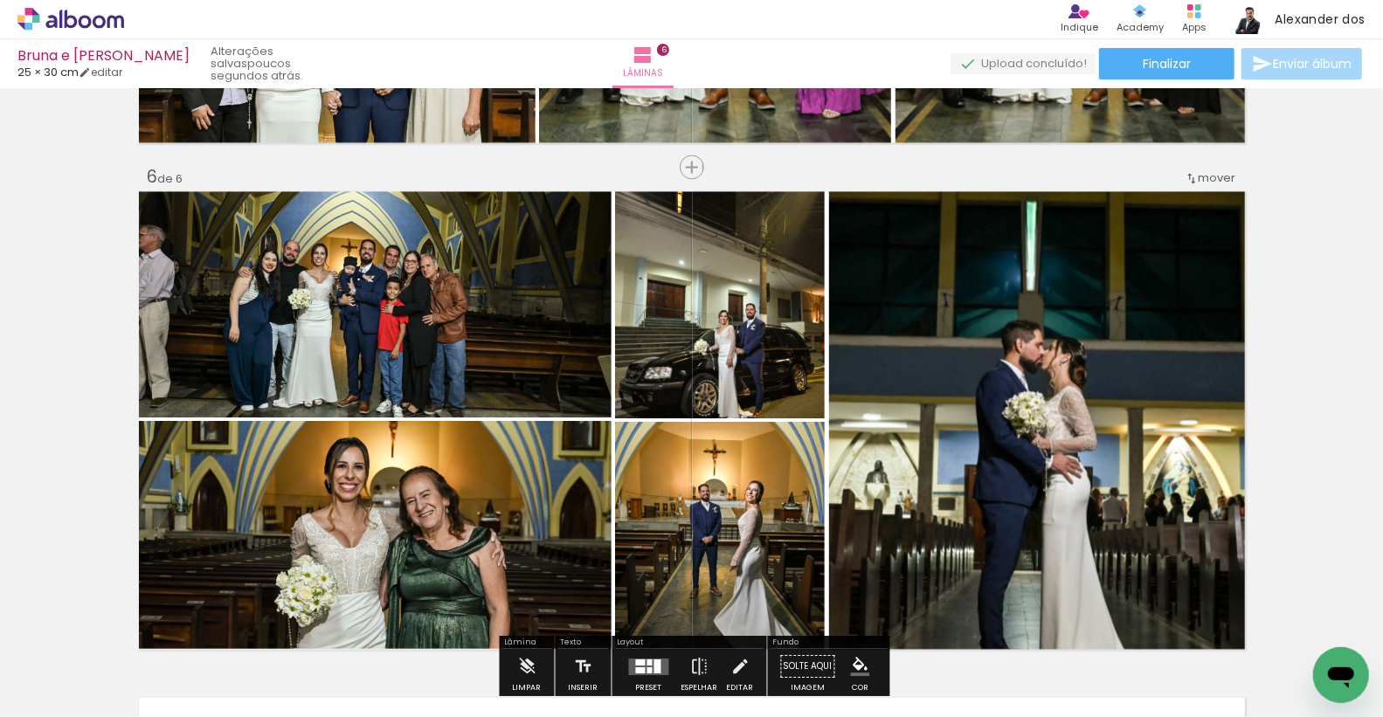
scroll to position [2461, 0]
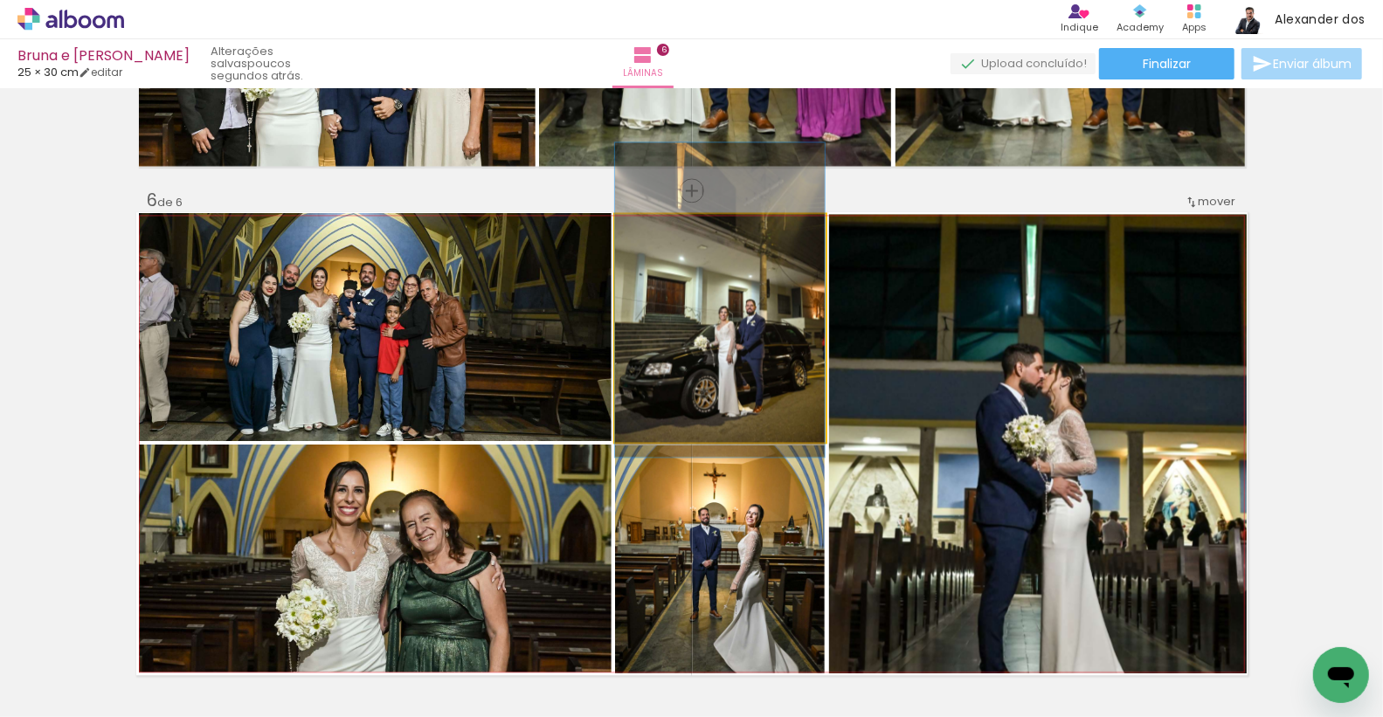
drag, startPoint x: 748, startPoint y: 368, endPoint x: 749, endPoint y: 340, distance: 28.0
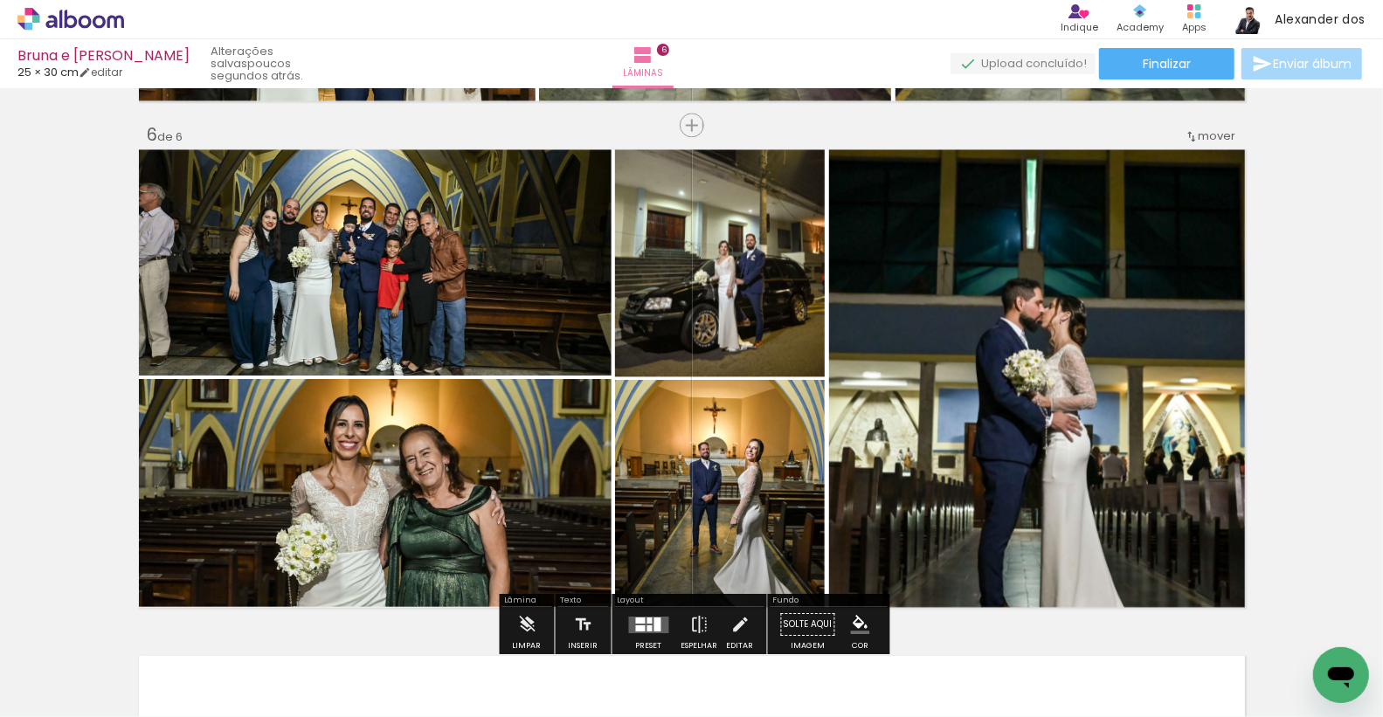
scroll to position [2599, 0]
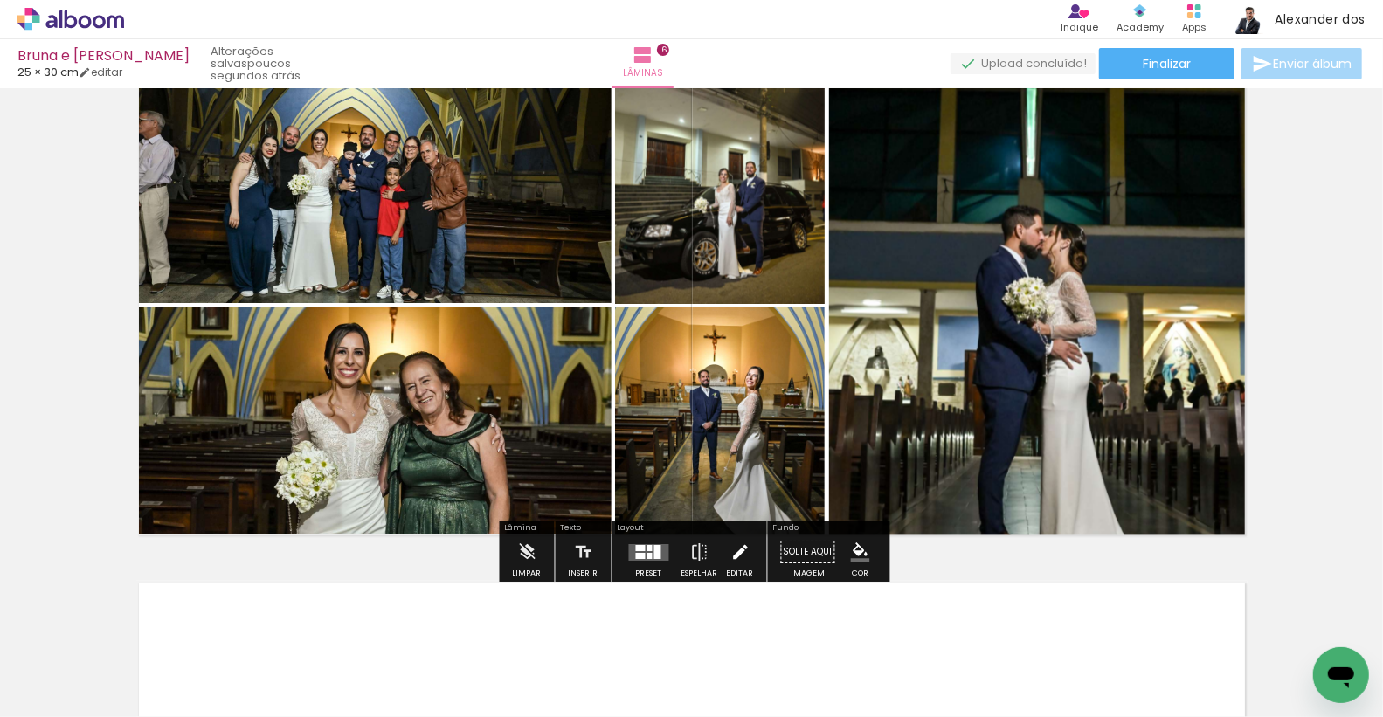
click at [733, 558] on iron-icon at bounding box center [740, 552] width 19 height 35
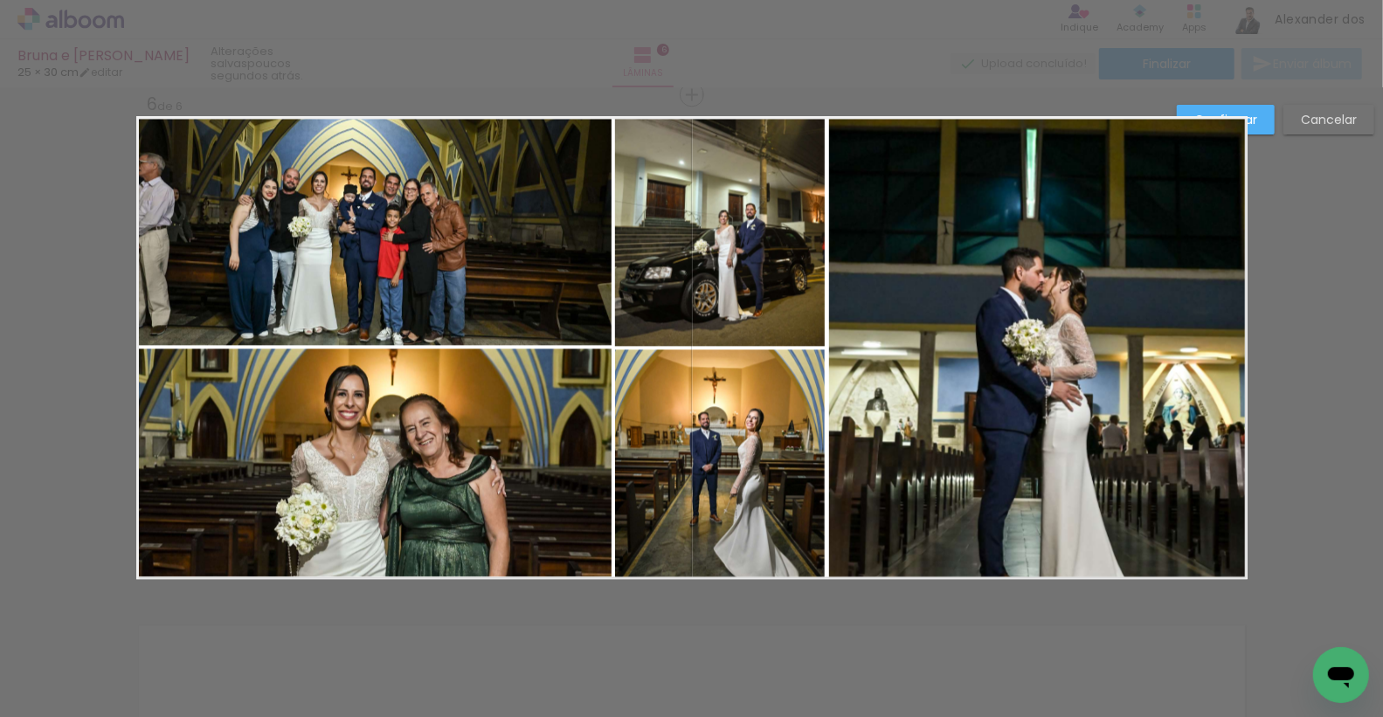
scroll to position [2556, 0]
click at [471, 199] on quentale-photo at bounding box center [375, 232] width 473 height 228
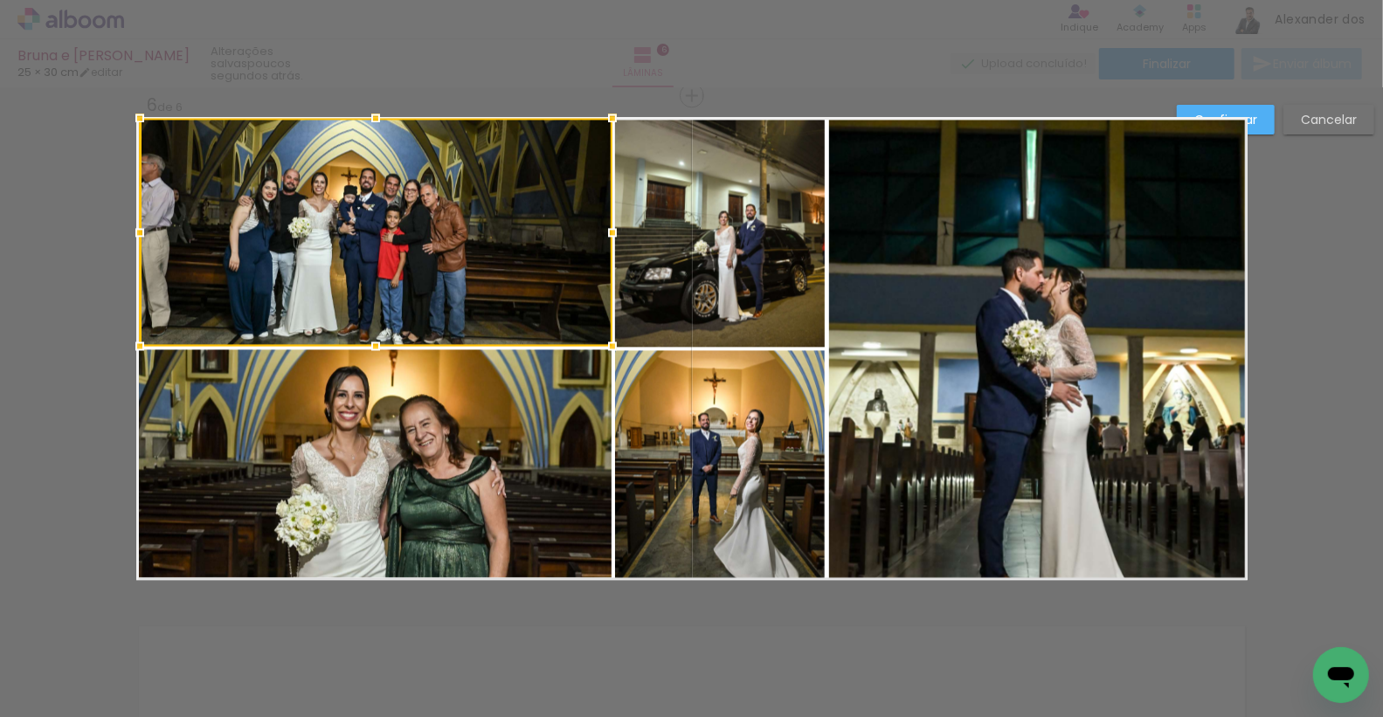
click at [501, 443] on quentale-photo at bounding box center [375, 464] width 473 height 228
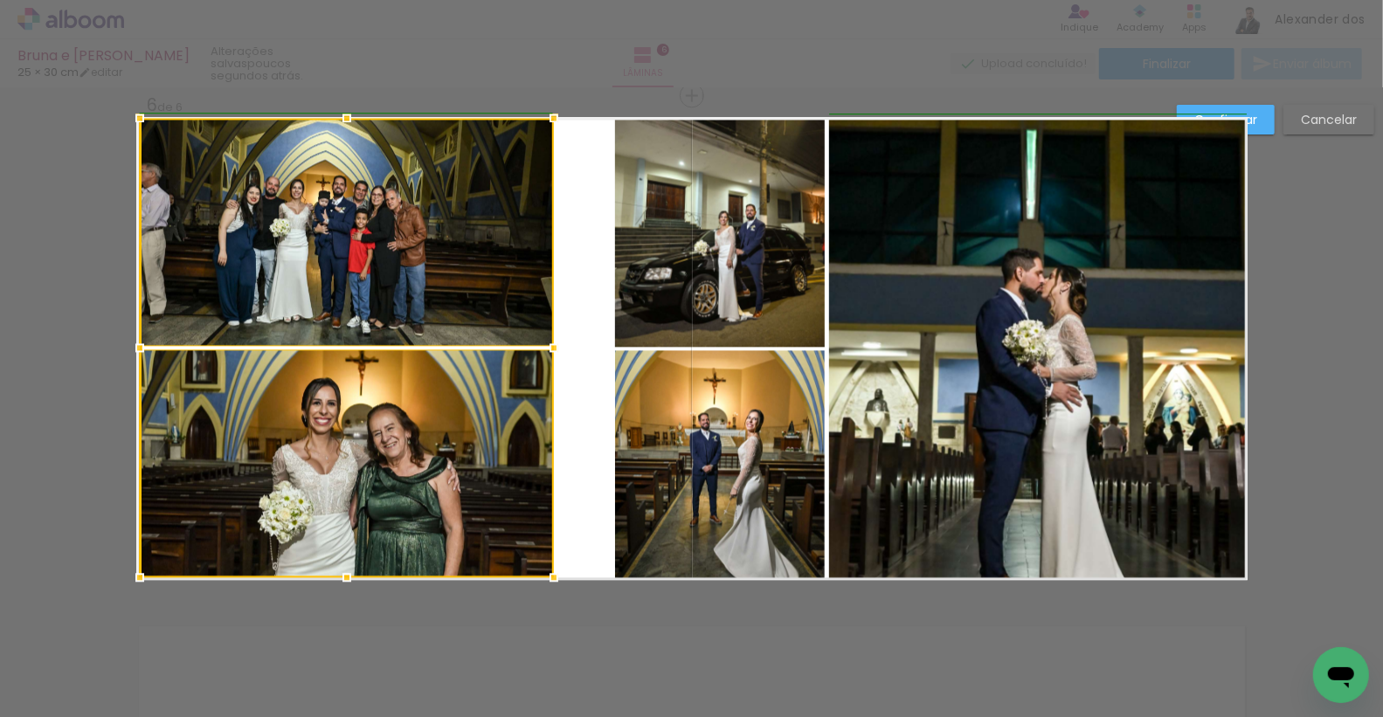
drag, startPoint x: 611, startPoint y: 349, endPoint x: 559, endPoint y: 349, distance: 51.6
click at [559, 349] on div at bounding box center [554, 347] width 35 height 35
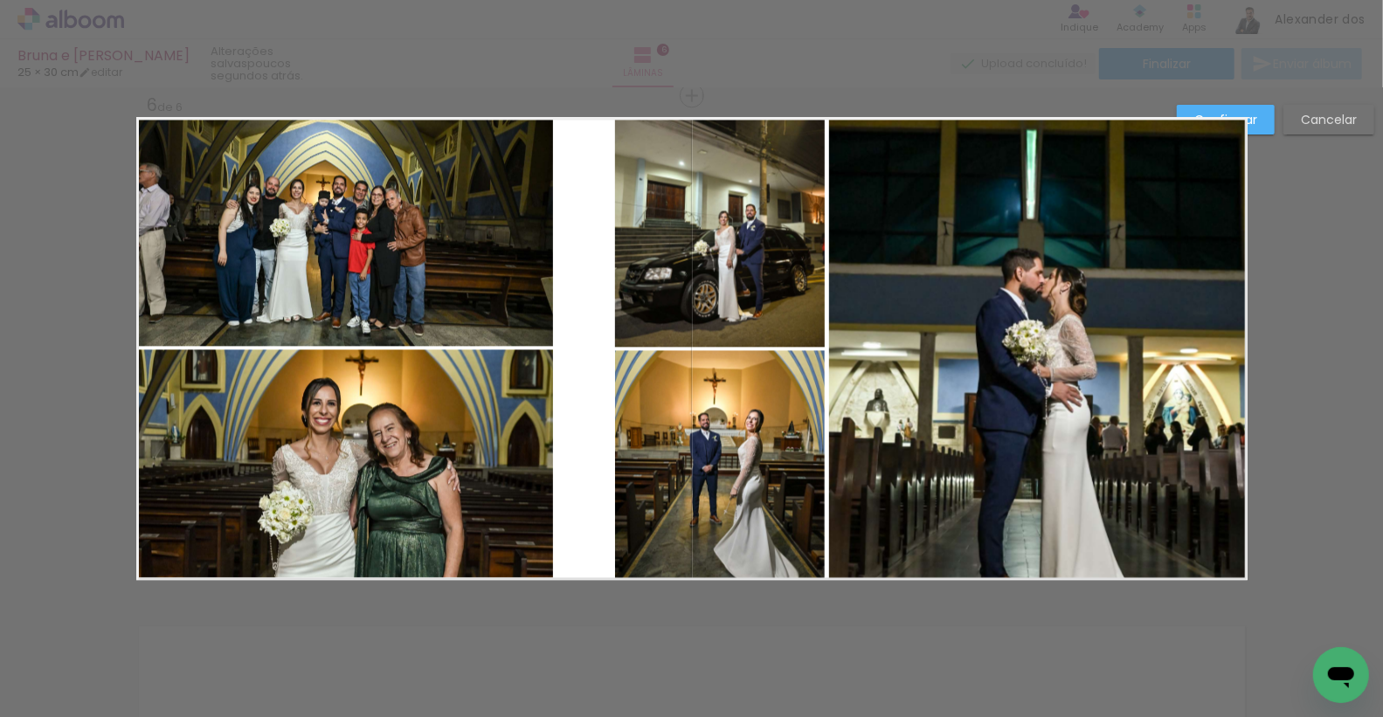
click at [917, 296] on quentale-photo at bounding box center [1038, 349] width 419 height 460
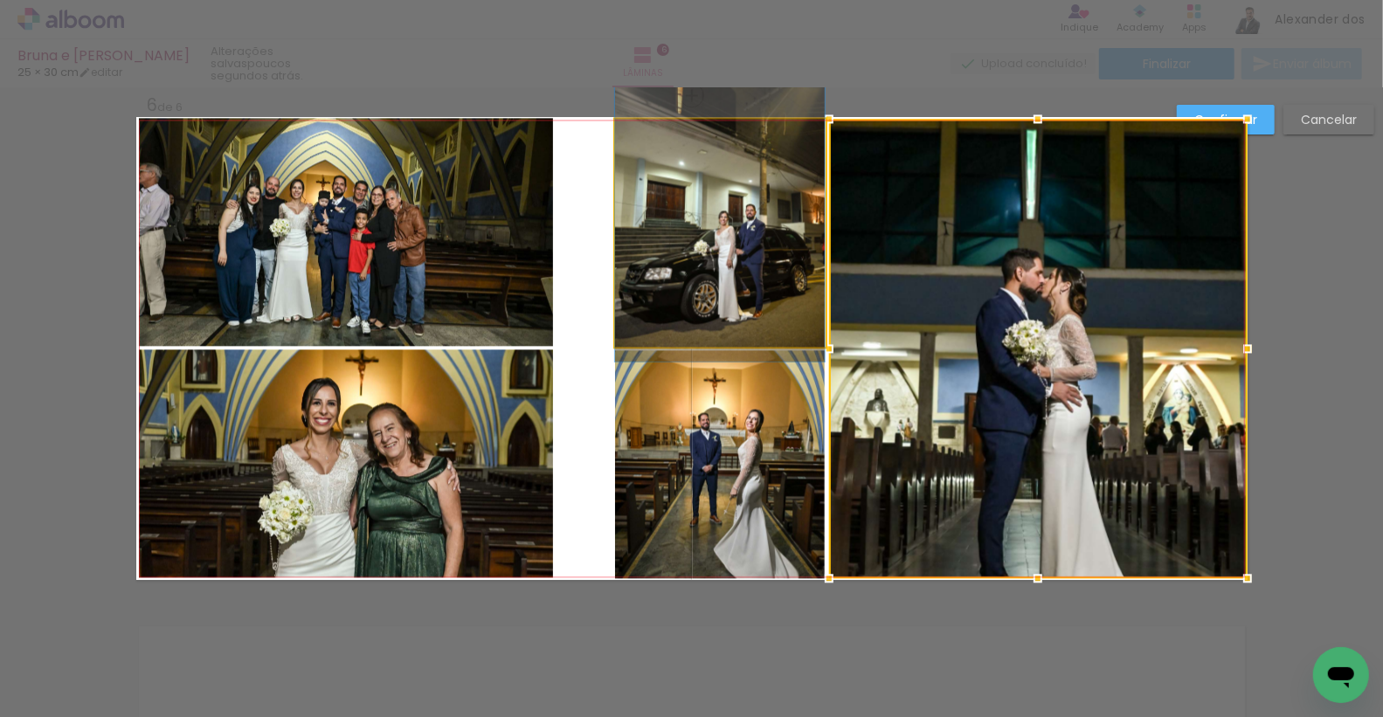
click at [678, 240] on quentale-photo at bounding box center [720, 233] width 210 height 228
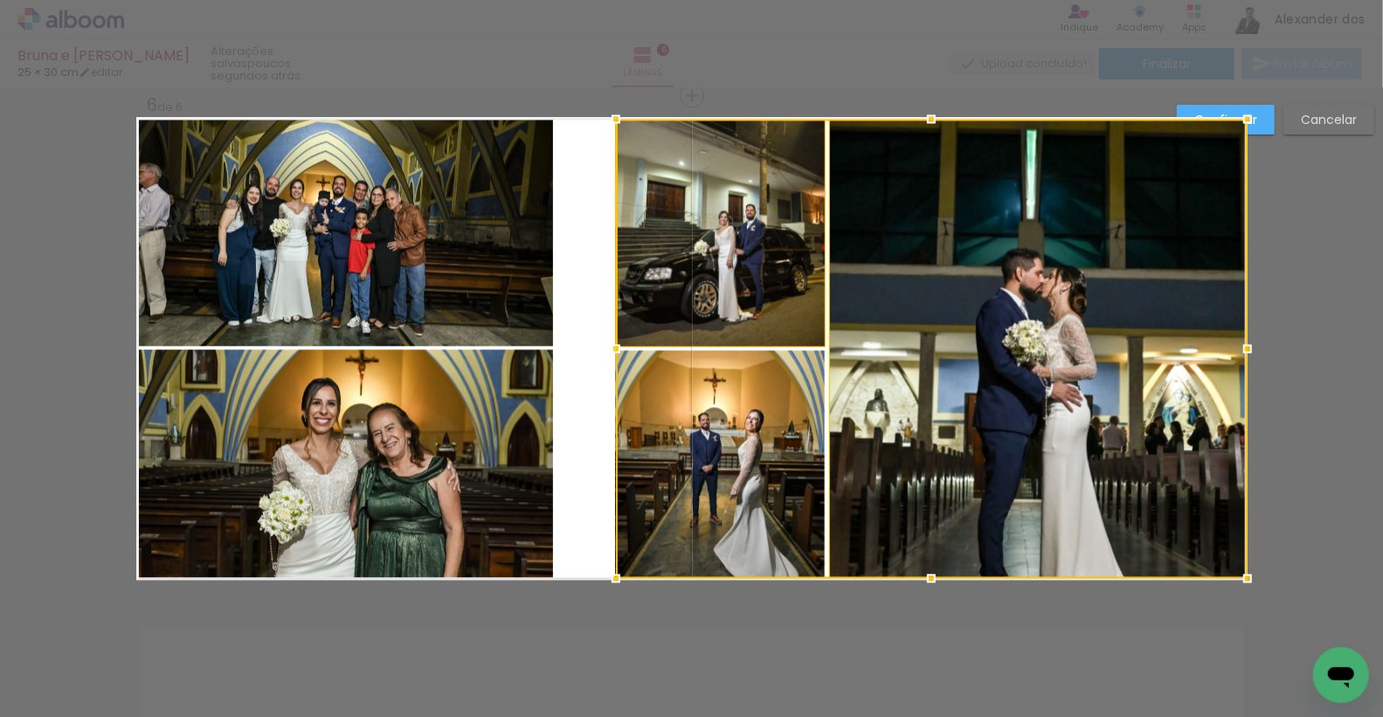
click at [694, 472] on div at bounding box center [932, 349] width 632 height 460
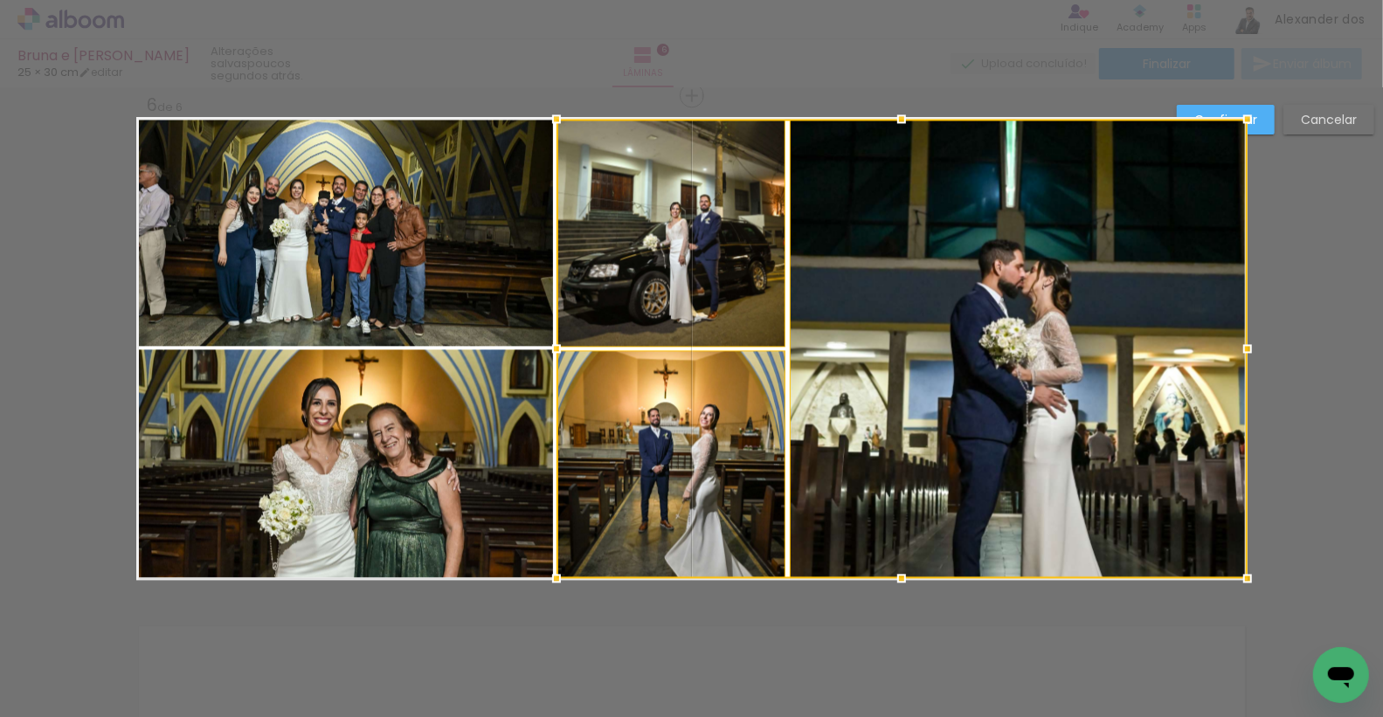
drag, startPoint x: 616, startPoint y: 347, endPoint x: 554, endPoint y: 352, distance: 62.3
click at [554, 352] on div at bounding box center [556, 348] width 35 height 35
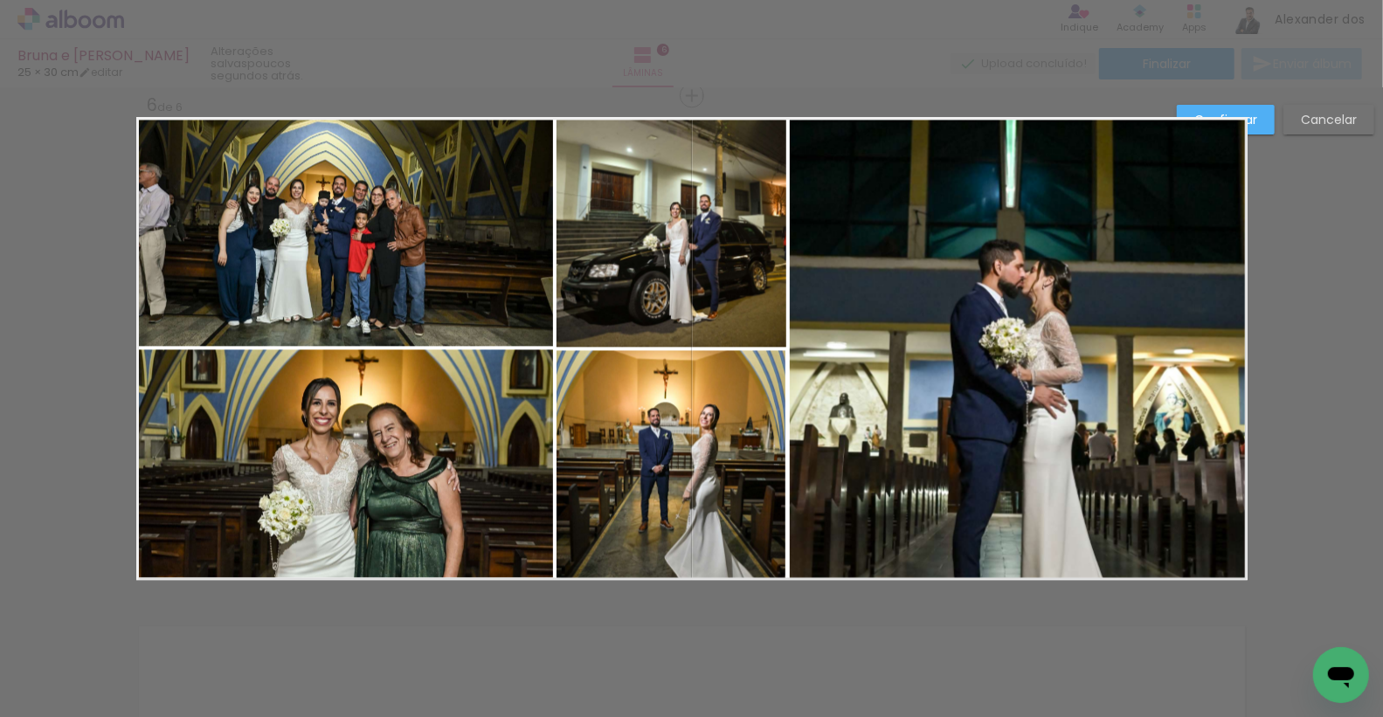
click at [1262, 119] on paper-button "Confirmar" at bounding box center [1226, 120] width 98 height 30
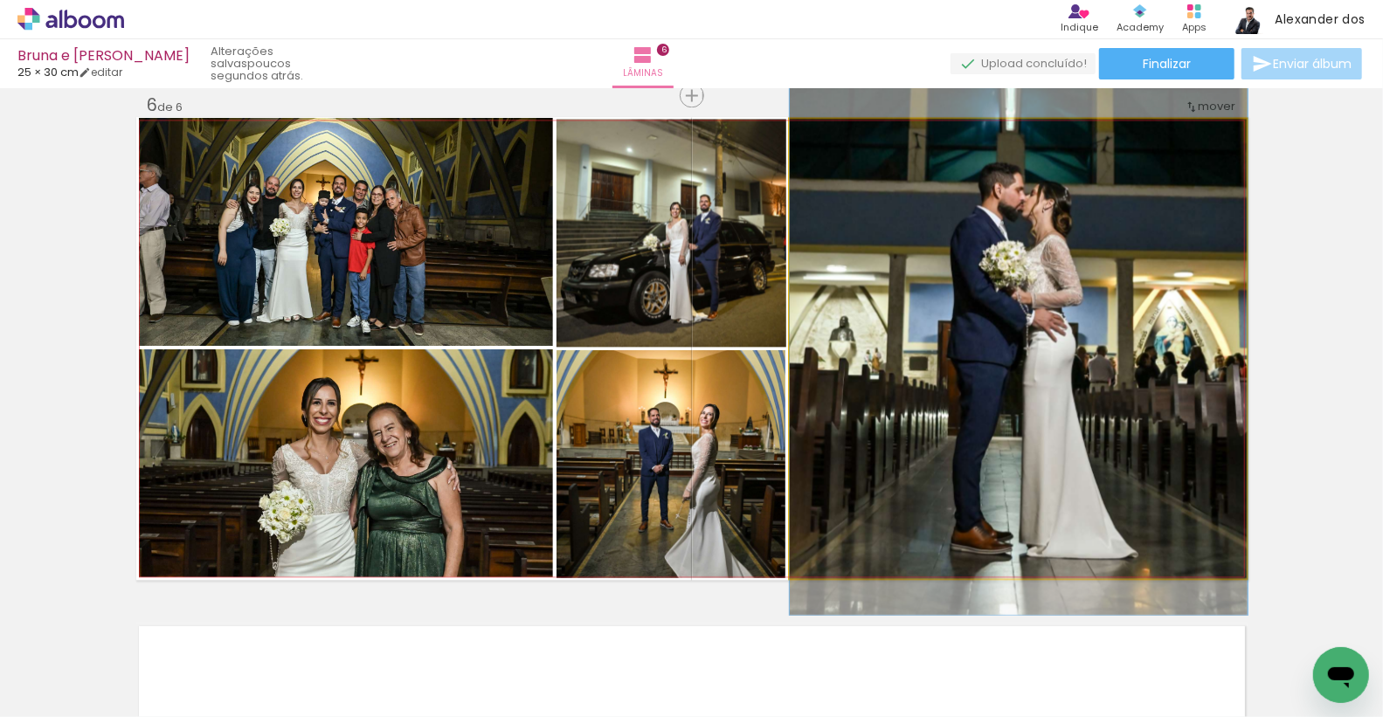
drag, startPoint x: 1167, startPoint y: 384, endPoint x: 1167, endPoint y: 307, distance: 76.9
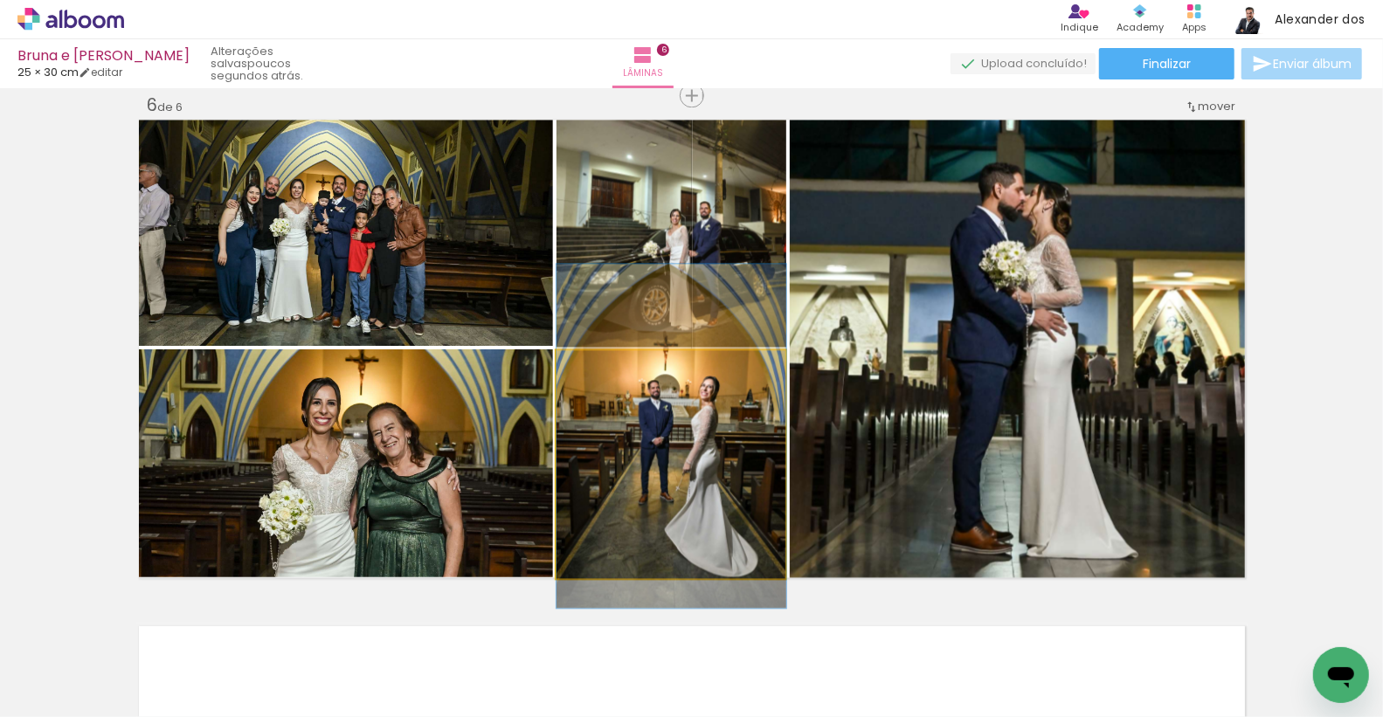
drag, startPoint x: 694, startPoint y: 475, endPoint x: 694, endPoint y: 447, distance: 28.0
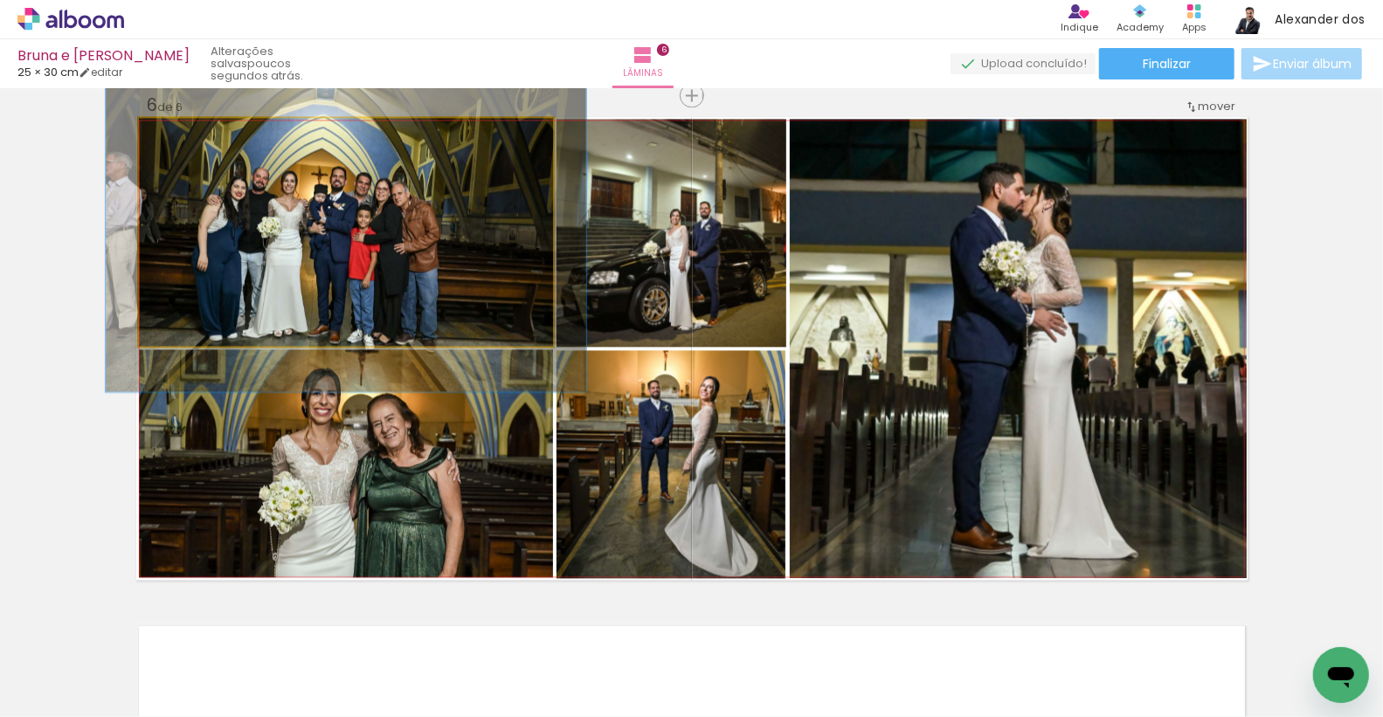
drag, startPoint x: 180, startPoint y: 135, endPoint x: 192, endPoint y: 136, distance: 12.3
click at [192, 136] on div at bounding box center [190, 136] width 16 height 16
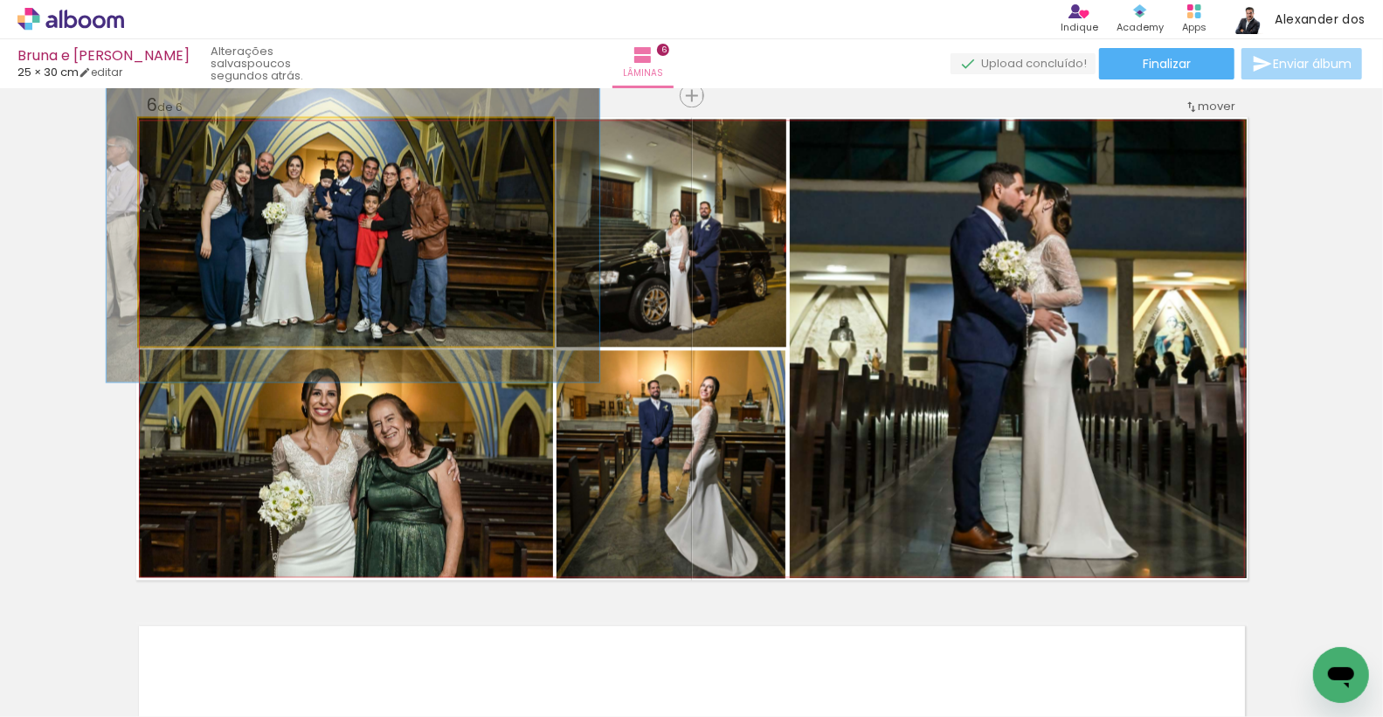
drag, startPoint x: 239, startPoint y: 246, endPoint x: 246, endPoint y: 232, distance: 15.6
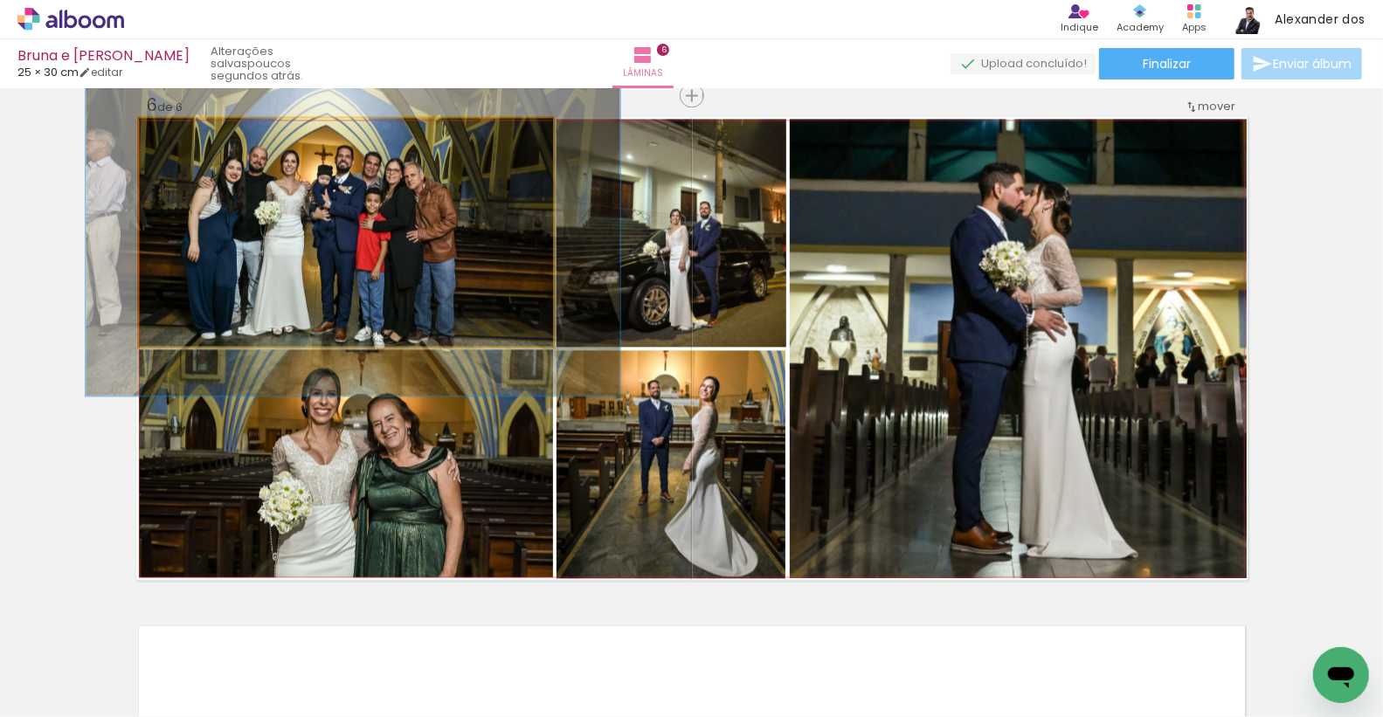
type paper-slider "129"
click at [192, 135] on div at bounding box center [200, 136] width 28 height 28
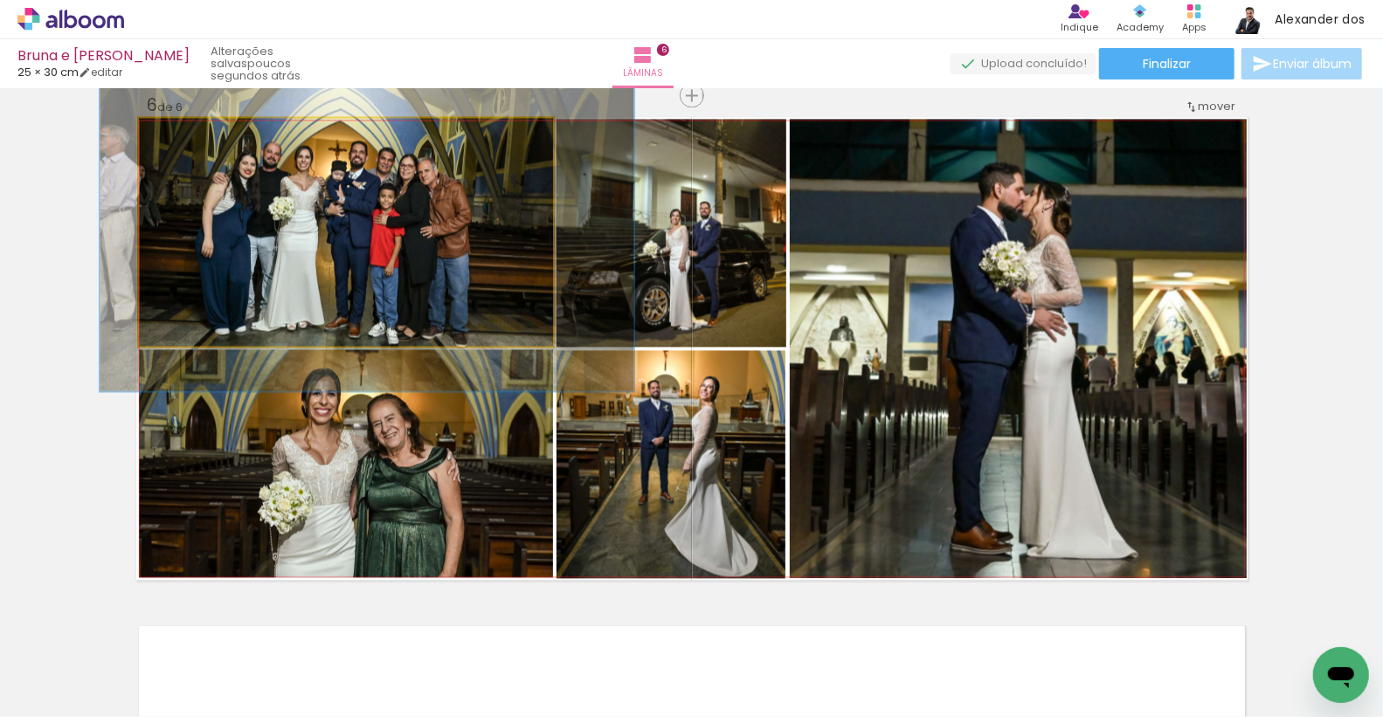
drag, startPoint x: 287, startPoint y: 251, endPoint x: 301, endPoint y: 246, distance: 13.8
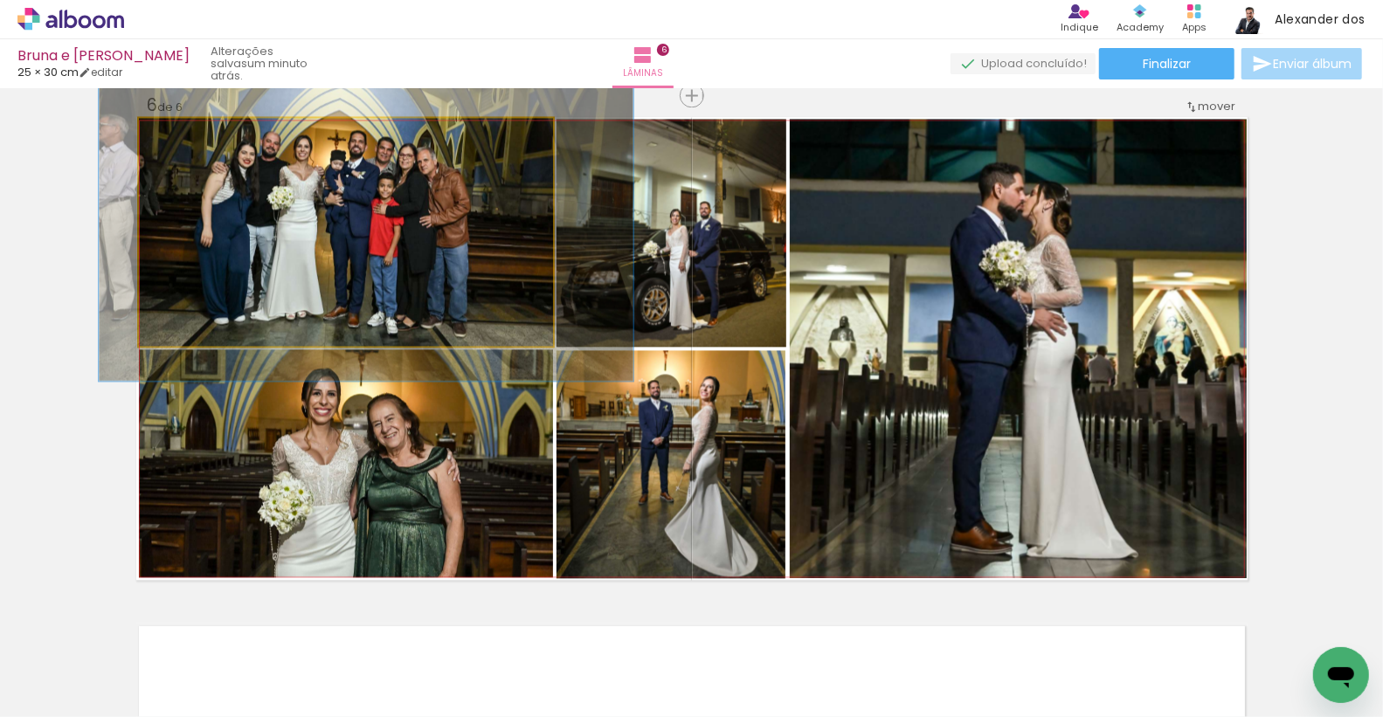
drag, startPoint x: 308, startPoint y: 245, endPoint x: 308, endPoint y: 234, distance: 10.5
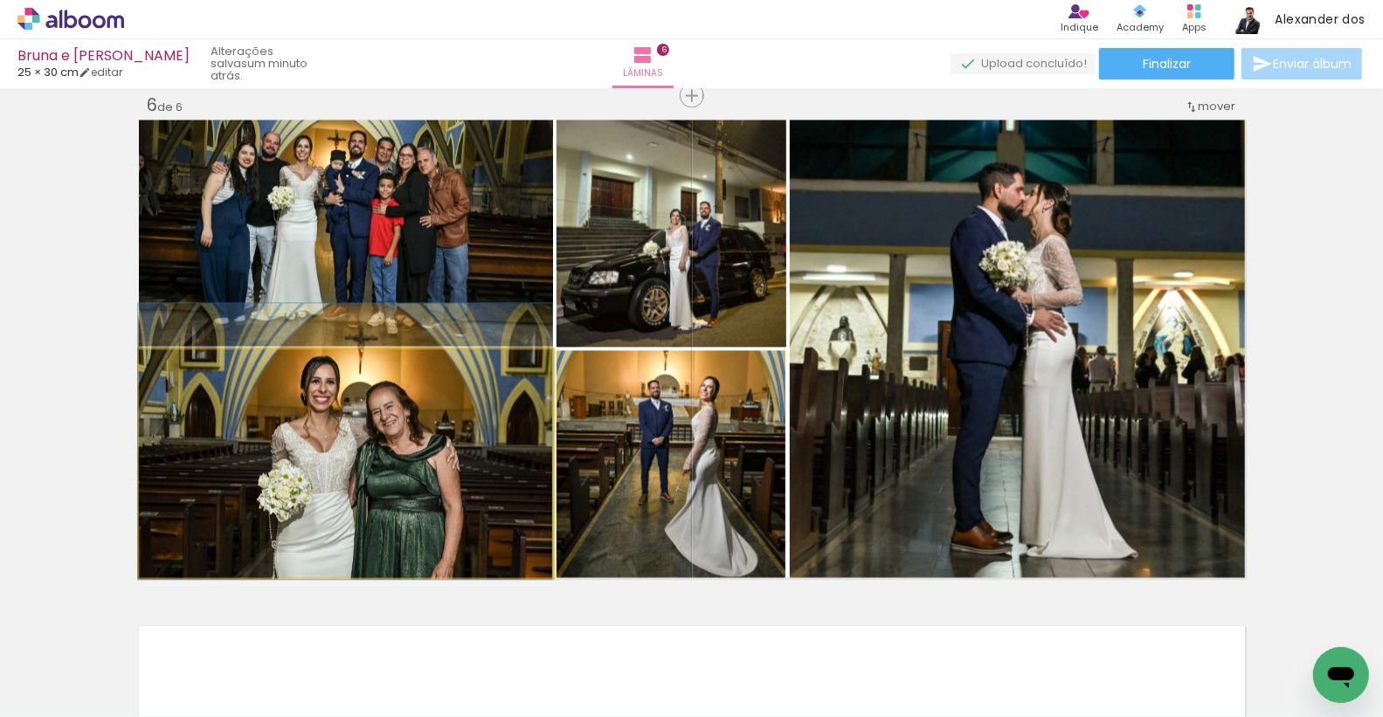
drag, startPoint x: 386, startPoint y: 533, endPoint x: 369, endPoint y: 521, distance: 21.3
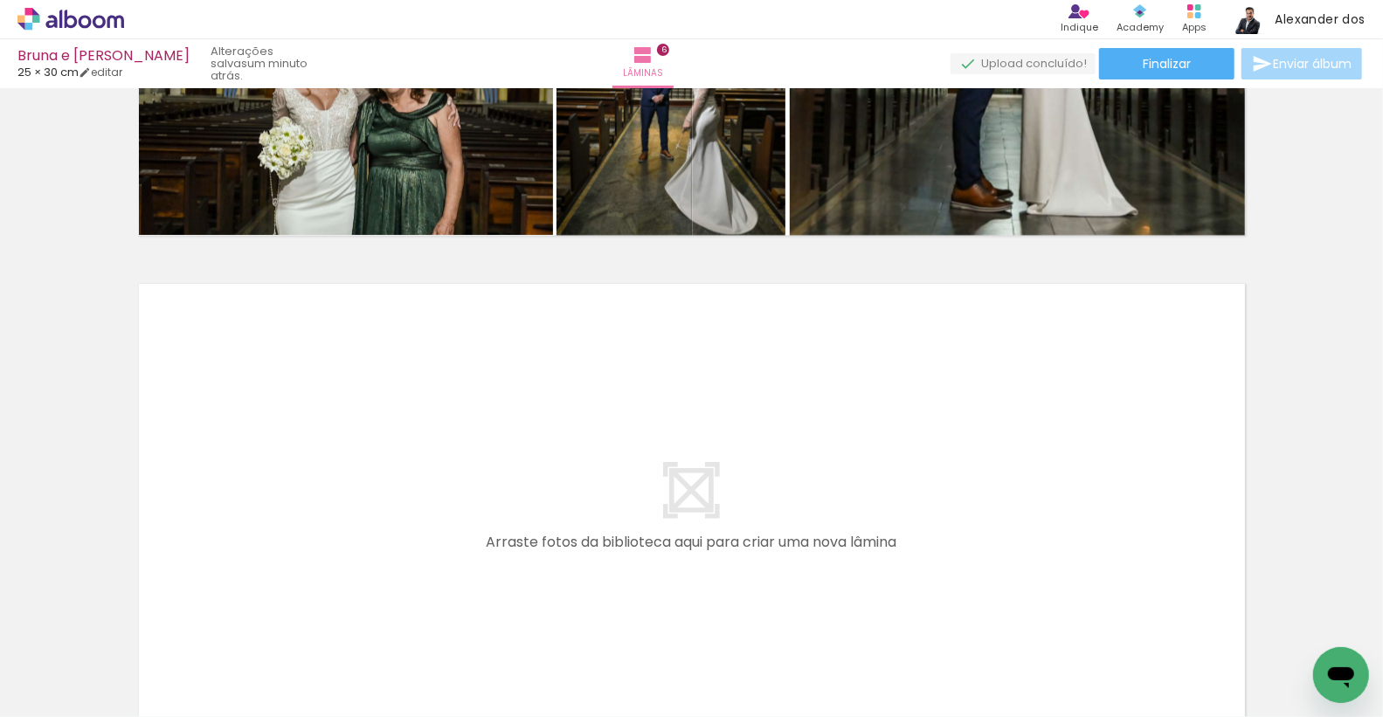
scroll to position [2908, 0]
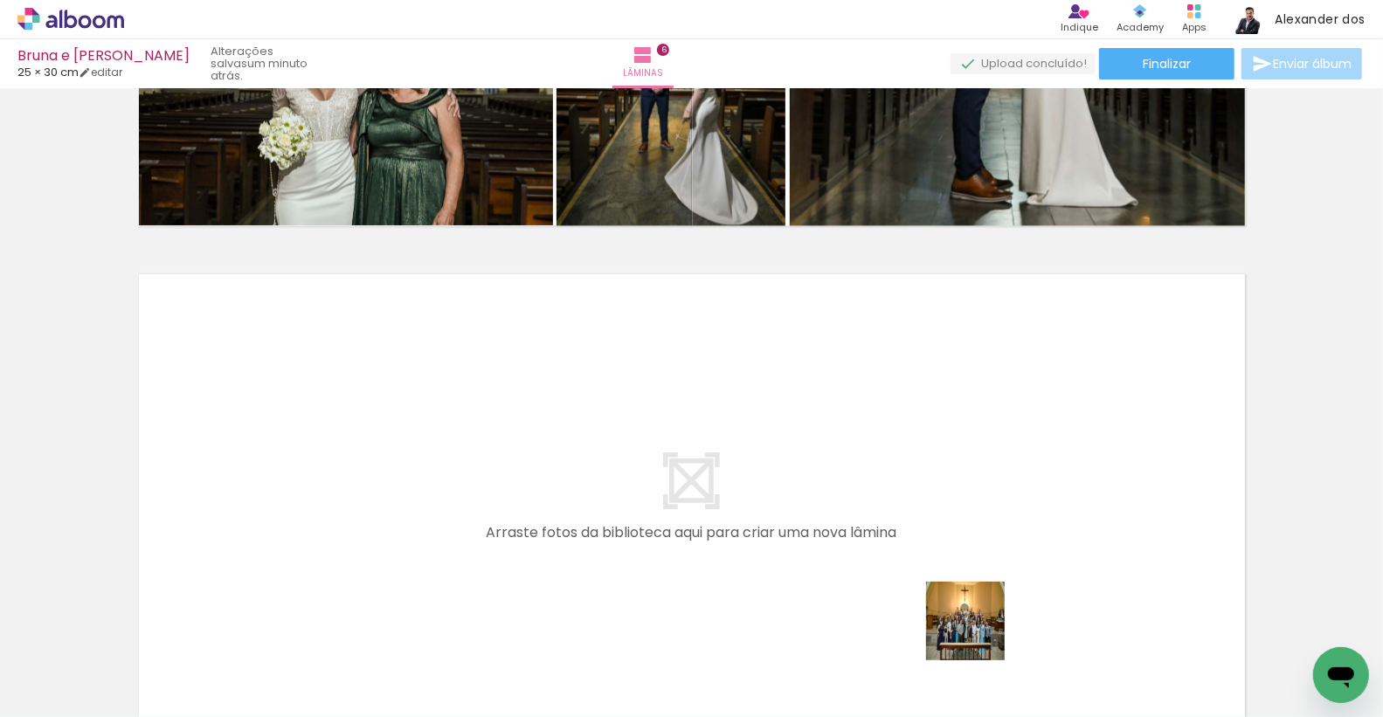
drag, startPoint x: 1026, startPoint y: 662, endPoint x: 880, endPoint y: 561, distance: 177.7
click at [880, 561] on quentale-workspace at bounding box center [691, 358] width 1383 height 717
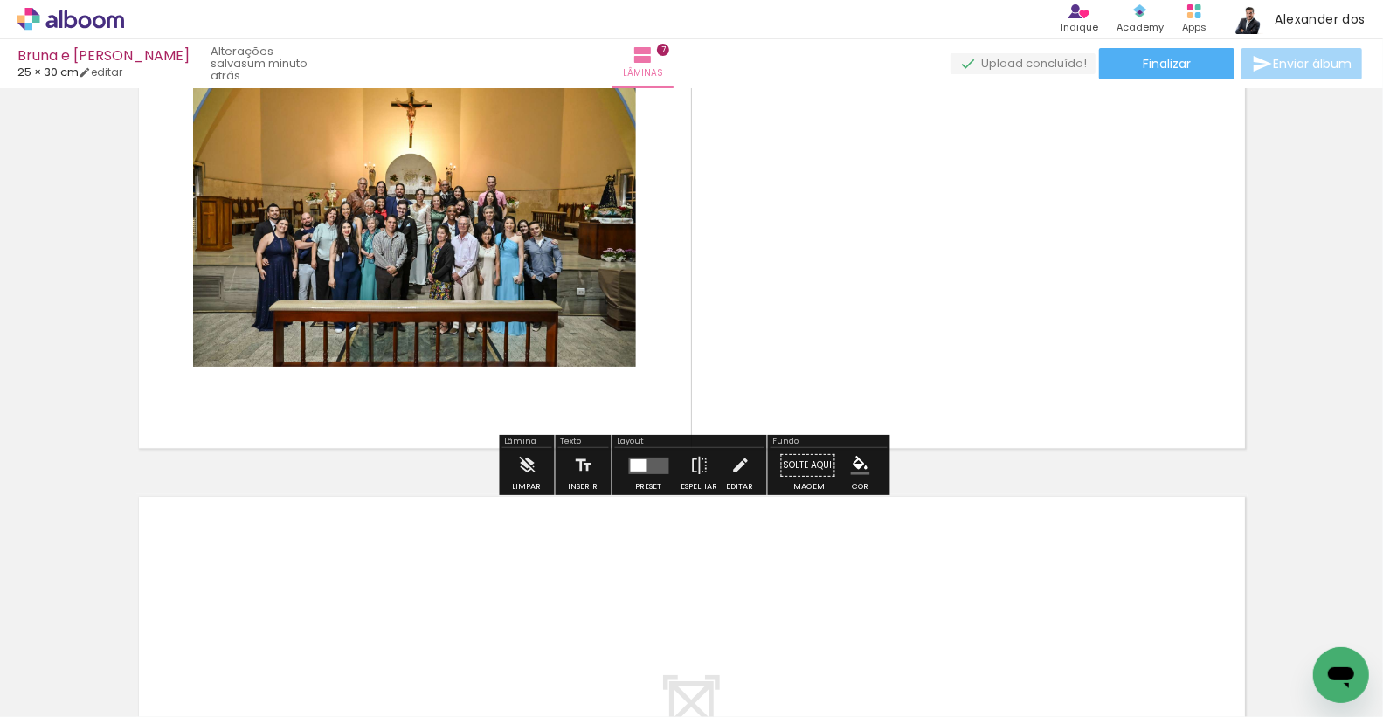
scroll to position [3194, 0]
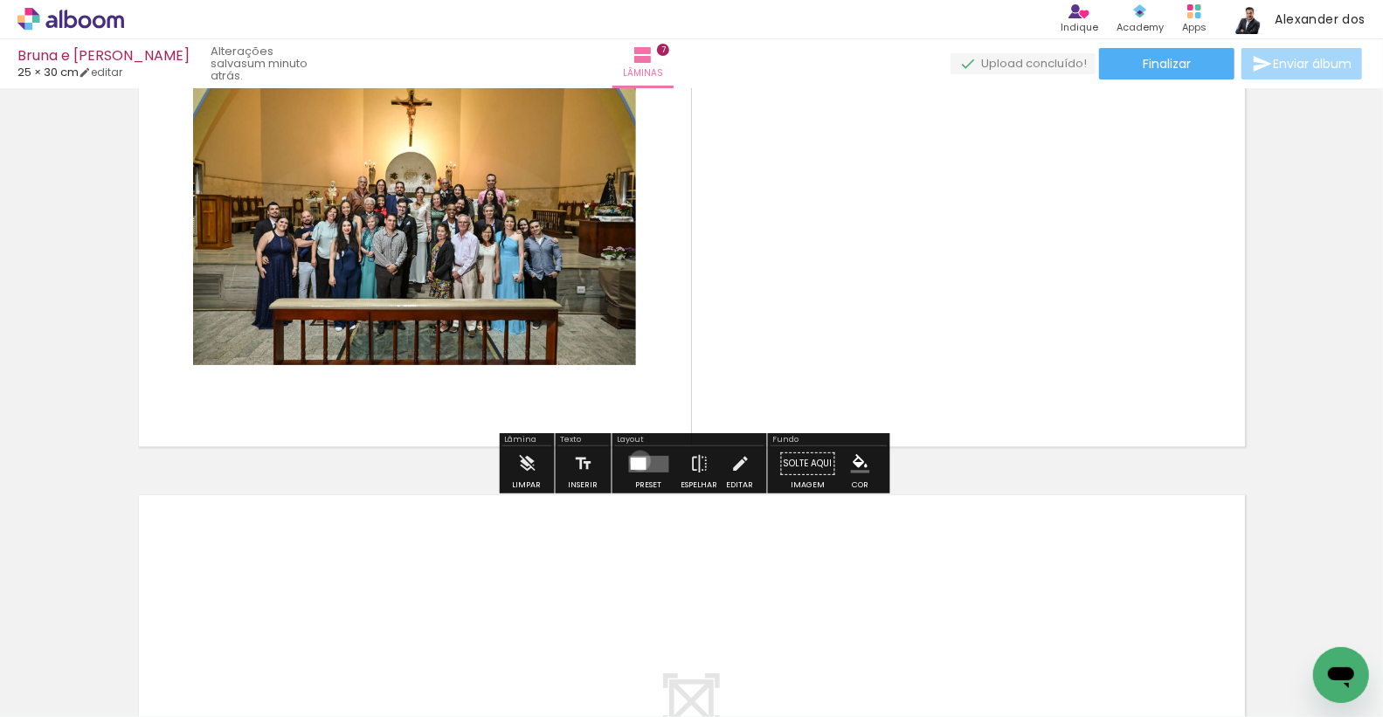
click at [636, 460] on div at bounding box center [639, 463] width 16 height 12
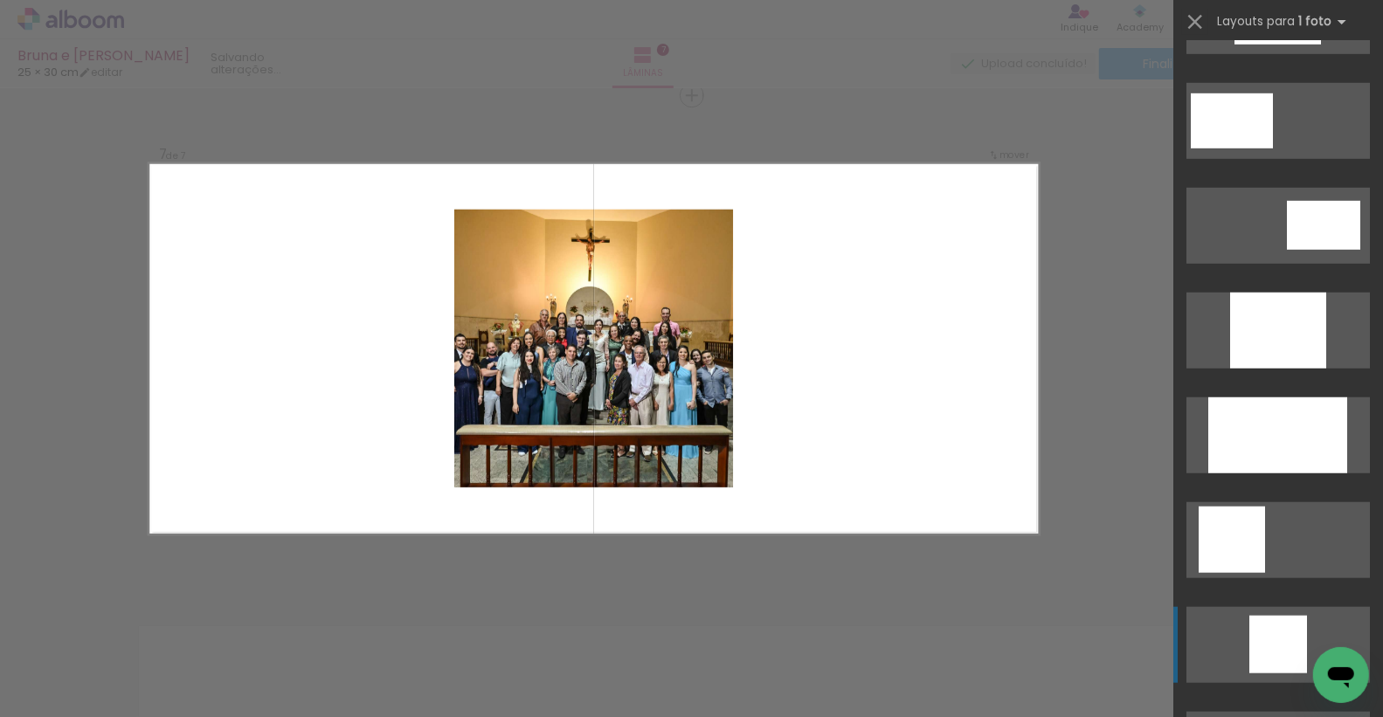
scroll to position [844, 0]
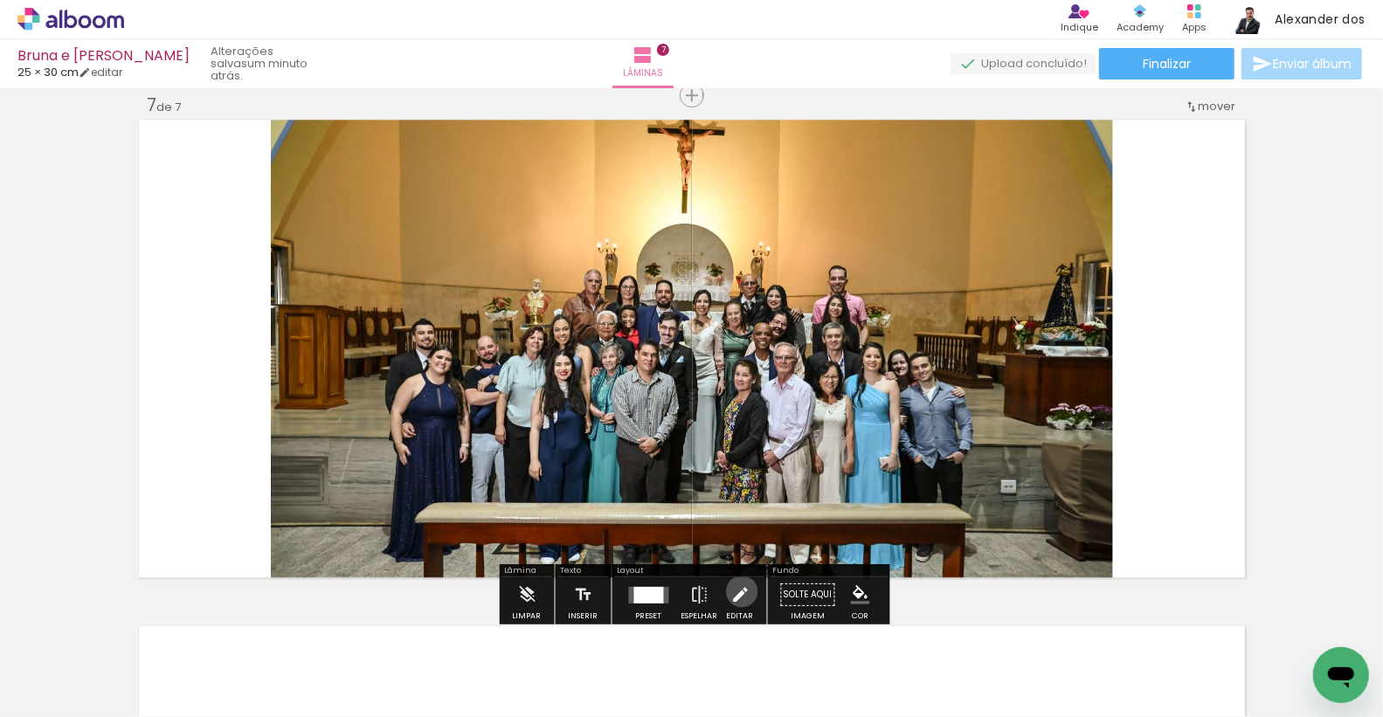
click at [738, 591] on iron-icon at bounding box center [740, 595] width 19 height 35
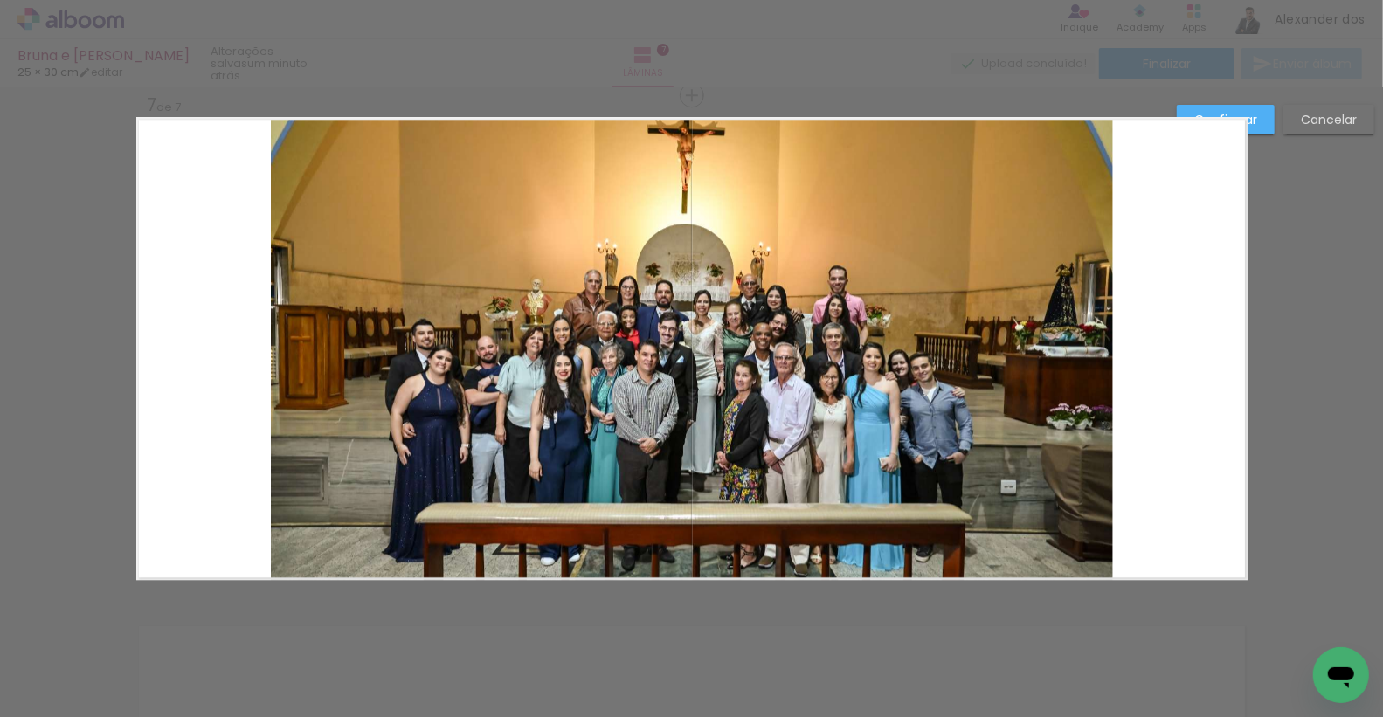
click at [1019, 272] on quentale-photo at bounding box center [692, 348] width 842 height 463
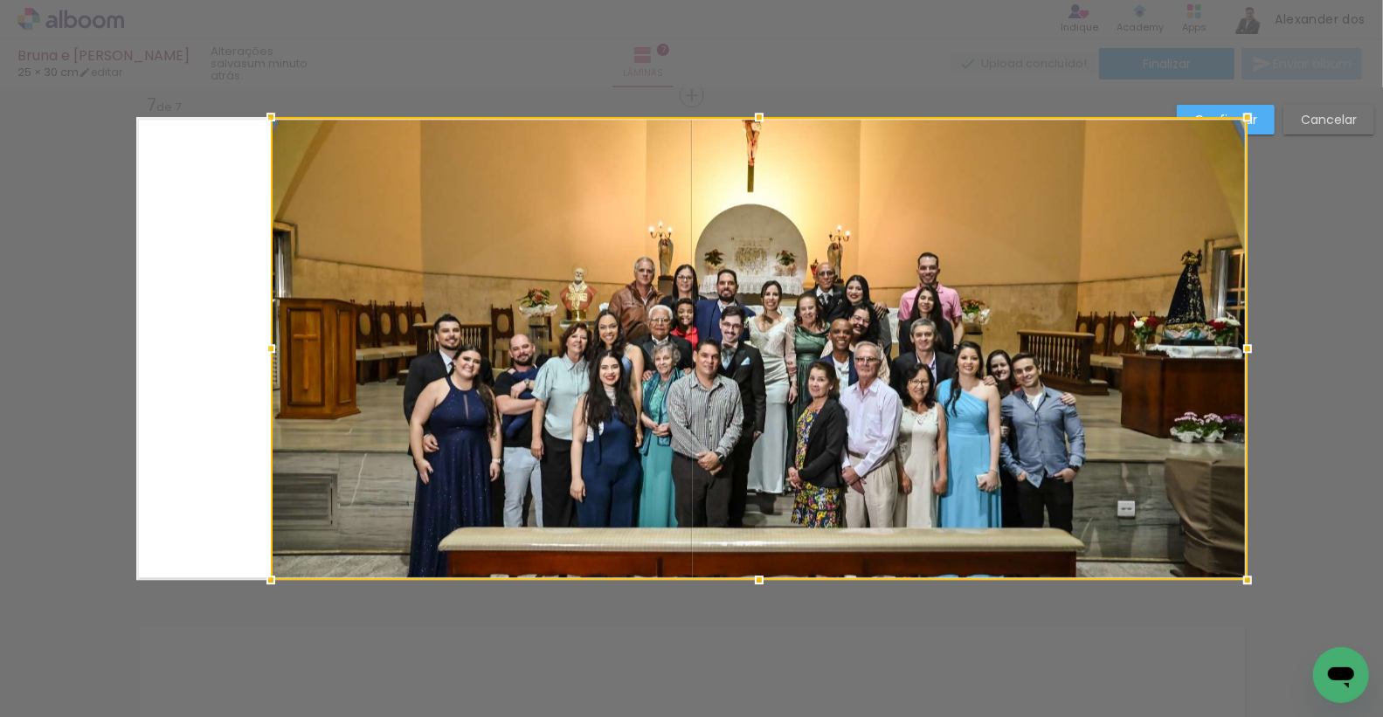
drag, startPoint x: 1112, startPoint y: 344, endPoint x: 1248, endPoint y: 341, distance: 135.5
click at [1248, 341] on div at bounding box center [1247, 348] width 35 height 35
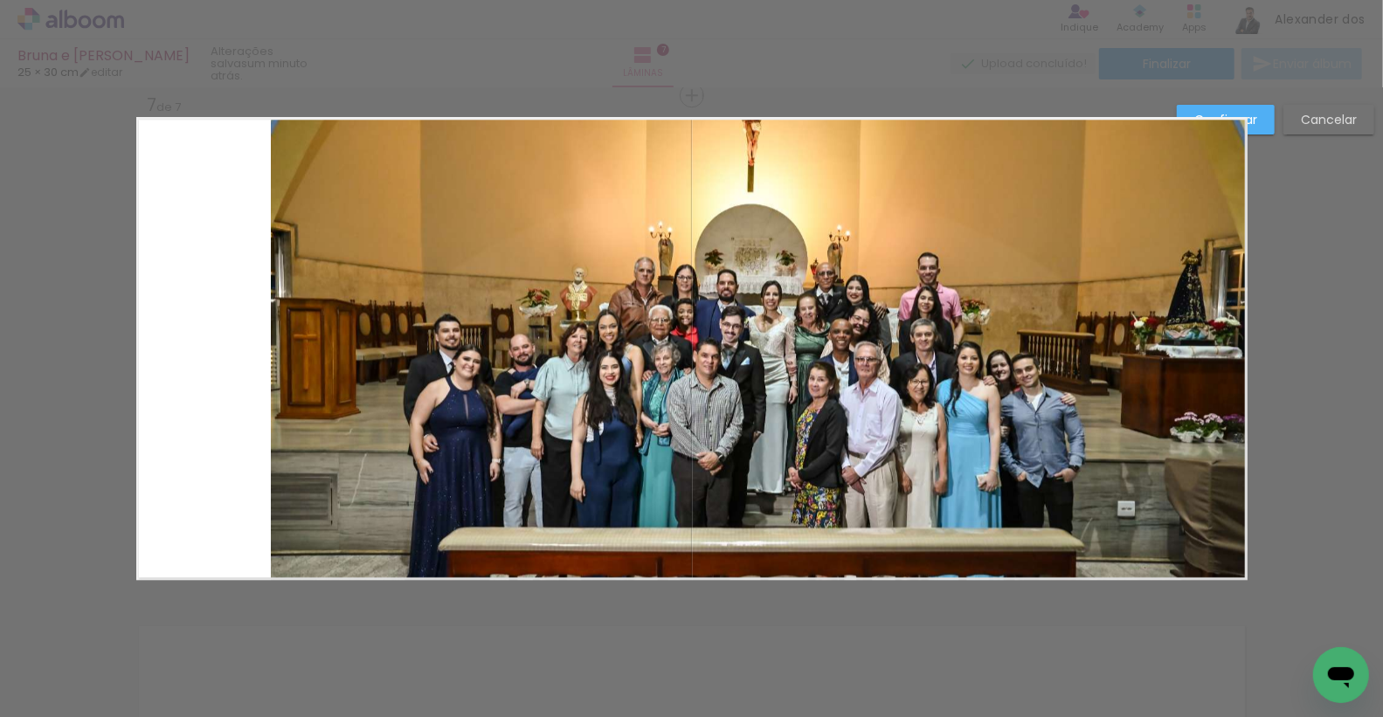
click at [411, 322] on quentale-photo at bounding box center [759, 348] width 977 height 463
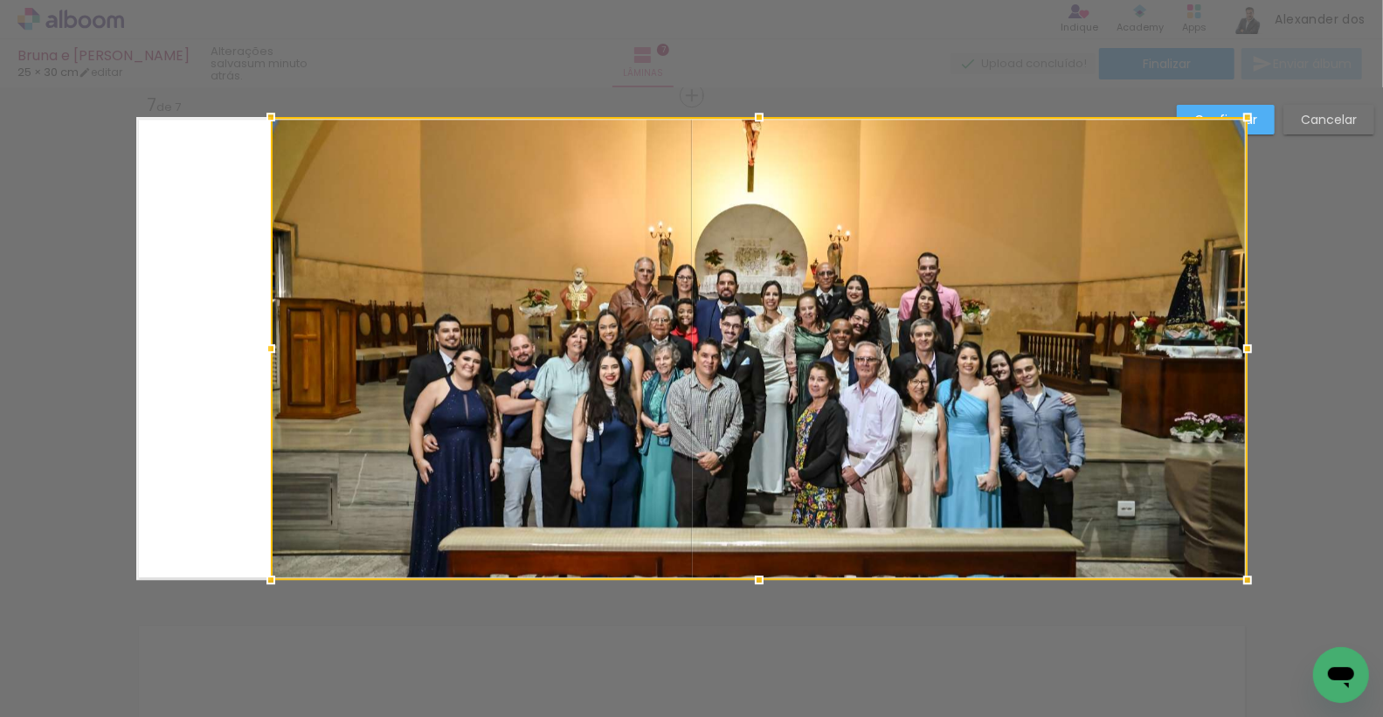
click at [411, 322] on div at bounding box center [759, 348] width 977 height 463
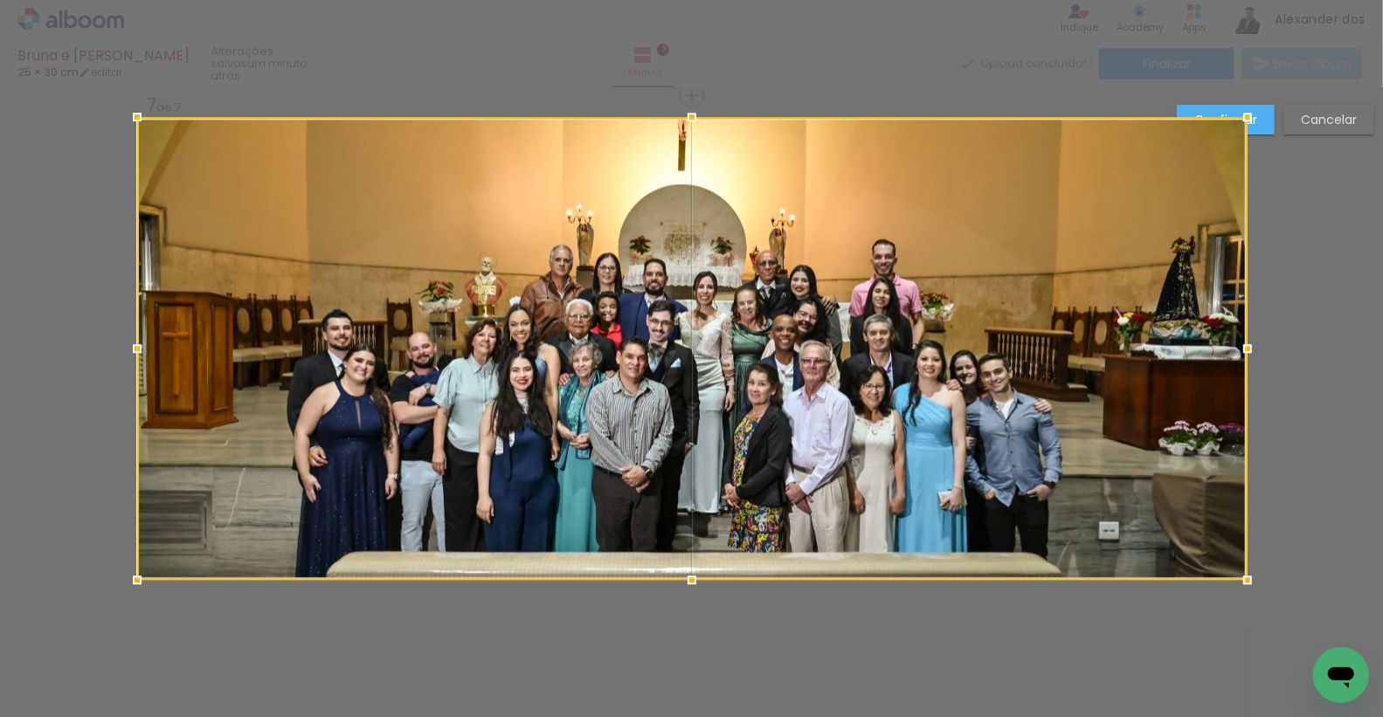
drag, startPoint x: 271, startPoint y: 344, endPoint x: 137, endPoint y: 336, distance: 134.0
click at [137, 336] on div at bounding box center [137, 348] width 35 height 35
click at [1263, 119] on div at bounding box center [1247, 117] width 35 height 35
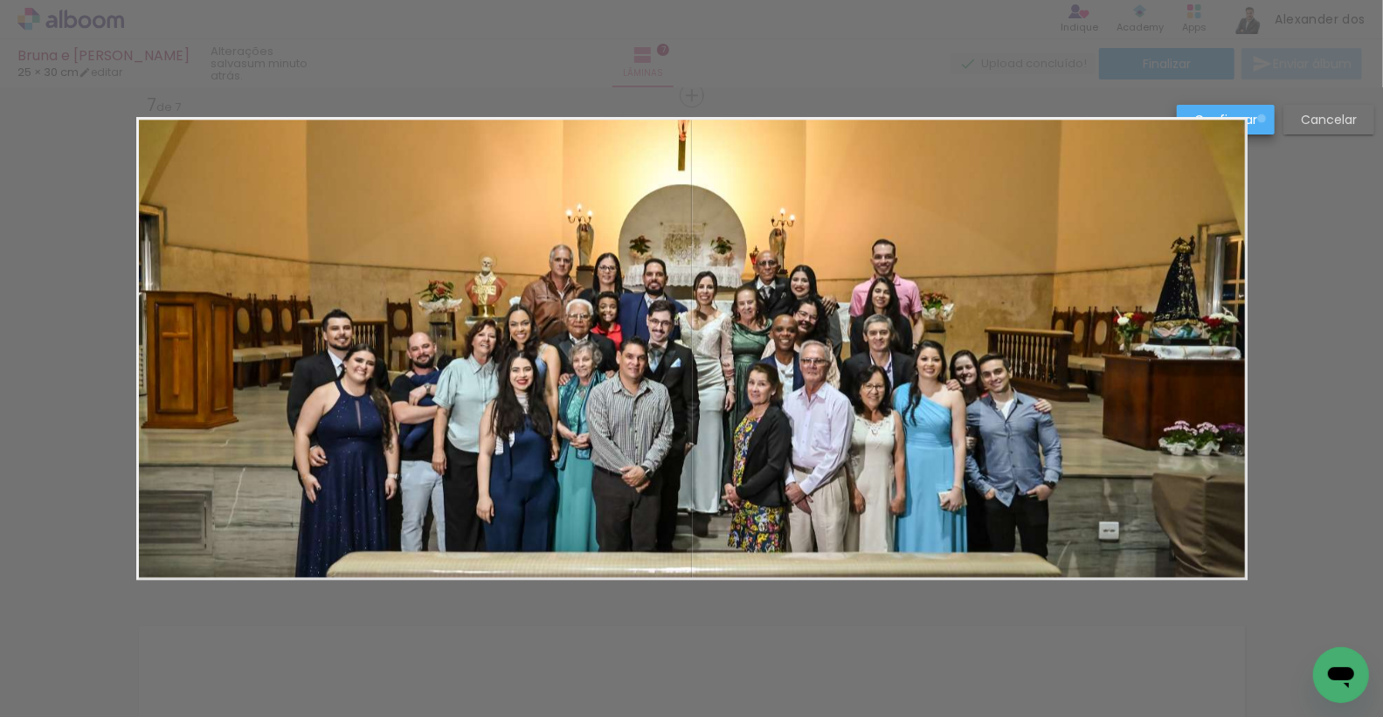
click at [1263, 119] on paper-button "Confirmar" at bounding box center [1226, 120] width 98 height 30
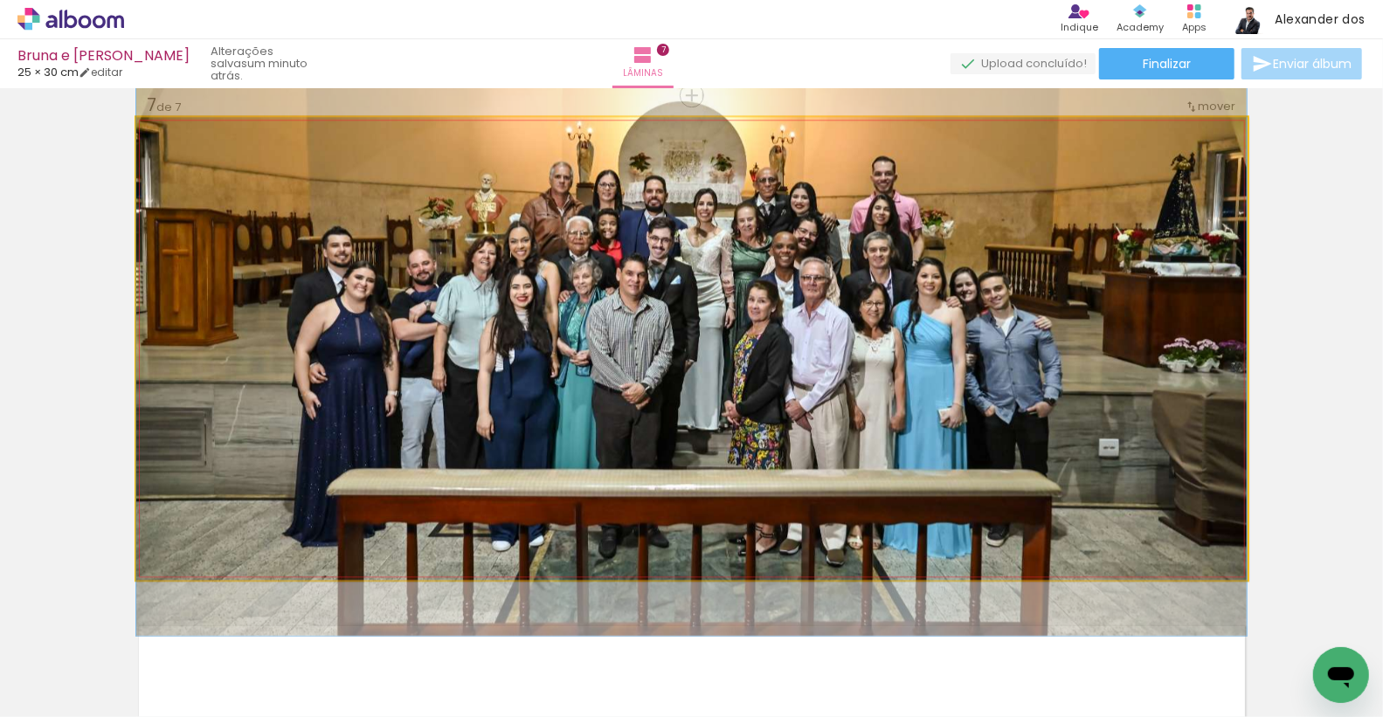
drag, startPoint x: 853, startPoint y: 362, endPoint x: 851, endPoint y: 279, distance: 83.0
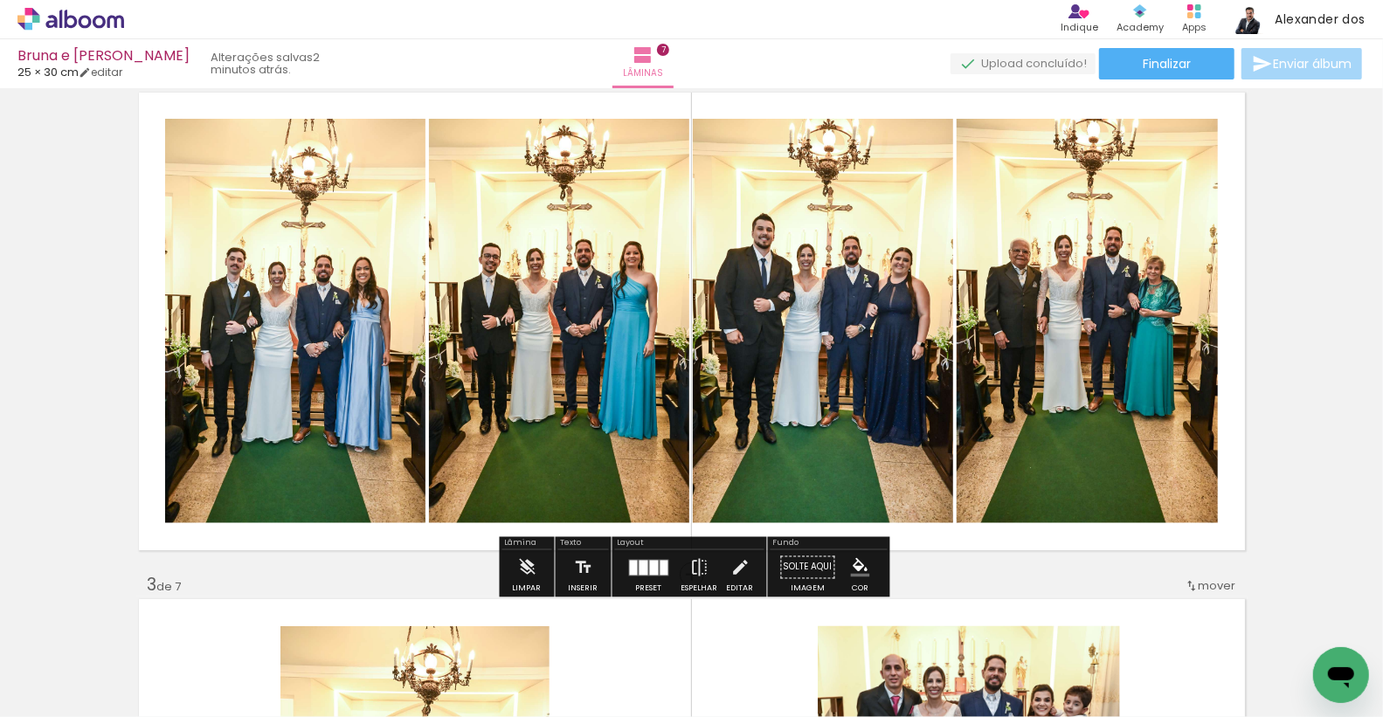
scroll to position [573, 0]
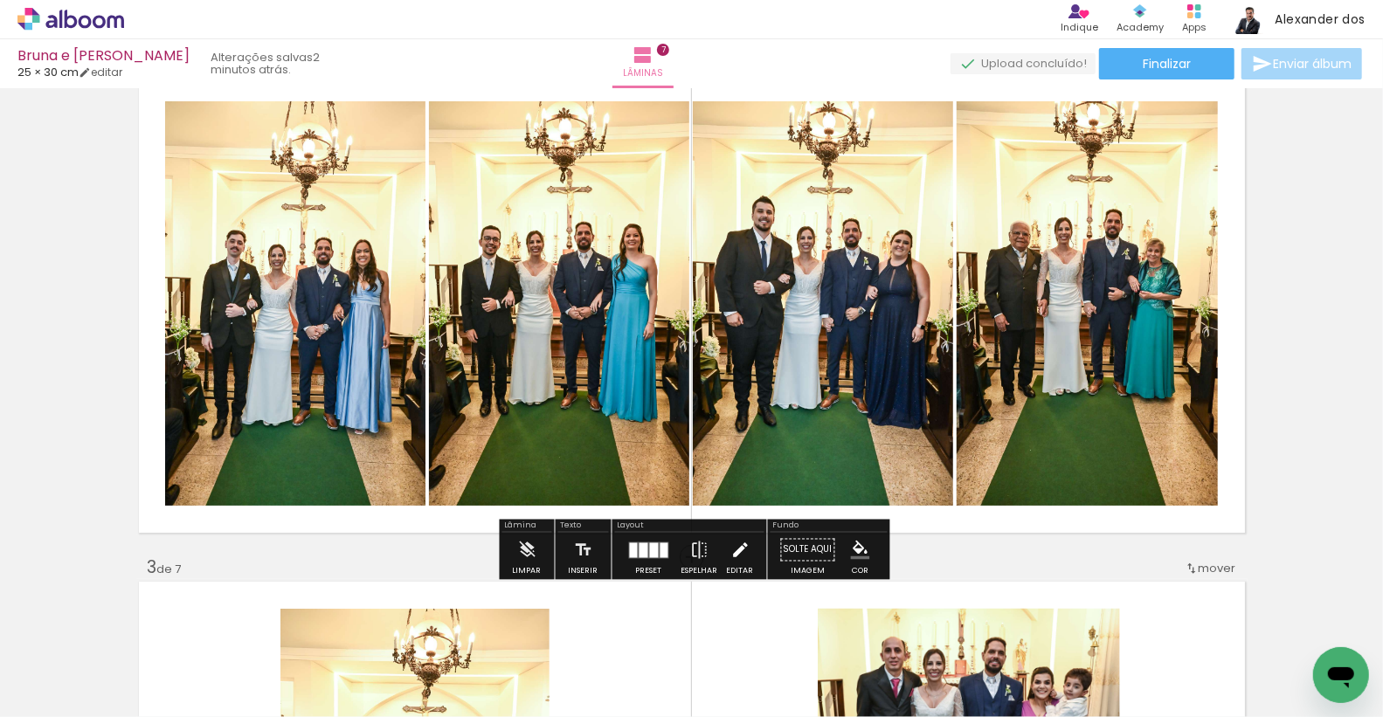
click at [723, 556] on paper-button "Editar" at bounding box center [741, 555] width 36 height 45
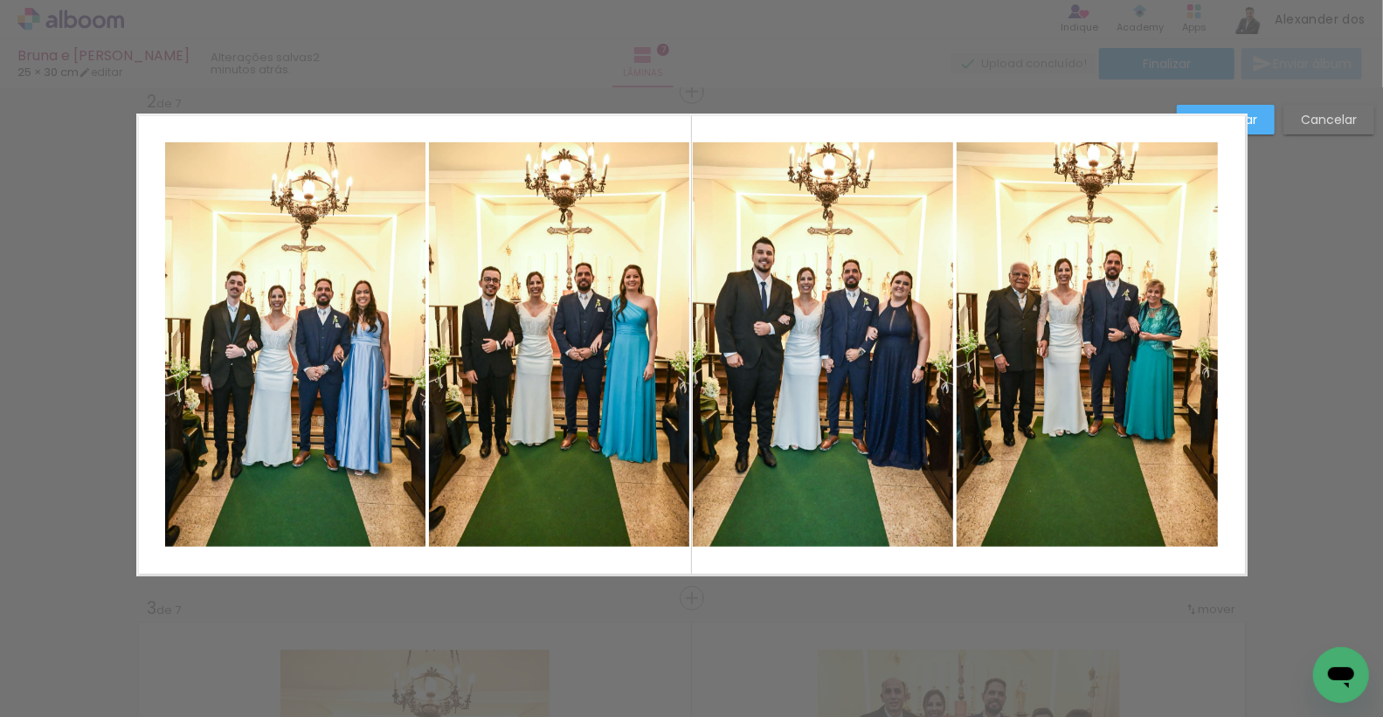
scroll to position [529, 0]
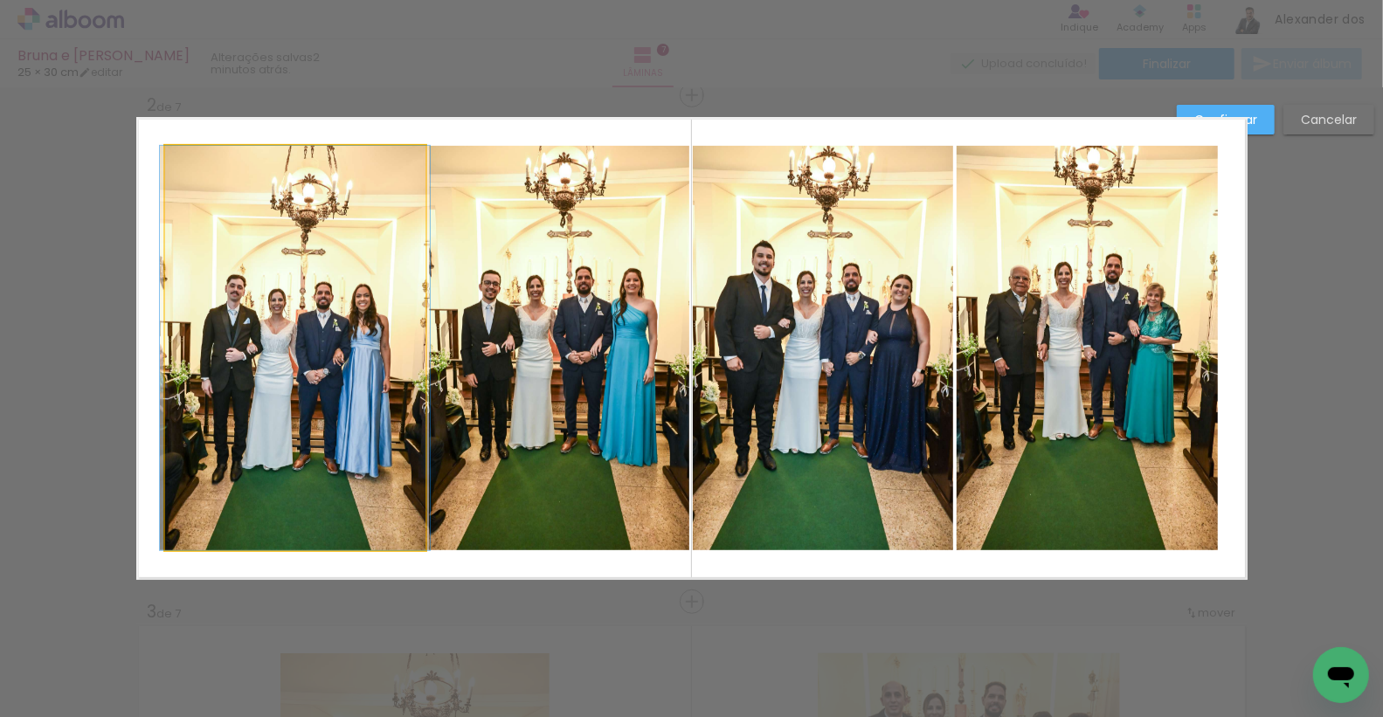
click at [379, 329] on quentale-photo at bounding box center [295, 348] width 260 height 405
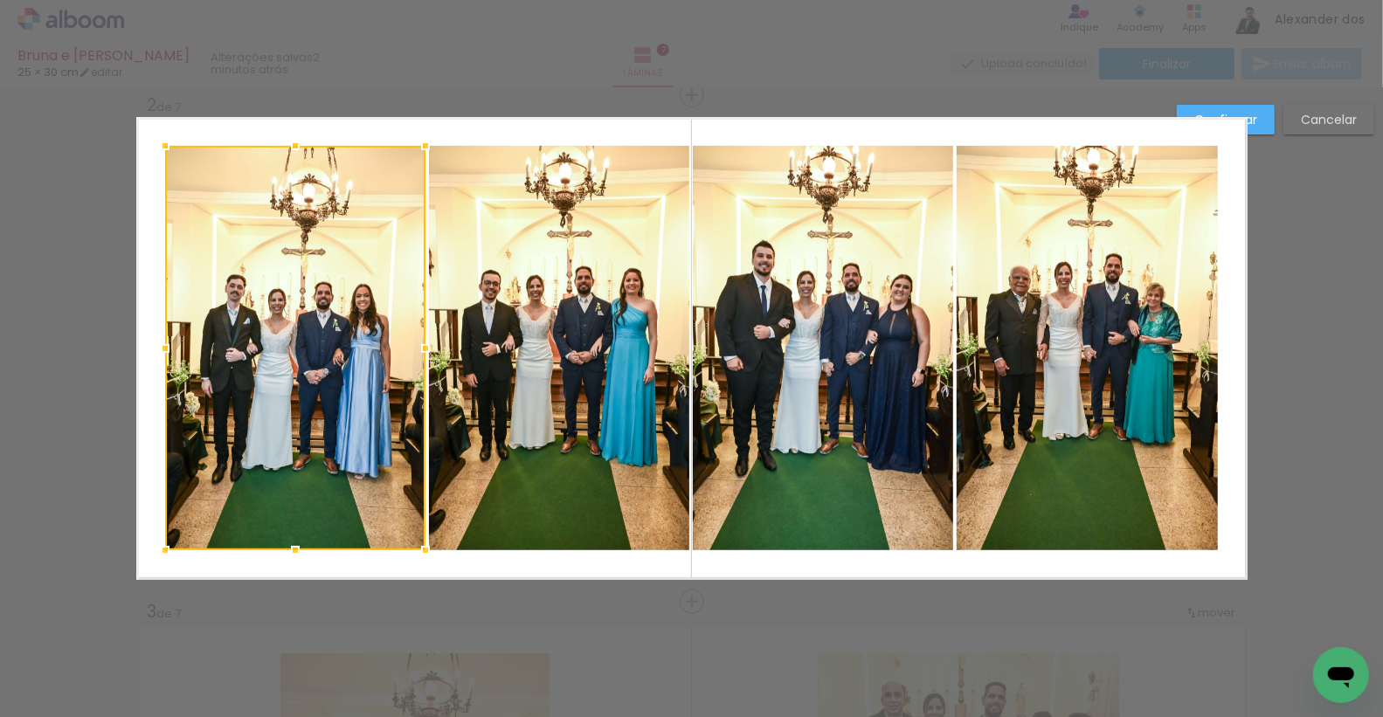
click at [564, 307] on quentale-photo at bounding box center [559, 348] width 260 height 405
click at [740, 304] on quentale-photo at bounding box center [823, 348] width 260 height 405
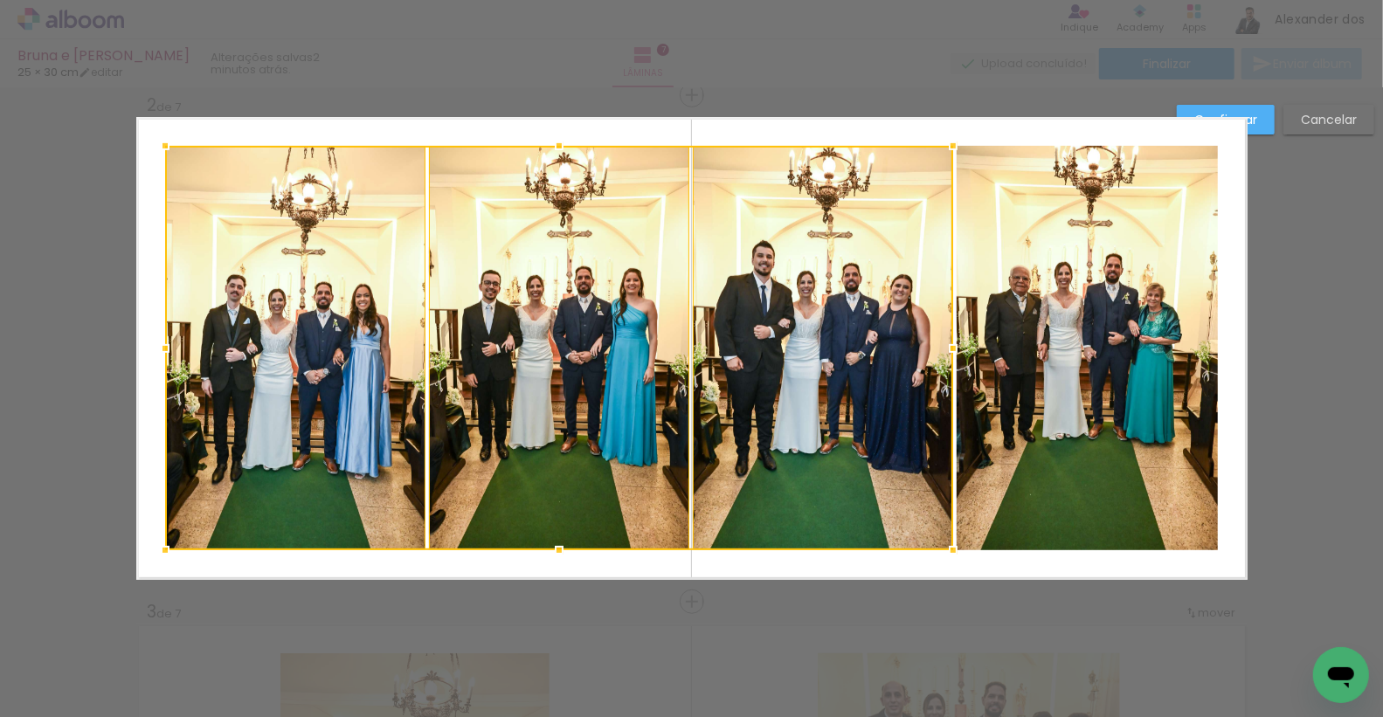
click at [1028, 312] on quentale-photo at bounding box center [1087, 348] width 261 height 405
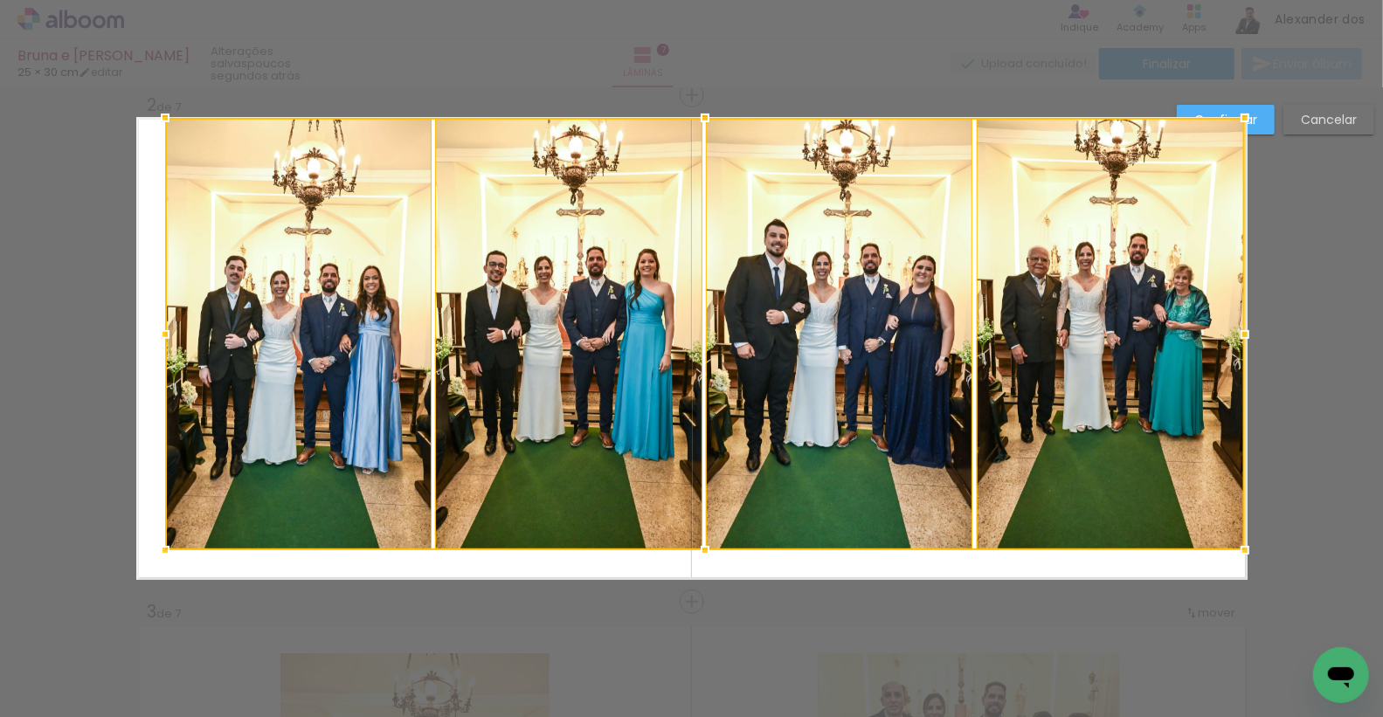
drag, startPoint x: 1216, startPoint y: 153, endPoint x: 1242, endPoint y: 123, distance: 39.1
click at [1242, 123] on div at bounding box center [1245, 117] width 35 height 35
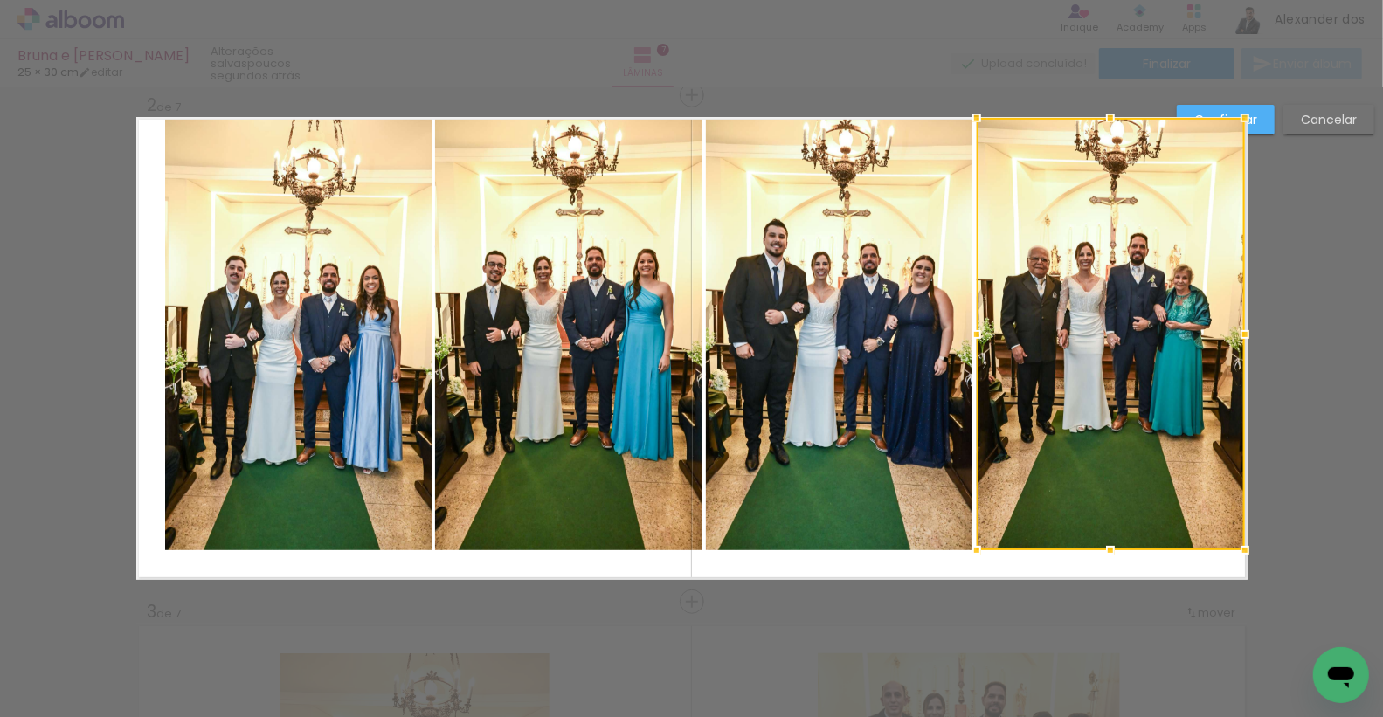
click at [1041, 252] on div at bounding box center [1111, 334] width 268 height 433
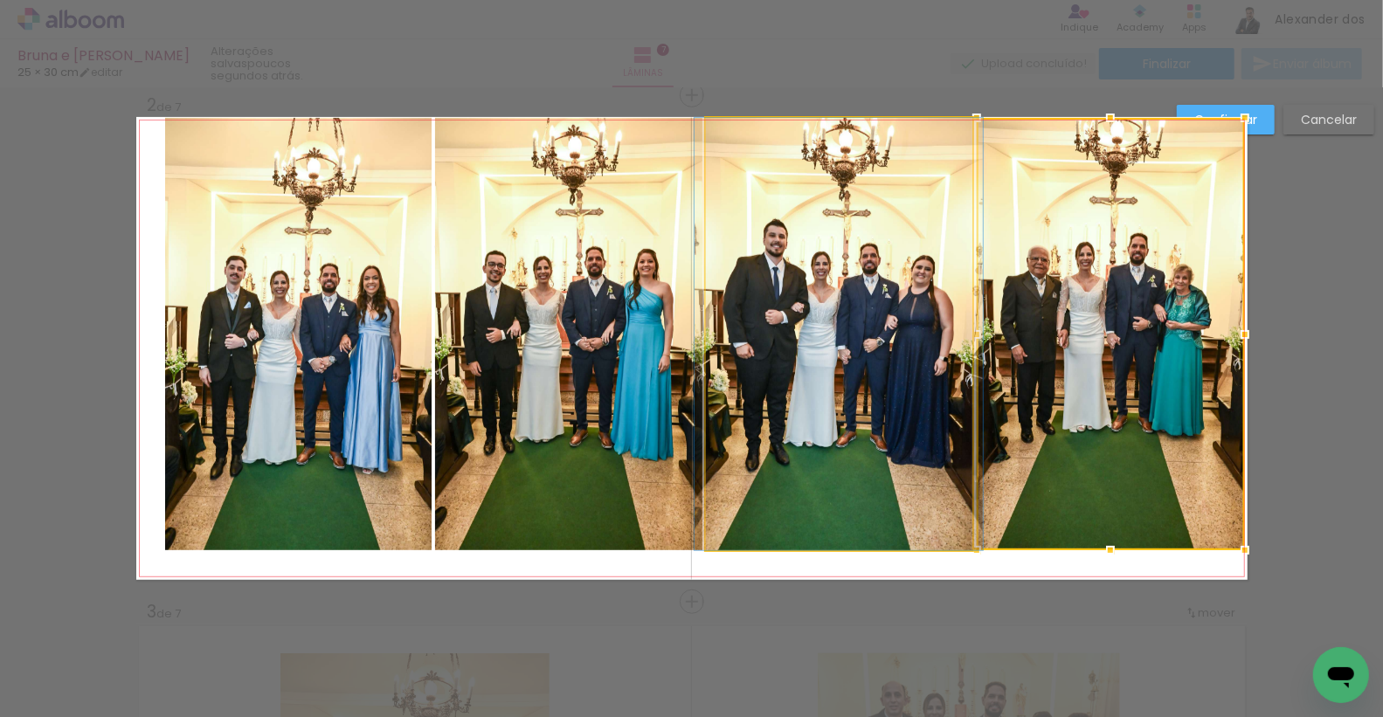
click at [825, 253] on quentale-photo at bounding box center [839, 334] width 267 height 433
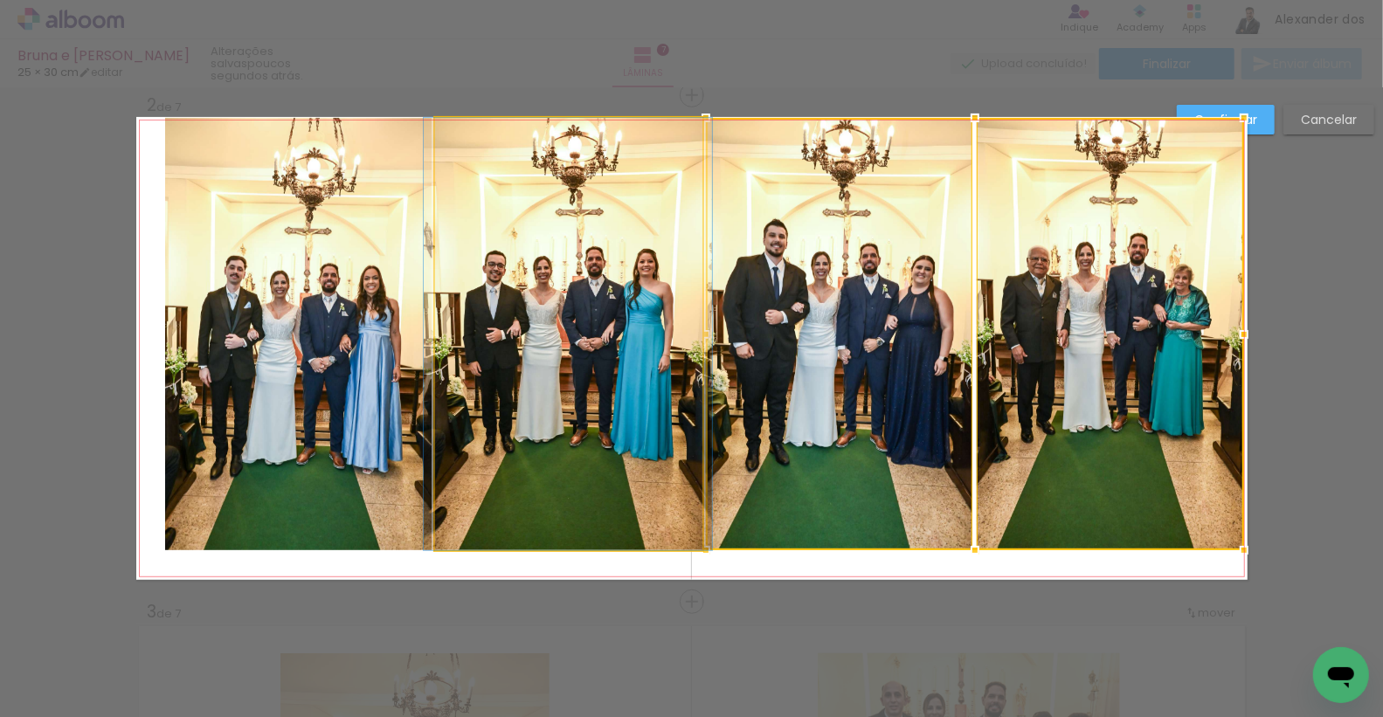
click at [590, 271] on quentale-photo at bounding box center [568, 334] width 267 height 433
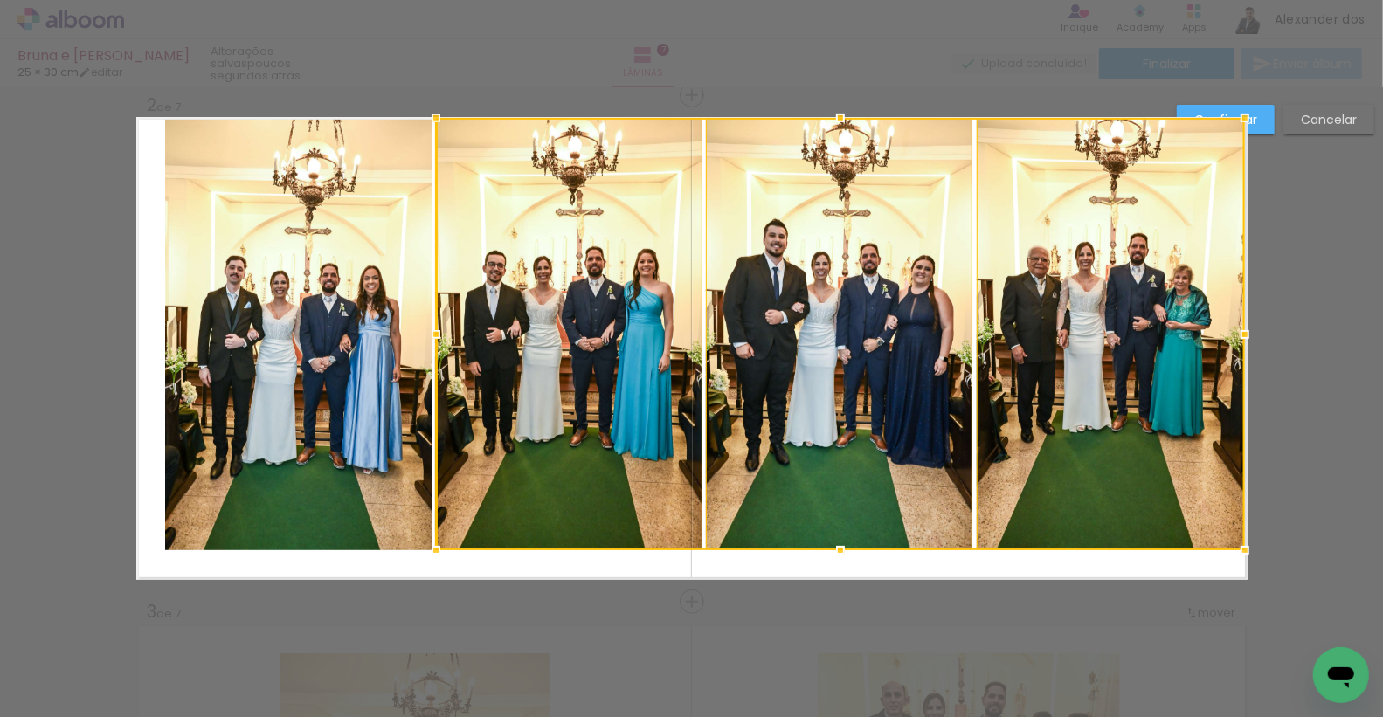
click at [271, 389] on quentale-photo at bounding box center [298, 334] width 267 height 433
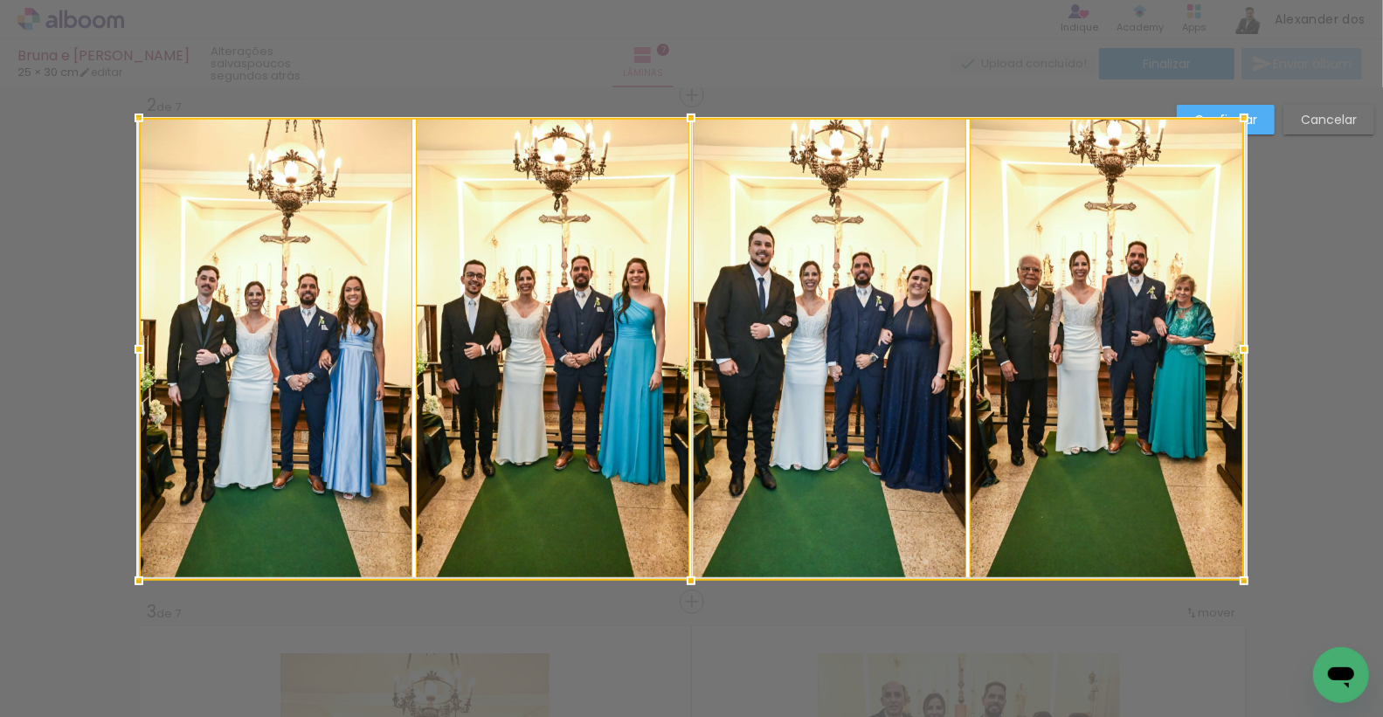
drag, startPoint x: 162, startPoint y: 550, endPoint x: 129, endPoint y: 583, distance: 46.3
click at [129, 583] on div at bounding box center [138, 581] width 35 height 35
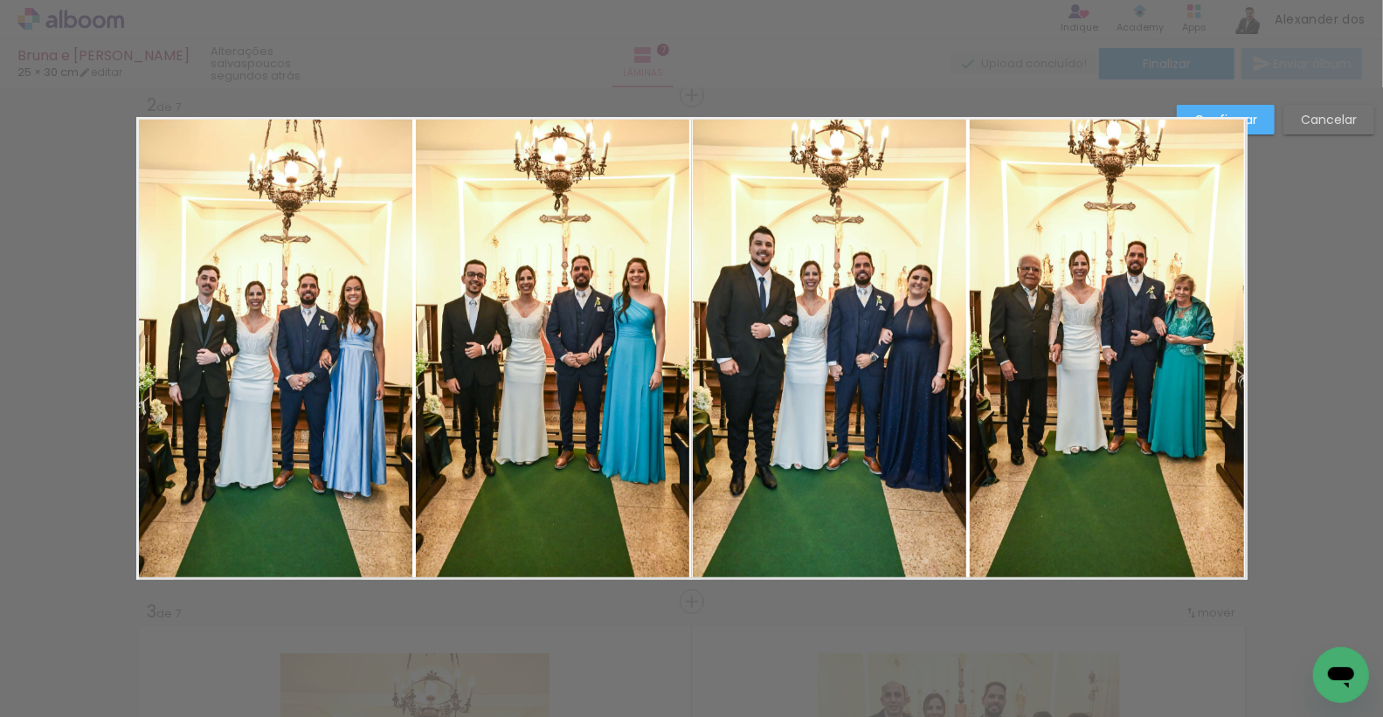
click at [1258, 128] on paper-button "Confirmar" at bounding box center [1226, 120] width 98 height 30
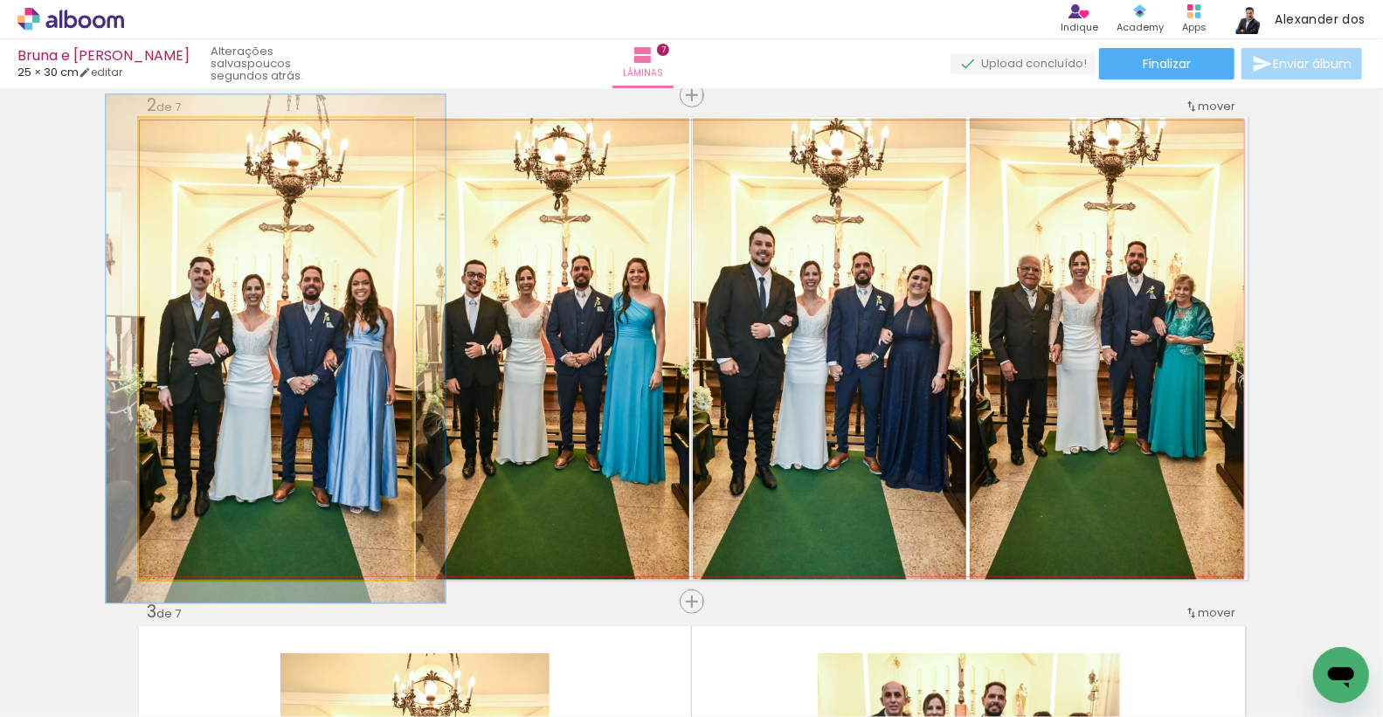
type paper-slider "110"
click at [184, 141] on div at bounding box center [186, 136] width 28 height 28
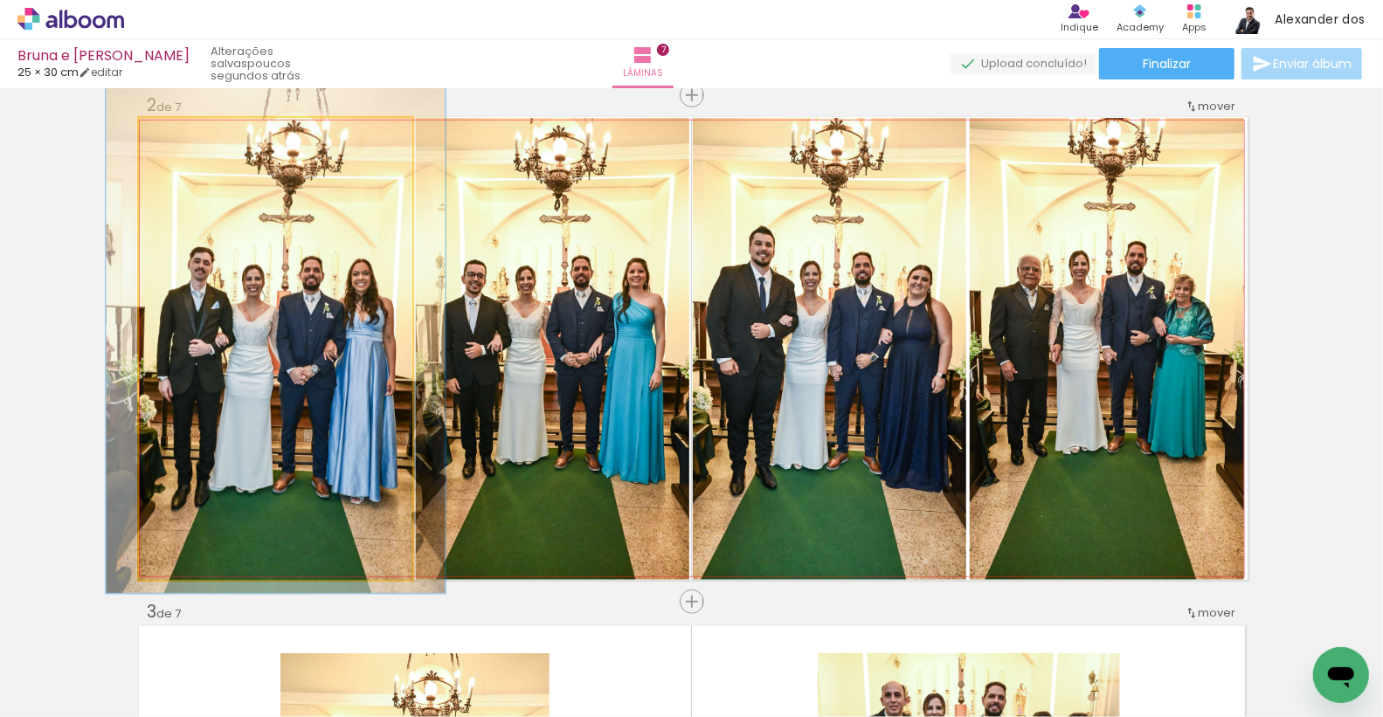
drag, startPoint x: 252, startPoint y: 382, endPoint x: 252, endPoint y: 371, distance: 10.5
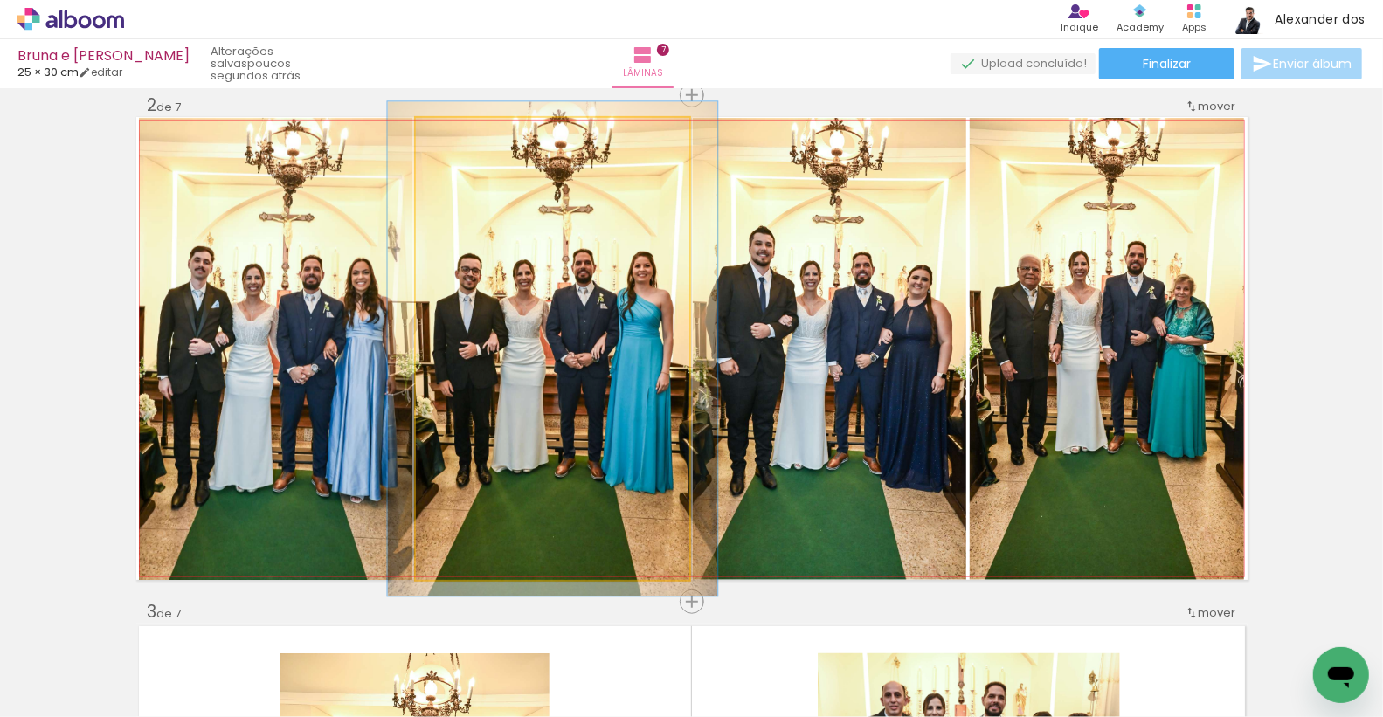
type paper-slider "107"
click at [465, 141] on div at bounding box center [461, 136] width 28 height 28
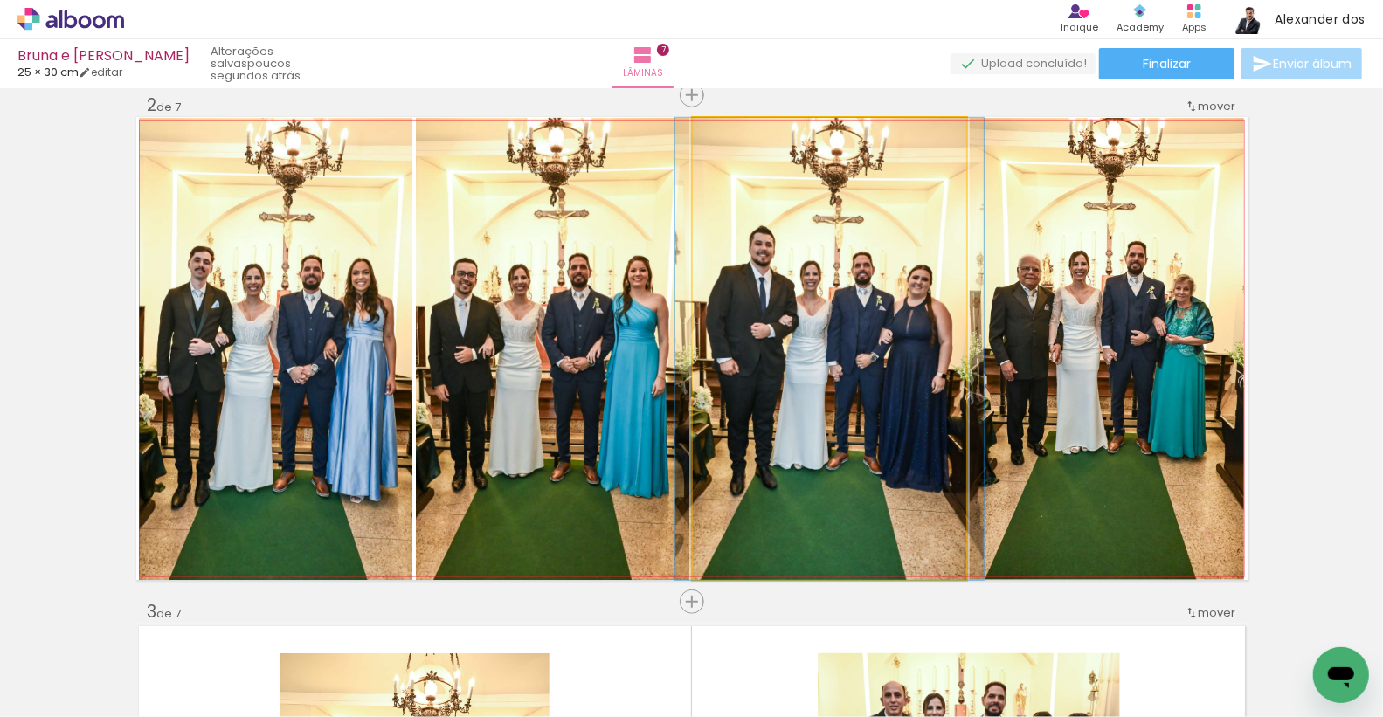
drag, startPoint x: 828, startPoint y: 328, endPoint x: 827, endPoint y: 339, distance: 11.4
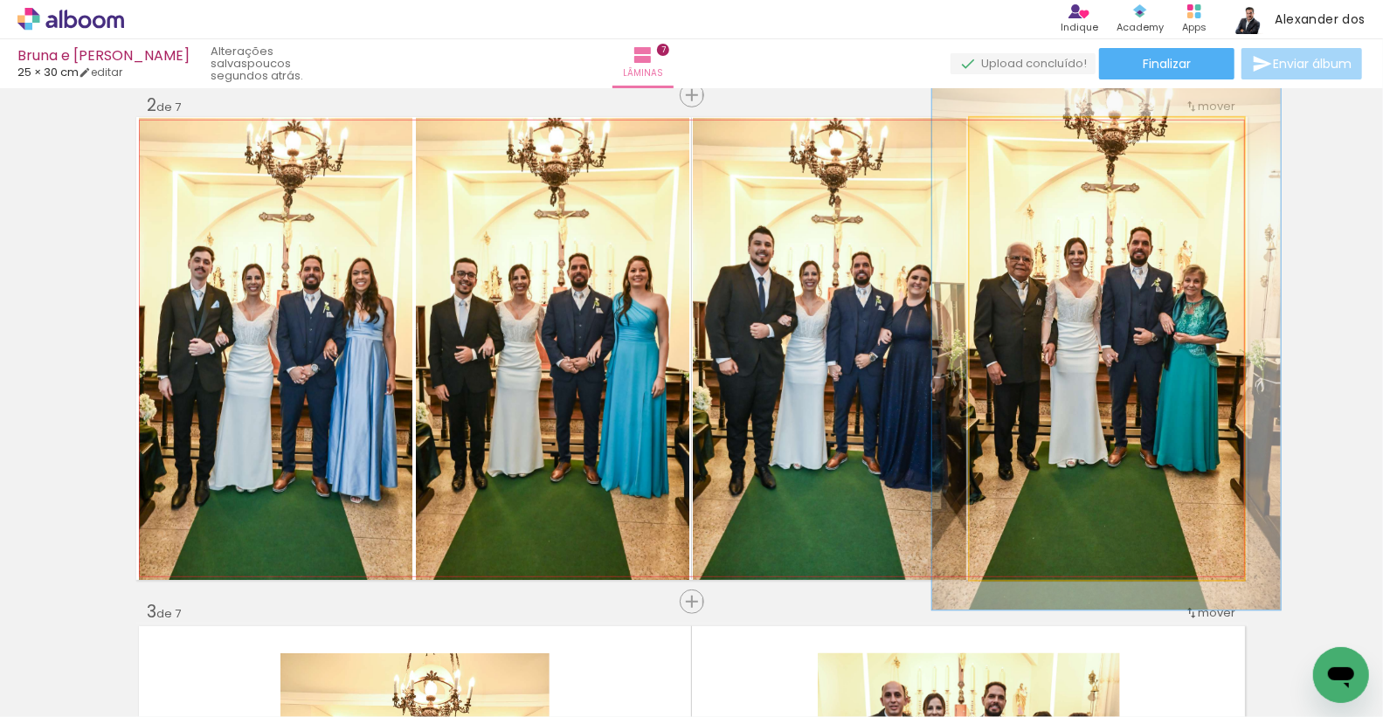
type paper-slider "112"
click at [1024, 135] on div at bounding box center [1019, 136] width 28 height 28
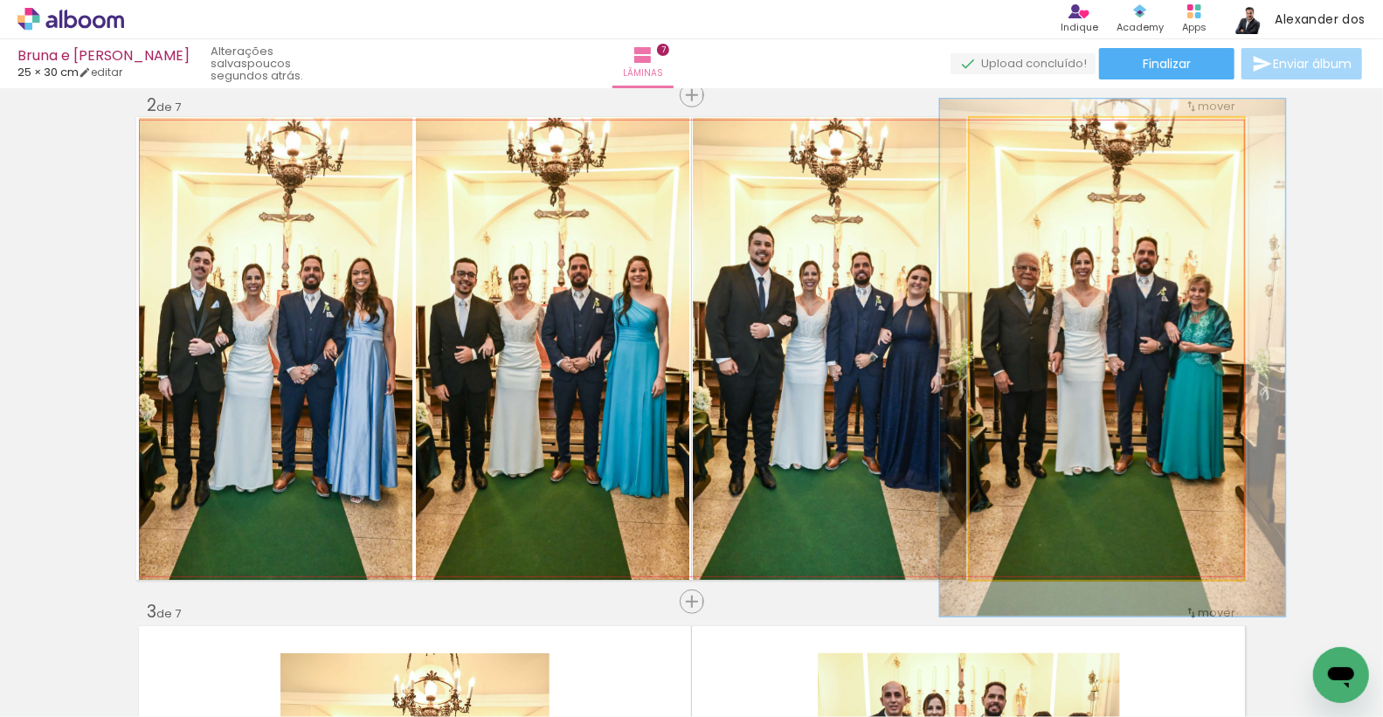
drag, startPoint x: 1069, startPoint y: 312, endPoint x: 1075, endPoint y: 321, distance: 10.7
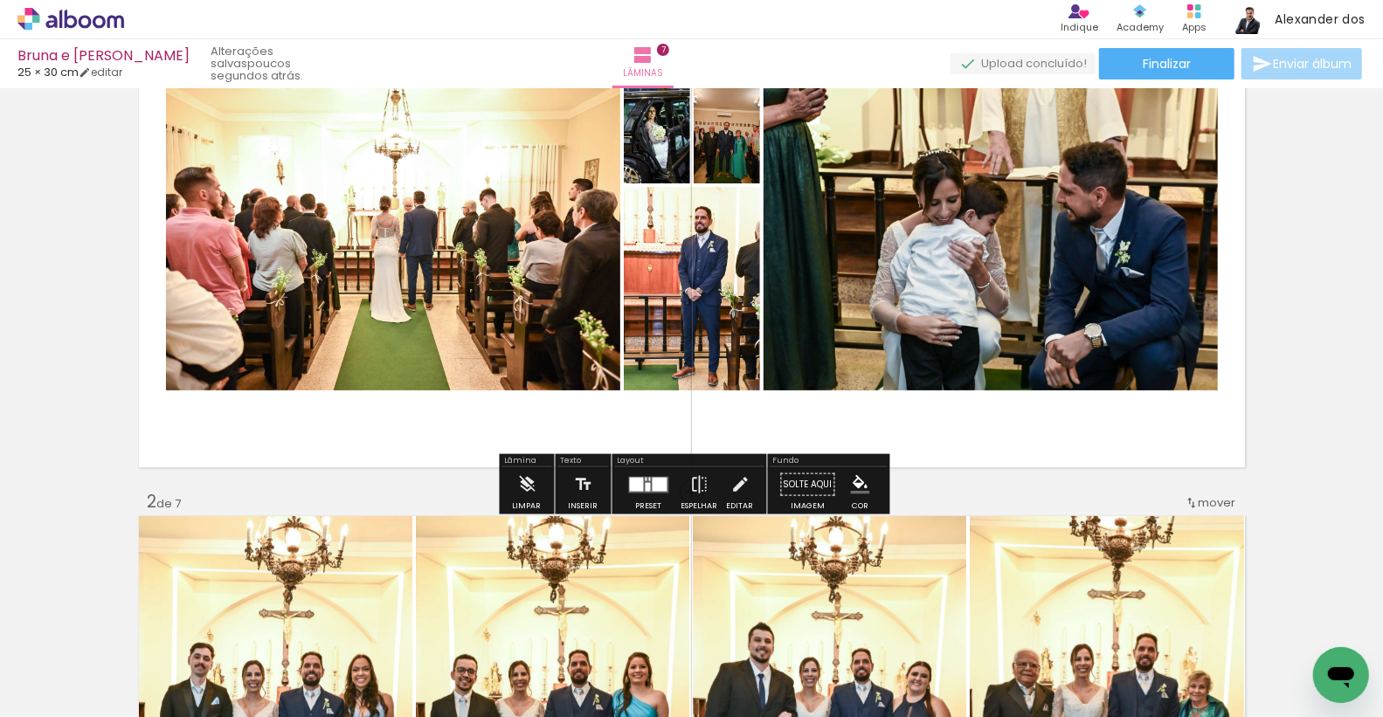
scroll to position [21, 0]
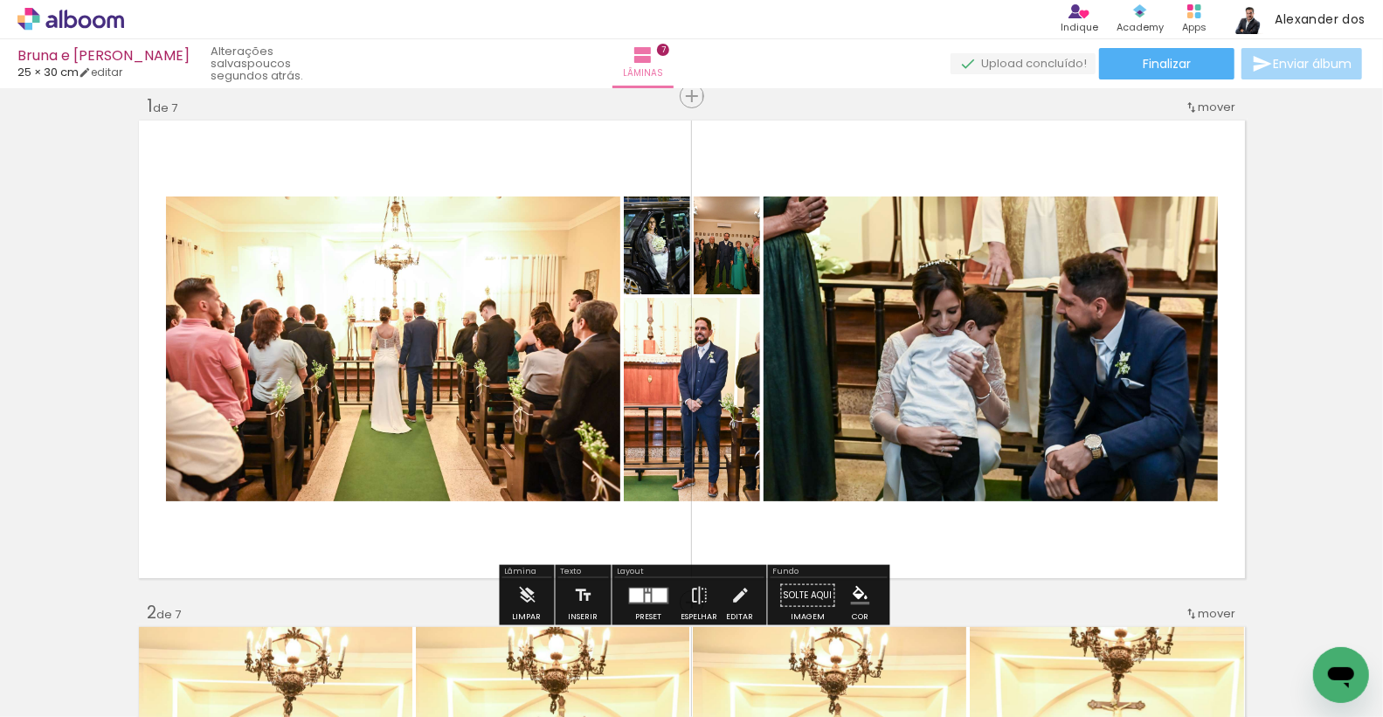
click at [646, 593] on div at bounding box center [648, 597] width 5 height 9
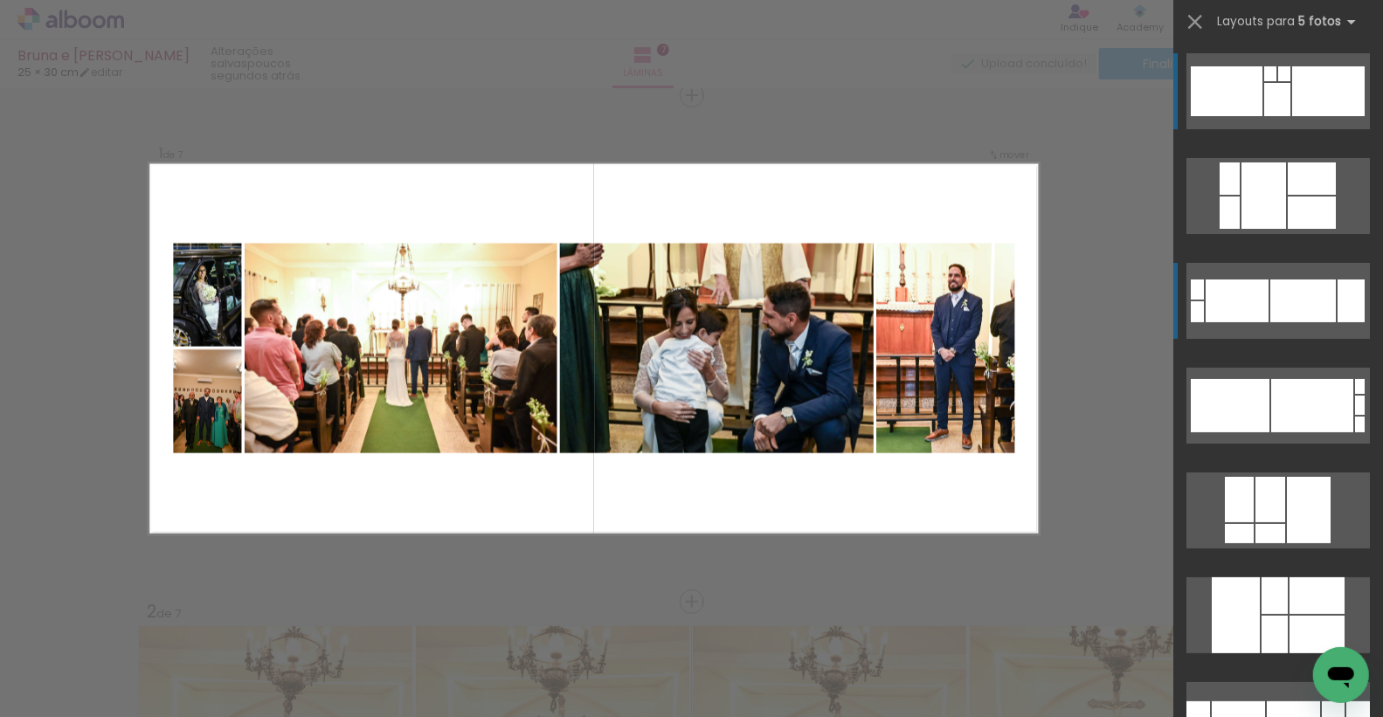
scroll to position [22, 0]
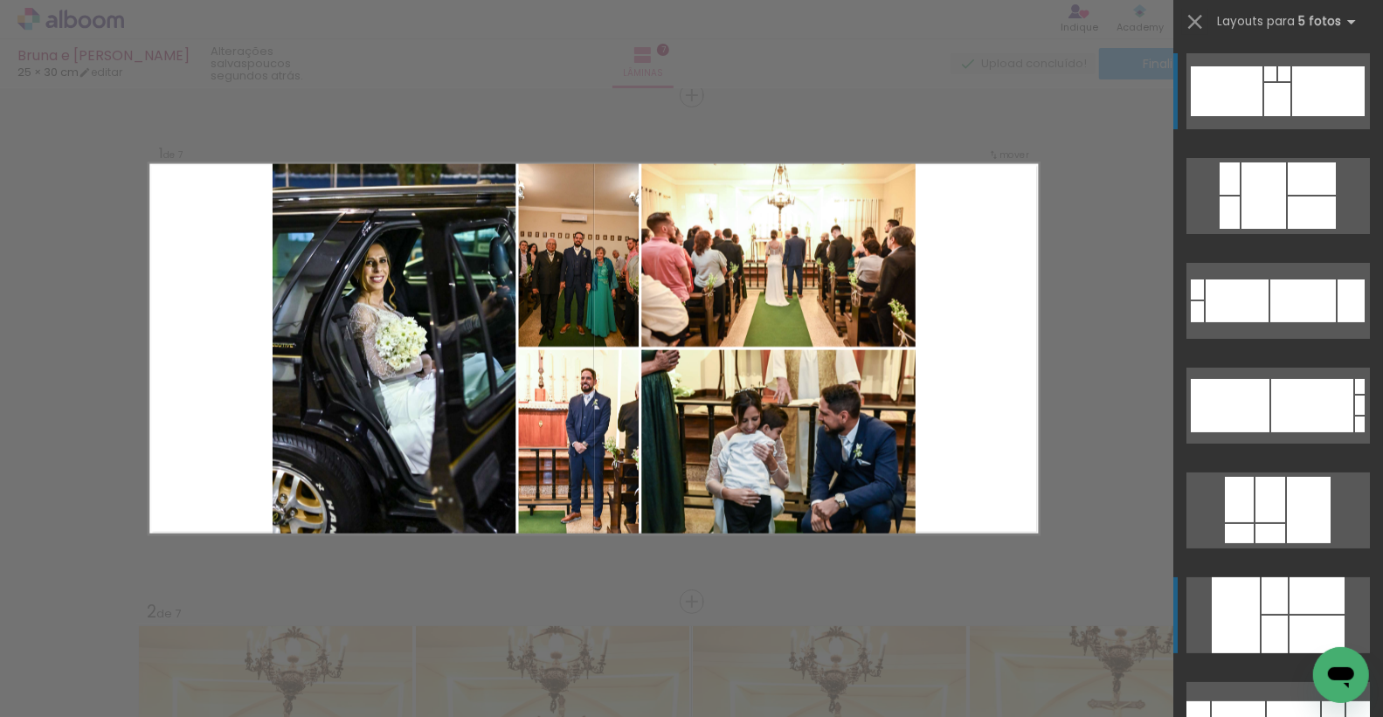
click at [1262, 229] on div at bounding box center [1264, 196] width 45 height 66
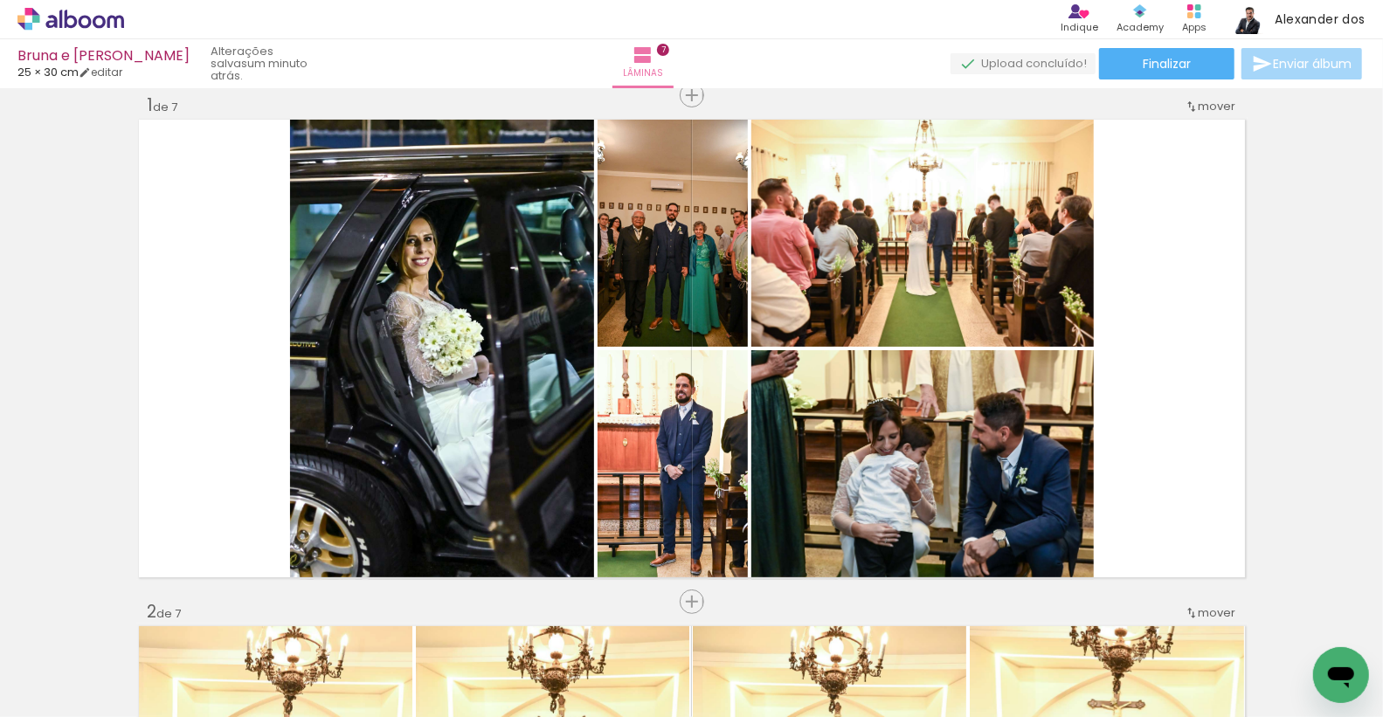
scroll to position [0, 1399]
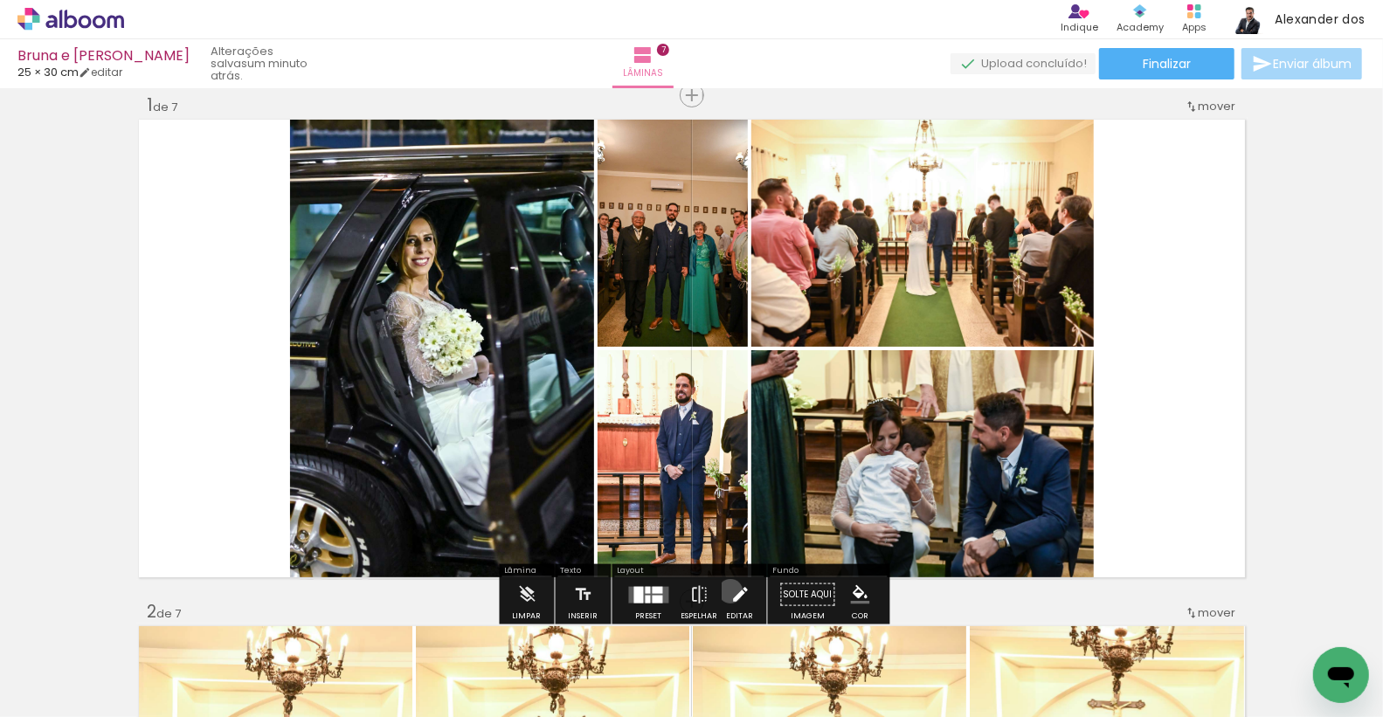
click at [731, 591] on iron-icon at bounding box center [740, 595] width 19 height 35
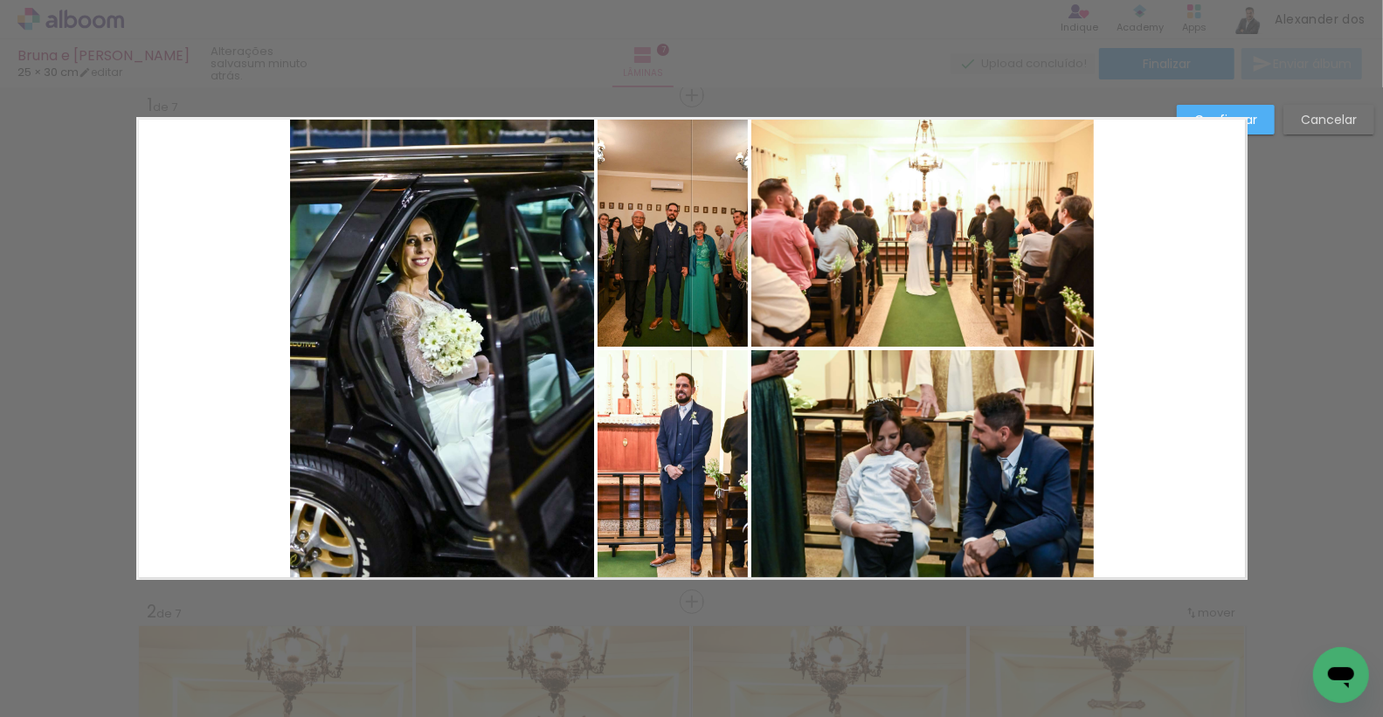
click at [864, 288] on quentale-photo at bounding box center [923, 232] width 343 height 230
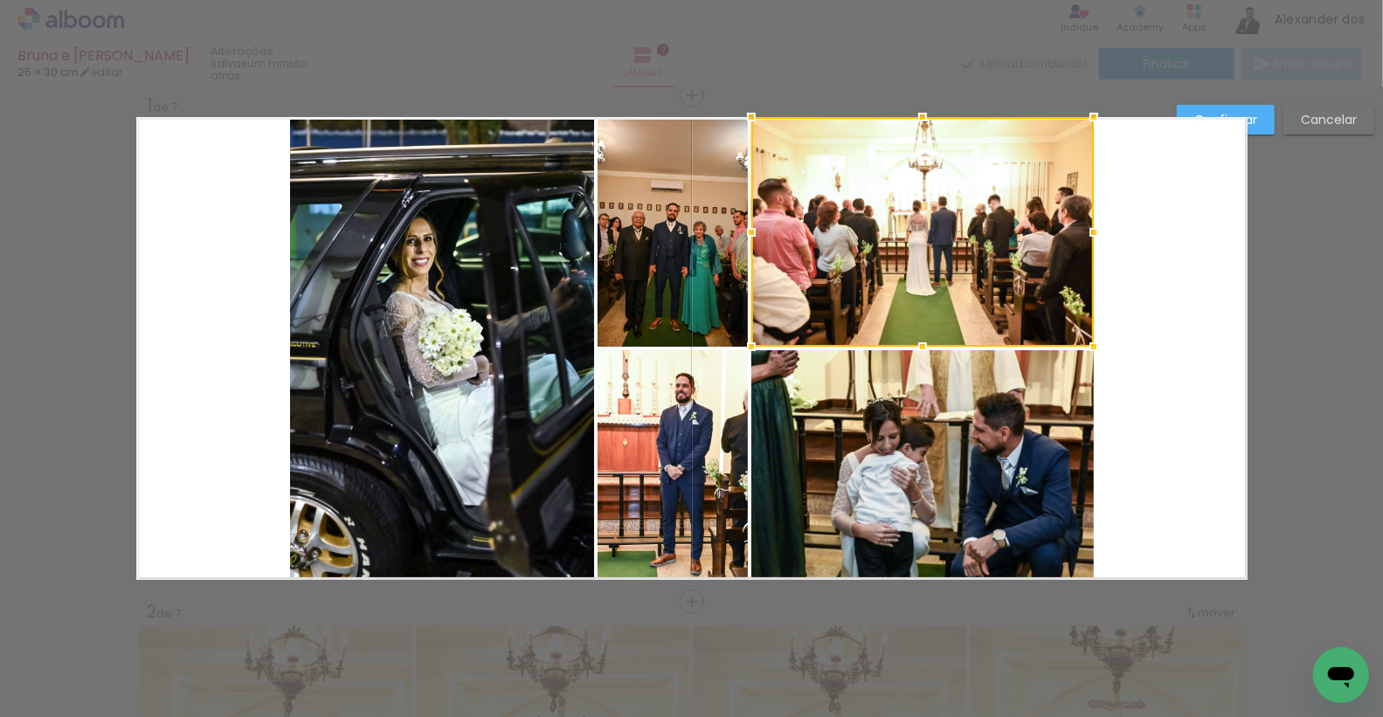
click at [842, 426] on quentale-photo at bounding box center [923, 465] width 343 height 230
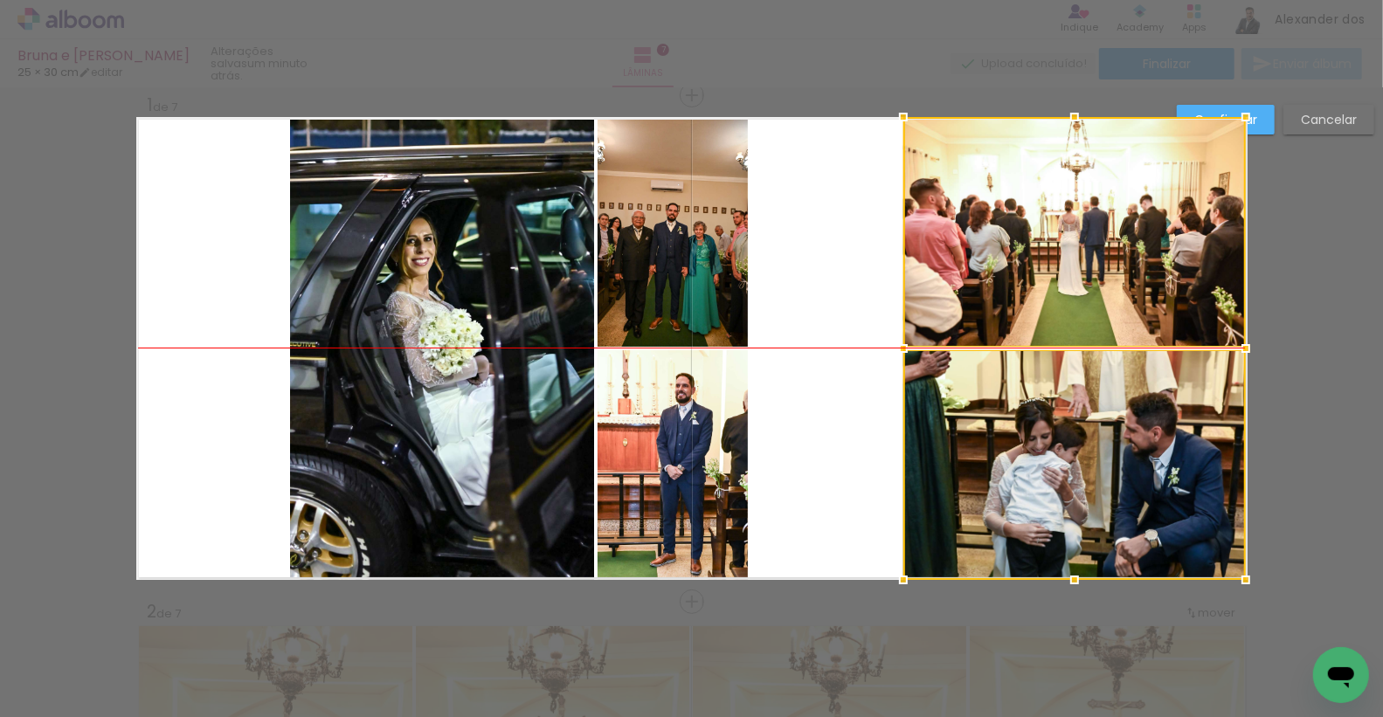
drag, startPoint x: 860, startPoint y: 260, endPoint x: 1012, endPoint y: 259, distance: 152.1
click at [1012, 259] on div at bounding box center [1075, 348] width 343 height 463
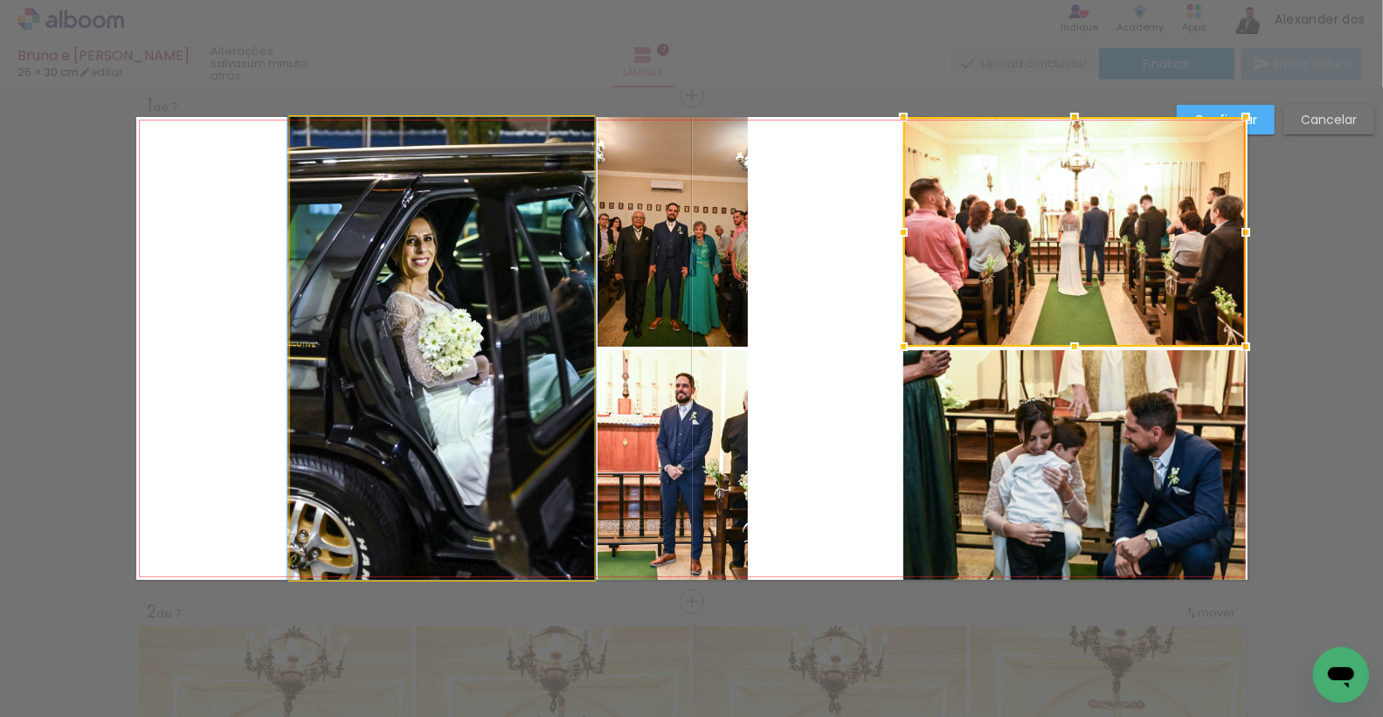
click at [397, 273] on quentale-photo at bounding box center [442, 348] width 304 height 463
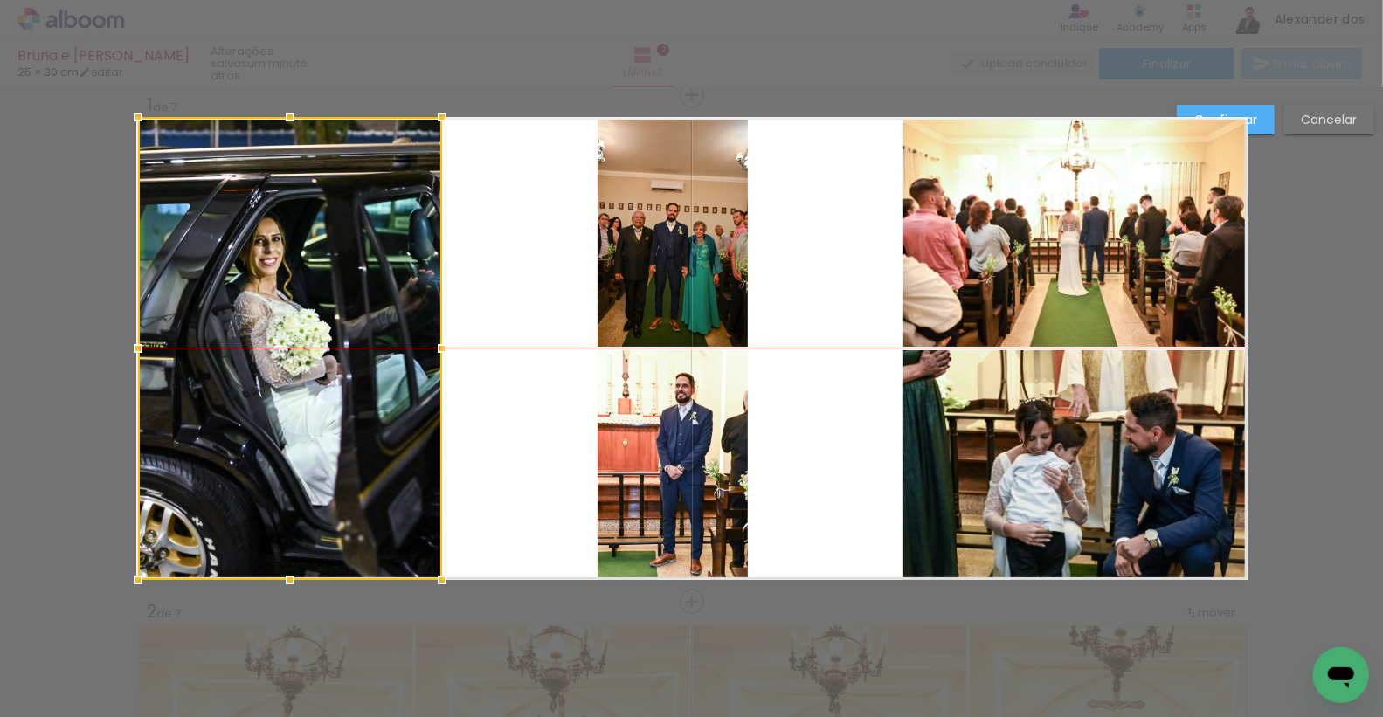
drag, startPoint x: 398, startPoint y: 283, endPoint x: 247, endPoint y: 277, distance: 151.3
click at [247, 277] on div at bounding box center [290, 348] width 304 height 463
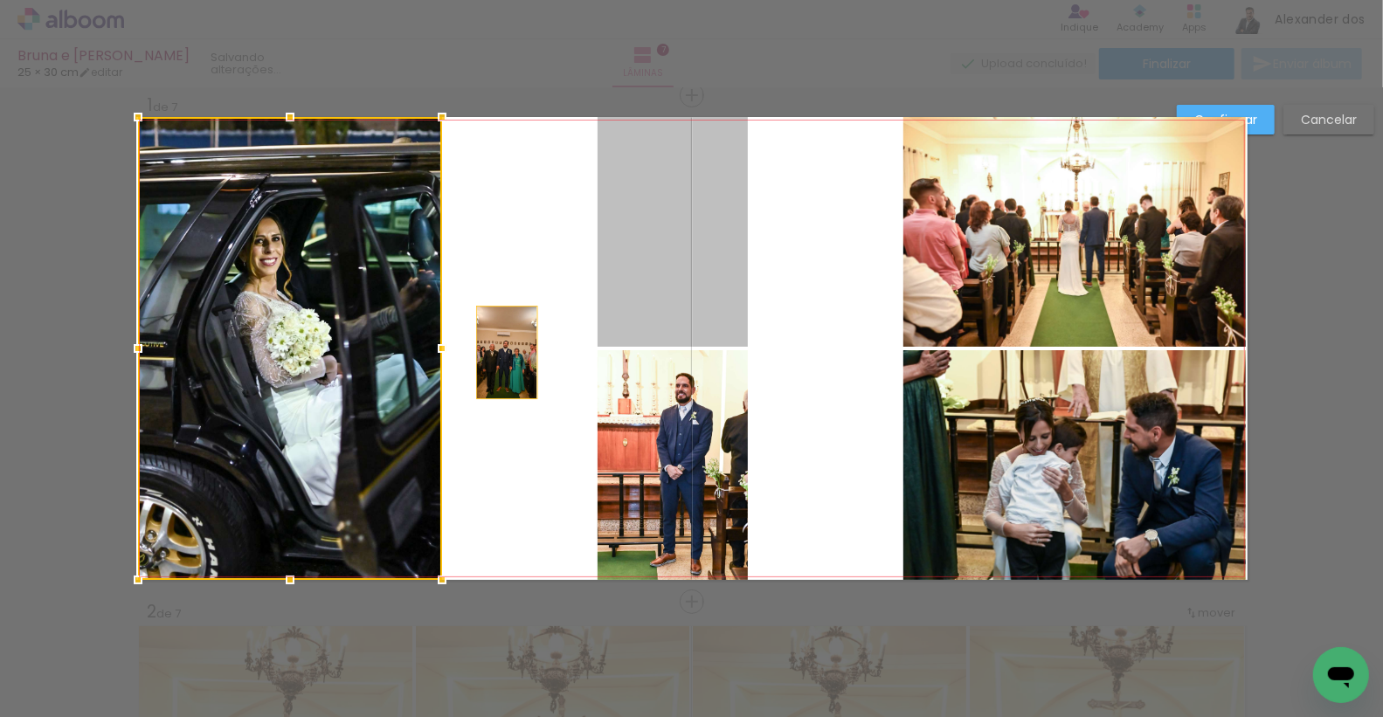
drag, startPoint x: 660, startPoint y: 216, endPoint x: 507, endPoint y: 352, distance: 204.9
click at [507, 352] on quentale-layouter at bounding box center [692, 348] width 1112 height 463
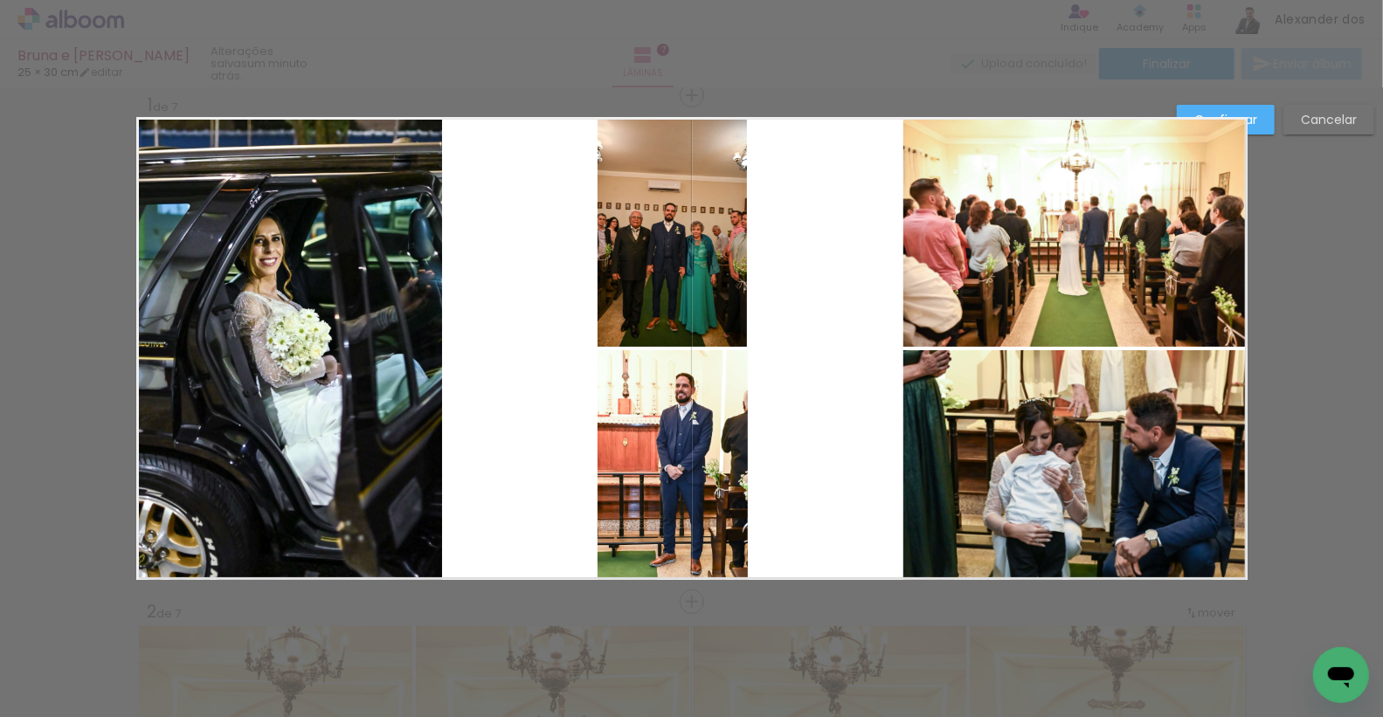
click at [711, 216] on quentale-photo at bounding box center [673, 232] width 150 height 230
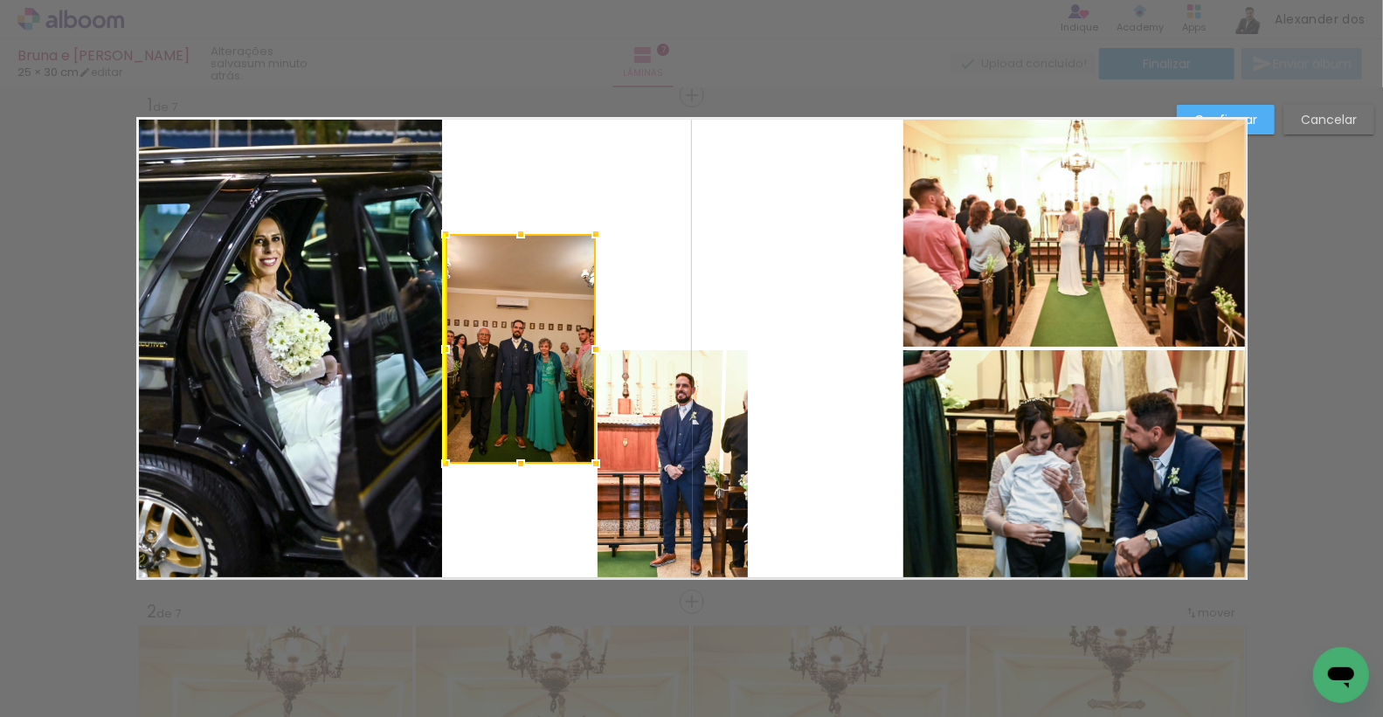
drag, startPoint x: 671, startPoint y: 219, endPoint x: 527, endPoint y: 331, distance: 182.5
click at [527, 331] on div at bounding box center [521, 349] width 150 height 230
click at [674, 421] on quentale-photo at bounding box center [673, 465] width 150 height 230
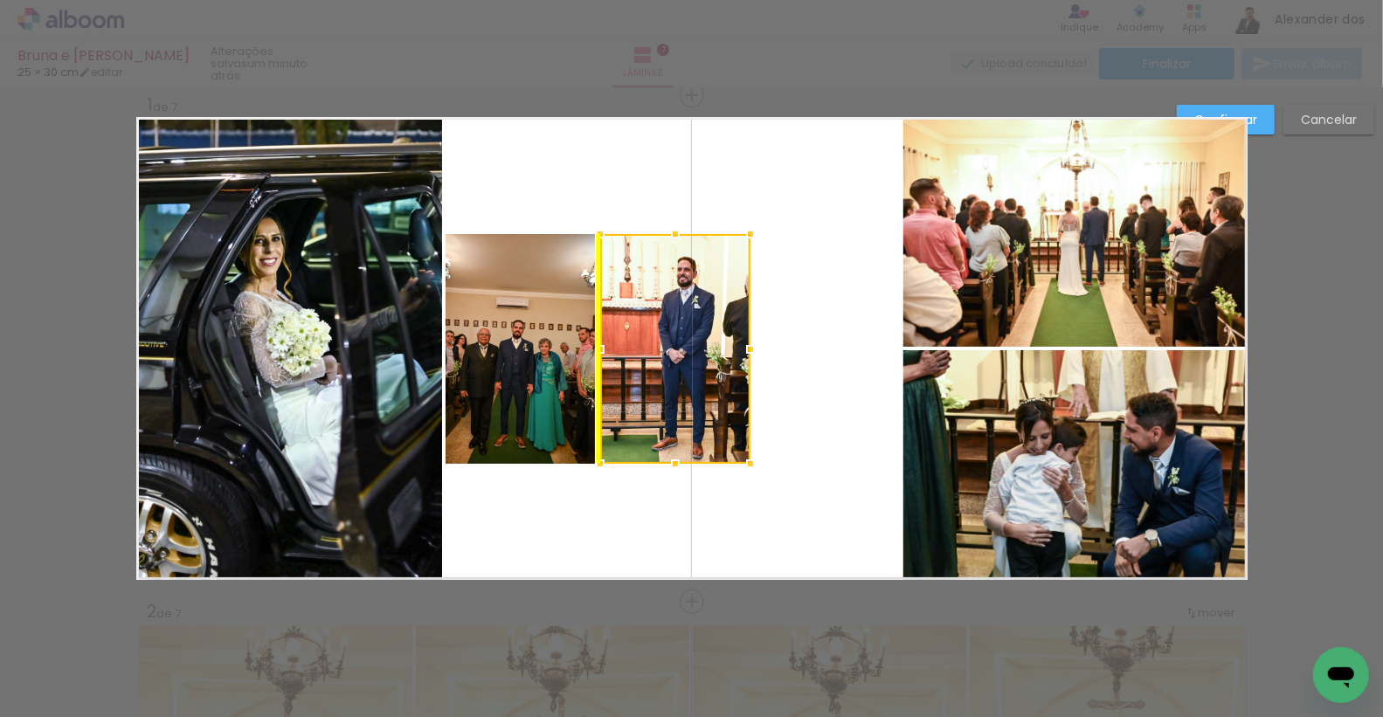
drag, startPoint x: 681, startPoint y: 434, endPoint x: 689, endPoint y: 329, distance: 105.2
click at [689, 329] on div at bounding box center [675, 349] width 150 height 230
click at [539, 285] on quentale-photo at bounding box center [521, 349] width 150 height 230
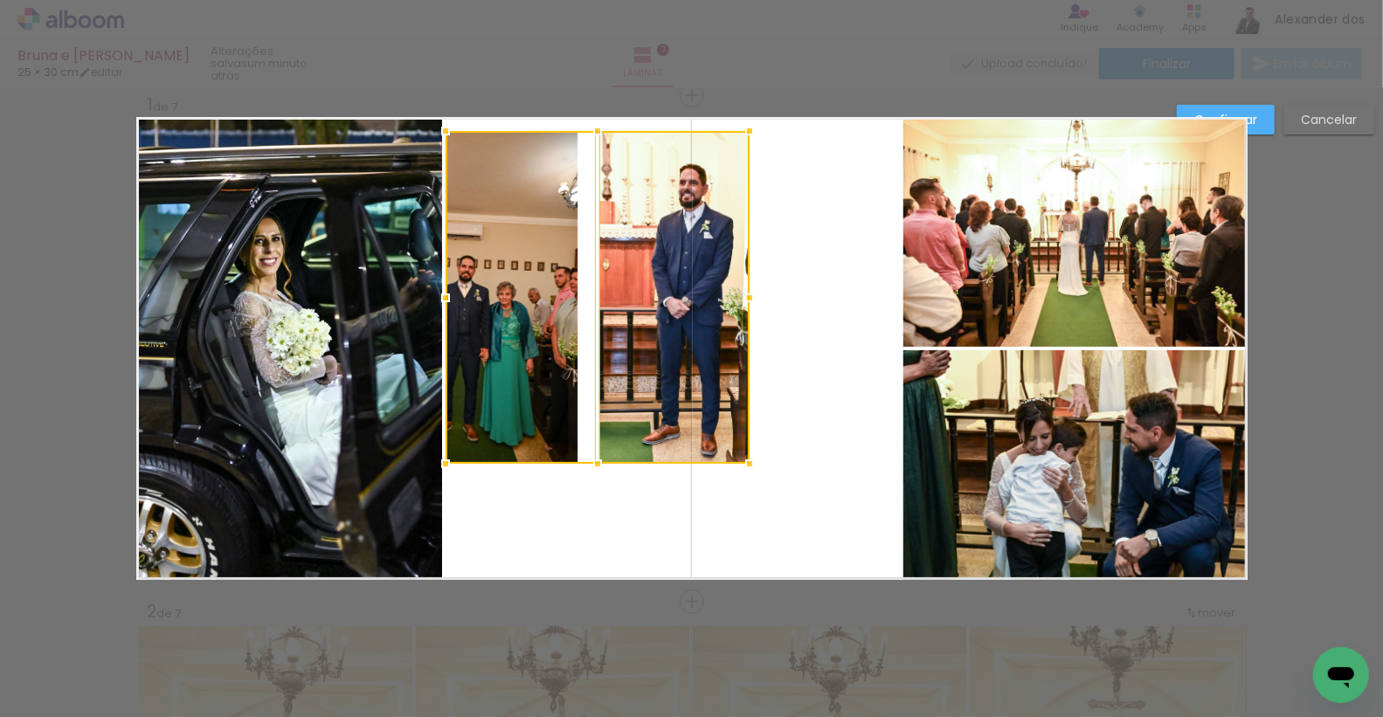
drag, startPoint x: 596, startPoint y: 231, endPoint x: 597, endPoint y: 114, distance: 117.1
click at [597, 114] on div at bounding box center [597, 131] width 35 height 35
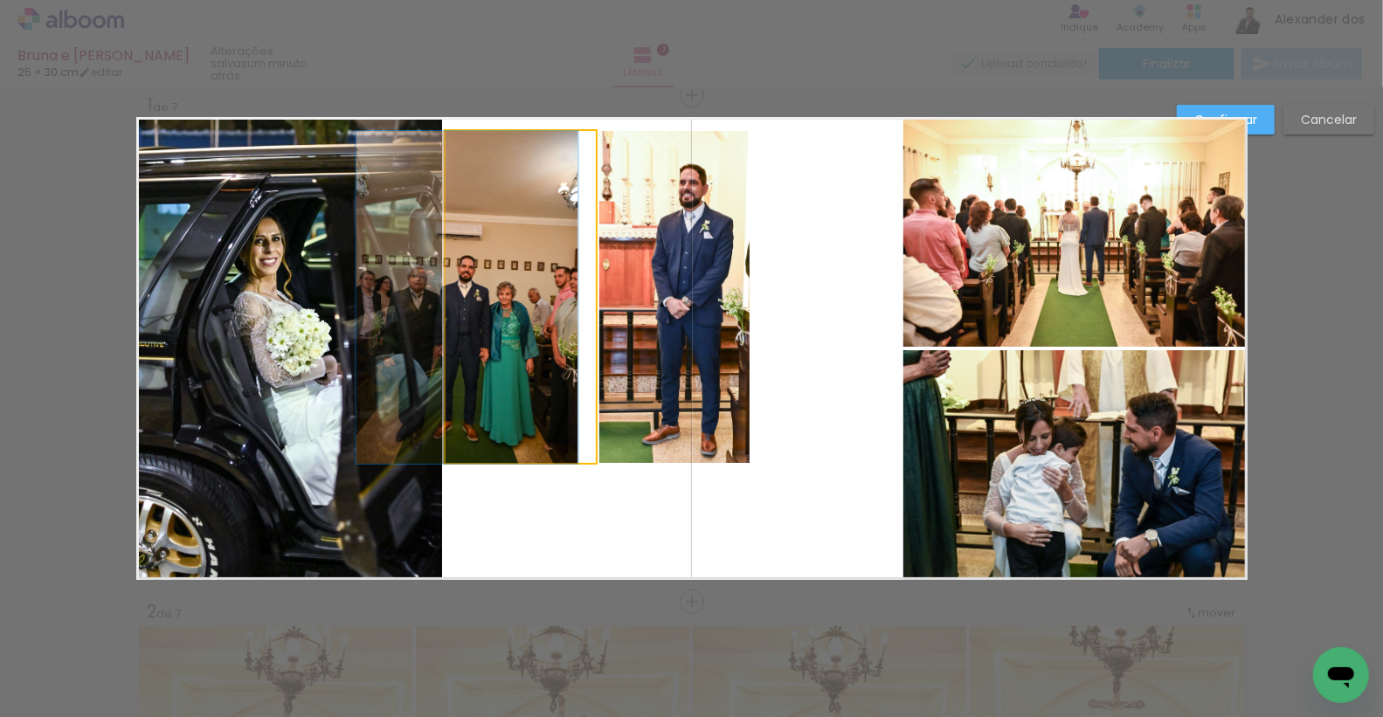
click at [516, 262] on quentale-photo at bounding box center [521, 297] width 150 height 333
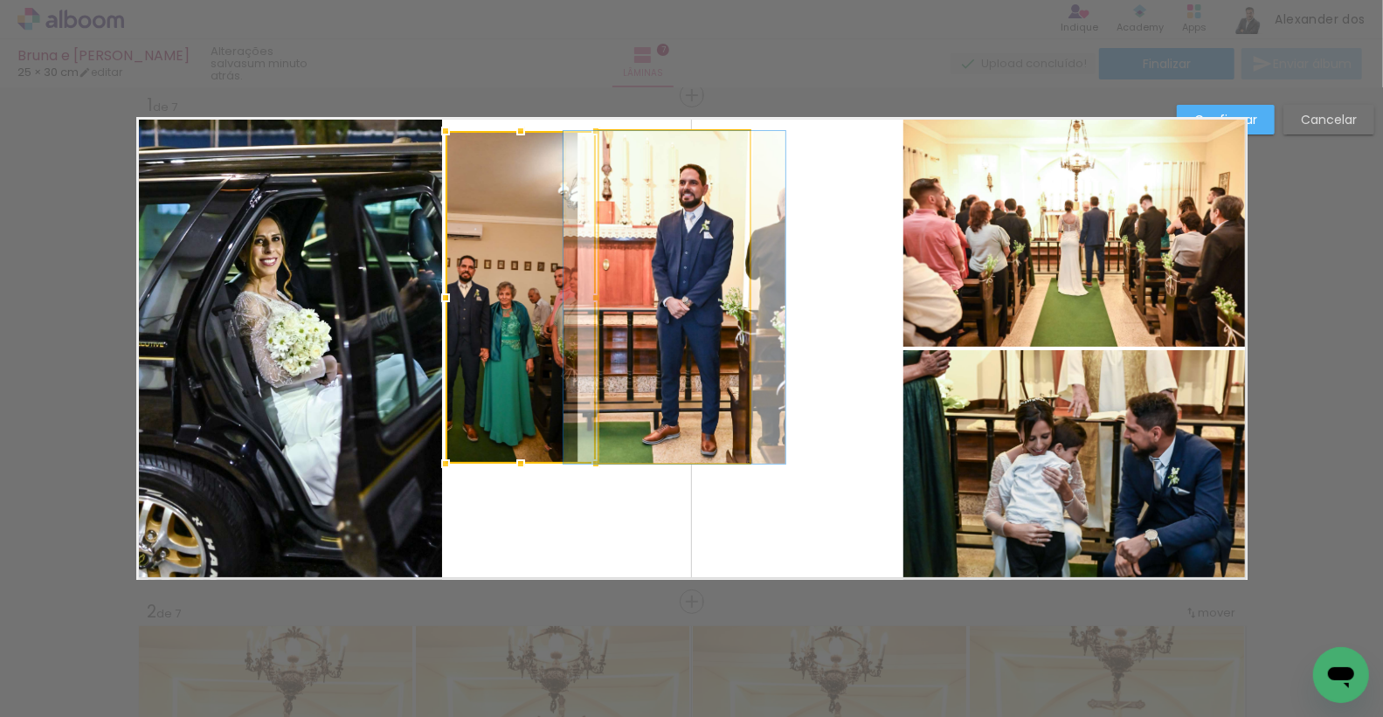
click at [676, 274] on quentale-photo at bounding box center [674, 297] width 150 height 333
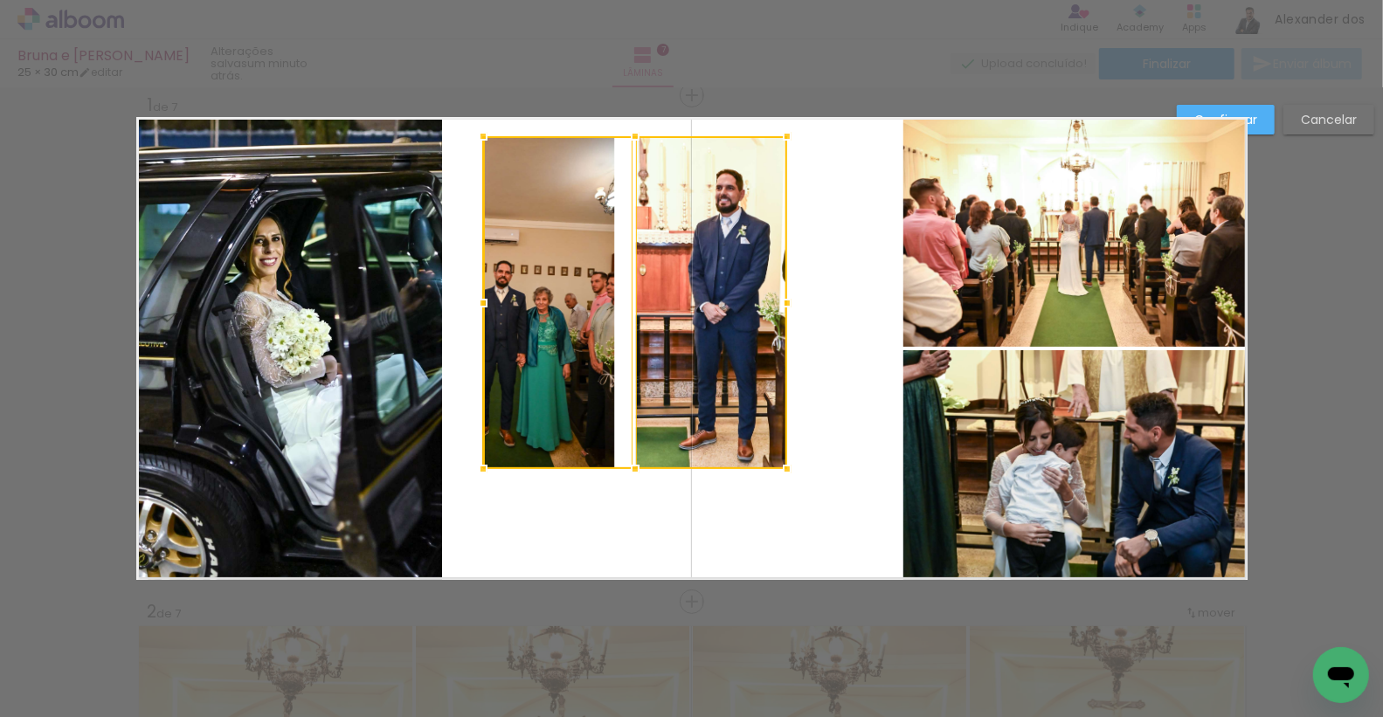
drag, startPoint x: 511, startPoint y: 294, endPoint x: 548, endPoint y: 298, distance: 37.0
click at [548, 298] on div at bounding box center [635, 302] width 304 height 333
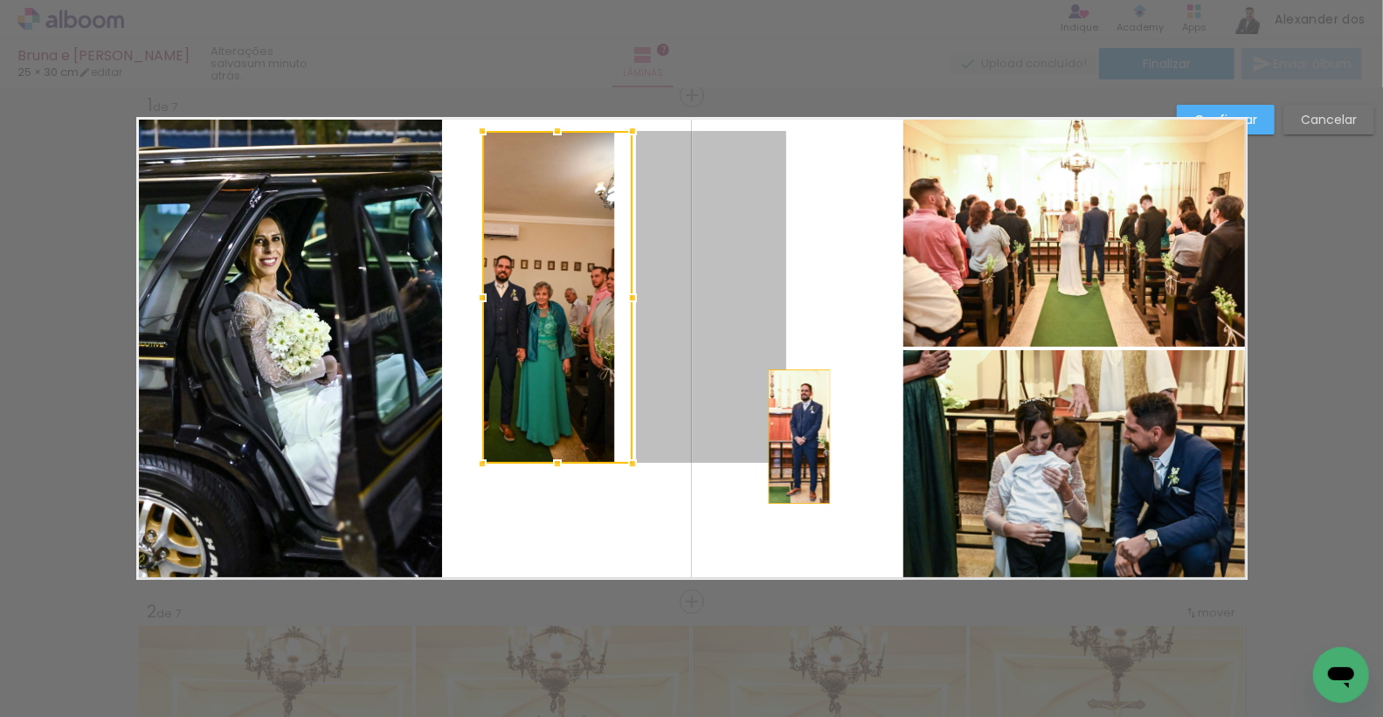
drag, startPoint x: 784, startPoint y: 459, endPoint x: 800, endPoint y: 436, distance: 27.6
click at [800, 436] on quentale-layouter at bounding box center [692, 348] width 1112 height 463
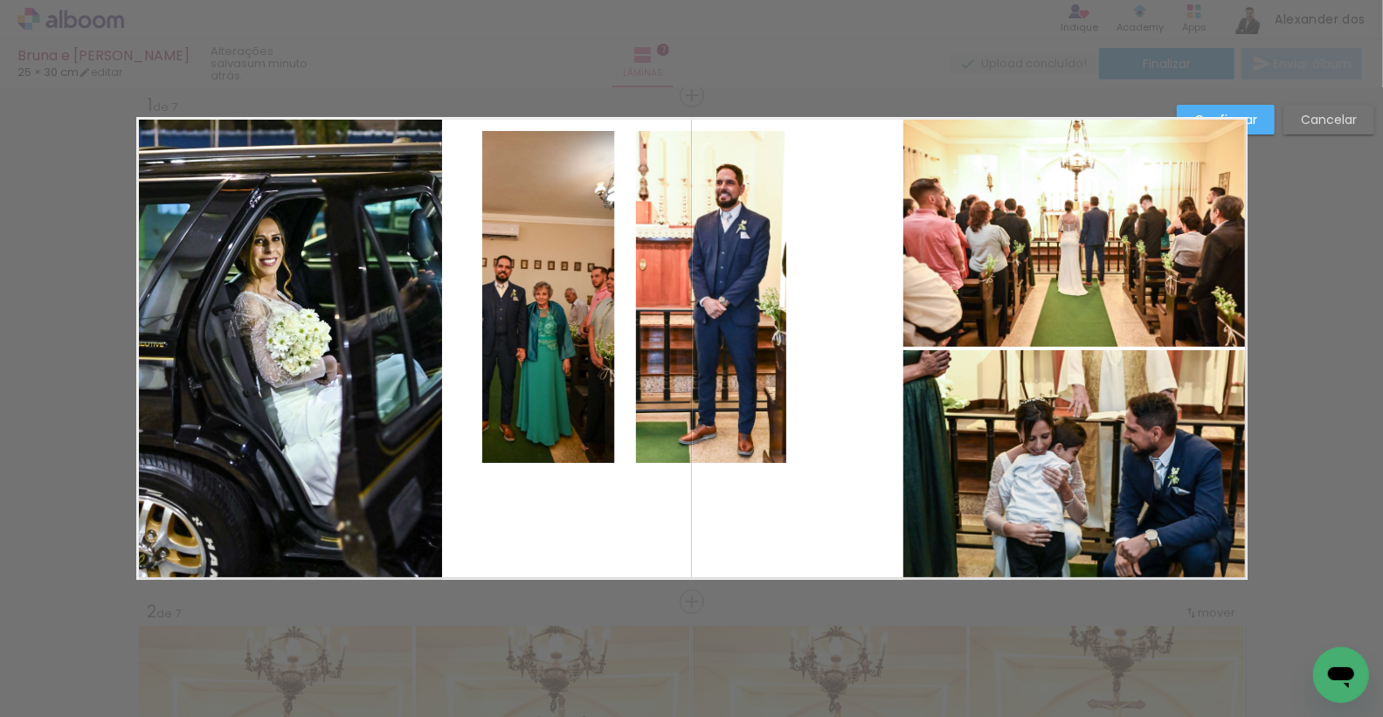
click at [689, 372] on quentale-photo at bounding box center [711, 297] width 150 height 333
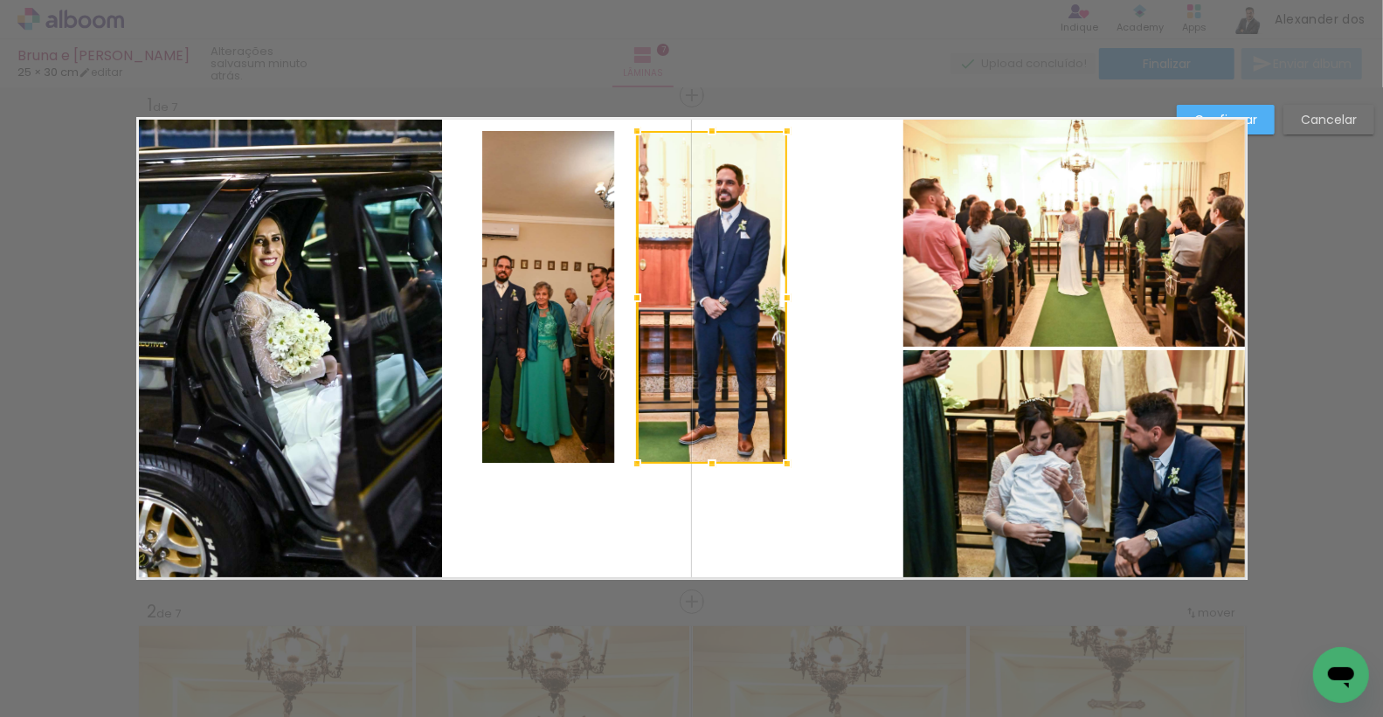
click at [552, 329] on quentale-photo at bounding box center [557, 297] width 150 height 333
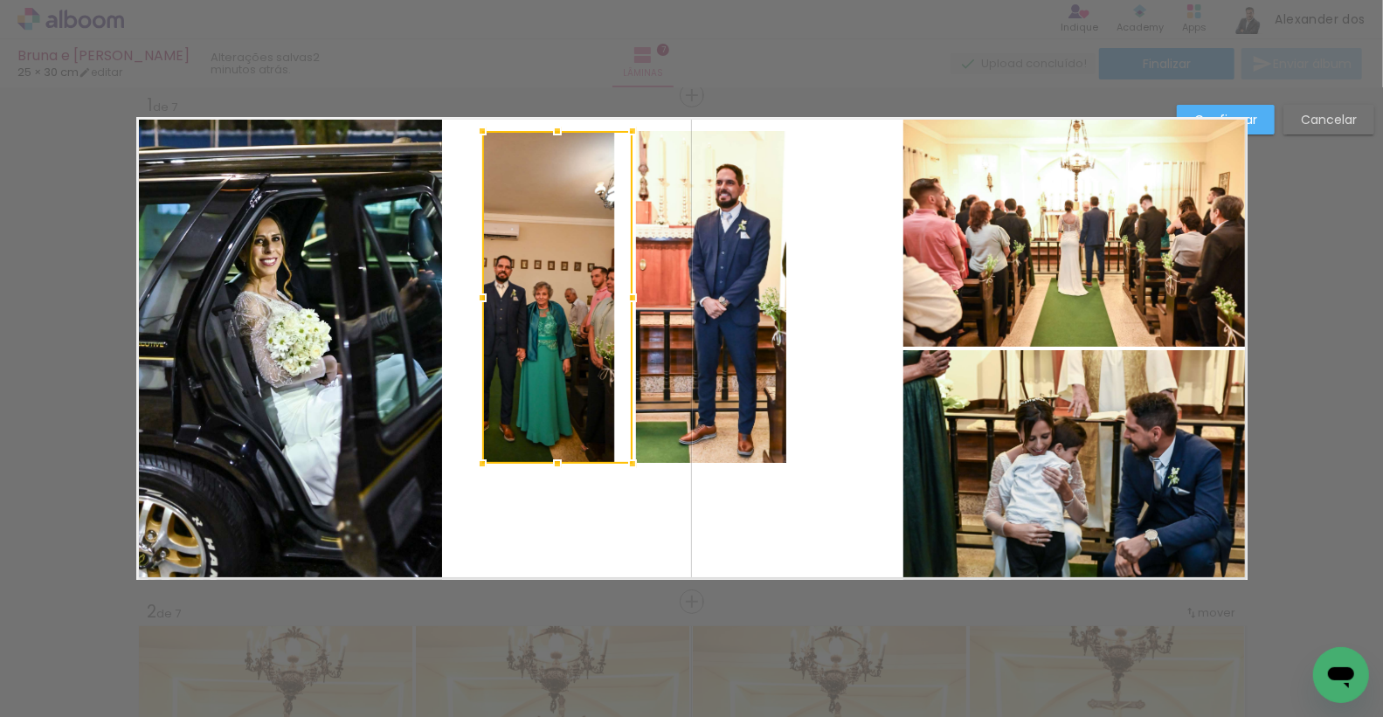
click at [589, 298] on div at bounding box center [557, 297] width 150 height 333
click at [574, 297] on div at bounding box center [557, 297] width 150 height 333
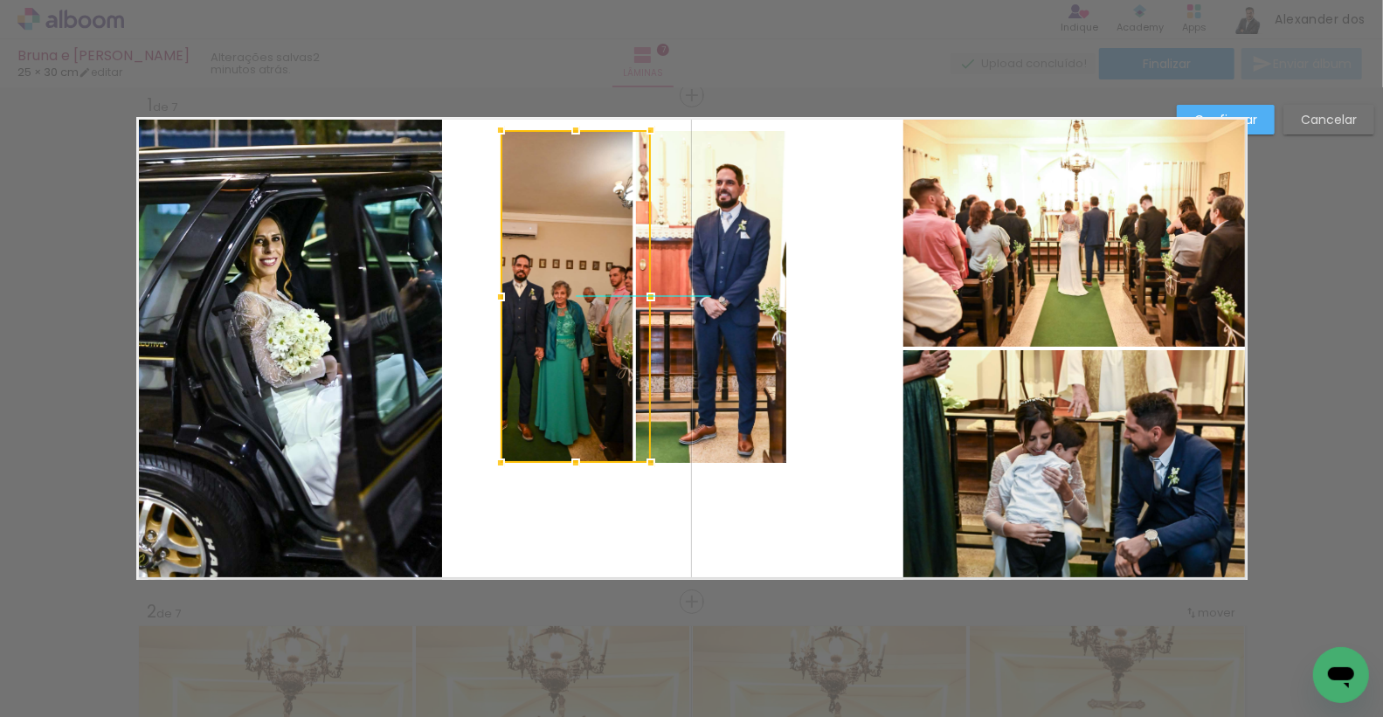
drag, startPoint x: 544, startPoint y: 296, endPoint x: 563, endPoint y: 295, distance: 18.4
click at [563, 295] on div at bounding box center [576, 296] width 150 height 333
click at [748, 274] on quentale-photo at bounding box center [711, 297] width 150 height 333
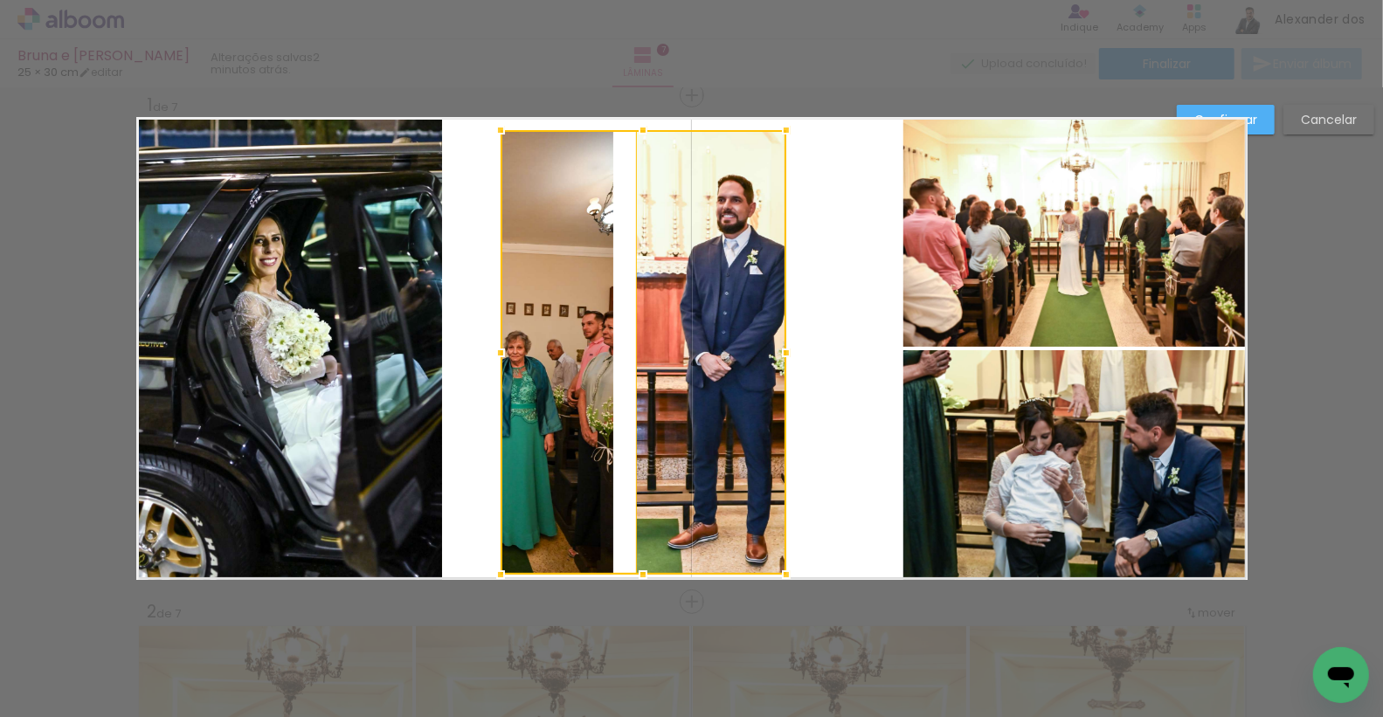
drag, startPoint x: 641, startPoint y: 467, endPoint x: 639, endPoint y: 582, distance: 115.4
click at [639, 582] on div at bounding box center [643, 575] width 35 height 35
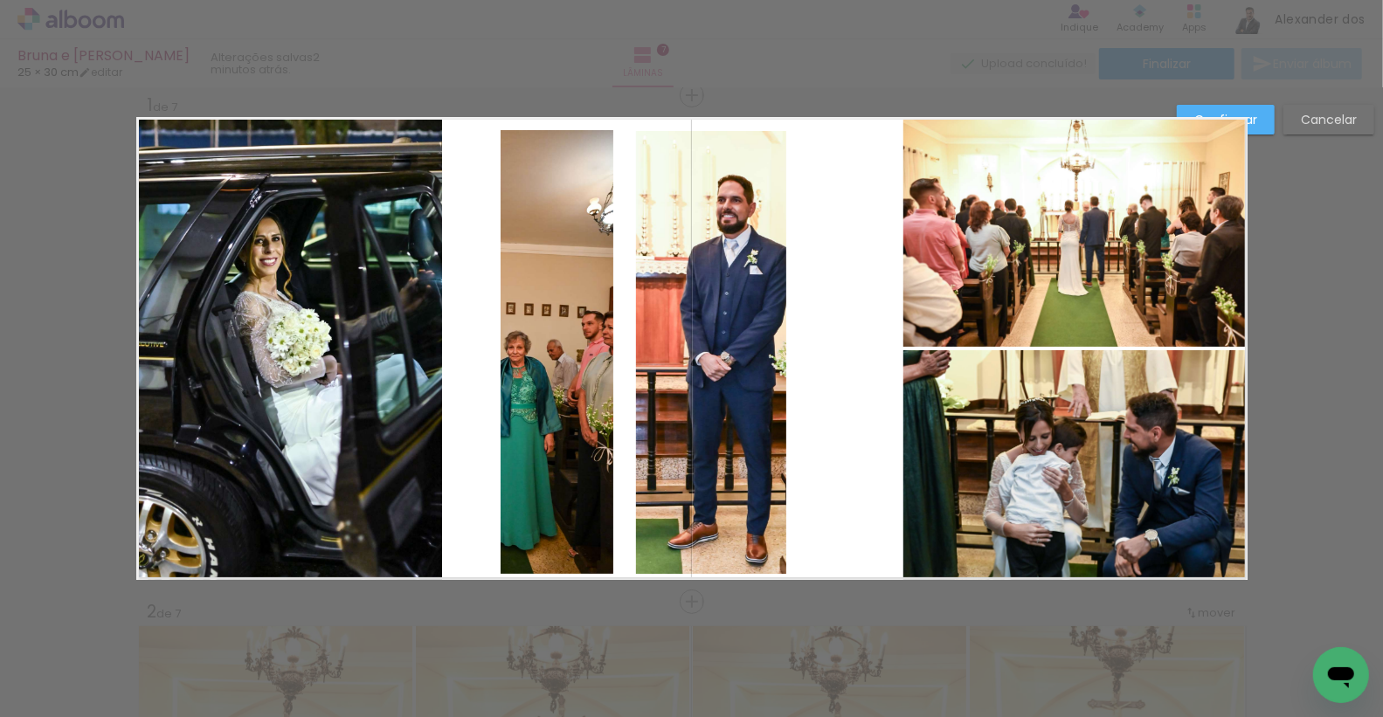
click at [689, 294] on quentale-photo at bounding box center [711, 353] width 150 height 444
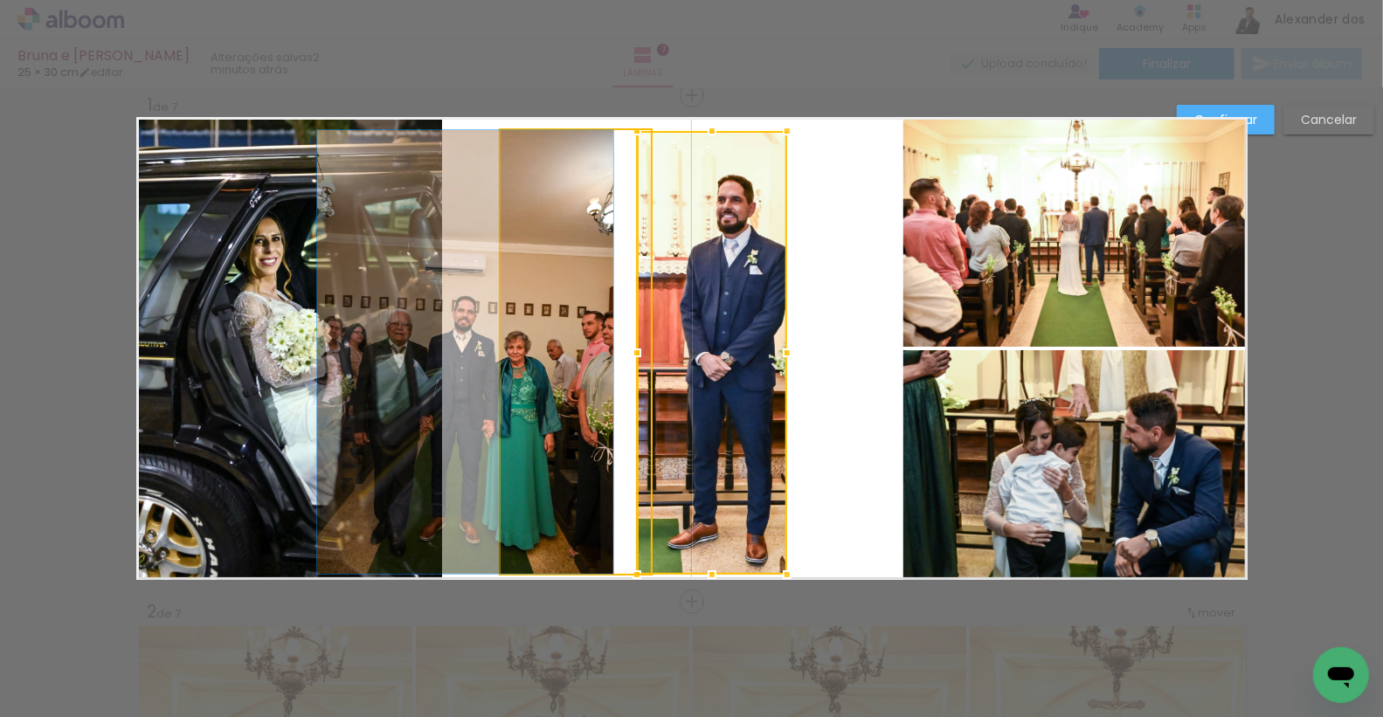
click at [559, 262] on quentale-photo at bounding box center [576, 352] width 150 height 444
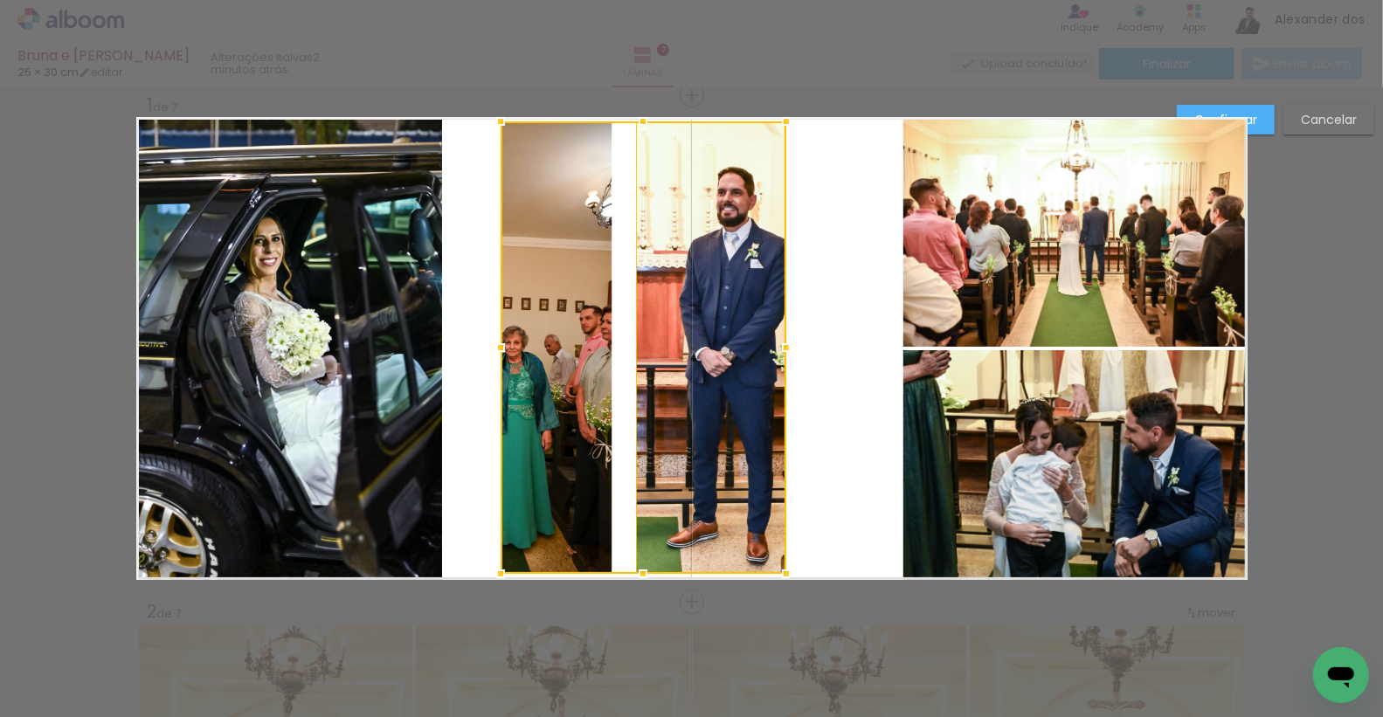
drag, startPoint x: 641, startPoint y: 127, endPoint x: 641, endPoint y: 114, distance: 12.3
click at [641, 114] on div at bounding box center [643, 121] width 35 height 35
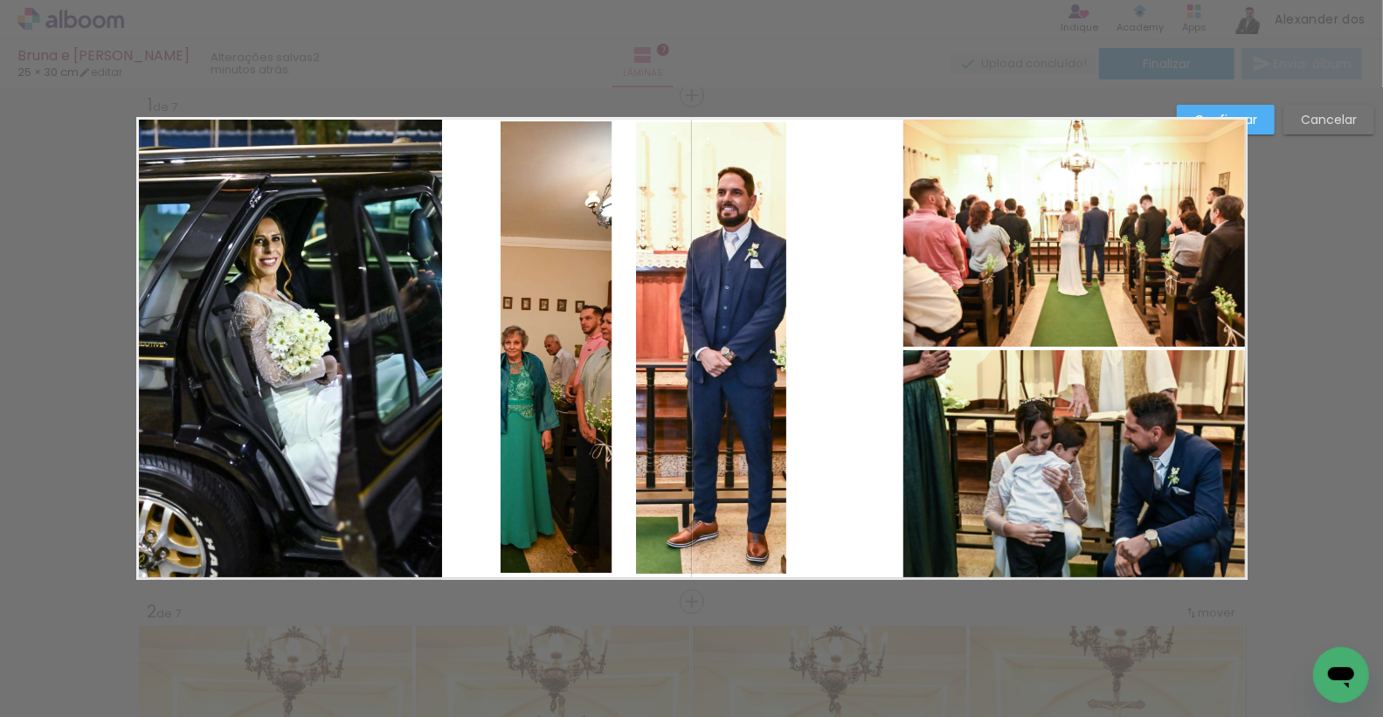
click at [514, 327] on quentale-photo at bounding box center [576, 347] width 150 height 452
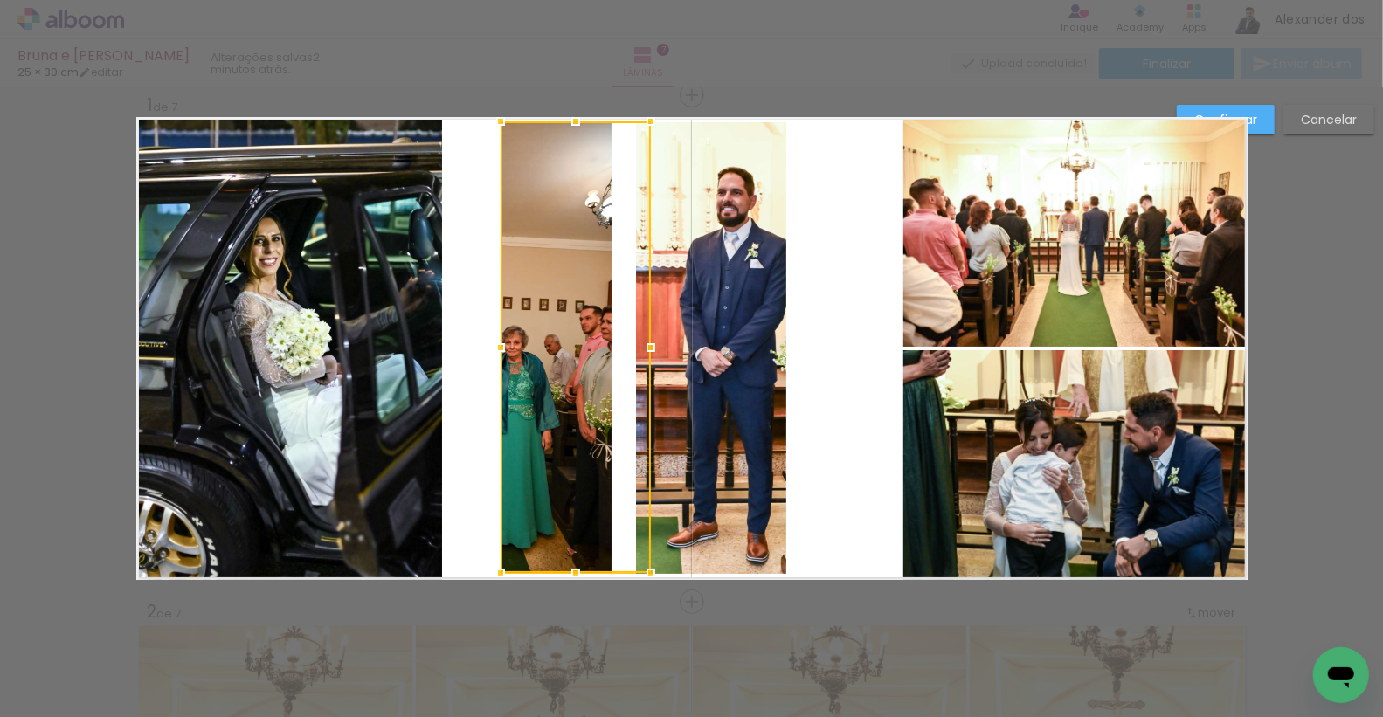
click at [696, 350] on quentale-photo at bounding box center [711, 348] width 150 height 452
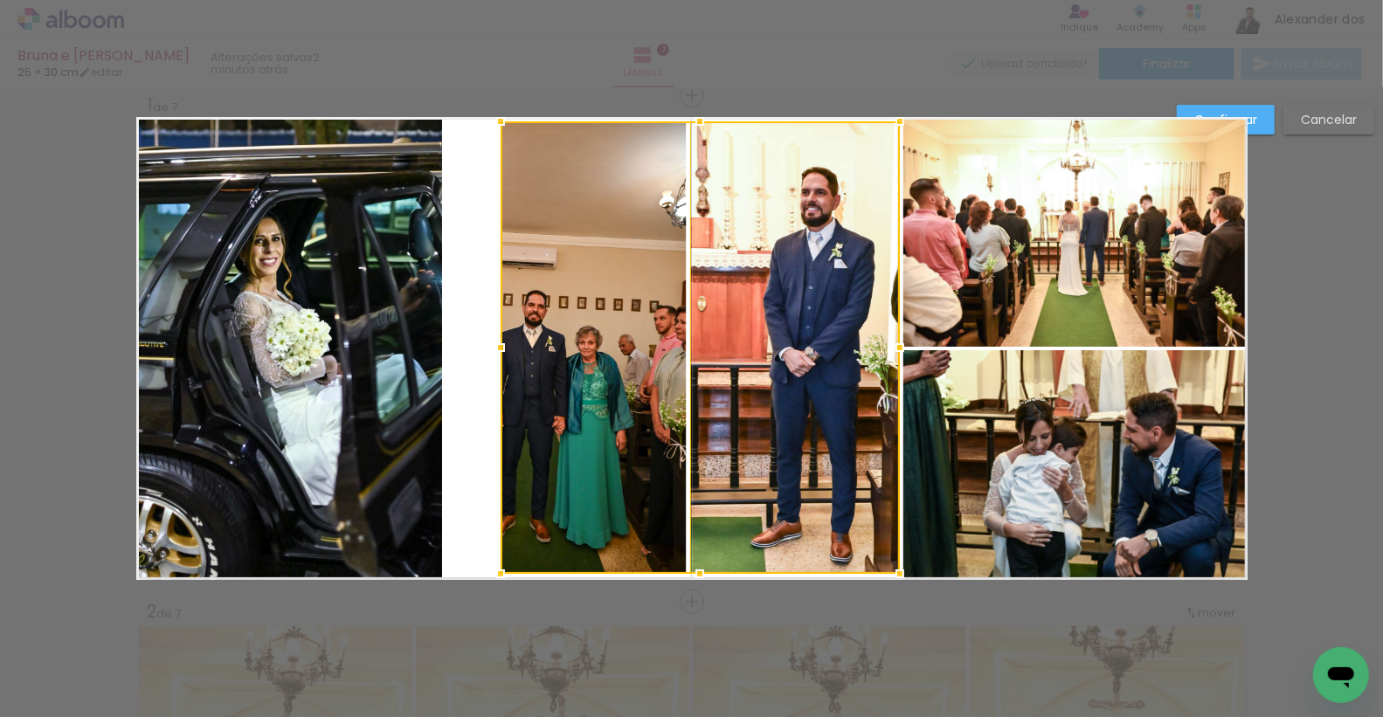
drag, startPoint x: 784, startPoint y: 343, endPoint x: 897, endPoint y: 352, distance: 113.9
click at [897, 352] on div at bounding box center [900, 347] width 35 height 35
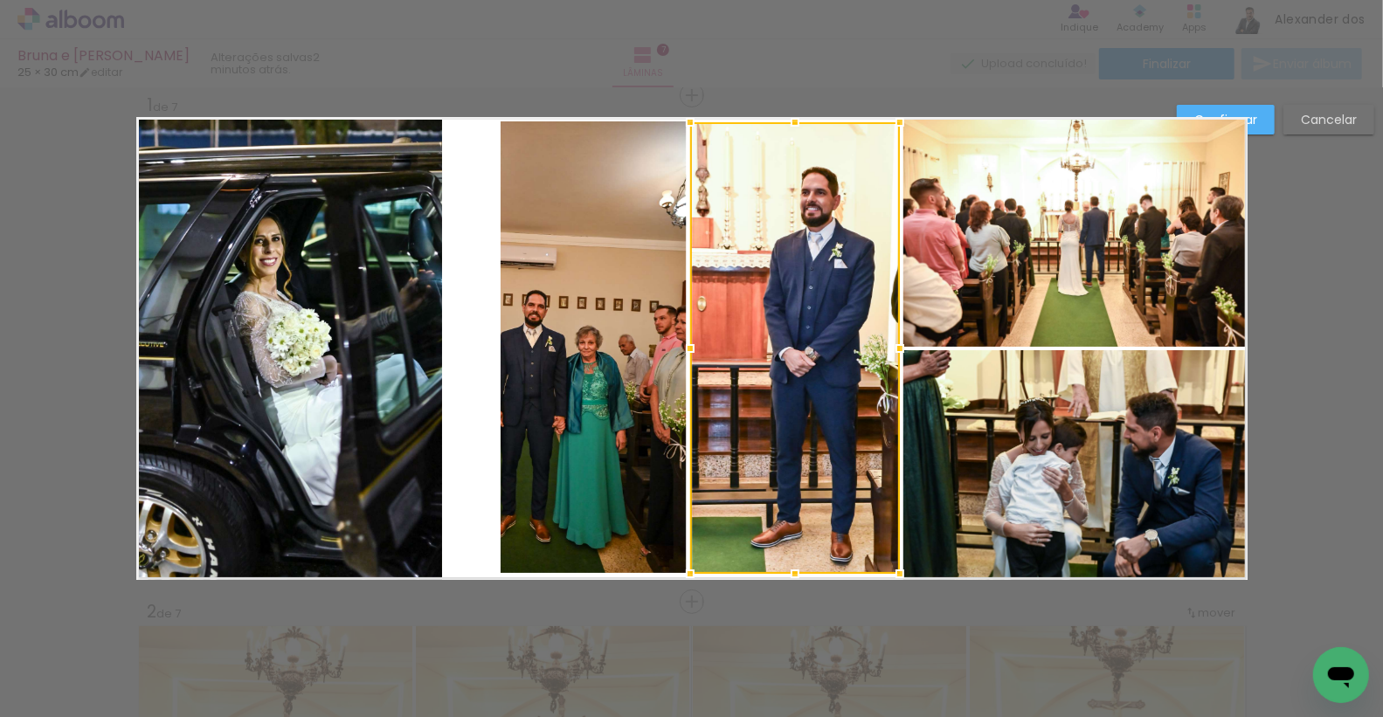
click at [787, 336] on div at bounding box center [795, 348] width 210 height 452
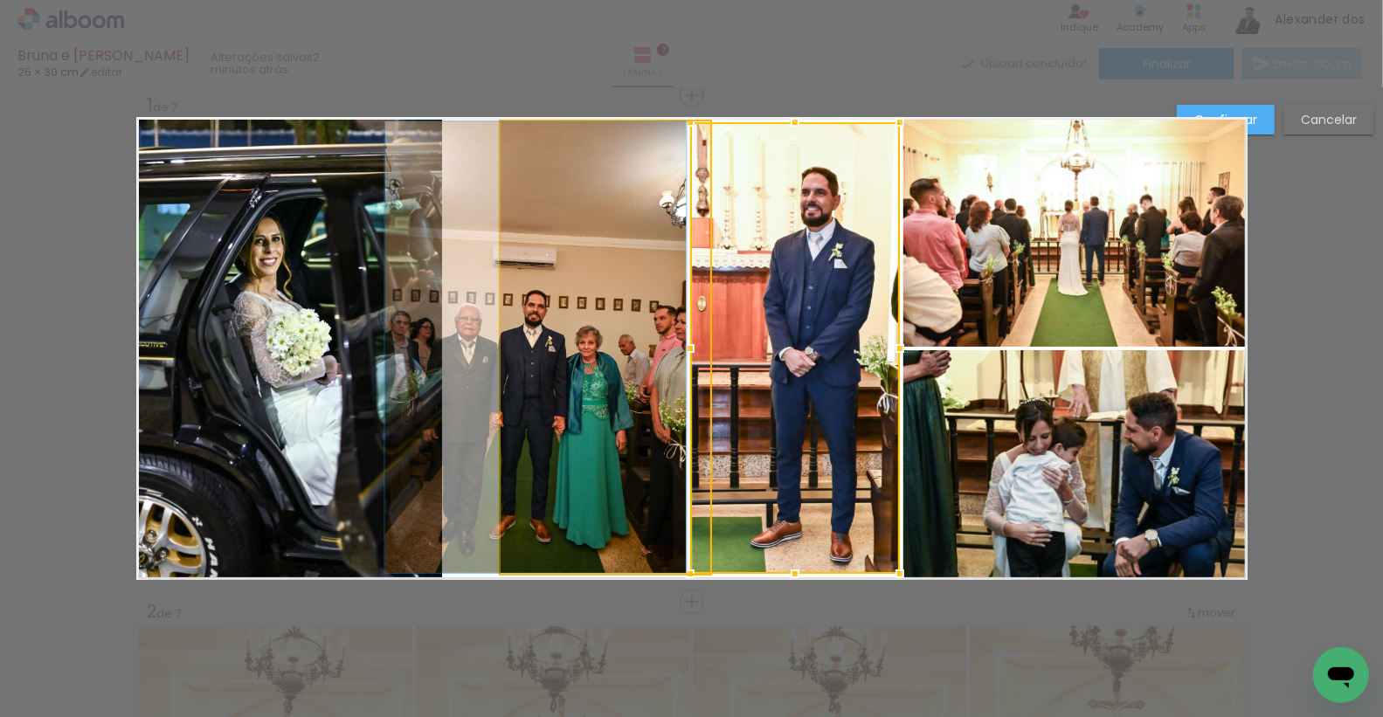
click at [547, 344] on quentale-photo at bounding box center [606, 347] width 210 height 452
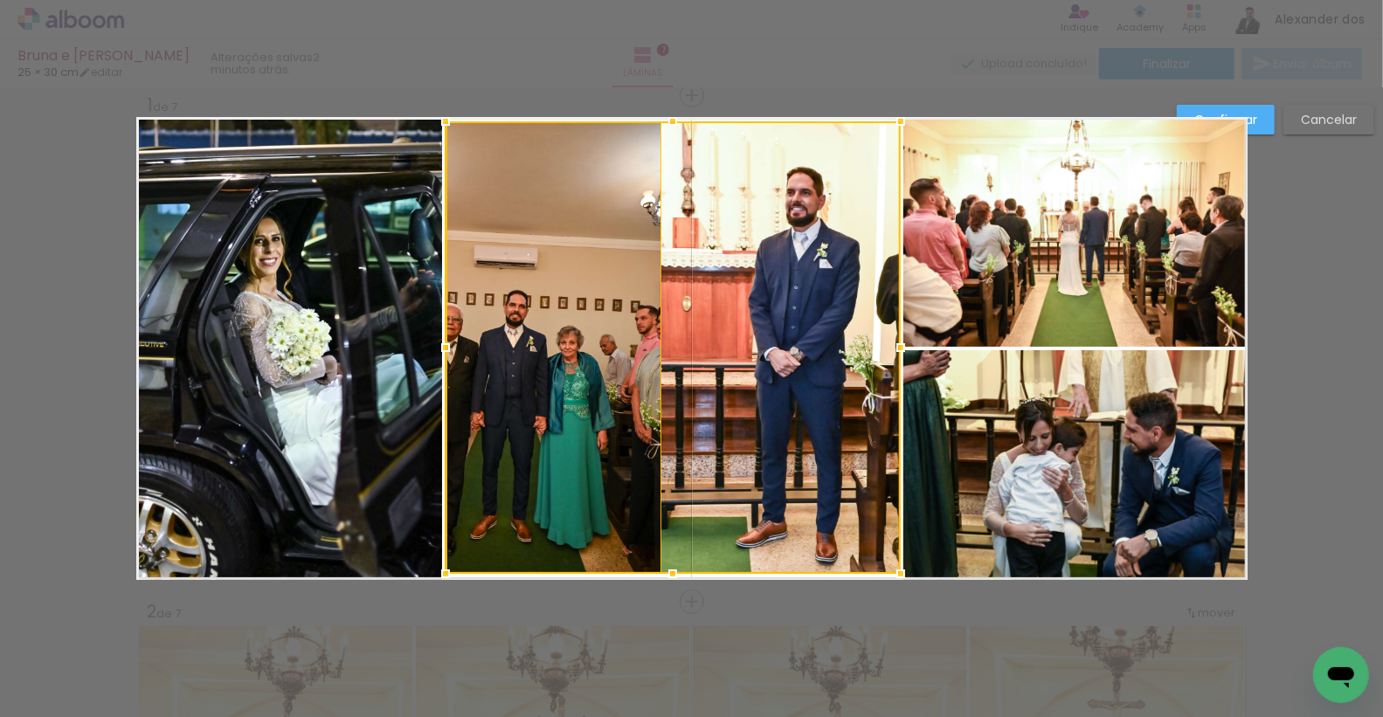
drag, startPoint x: 500, startPoint y: 345, endPoint x: 444, endPoint y: 344, distance: 55.9
click at [444, 344] on div at bounding box center [445, 347] width 35 height 35
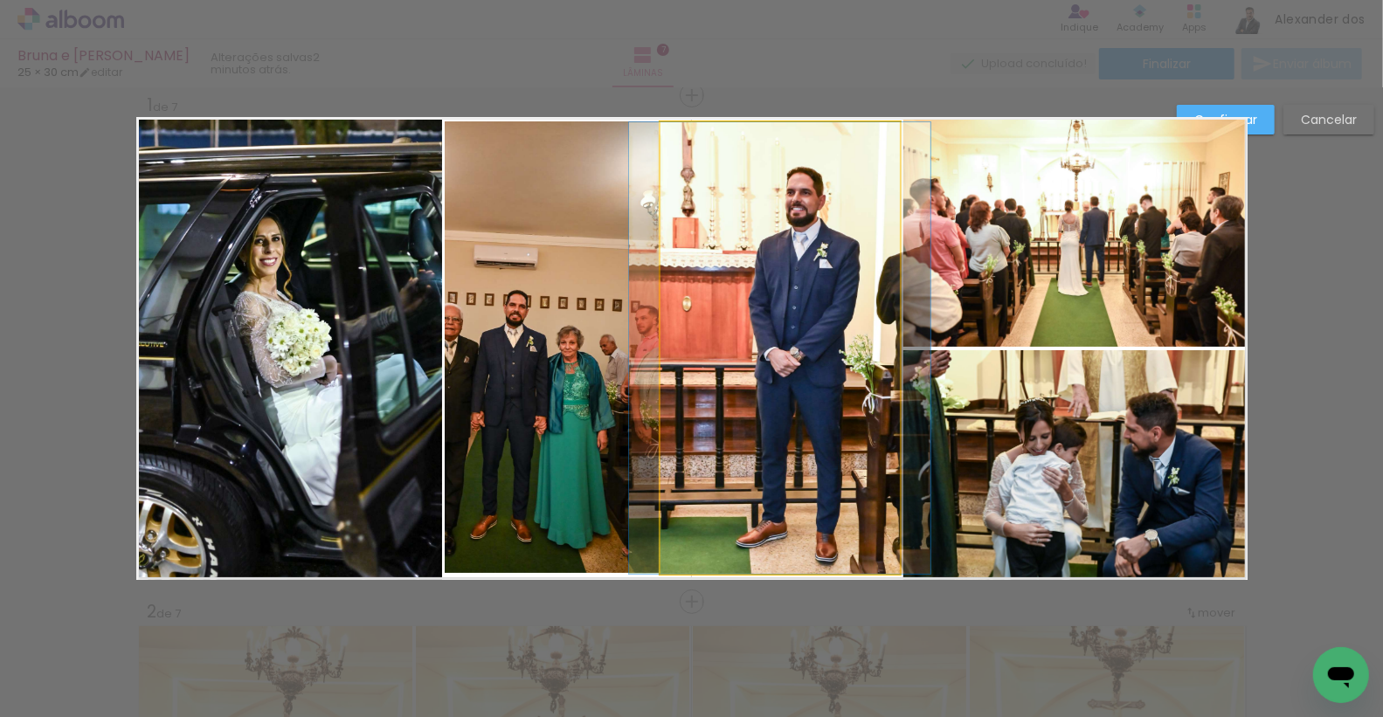
click at [701, 358] on quentale-photo at bounding box center [780, 348] width 239 height 452
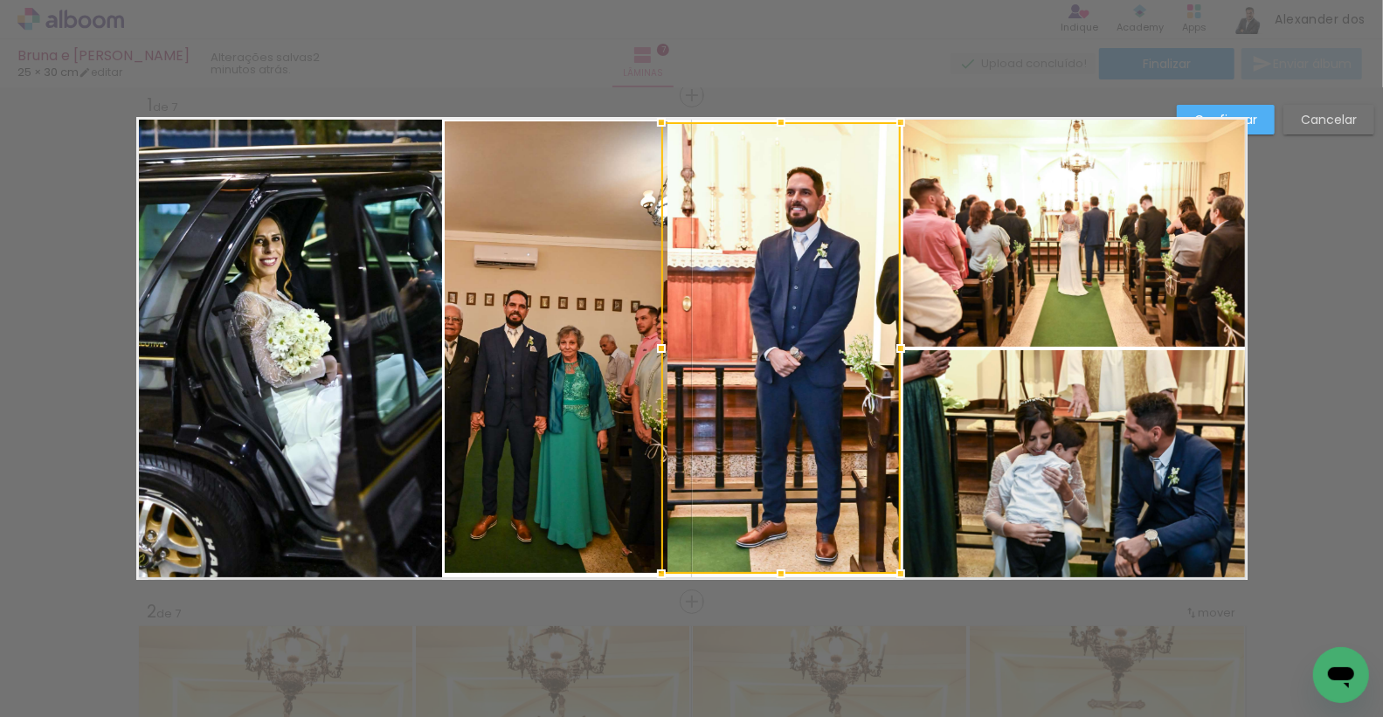
click at [585, 336] on quentale-photo at bounding box center [564, 347] width 239 height 452
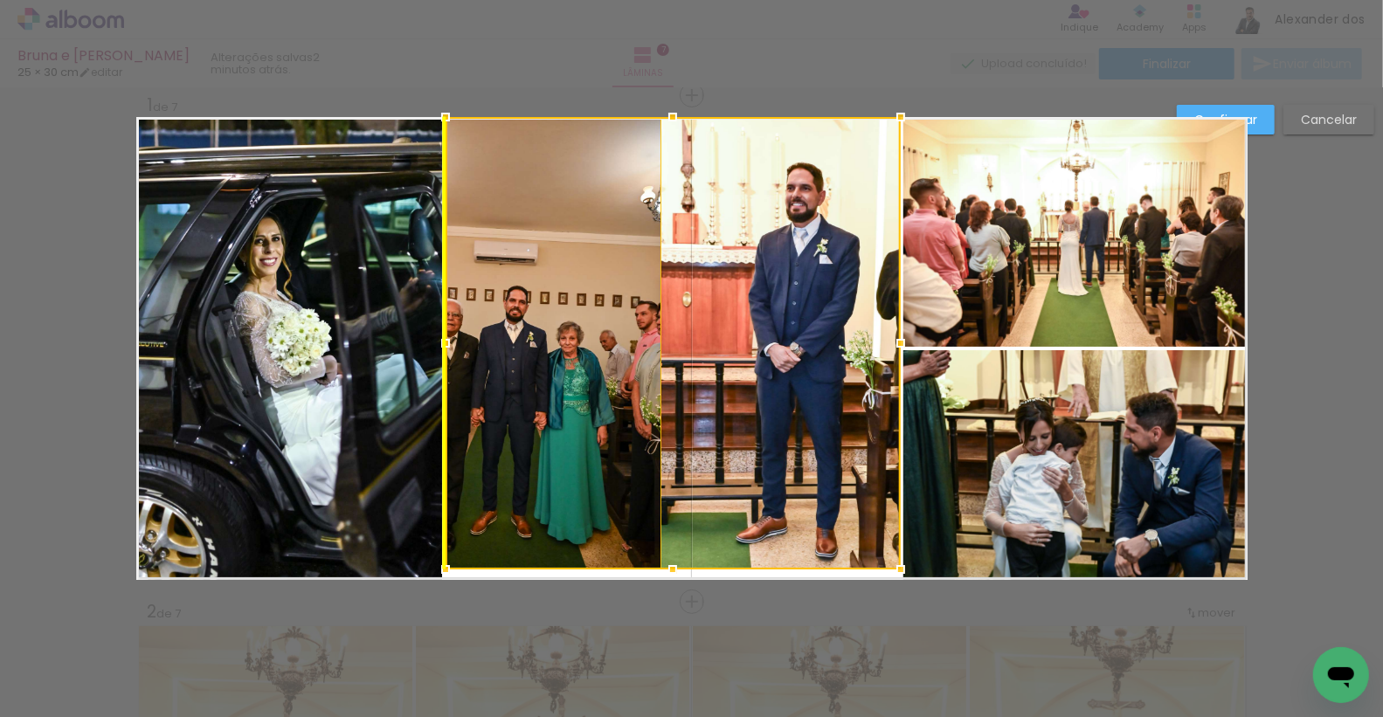
click at [585, 329] on div at bounding box center [673, 343] width 455 height 453
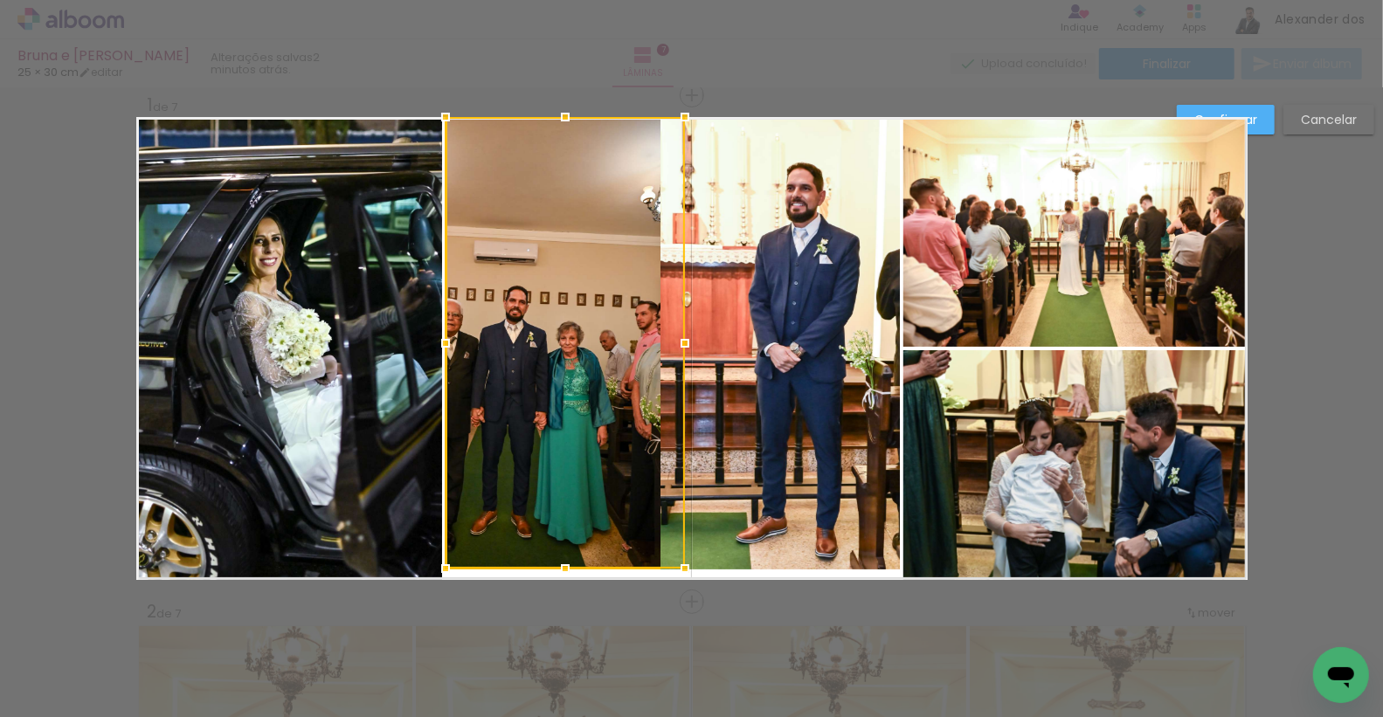
click at [720, 338] on quentale-photo at bounding box center [780, 344] width 239 height 452
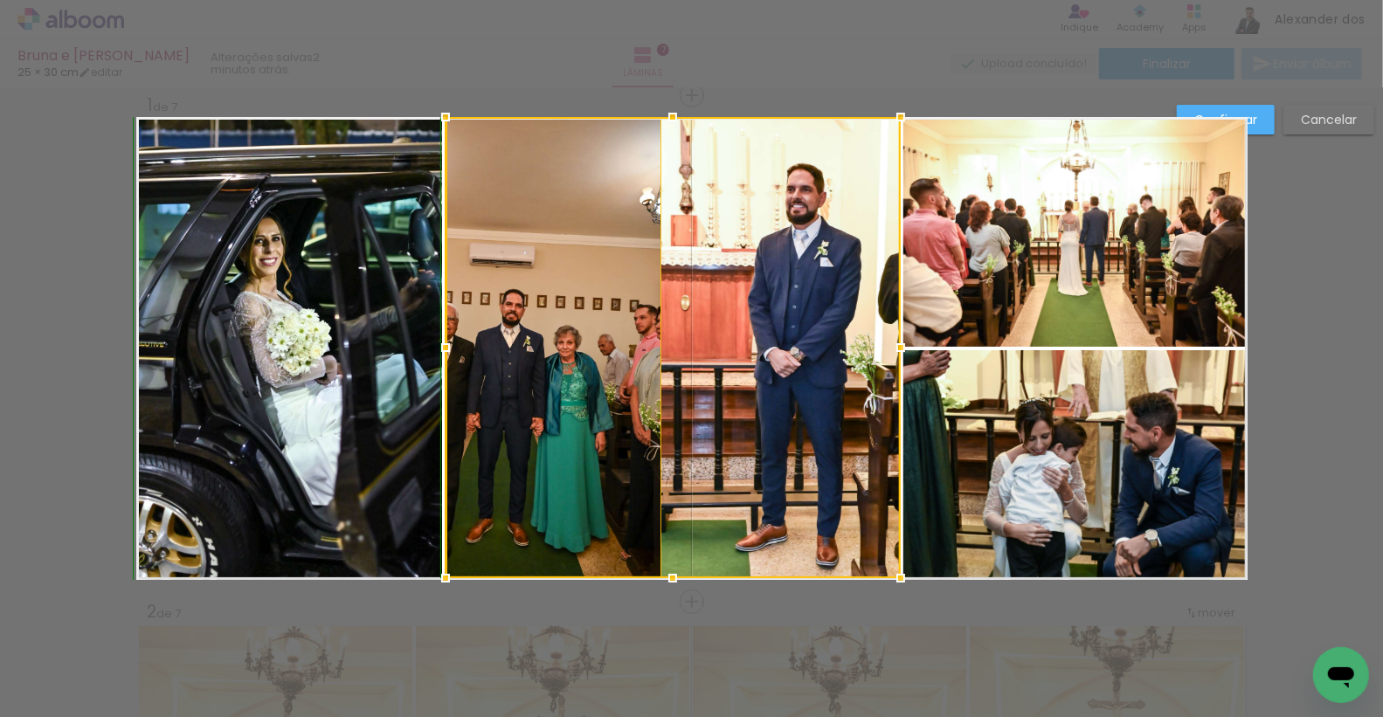
click at [672, 575] on div at bounding box center [672, 578] width 35 height 35
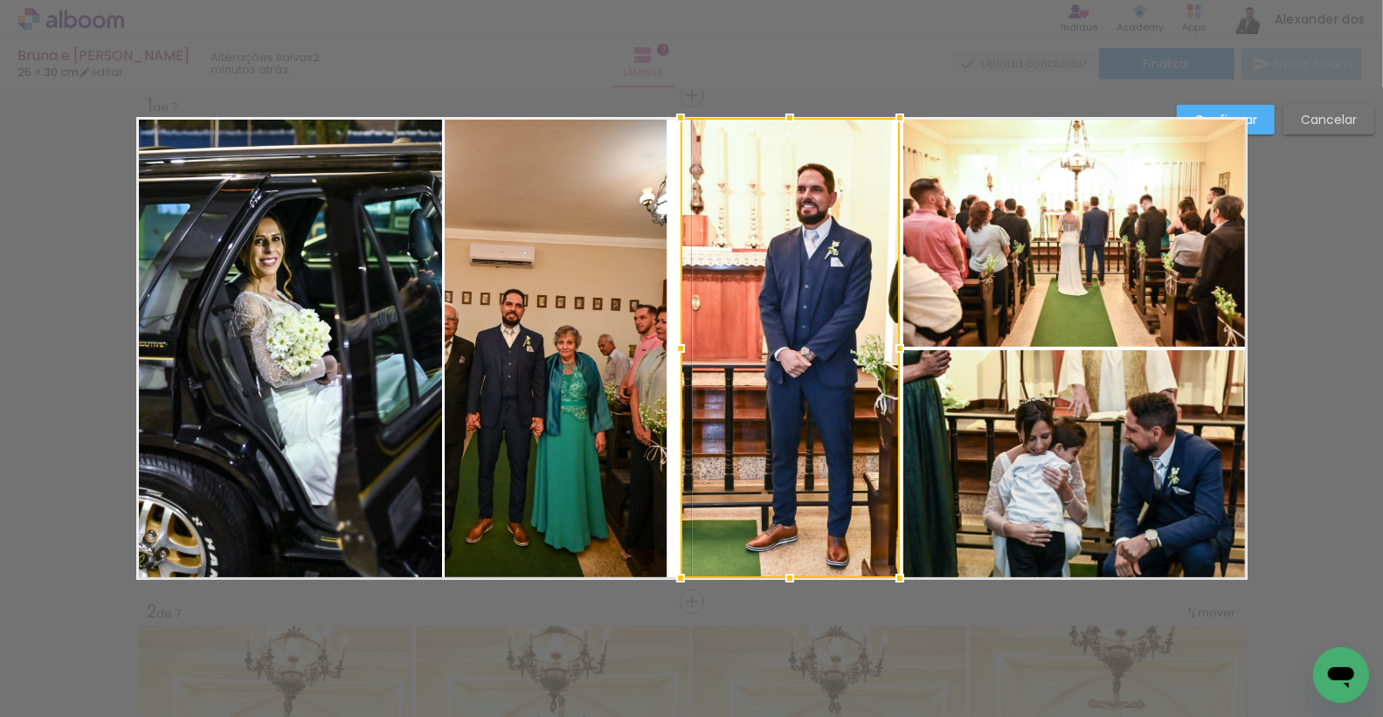
drag, startPoint x: 658, startPoint y: 347, endPoint x: 678, endPoint y: 349, distance: 20.2
click at [678, 349] on div at bounding box center [680, 348] width 35 height 35
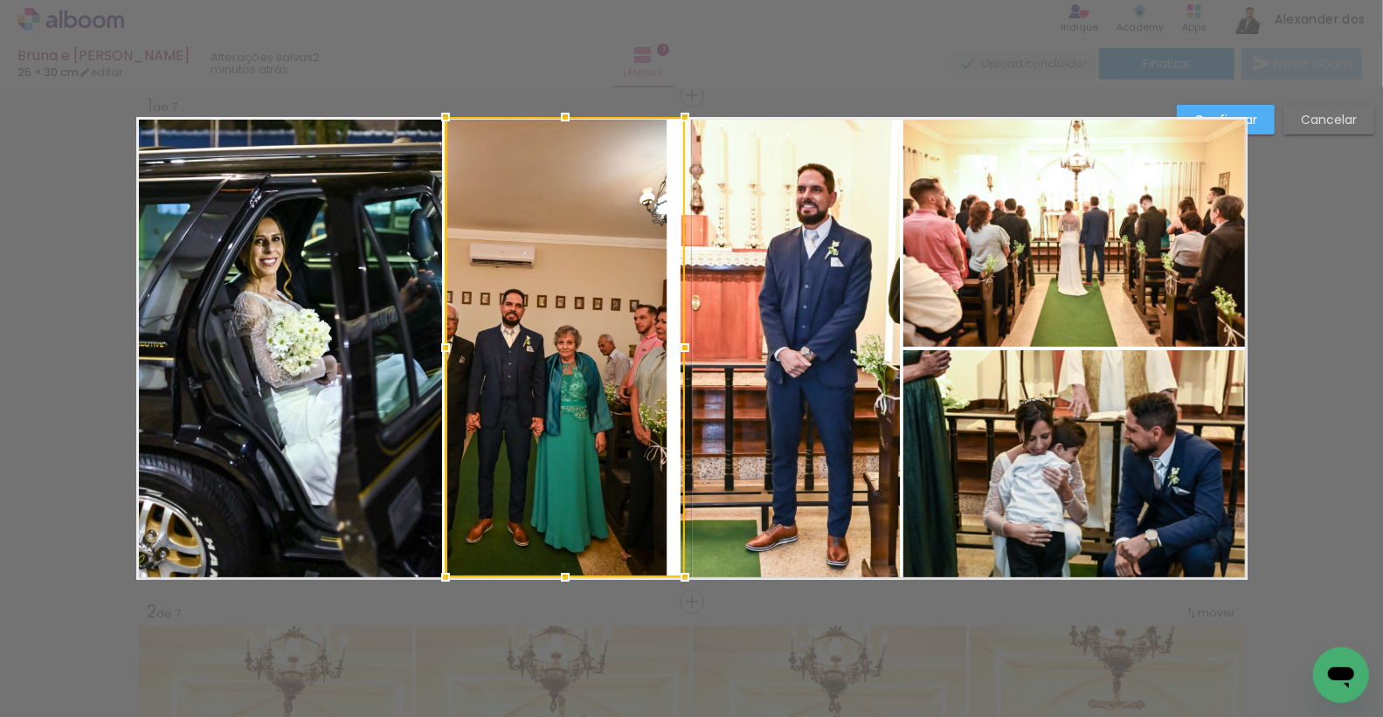
click at [563, 344] on div at bounding box center [565, 347] width 239 height 461
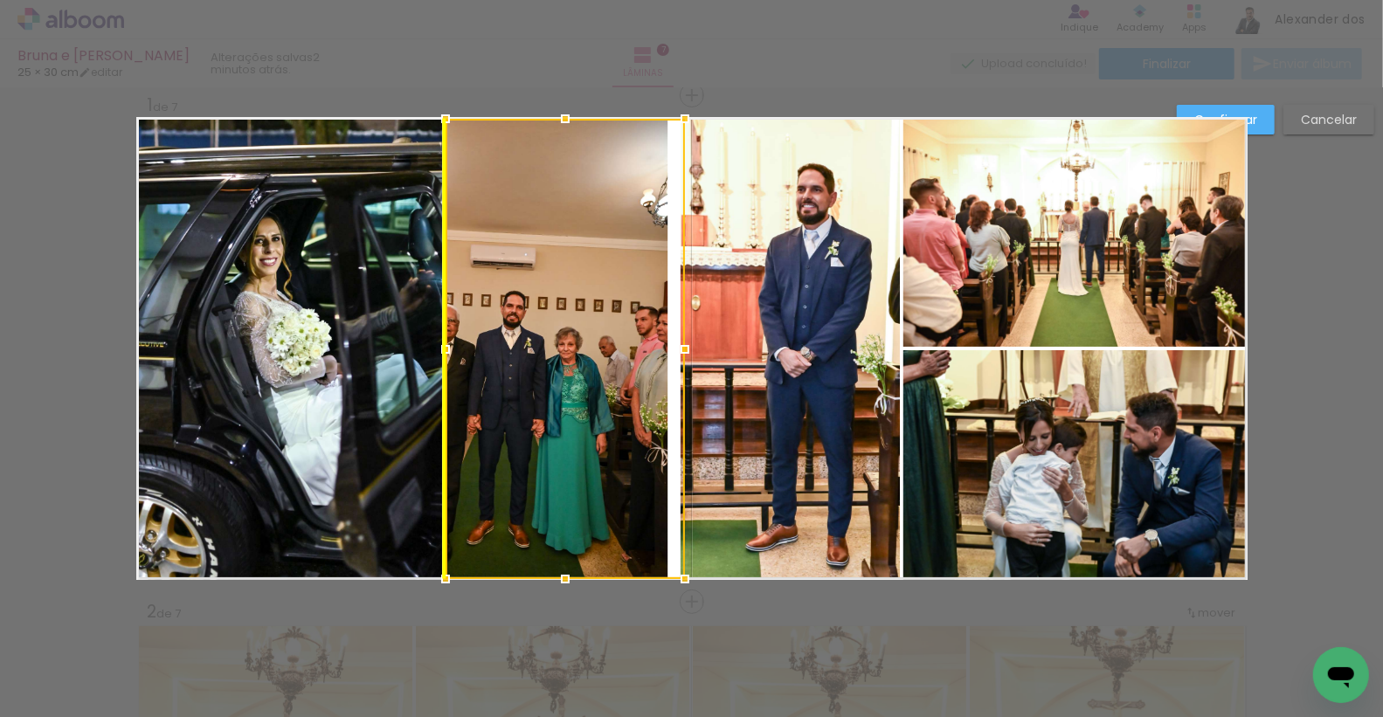
click at [530, 336] on div at bounding box center [565, 349] width 239 height 461
click at [1263, 118] on paper-button "Confirmar" at bounding box center [1226, 120] width 98 height 30
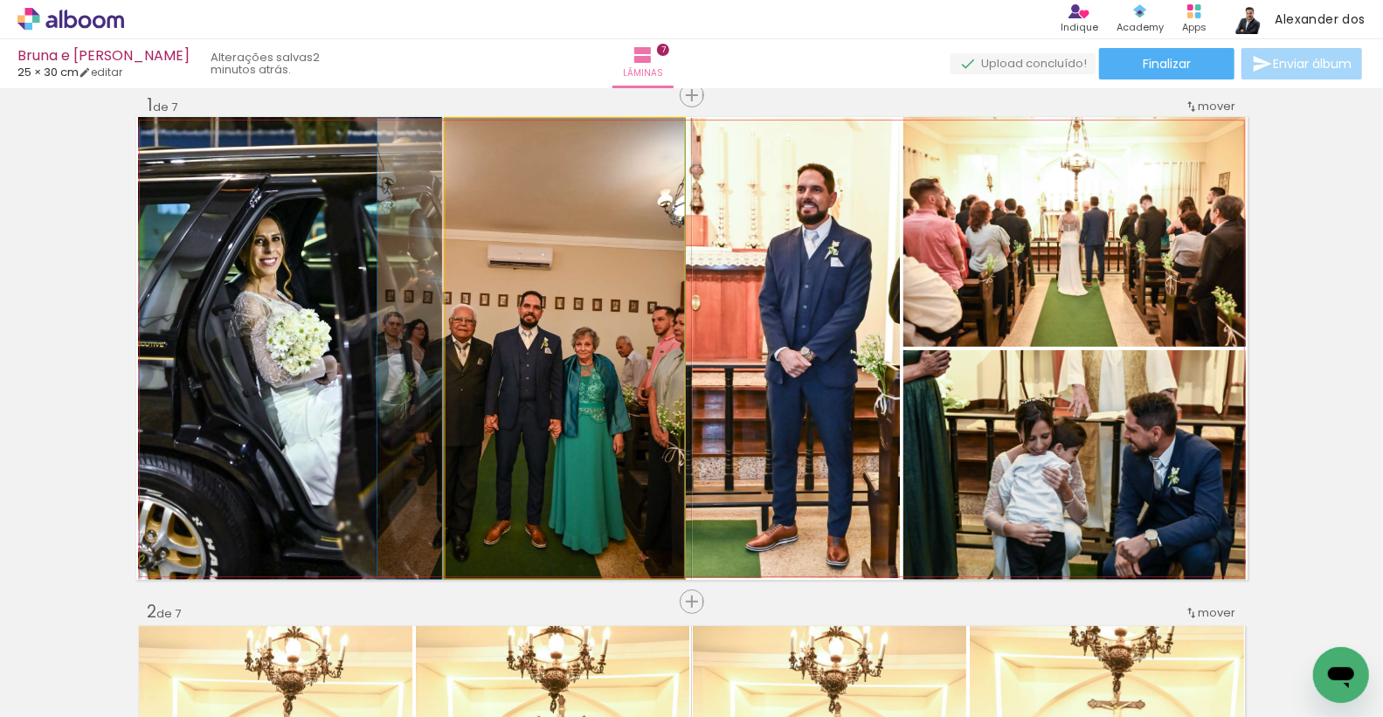
drag, startPoint x: 586, startPoint y: 317, endPoint x: 598, endPoint y: 317, distance: 11.4
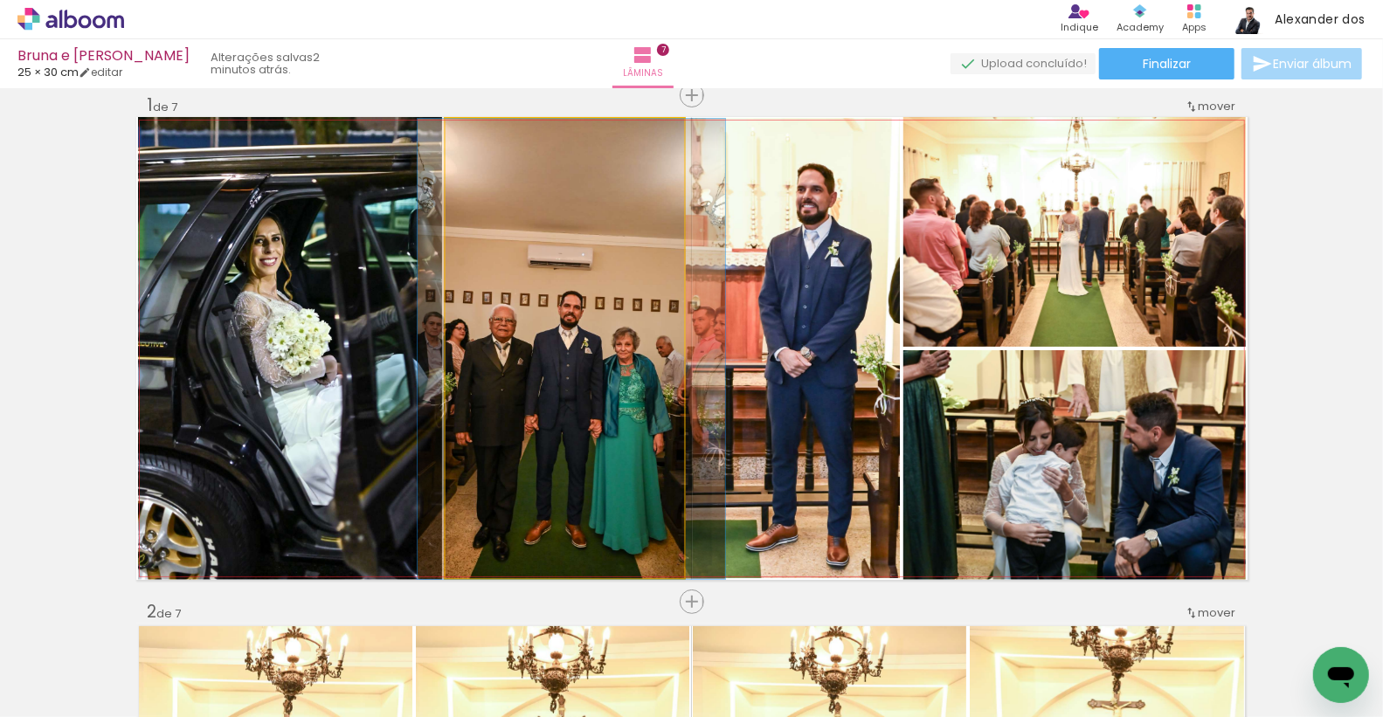
drag, startPoint x: 598, startPoint y: 317, endPoint x: 638, endPoint y: 323, distance: 40.7
drag, startPoint x: 597, startPoint y: 331, endPoint x: 597, endPoint y: 307, distance: 24.5
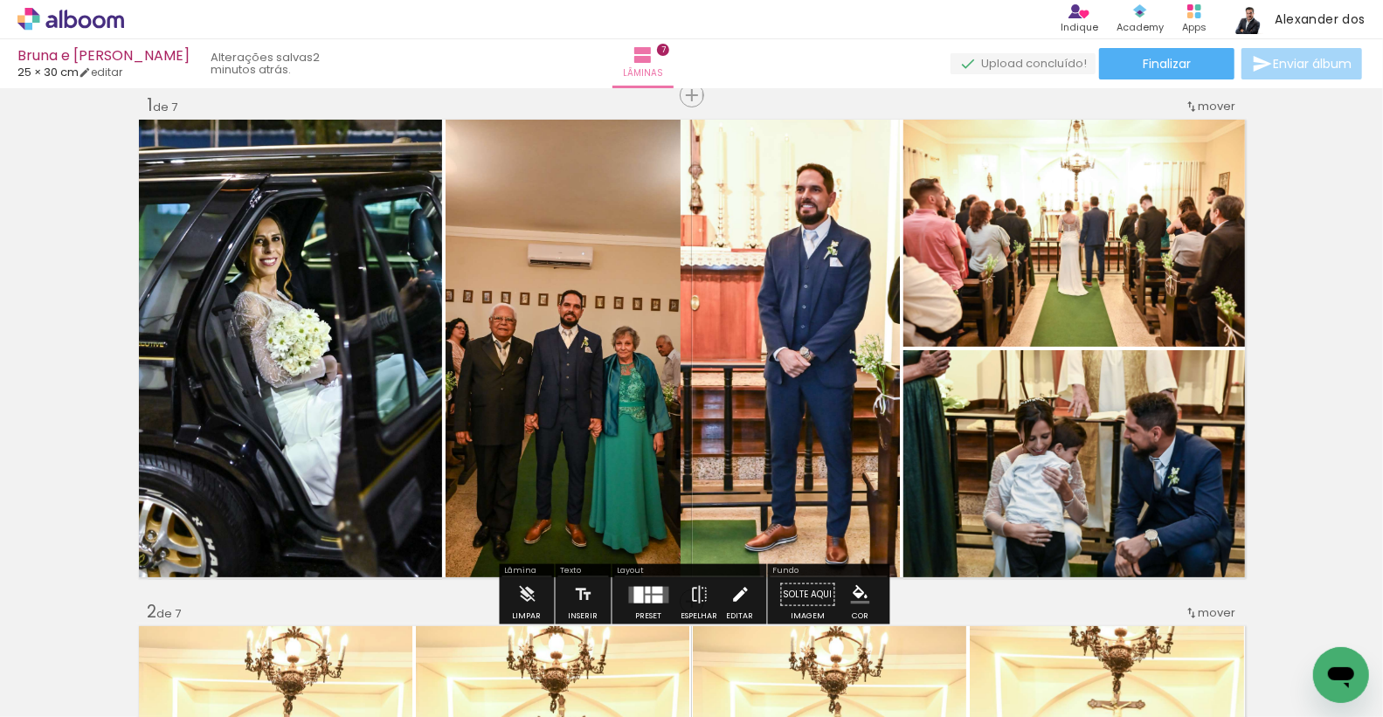
click at [731, 592] on iron-icon at bounding box center [740, 595] width 19 height 35
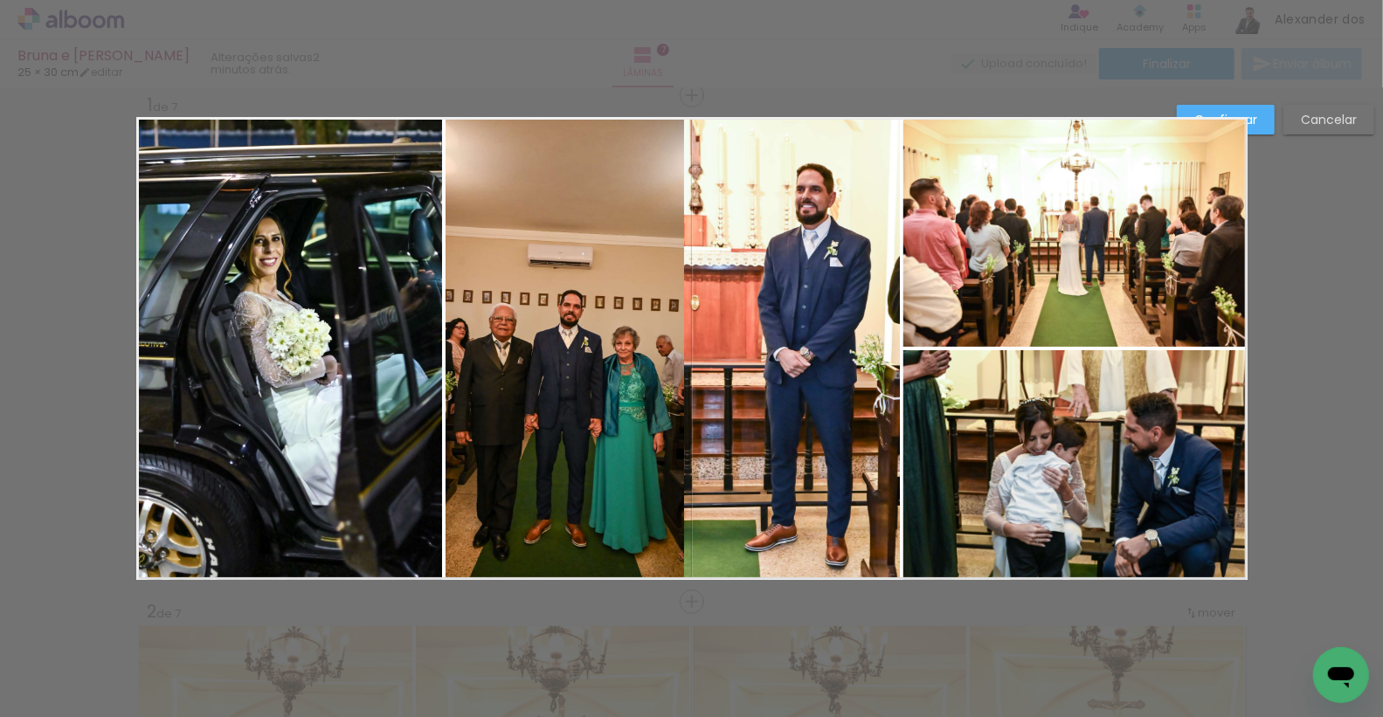
click at [600, 314] on quentale-photo at bounding box center [565, 349] width 239 height 461
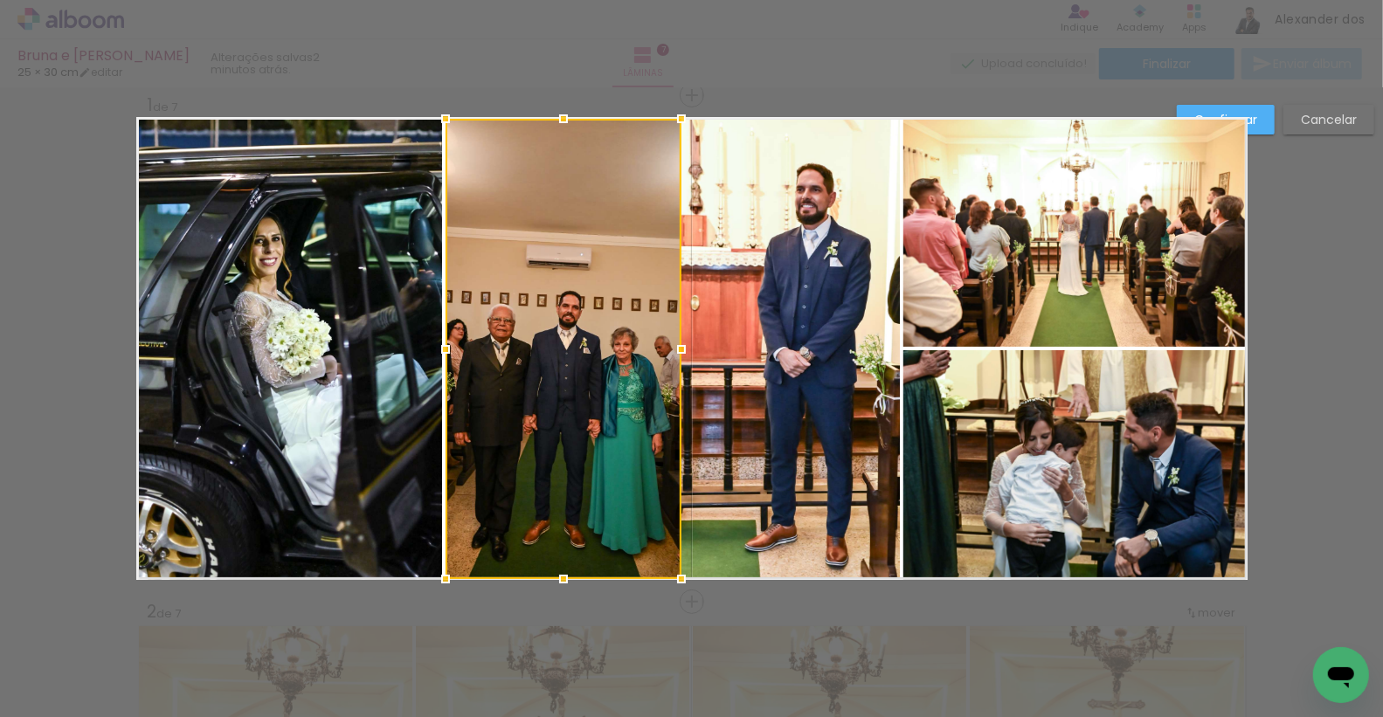
click at [676, 347] on div at bounding box center [681, 349] width 35 height 35
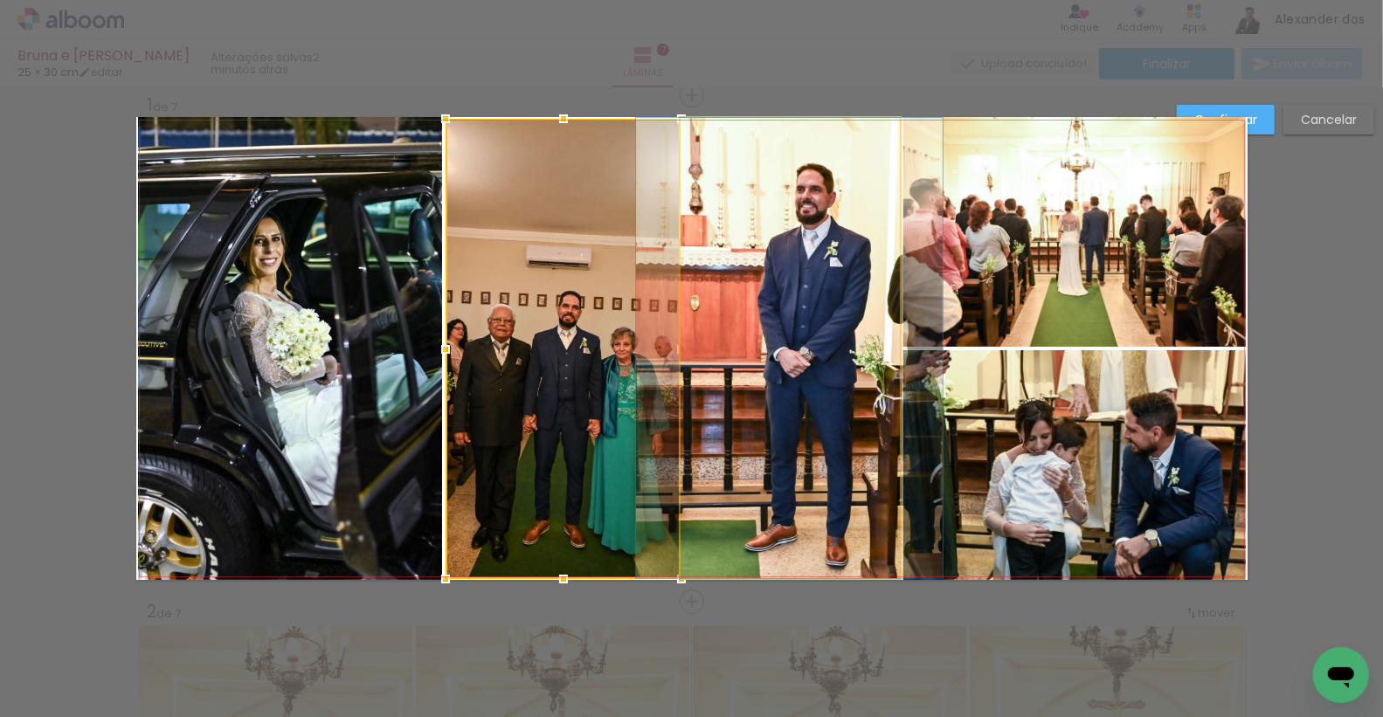
click at [710, 354] on quentale-photo at bounding box center [790, 348] width 219 height 461
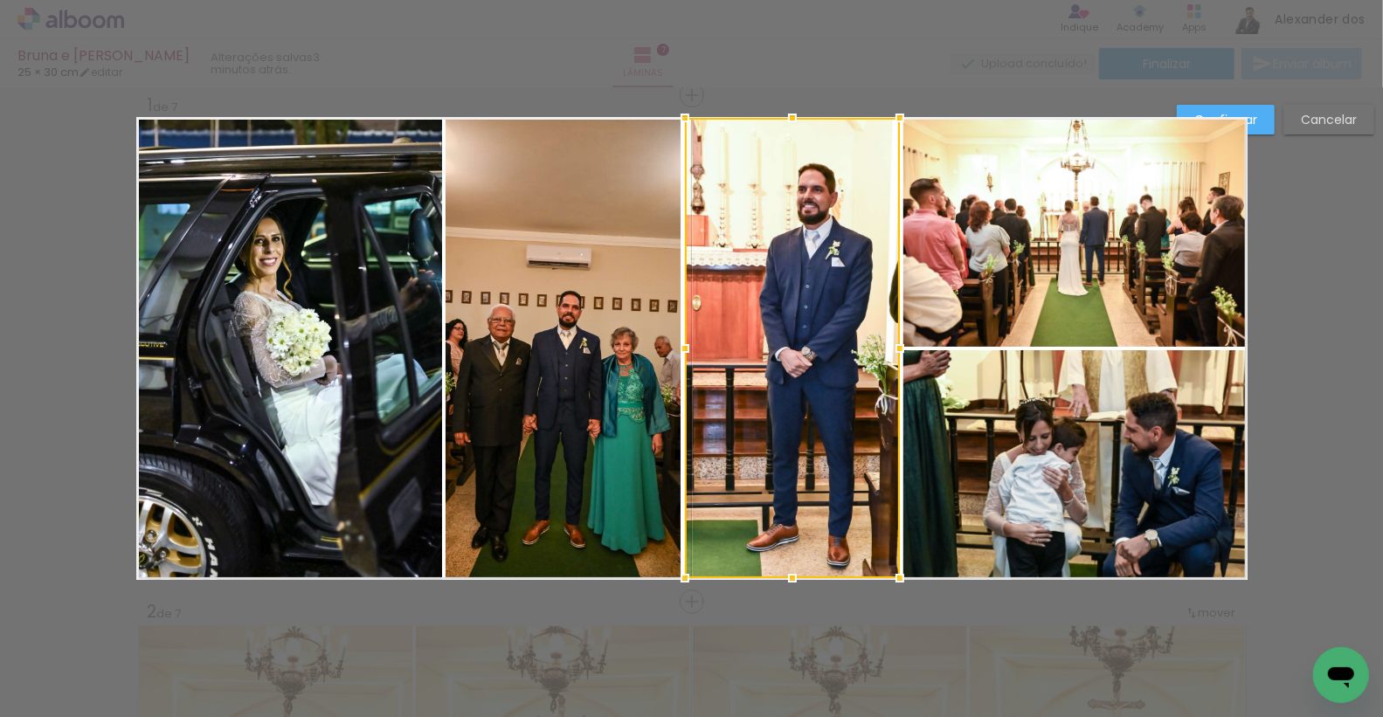
click at [688, 345] on div at bounding box center [685, 348] width 35 height 35
click at [1259, 118] on paper-button "Confirmar" at bounding box center [1226, 120] width 98 height 30
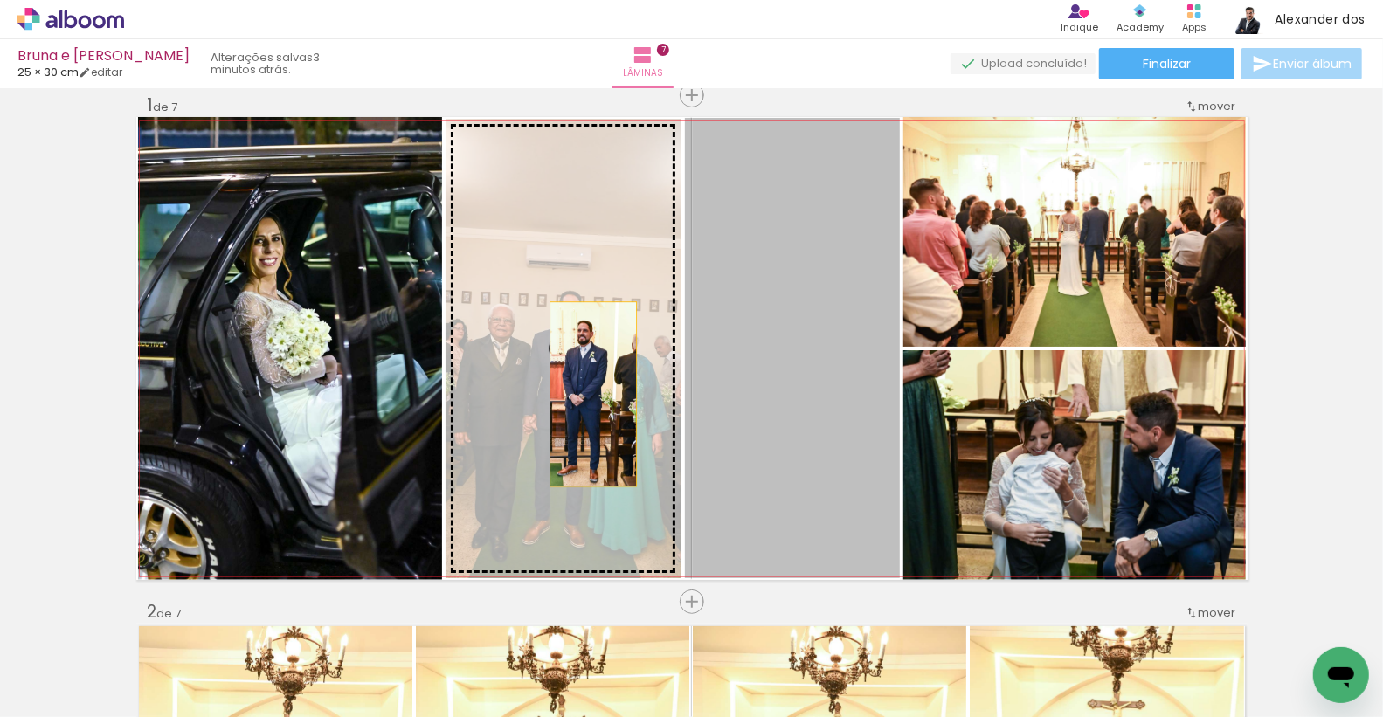
drag, startPoint x: 761, startPoint y: 381, endPoint x: 593, endPoint y: 394, distance: 168.3
click at [0, 0] on slot at bounding box center [0, 0] width 0 height 0
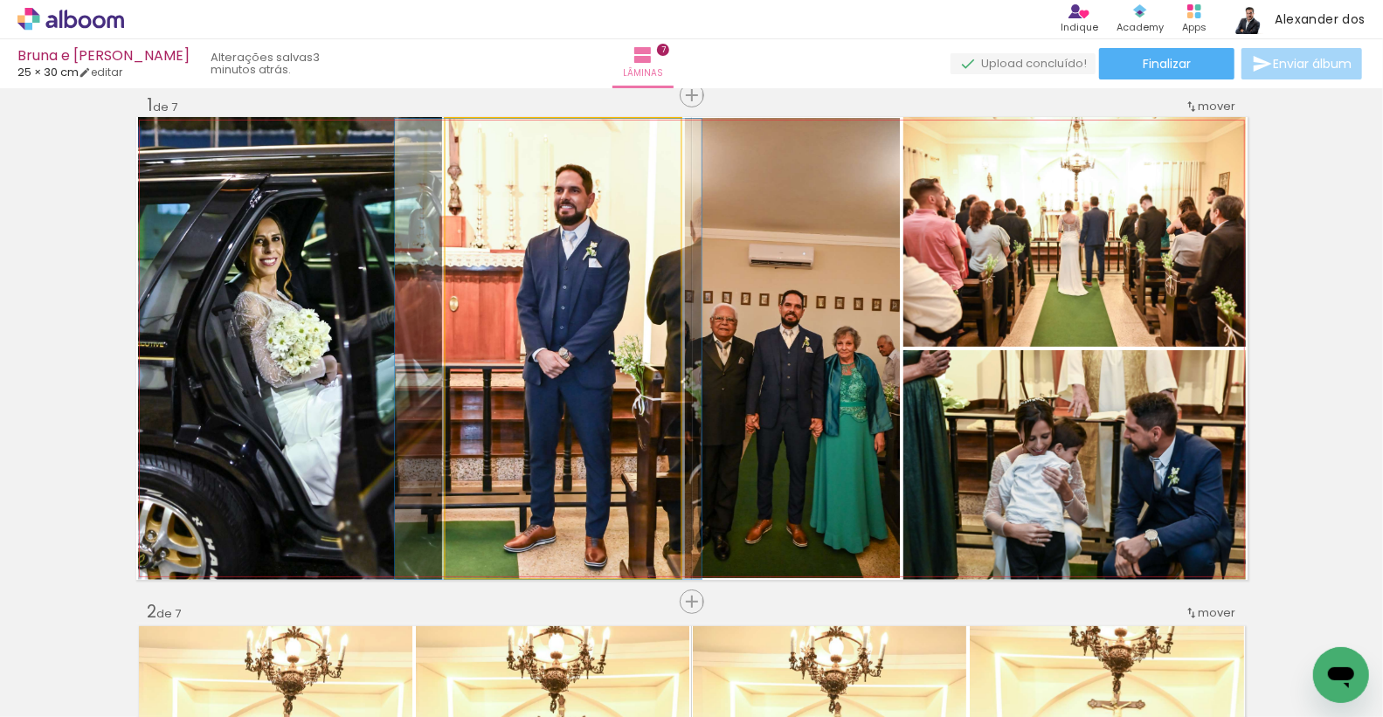
drag, startPoint x: 593, startPoint y: 394, endPoint x: 578, endPoint y: 412, distance: 23.6
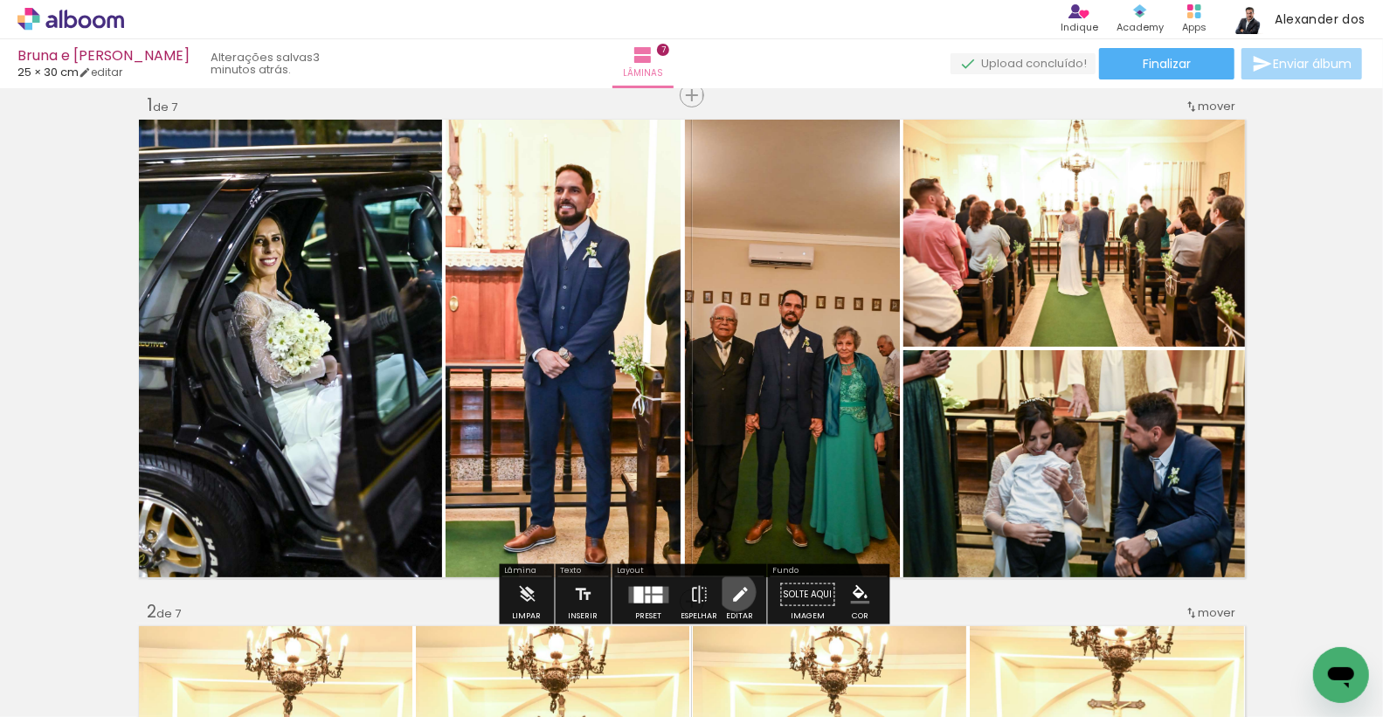
click at [732, 592] on iron-icon at bounding box center [740, 595] width 19 height 35
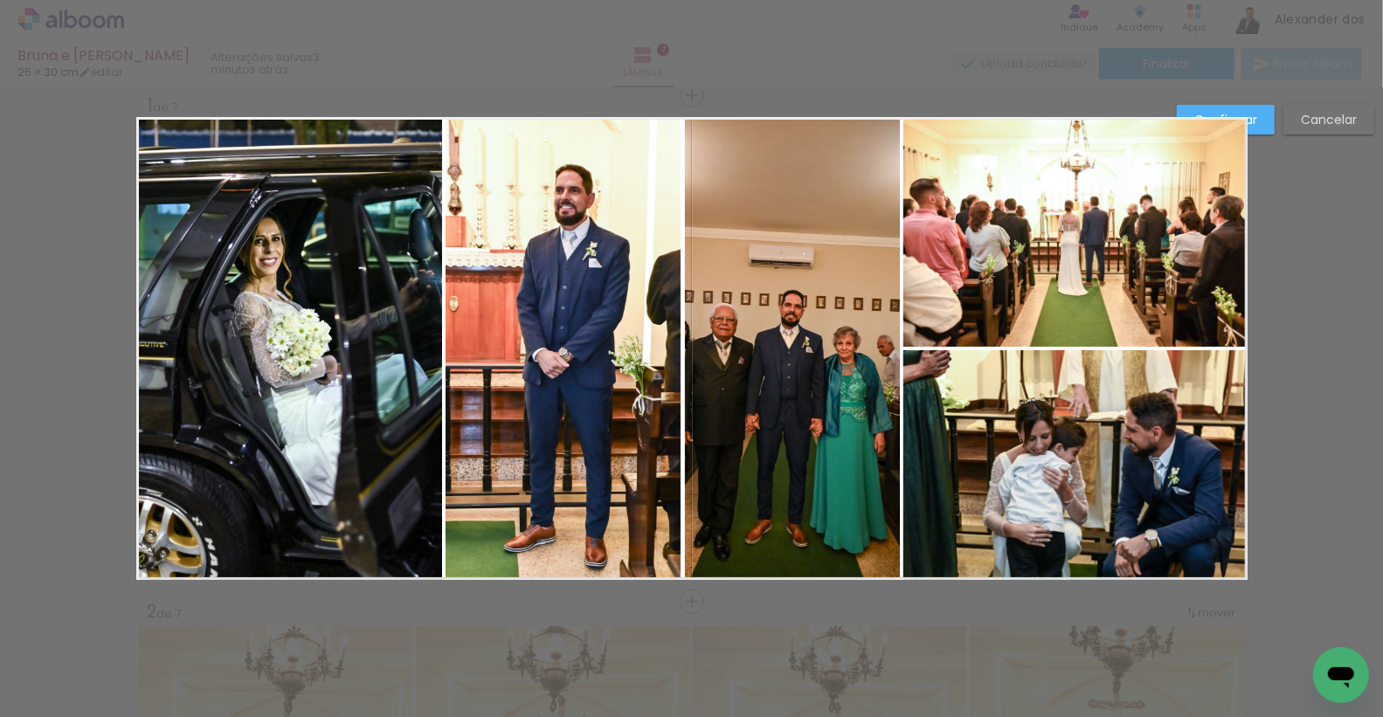
click at [353, 360] on quentale-photo at bounding box center [290, 348] width 304 height 463
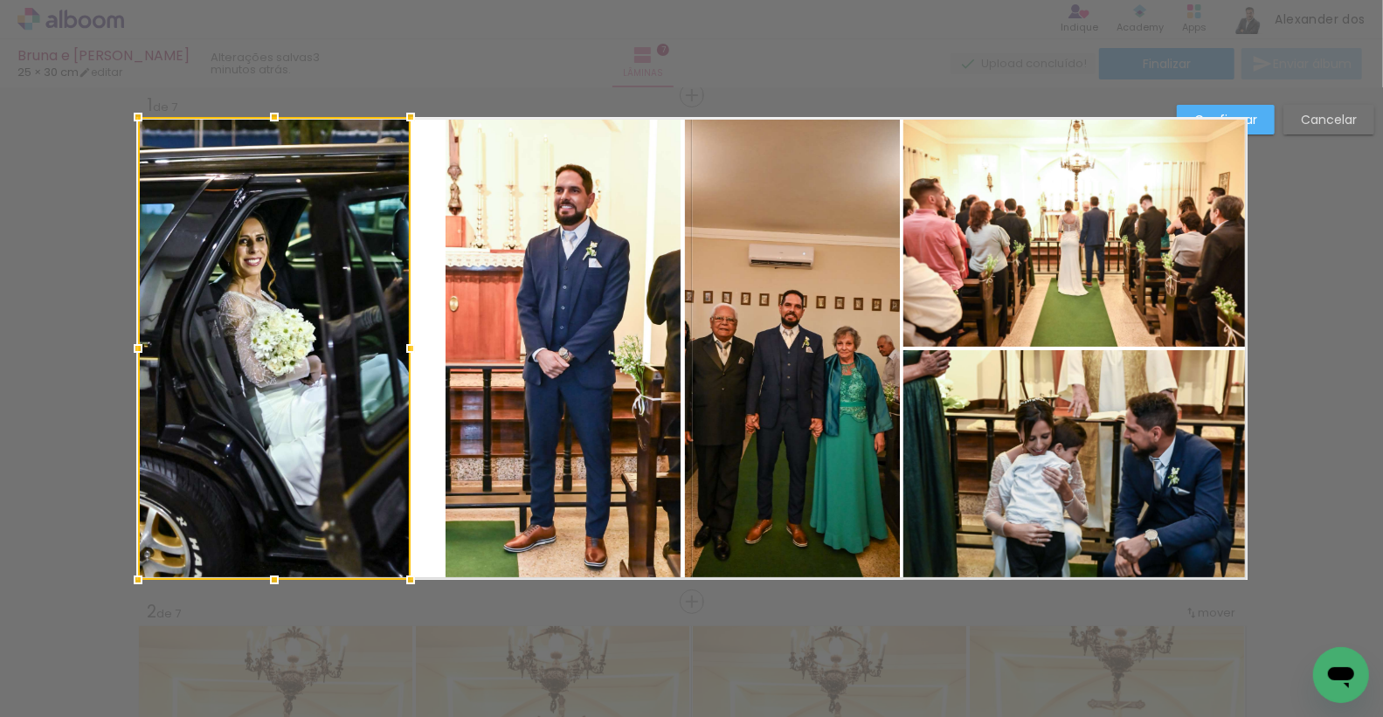
drag, startPoint x: 439, startPoint y: 346, endPoint x: 404, endPoint y: 344, distance: 35.0
click at [404, 344] on div at bounding box center [410, 348] width 35 height 35
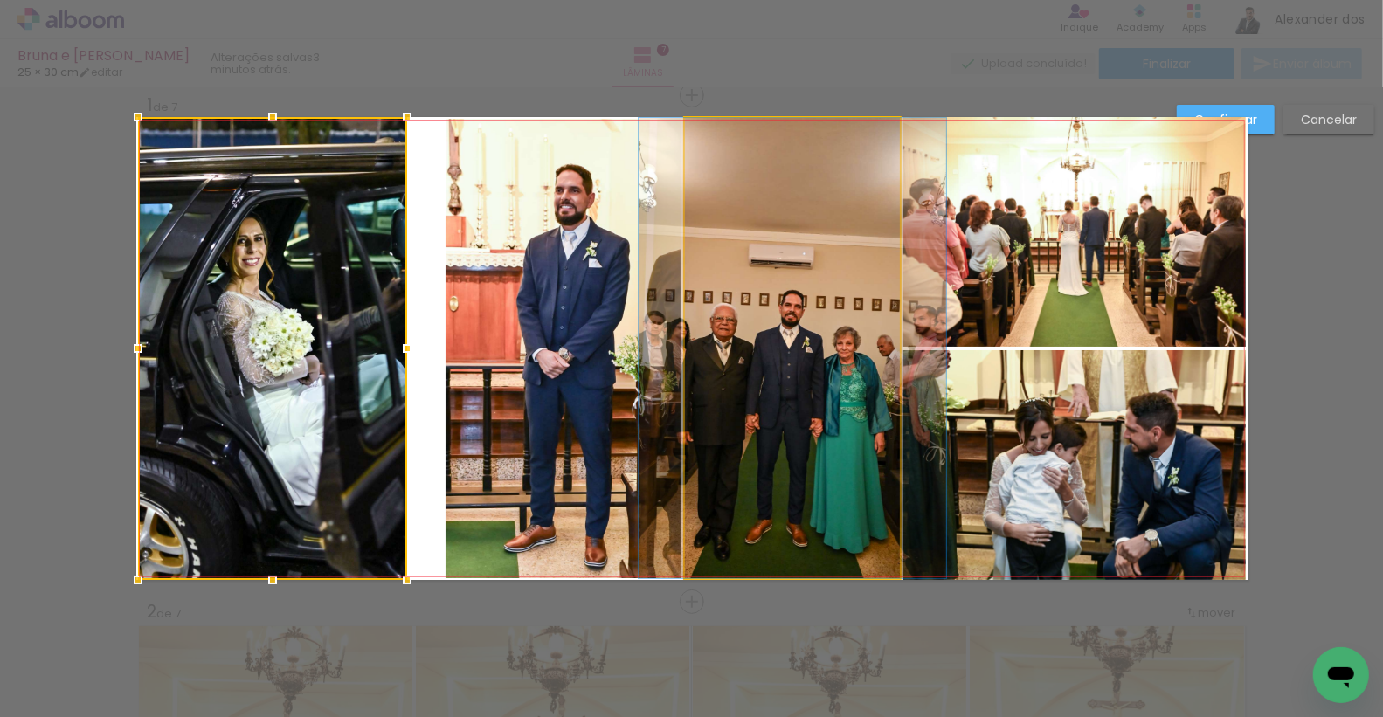
click at [688, 339] on quentale-photo at bounding box center [792, 348] width 215 height 461
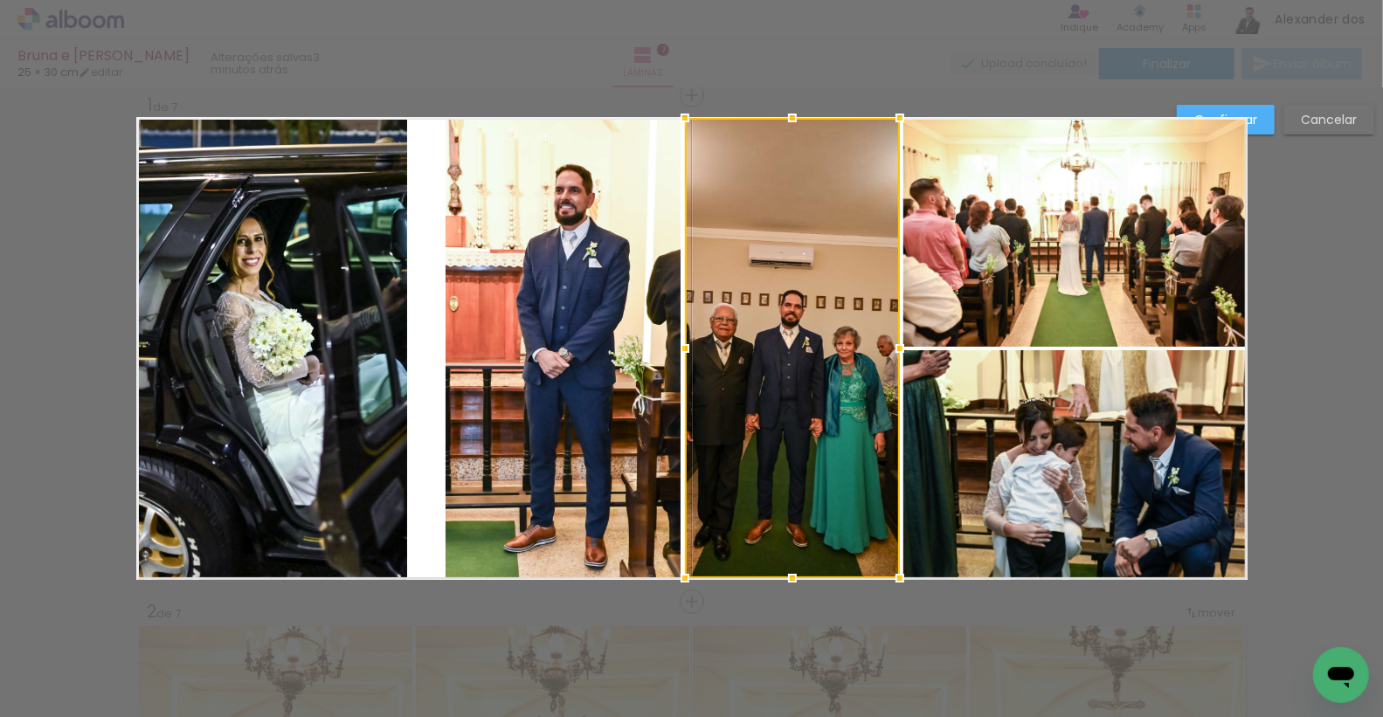
click at [581, 322] on quentale-photo at bounding box center [564, 349] width 236 height 461
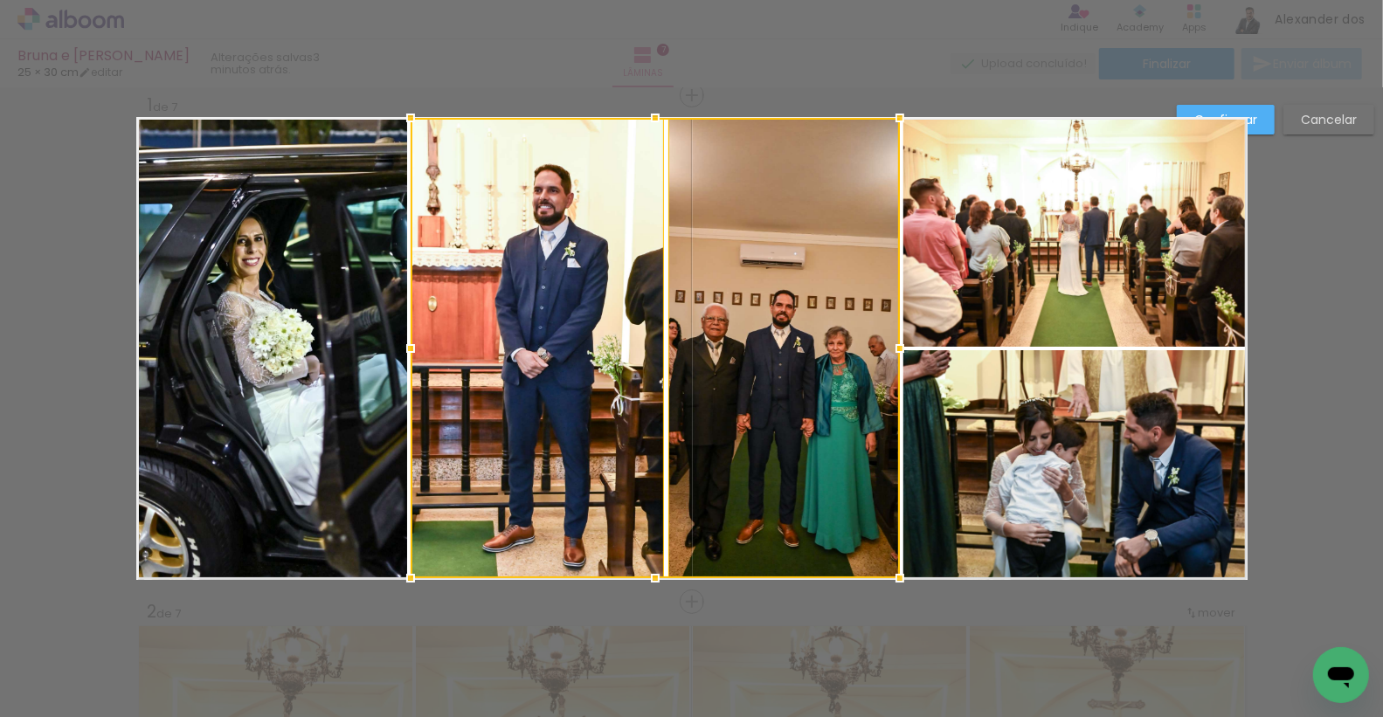
drag, startPoint x: 447, startPoint y: 344, endPoint x: 412, endPoint y: 344, distance: 35.0
click at [412, 344] on div at bounding box center [410, 348] width 35 height 35
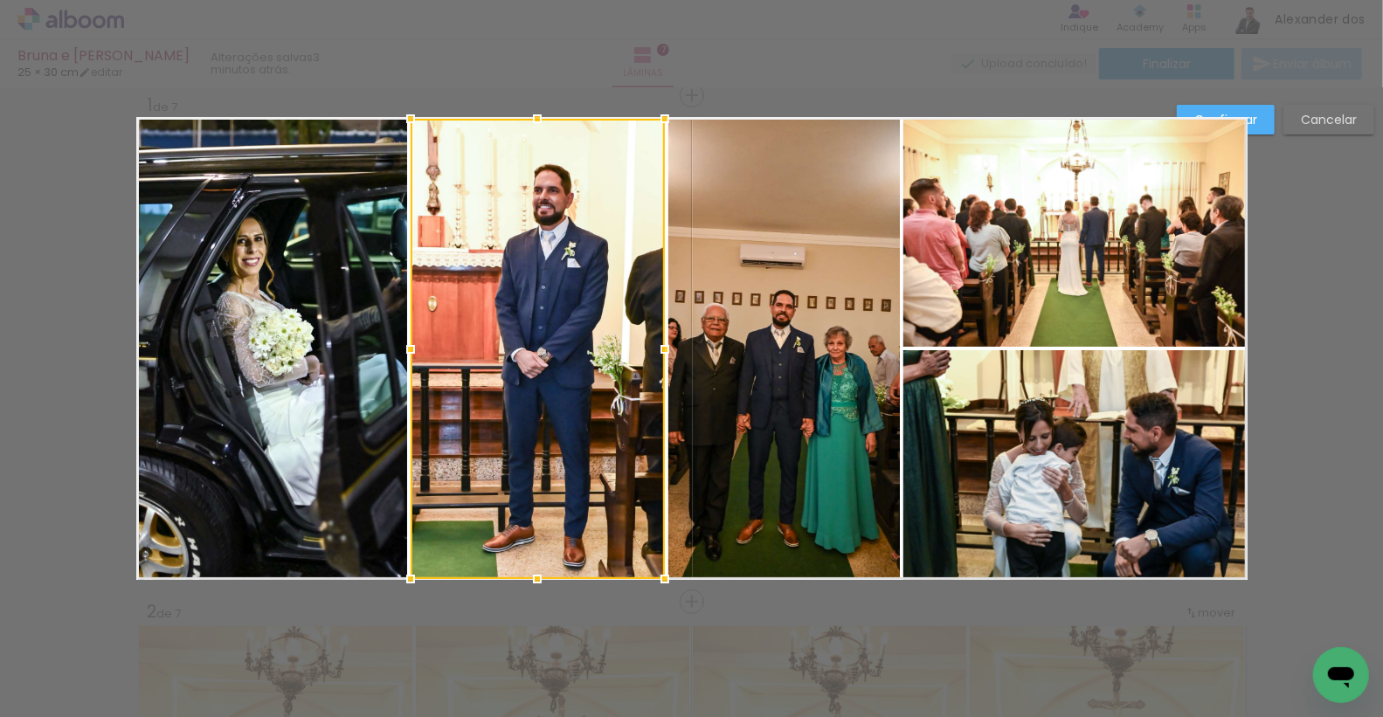
click at [745, 286] on quentale-photo at bounding box center [784, 348] width 232 height 461
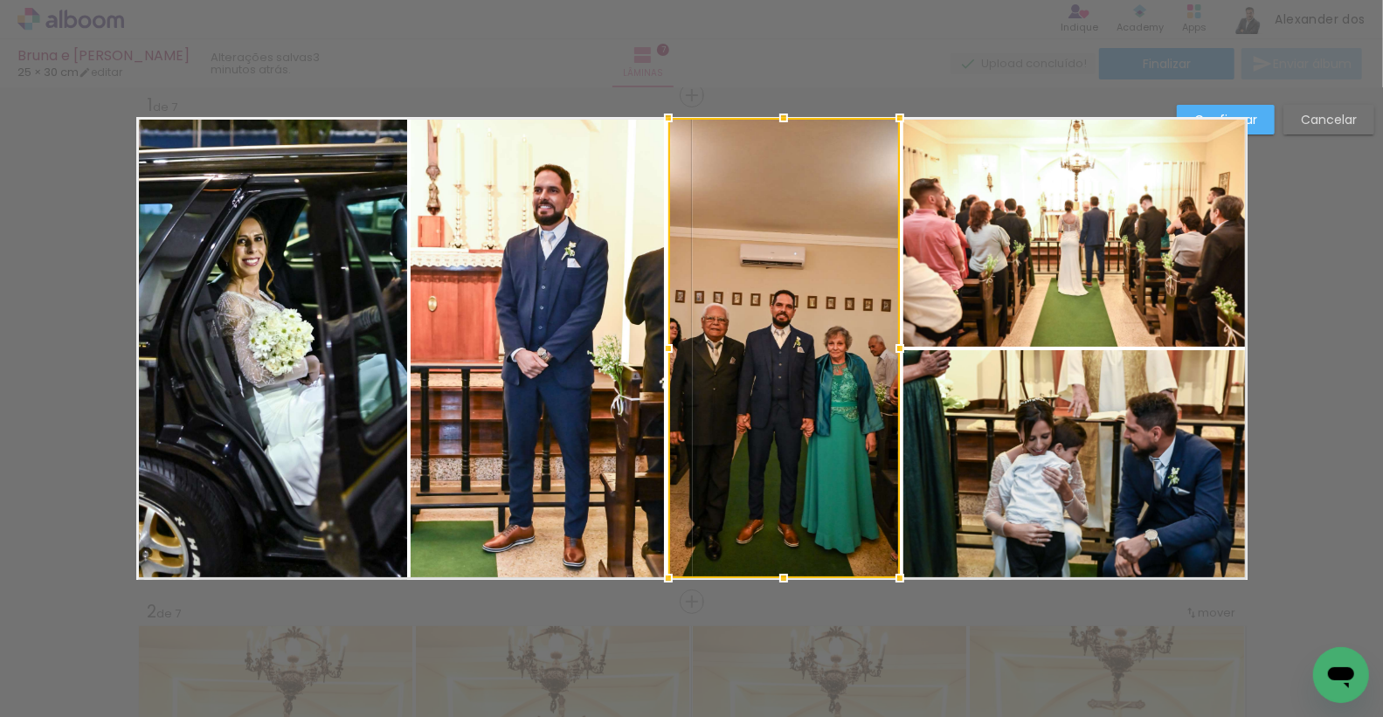
click at [588, 270] on quentale-photo at bounding box center [538, 349] width 254 height 461
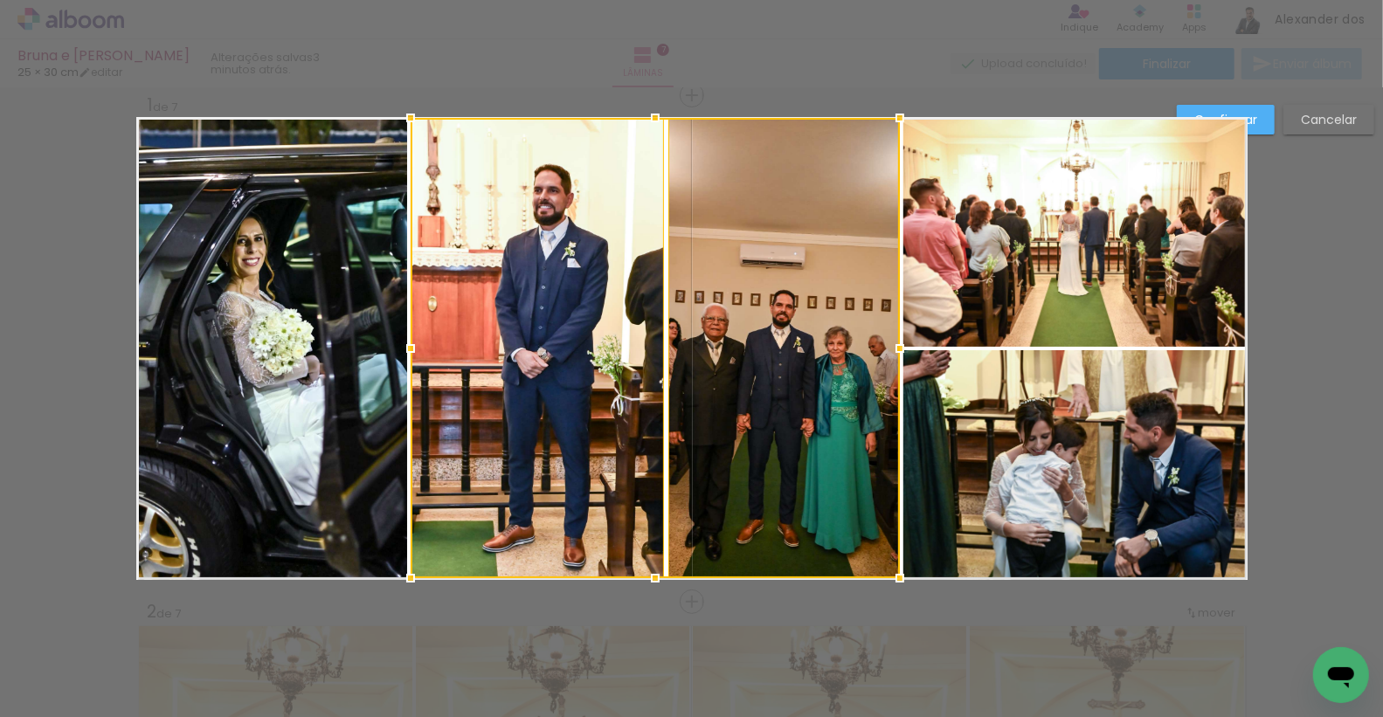
click at [1261, 110] on paper-button "Confirmar" at bounding box center [1226, 120] width 98 height 30
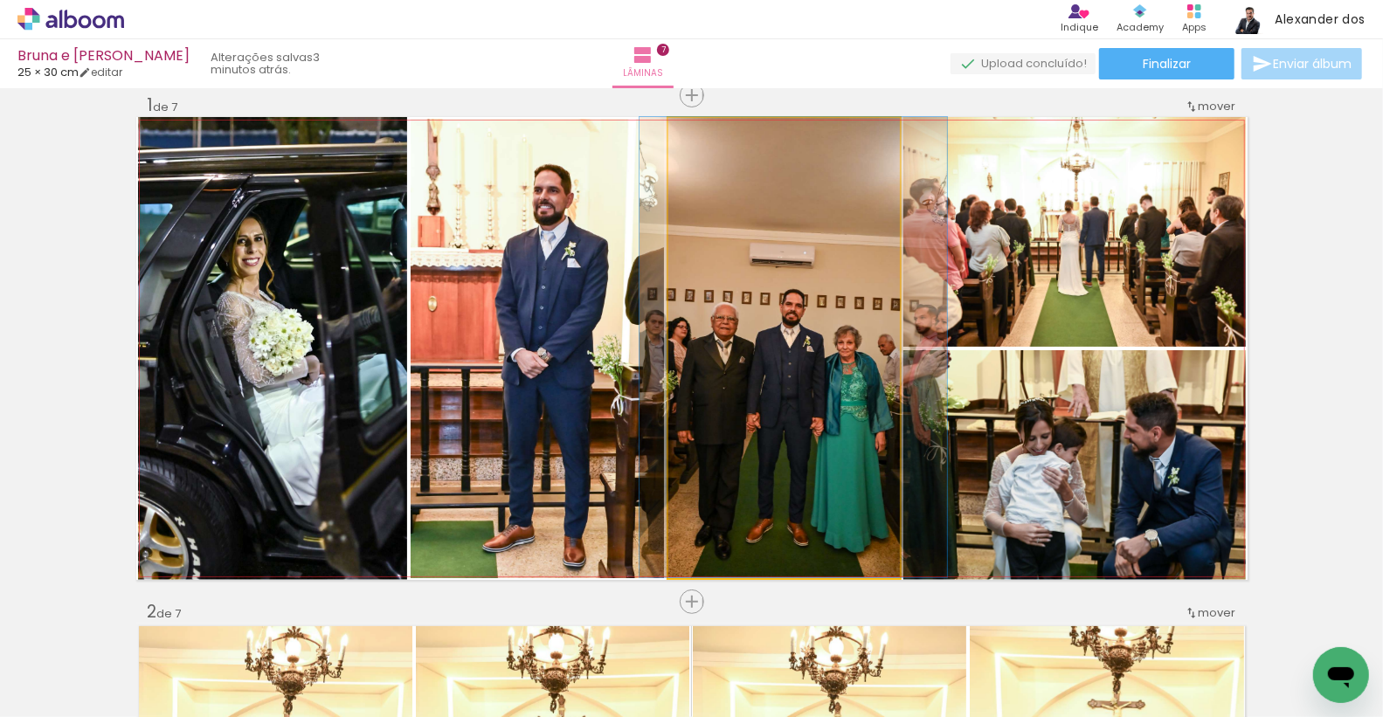
drag, startPoint x: 804, startPoint y: 387, endPoint x: 814, endPoint y: 372, distance: 17.7
click at [795, 360] on quentale-photo at bounding box center [784, 348] width 232 height 461
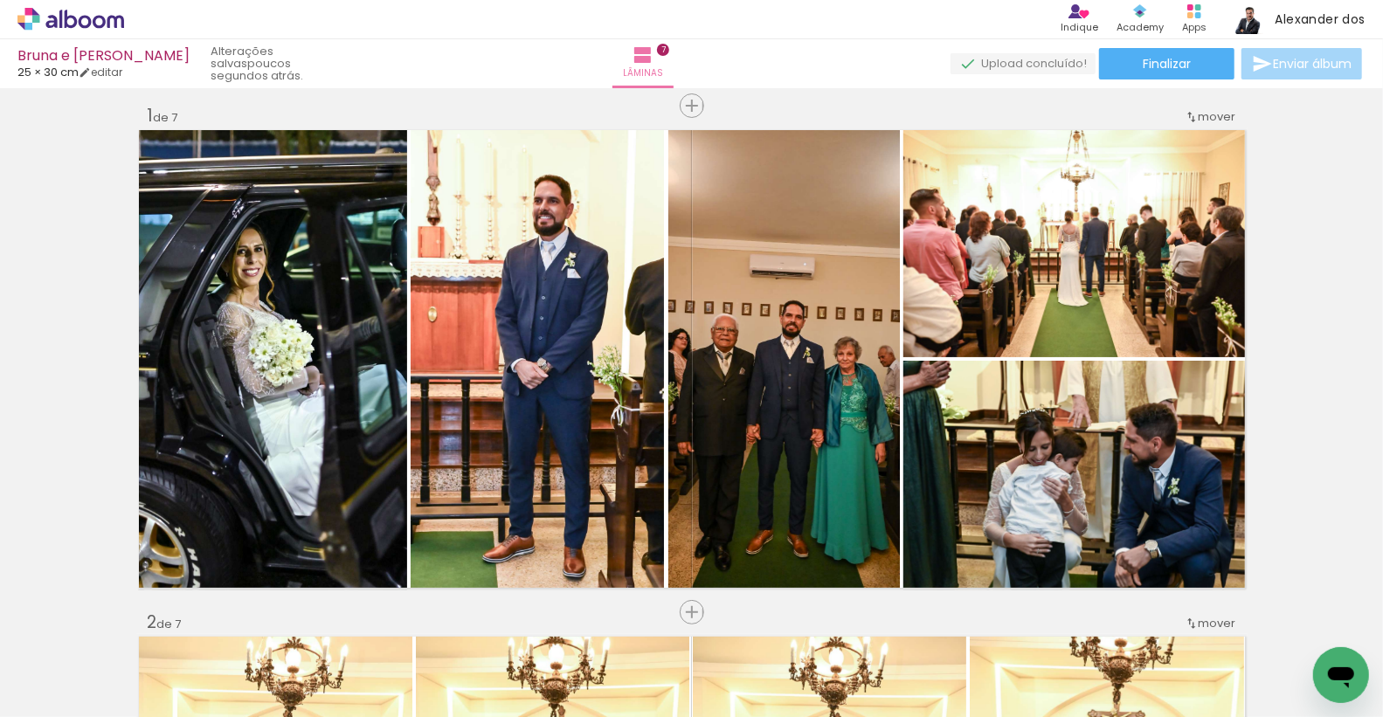
scroll to position [1, 0]
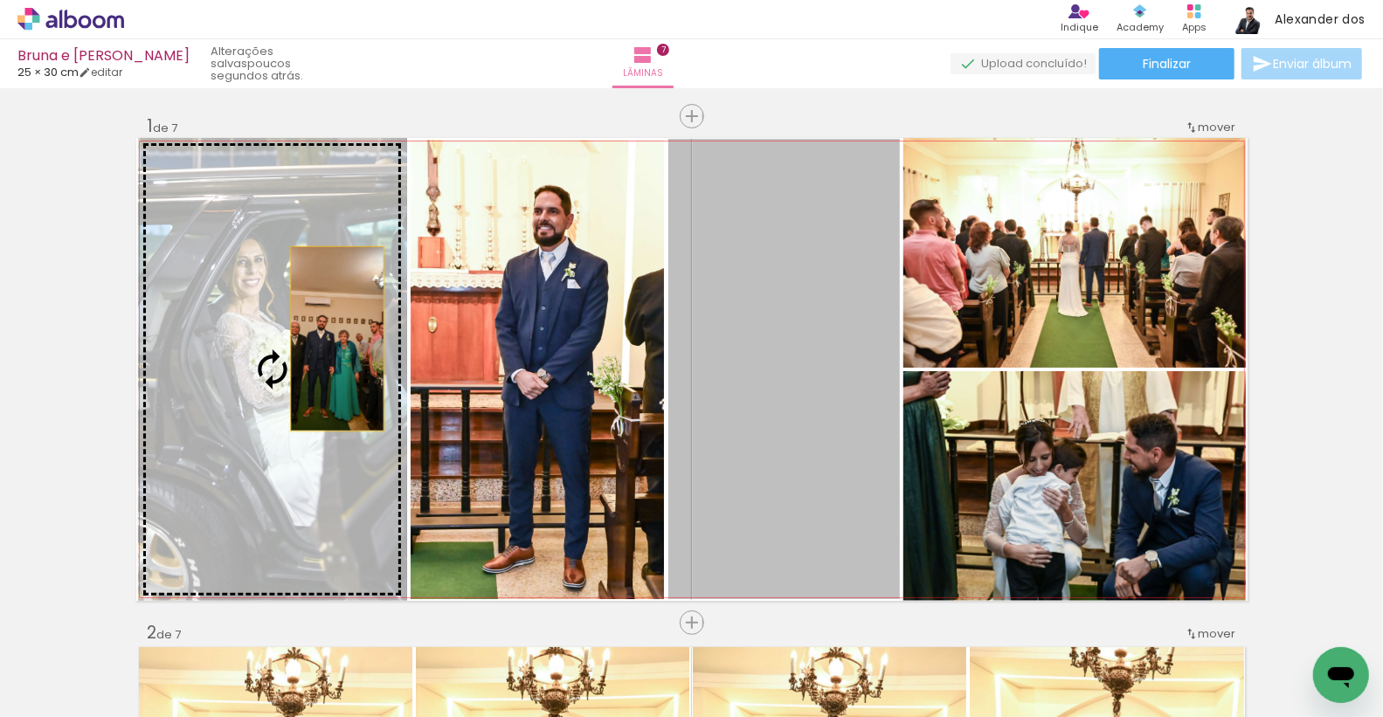
drag, startPoint x: 759, startPoint y: 340, endPoint x: 331, endPoint y: 339, distance: 427.3
click at [0, 0] on slot at bounding box center [0, 0] width 0 height 0
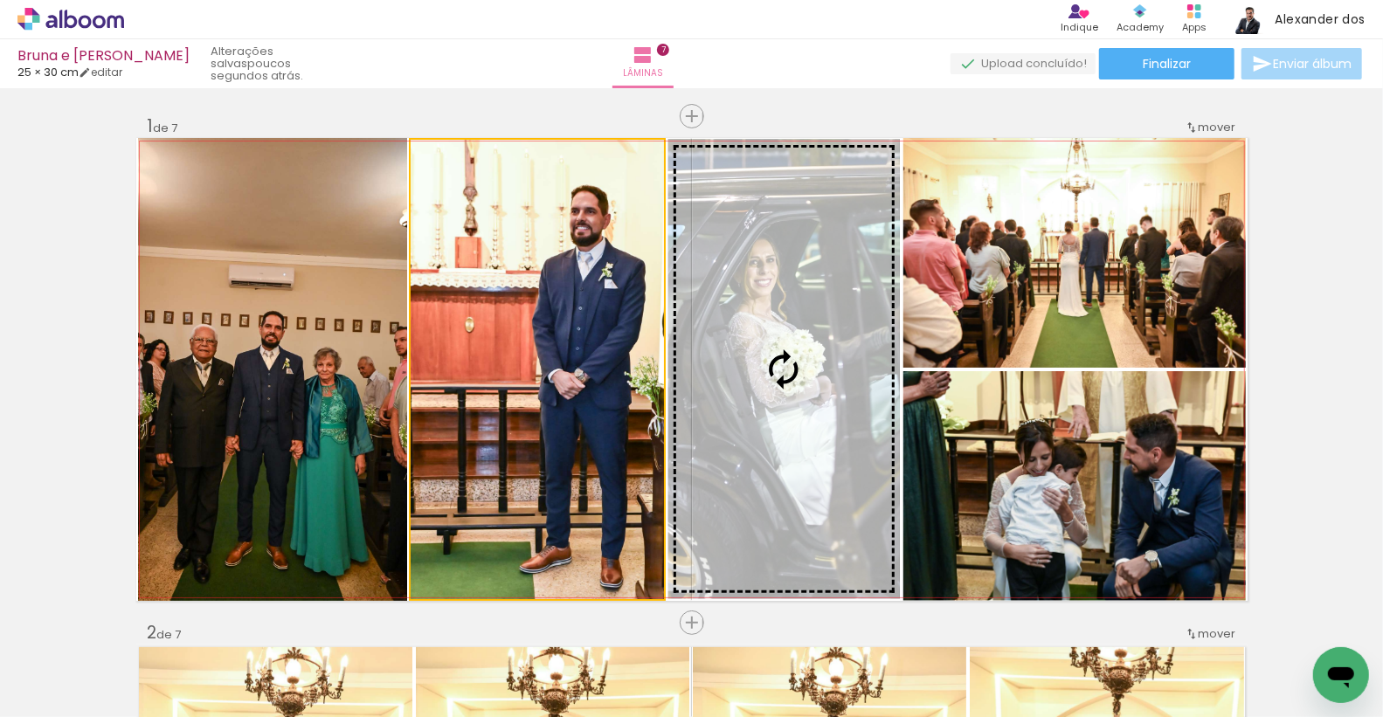
drag, startPoint x: 583, startPoint y: 310, endPoint x: 731, endPoint y: 334, distance: 149.6
click at [0, 0] on slot at bounding box center [0, 0] width 0 height 0
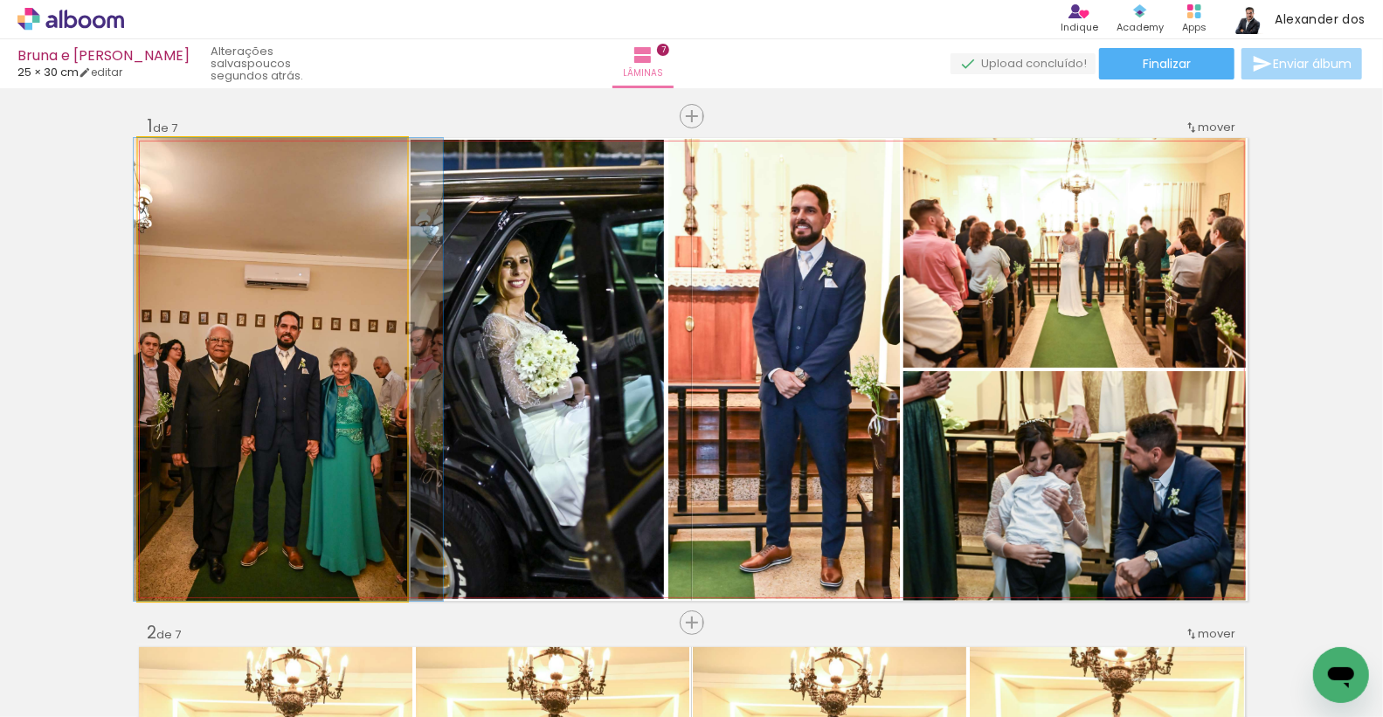
drag, startPoint x: 272, startPoint y: 364, endPoint x: 287, endPoint y: 360, distance: 15.5
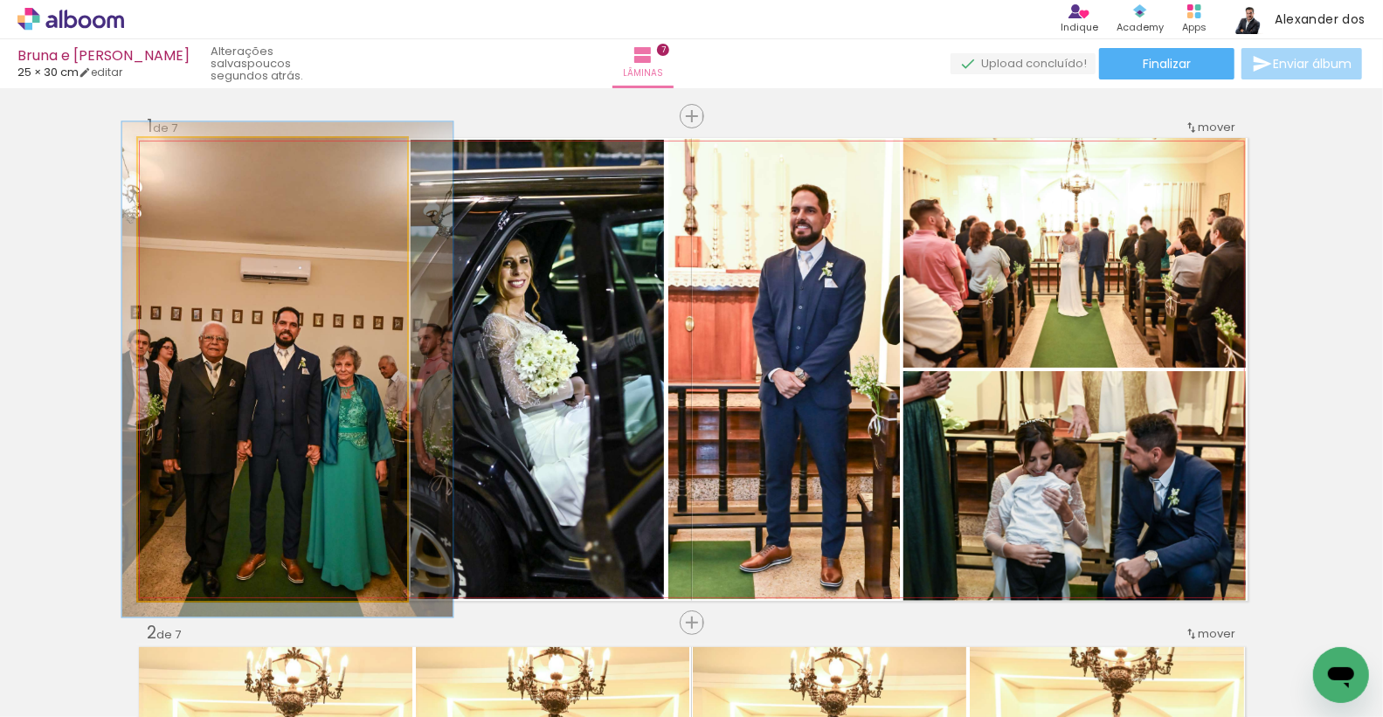
type paper-slider "107"
click at [183, 158] on div at bounding box center [183, 157] width 16 height 16
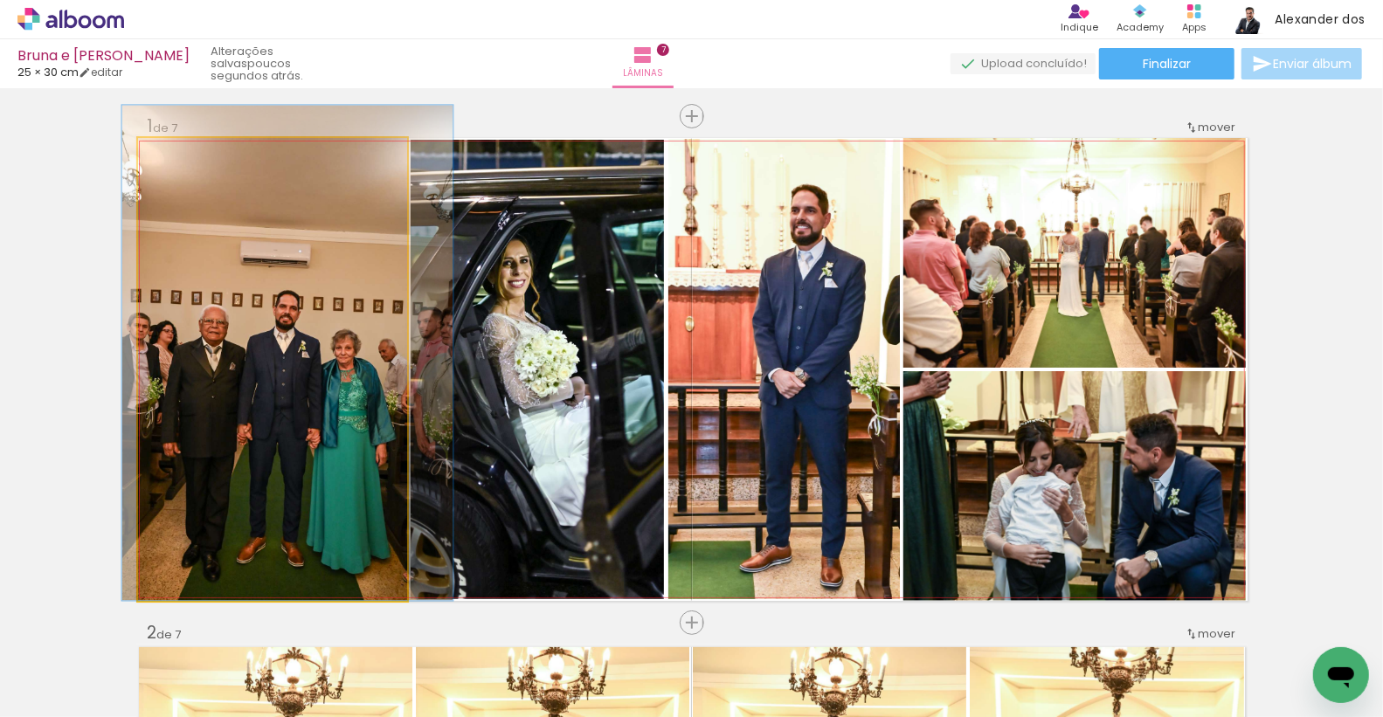
drag, startPoint x: 258, startPoint y: 437, endPoint x: 258, endPoint y: 392, distance: 44.6
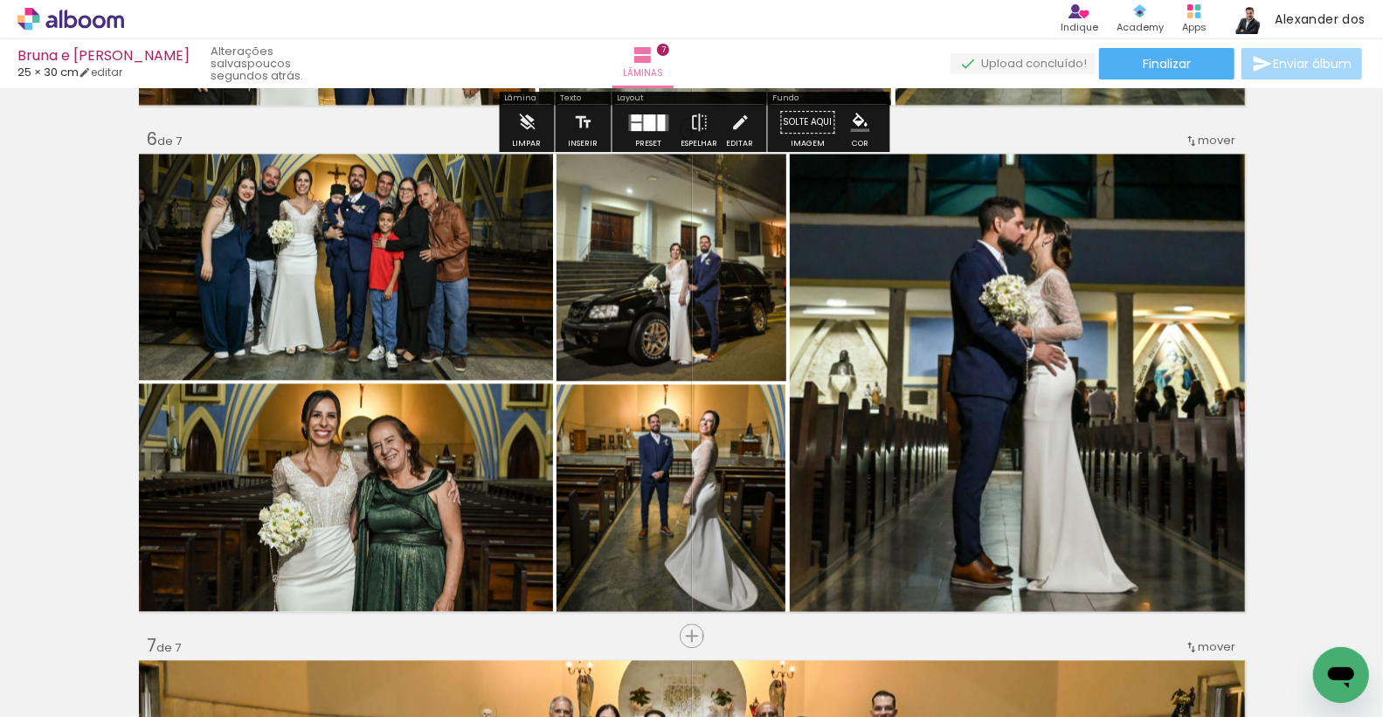
scroll to position [2532, 0]
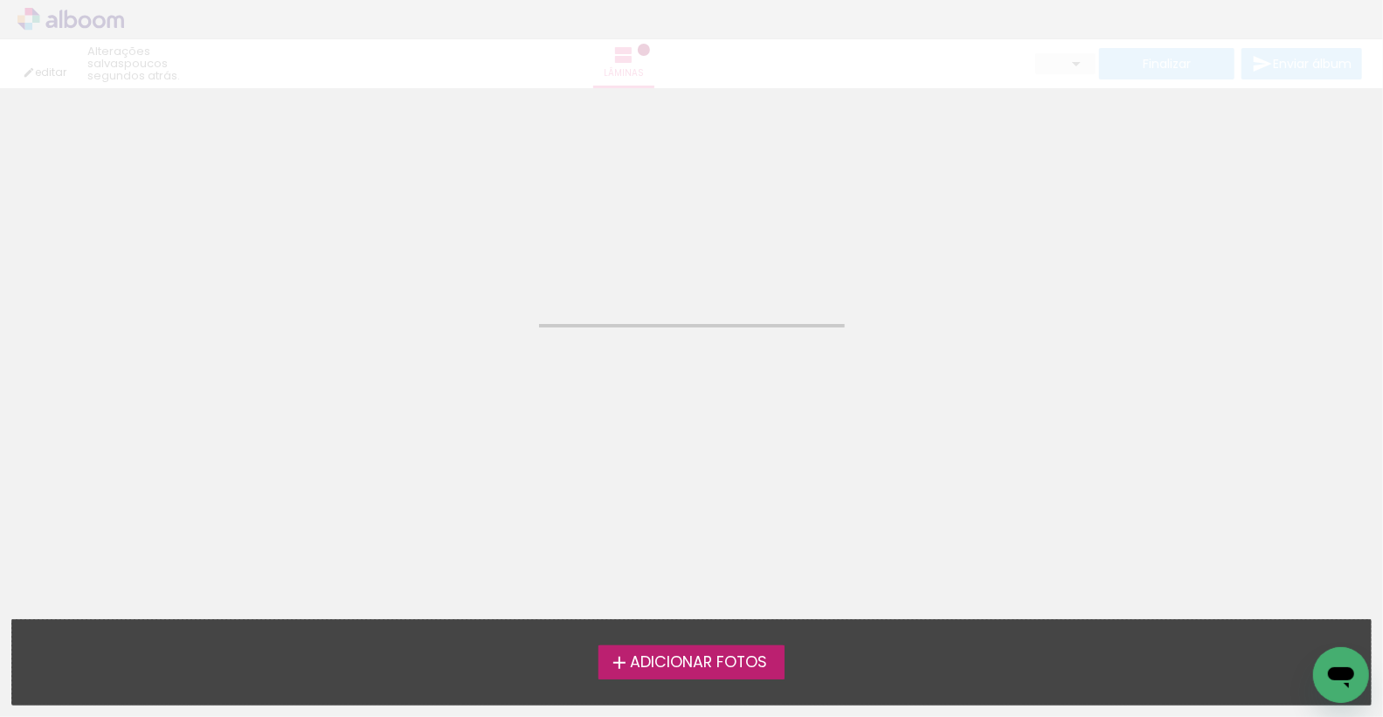
click at [273, 372] on neon-animated-pages "Confirmar Cancelar" at bounding box center [691, 402] width 1383 height 629
